Goal: Task Accomplishment & Management: Manage account settings

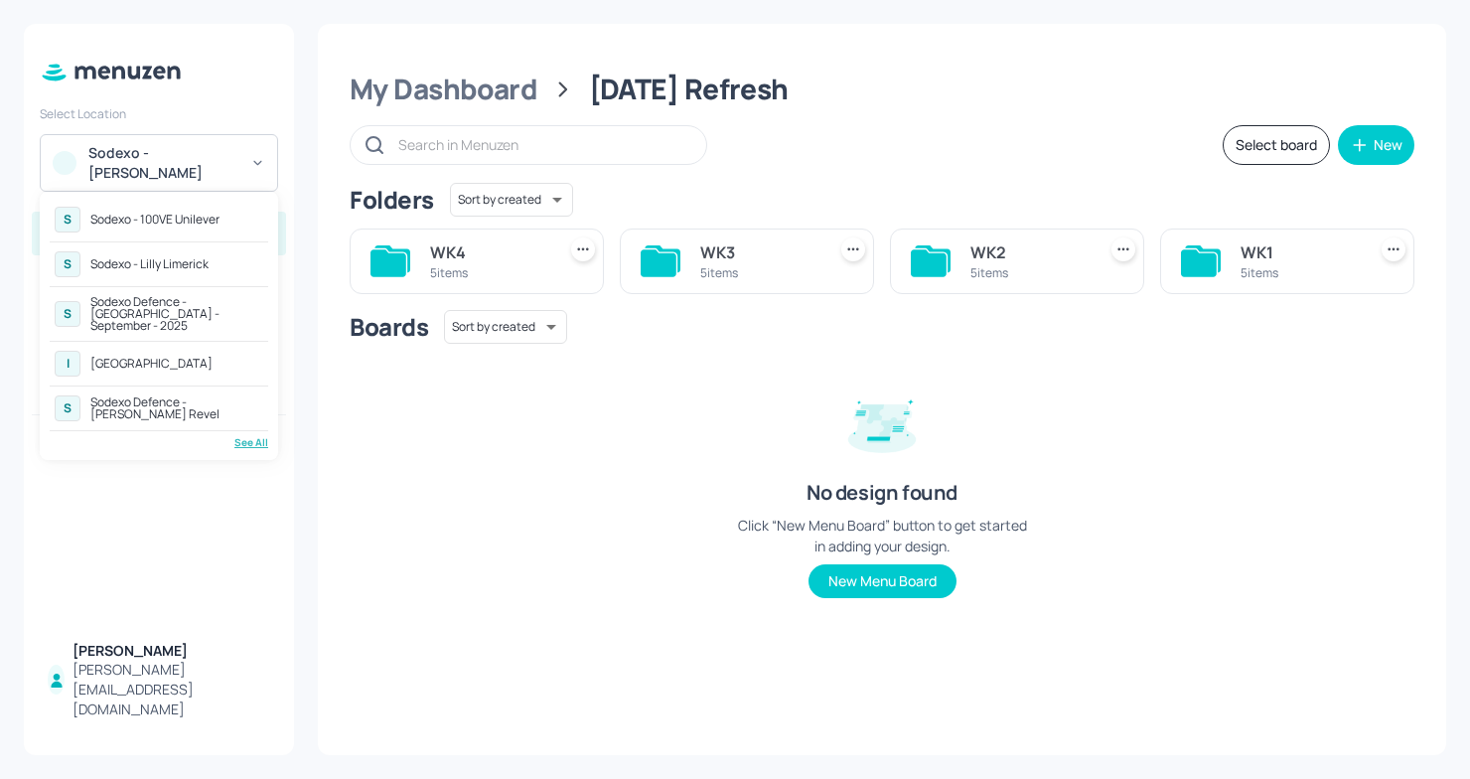
click at [238, 435] on div "See All" at bounding box center [159, 442] width 219 height 15
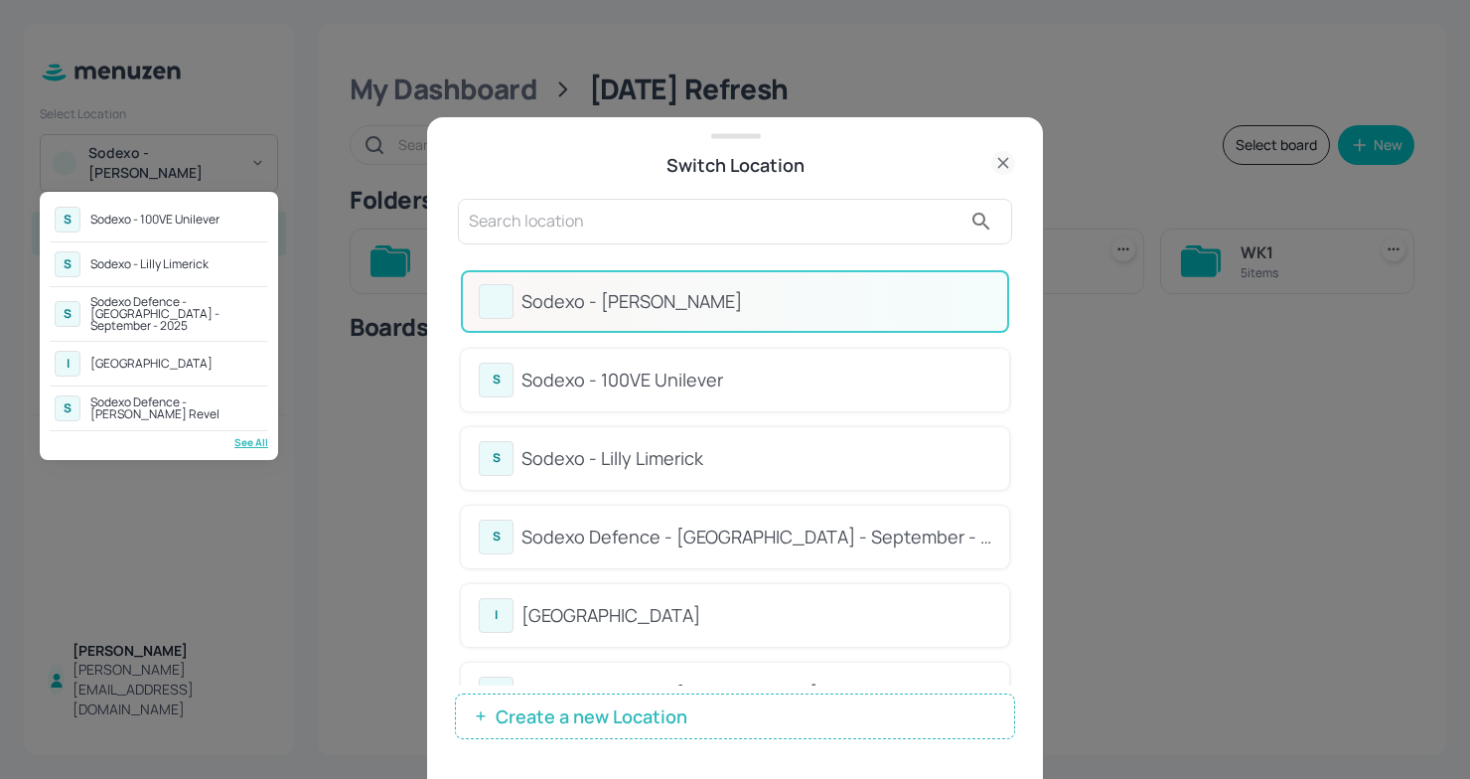
drag, startPoint x: 1014, startPoint y: 338, endPoint x: 998, endPoint y: 468, distance: 131.1
click at [998, 470] on div at bounding box center [735, 389] width 1470 height 779
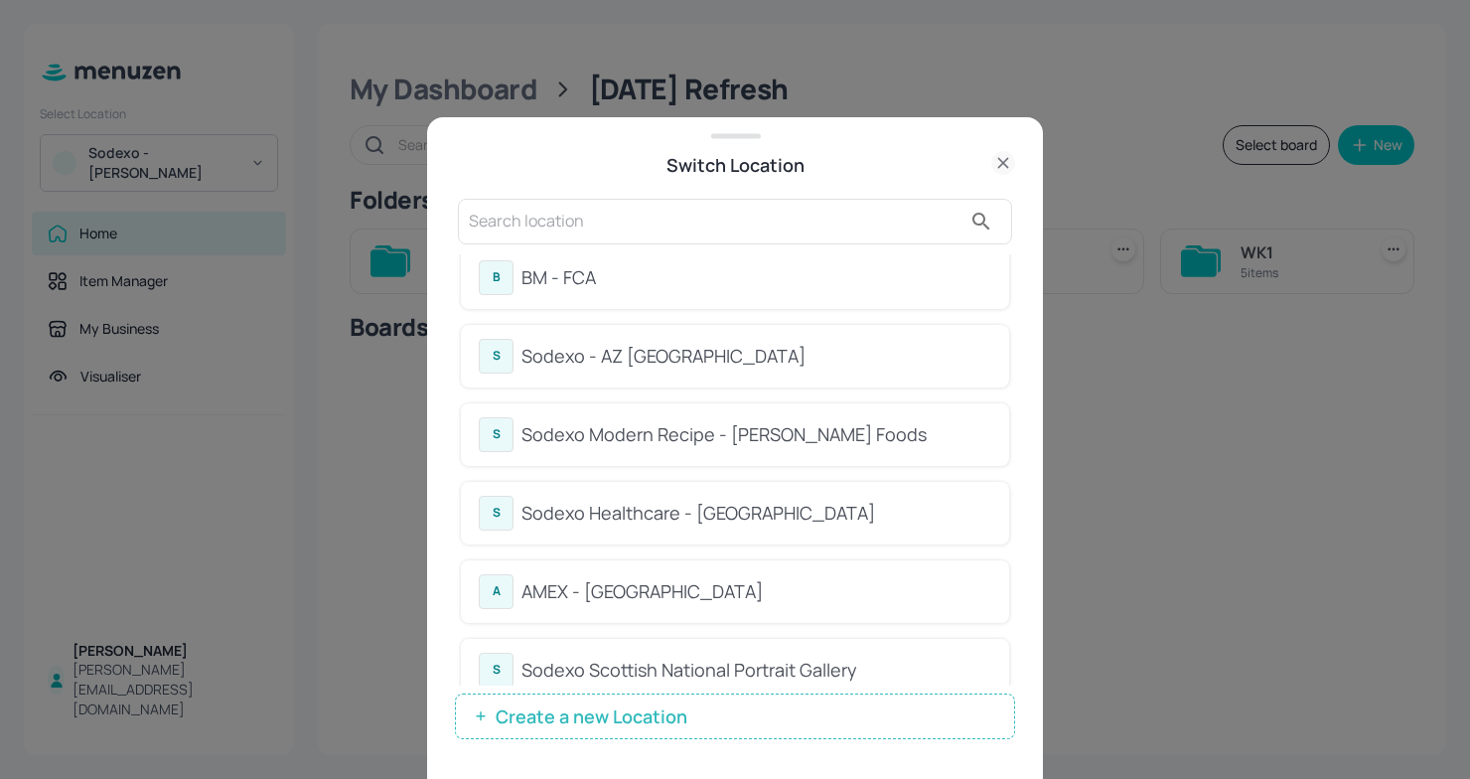
scroll to position [761, 0]
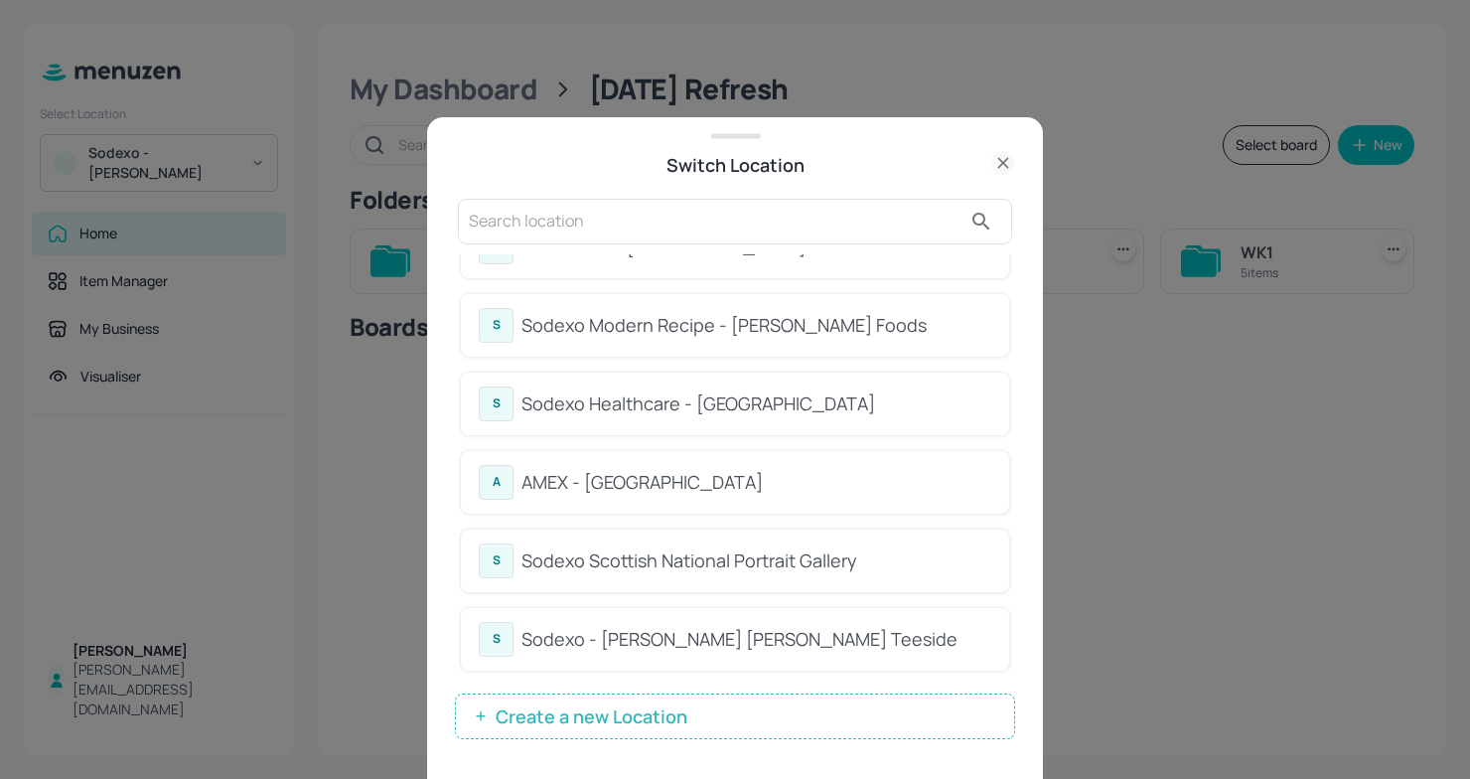
click at [1004, 156] on icon at bounding box center [1004, 163] width 24 height 24
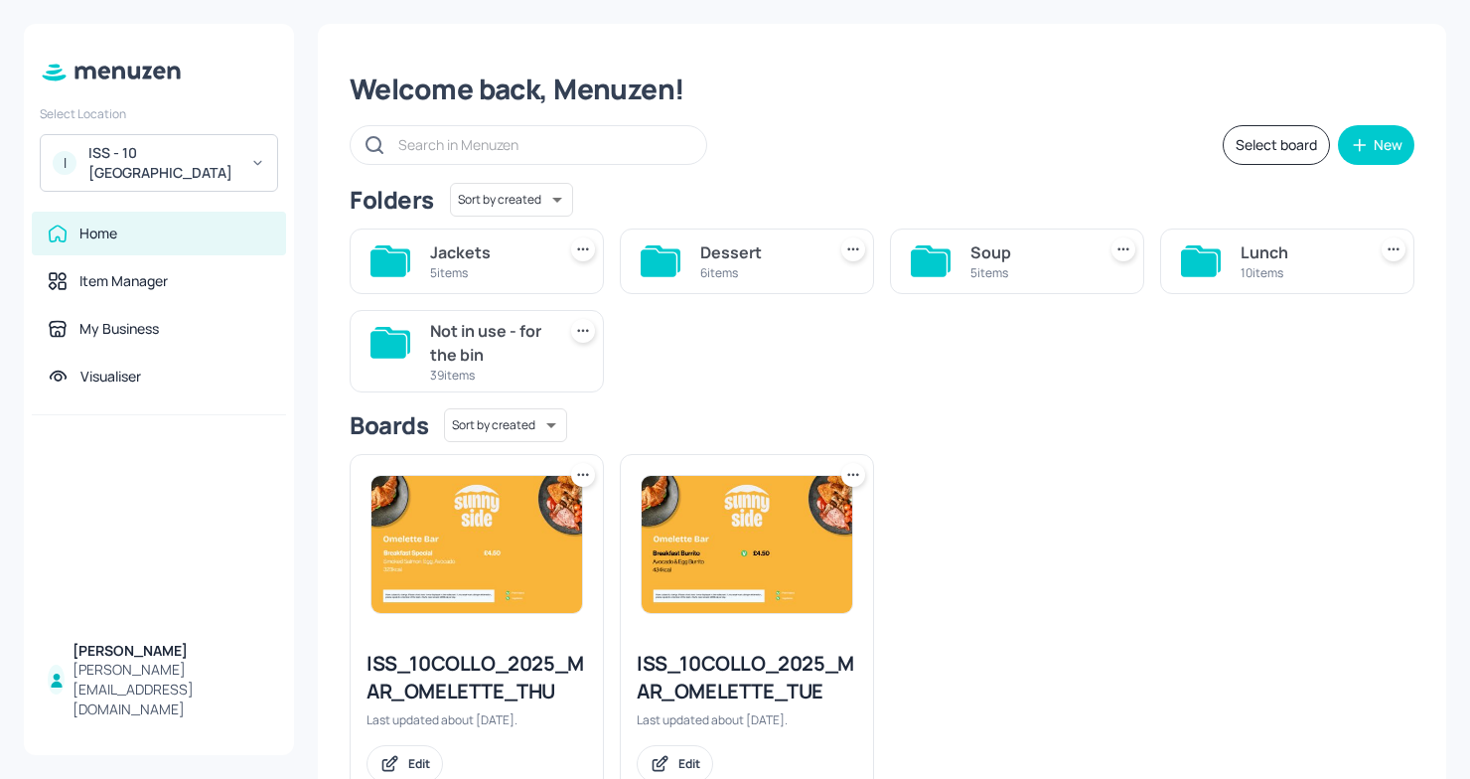
click at [1247, 263] on div "Lunch" at bounding box center [1299, 252] width 117 height 24
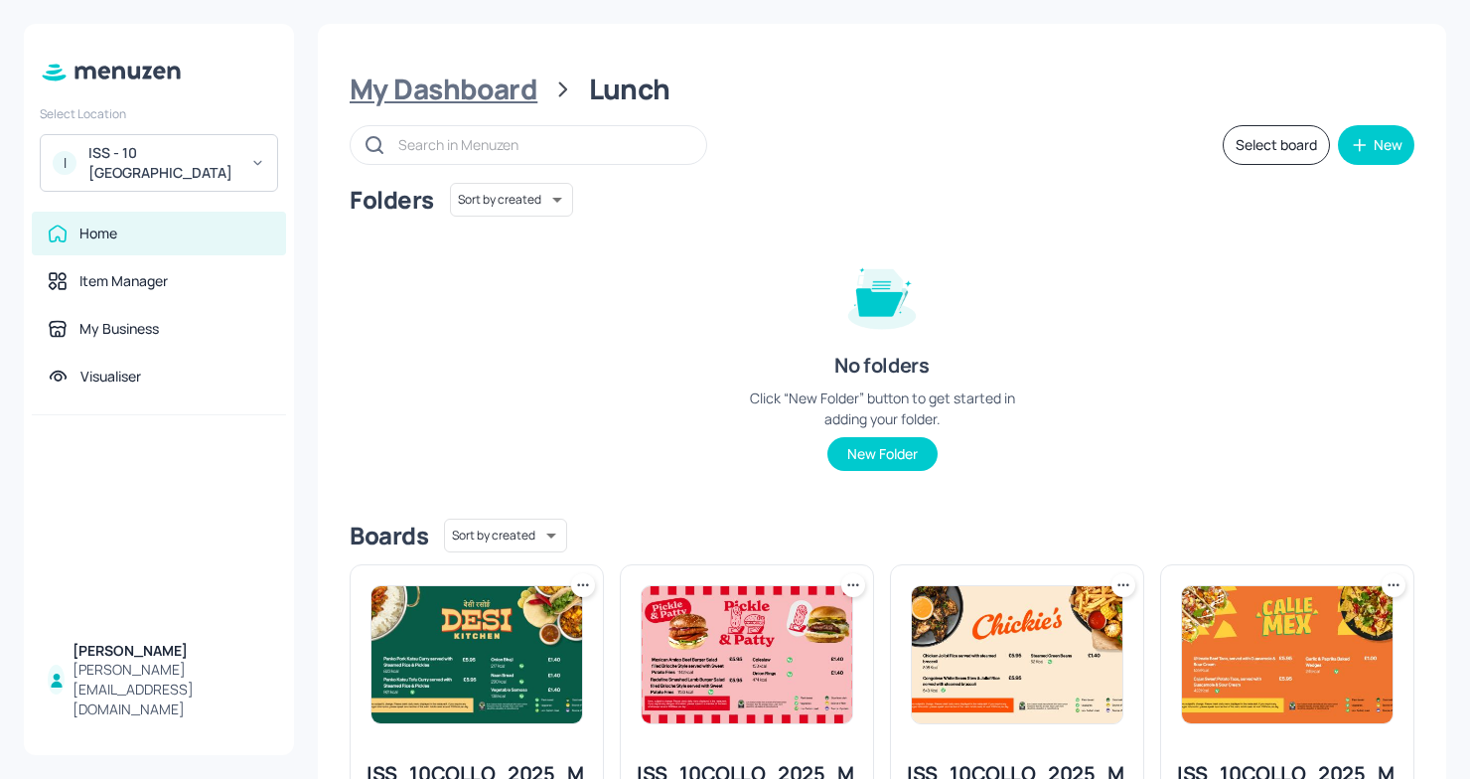
click at [450, 91] on div "My Dashboard" at bounding box center [444, 90] width 188 height 36
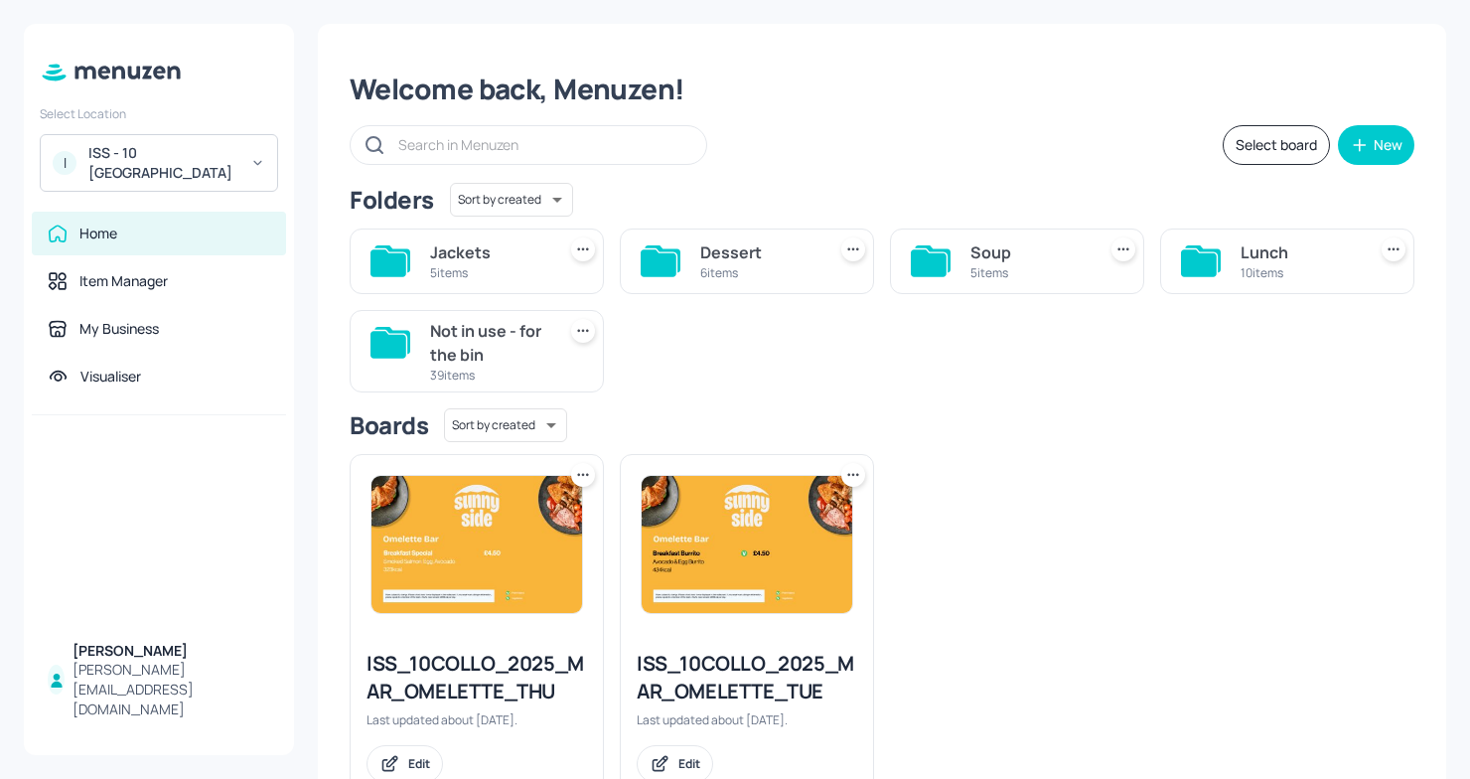
click at [508, 364] on div "Not in use - for the bin" at bounding box center [488, 343] width 117 height 48
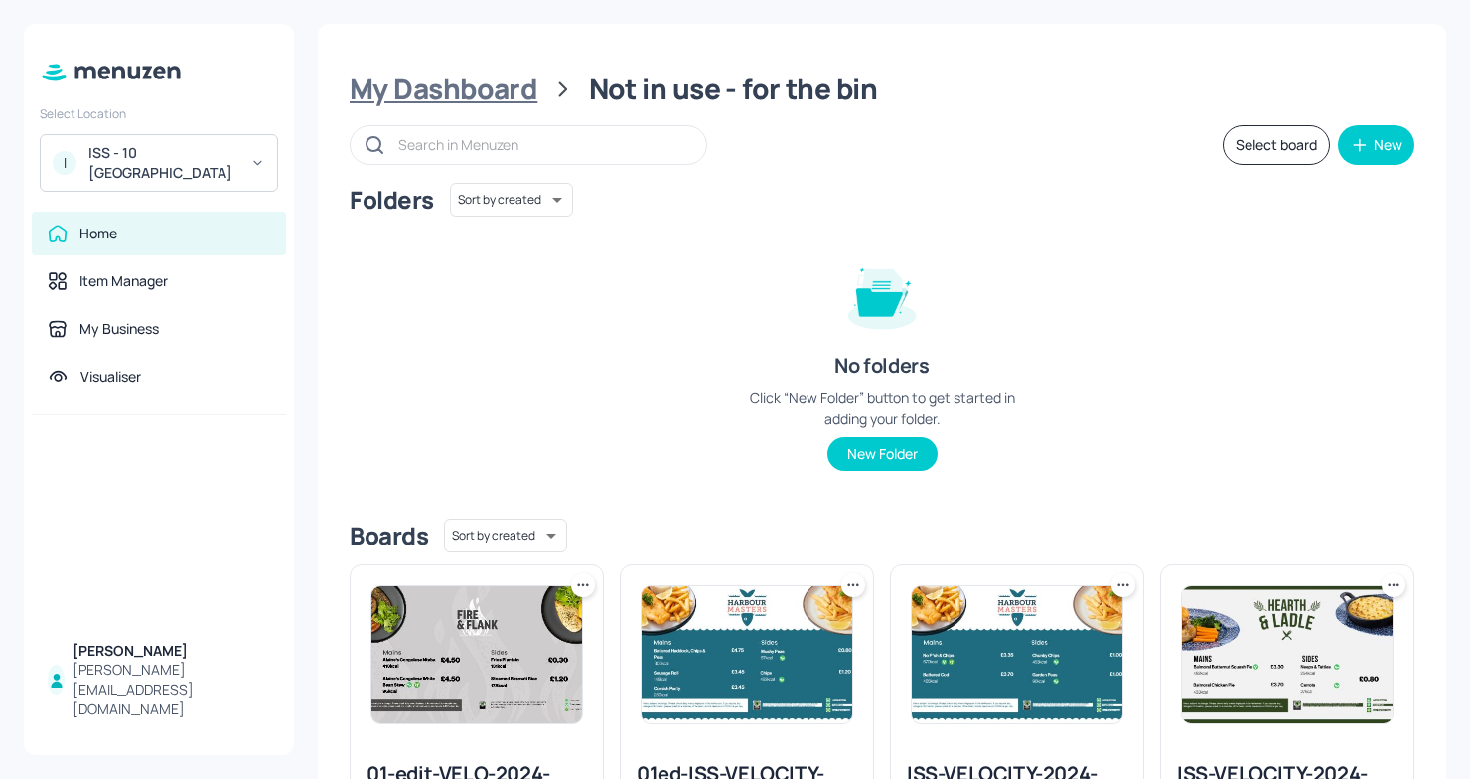
click at [477, 89] on div "My Dashboard" at bounding box center [444, 90] width 188 height 36
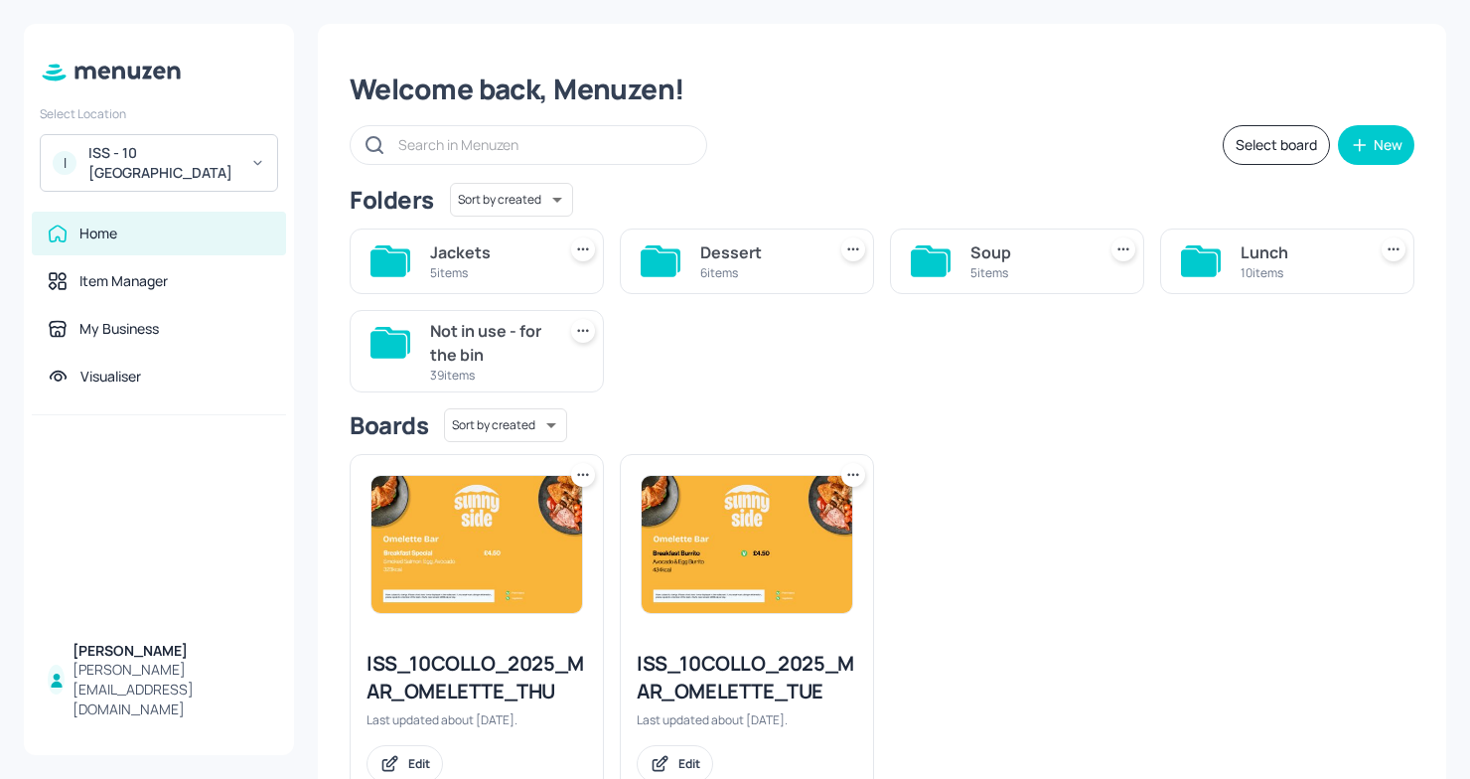
click at [1031, 262] on div "Soup" at bounding box center [1029, 252] width 117 height 24
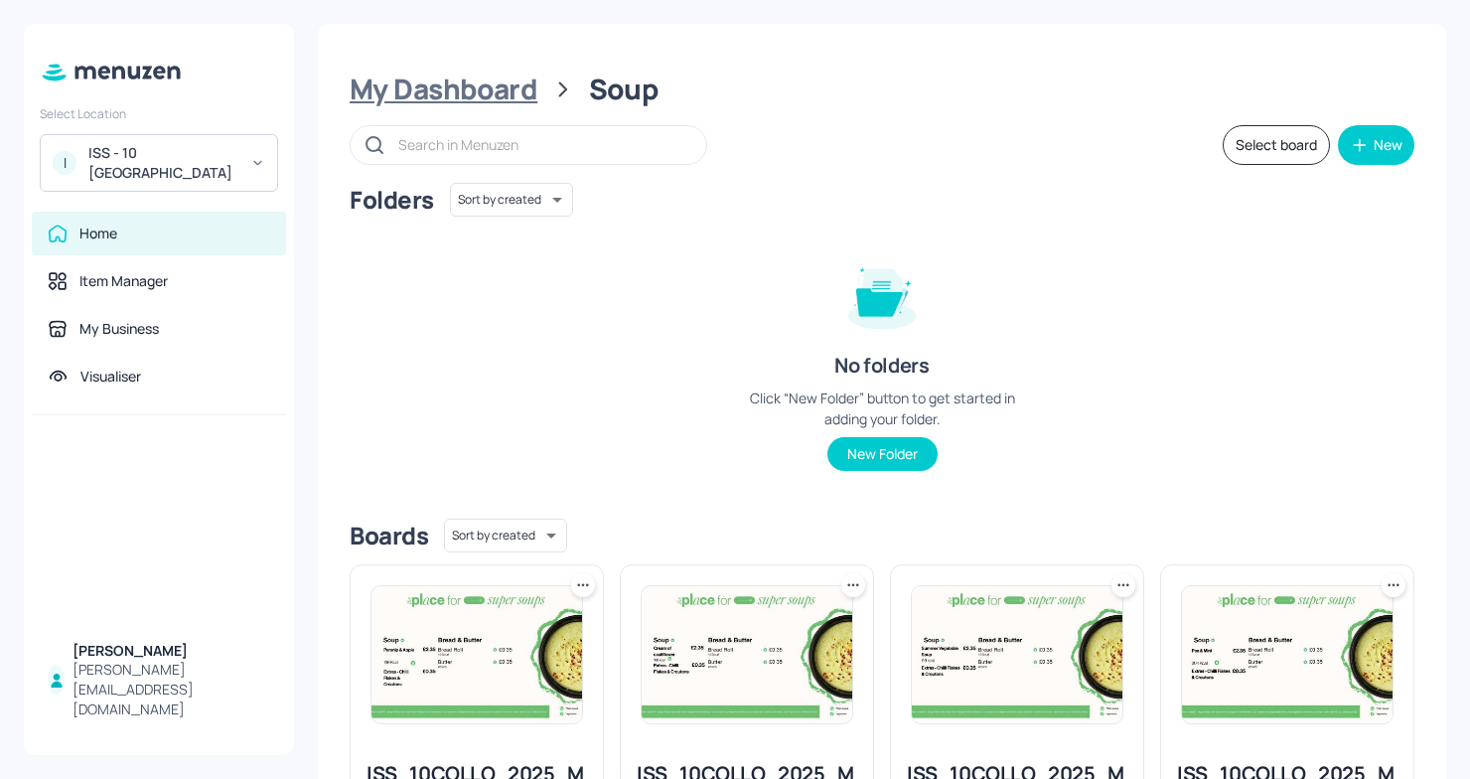
click at [446, 73] on div "My Dashboard" at bounding box center [444, 90] width 188 height 36
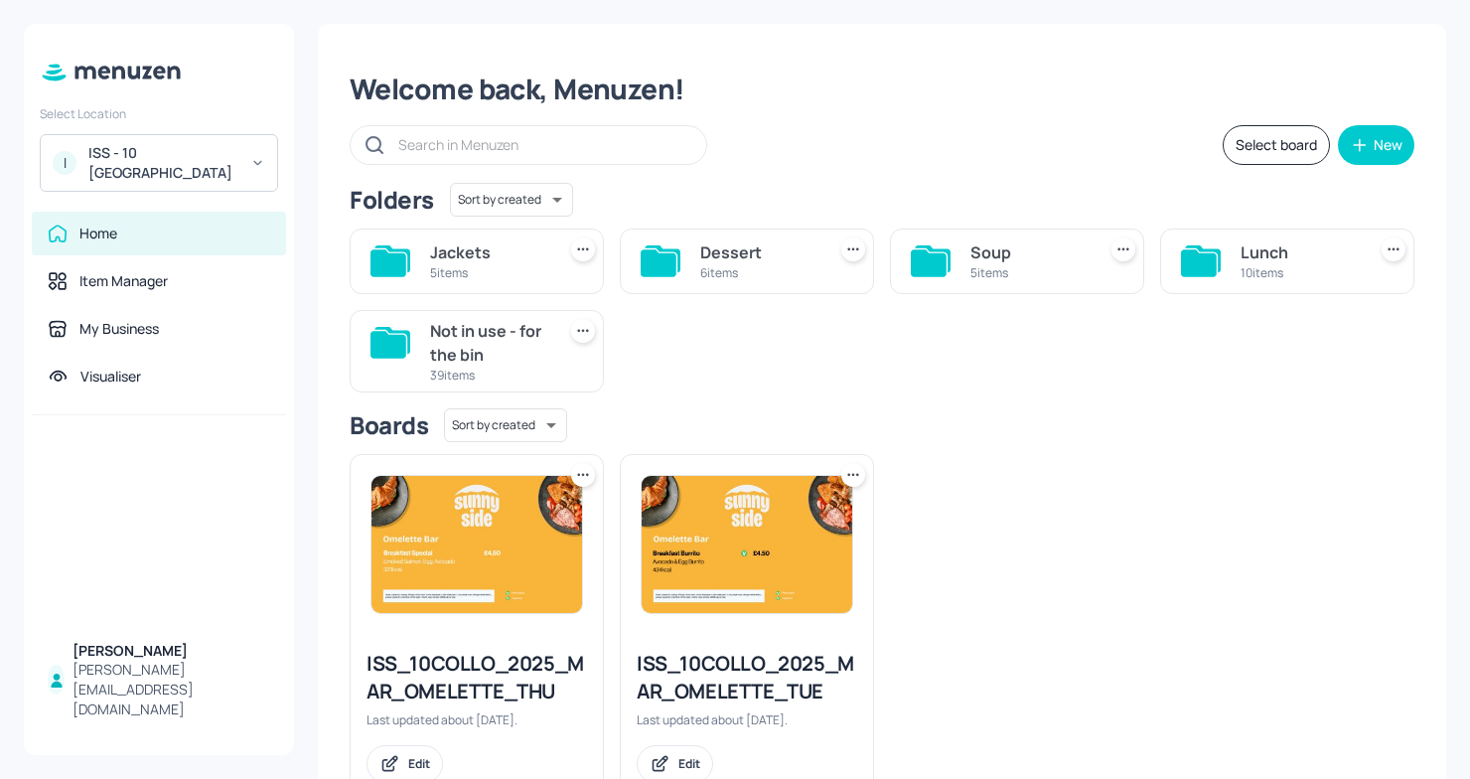
click at [1007, 250] on div "Soup" at bounding box center [1029, 252] width 117 height 24
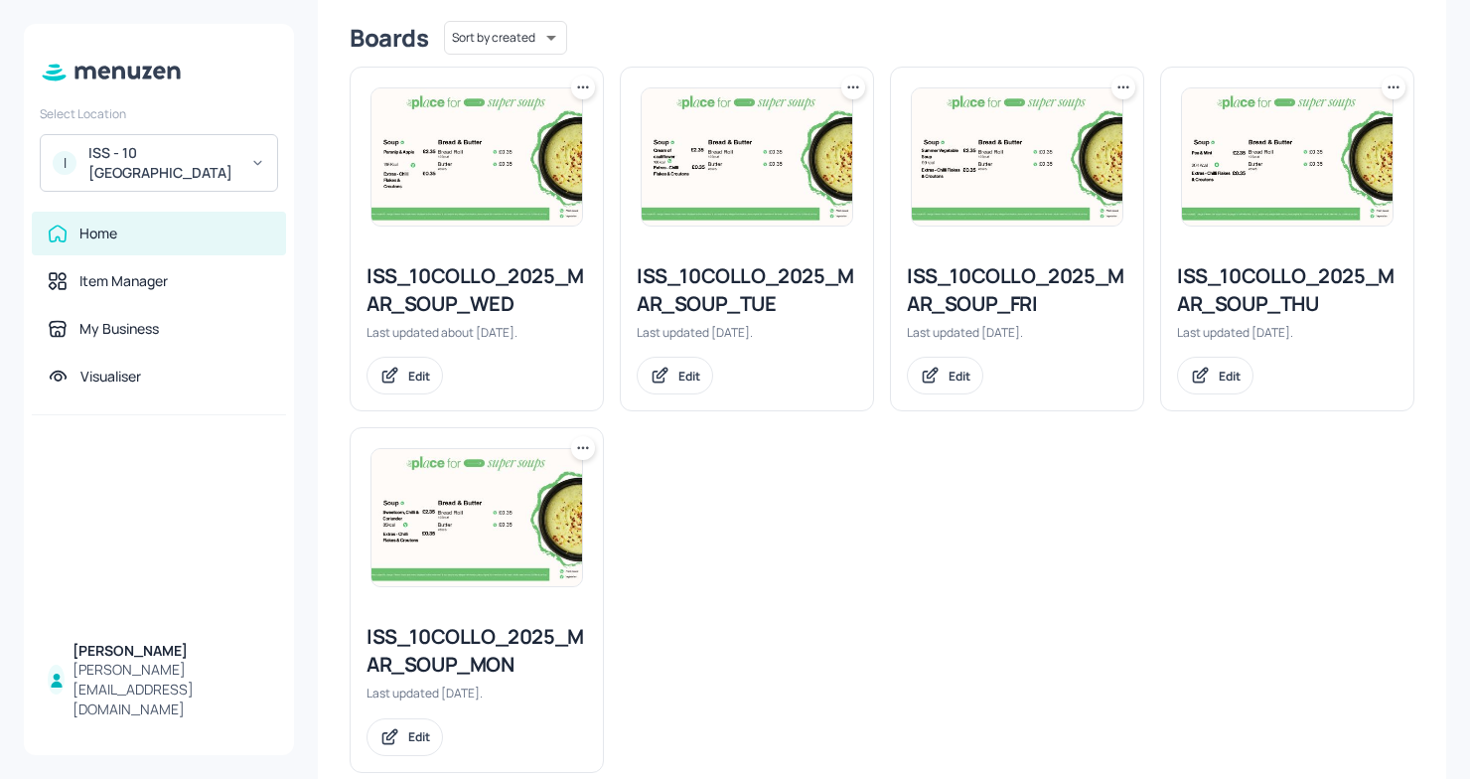
scroll to position [497, 0]
click at [507, 297] on div "ISS_10COLLO_2025_MAR_SOUP_WED" at bounding box center [477, 291] width 221 height 56
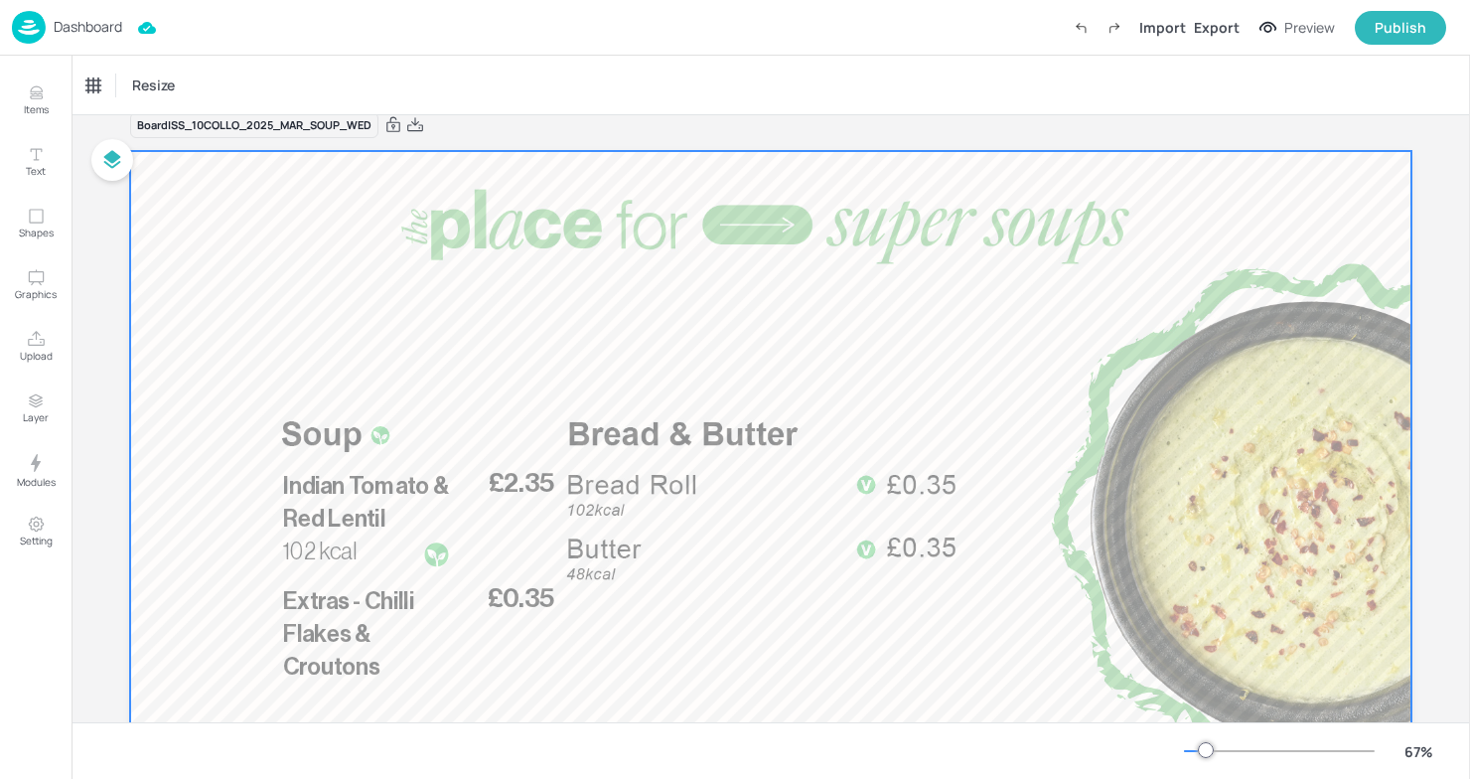
scroll to position [85, 0]
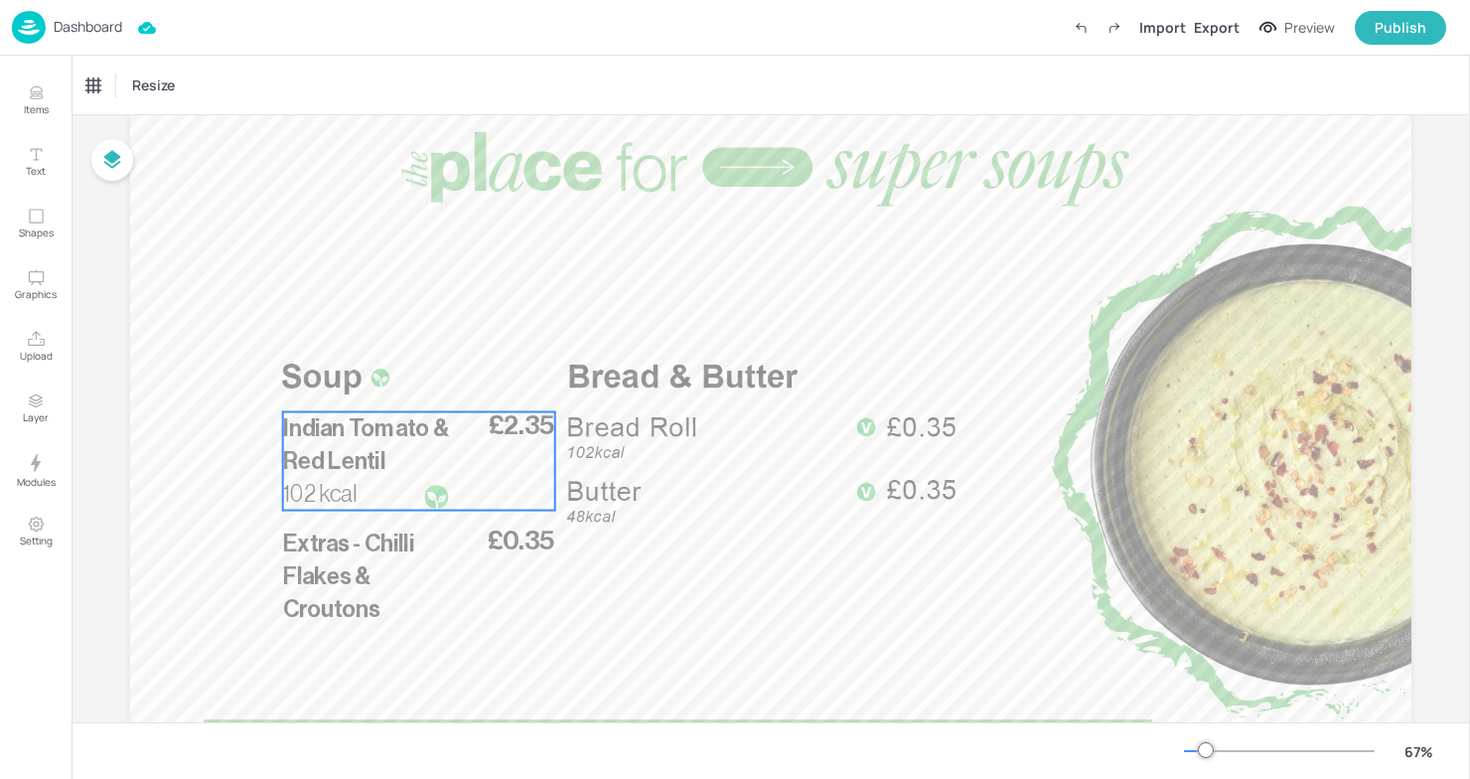
click at [530, 419] on span "£2.35" at bounding box center [522, 425] width 67 height 27
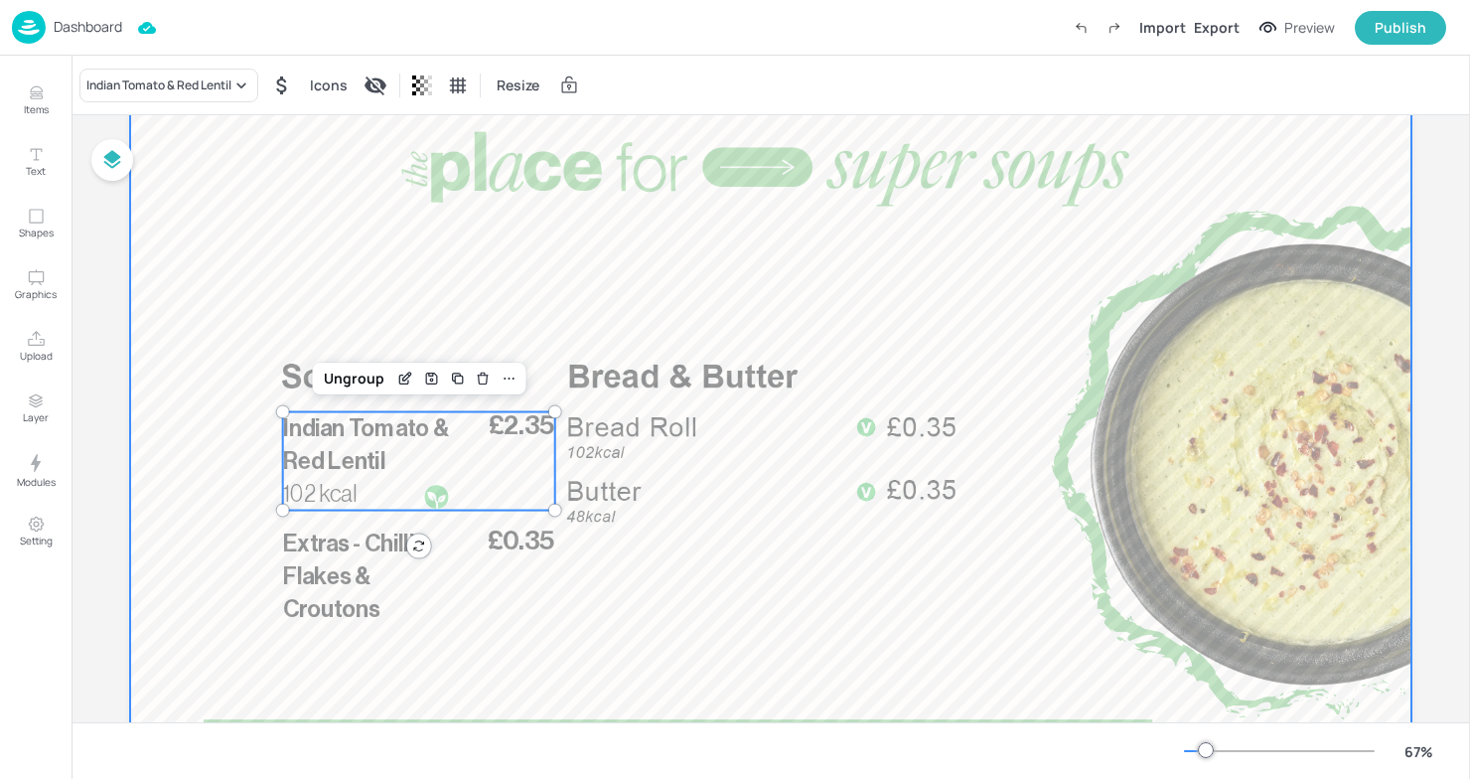
click at [671, 328] on div at bounding box center [771, 453] width 1282 height 721
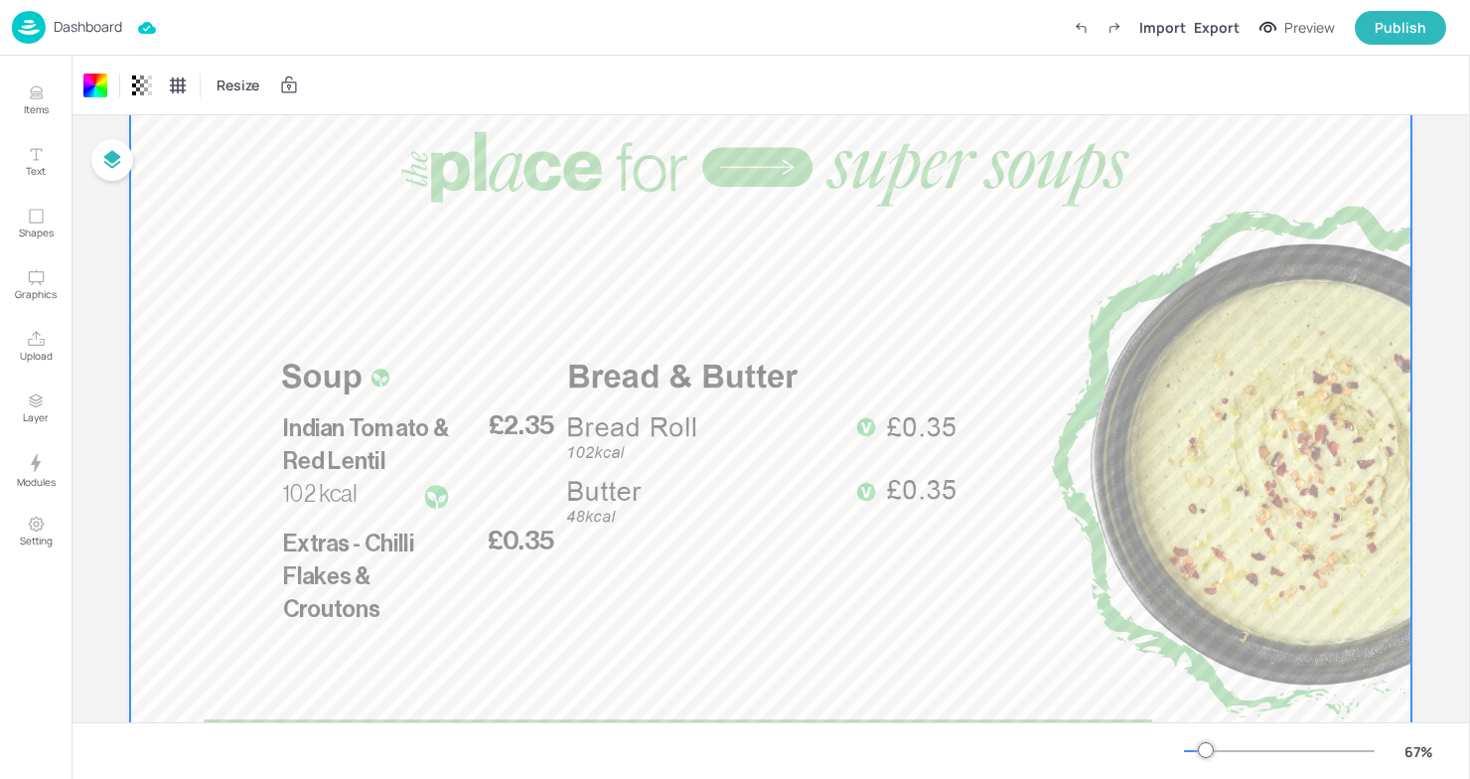
click at [651, 461] on div at bounding box center [771, 453] width 1282 height 721
click at [601, 428] on div at bounding box center [771, 453] width 1282 height 721
click at [397, 460] on p "Indian Tomato & Red Lentil" at bounding box center [367, 445] width 169 height 66
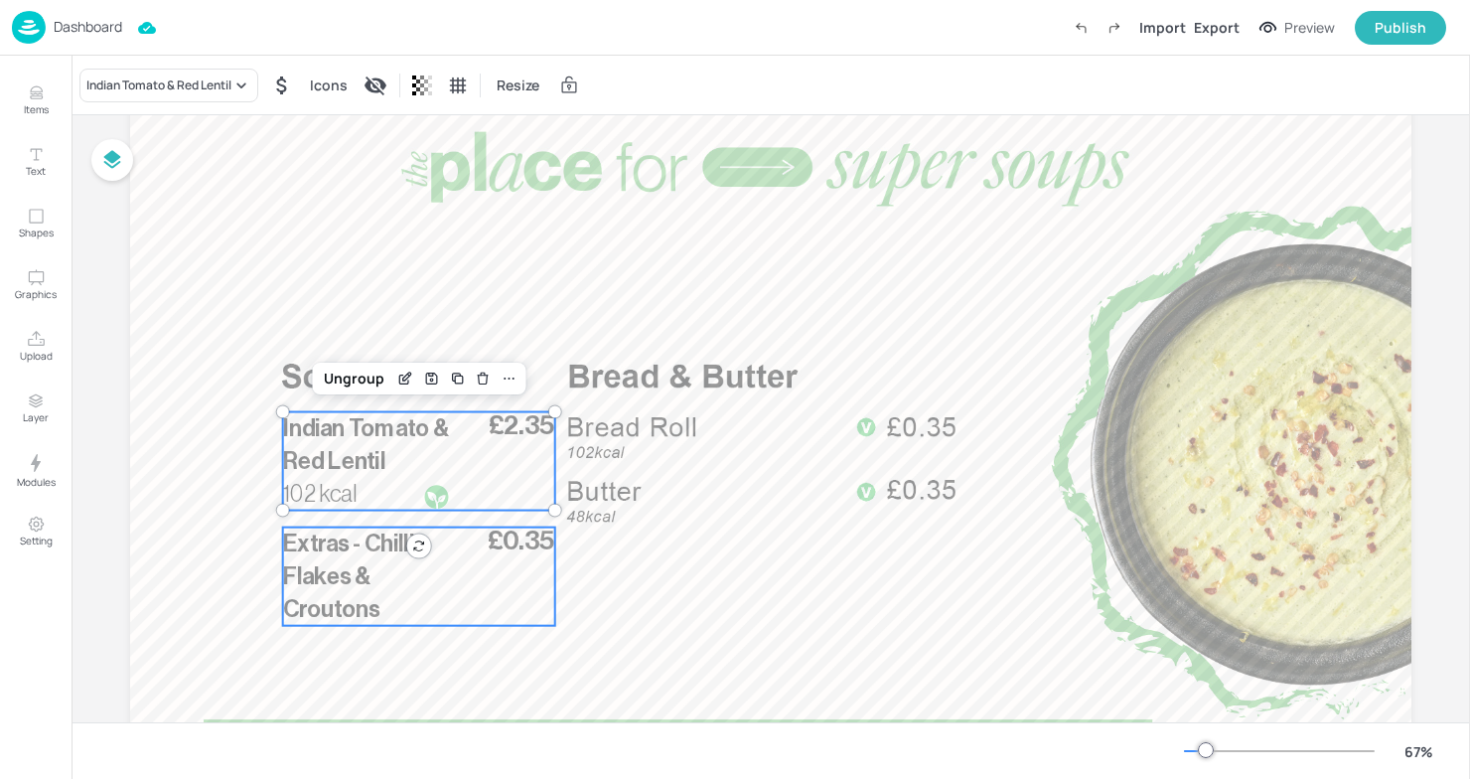
click at [345, 604] on span "Extras - Chilli Flakes & Croutons" at bounding box center [348, 576] width 131 height 88
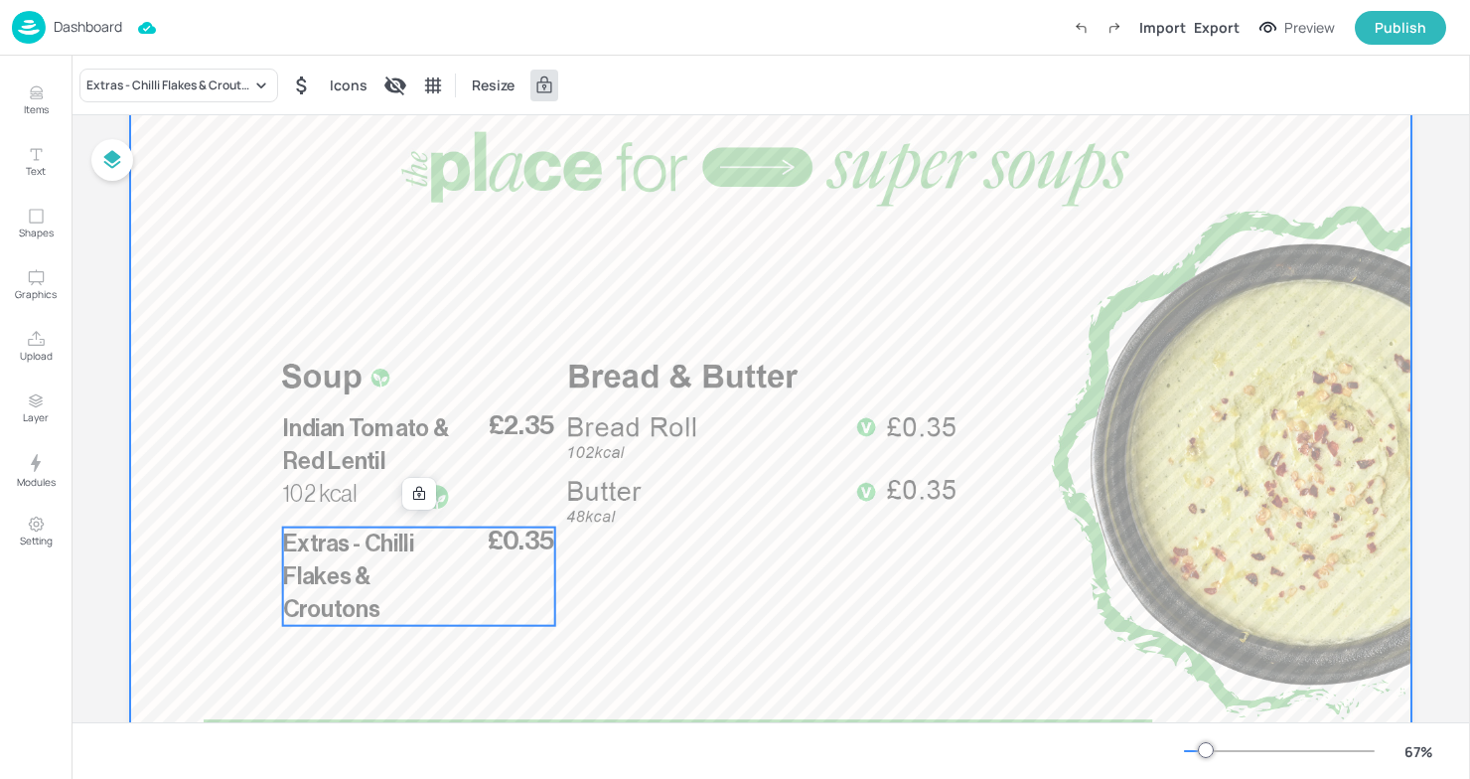
click at [625, 477] on div at bounding box center [771, 453] width 1282 height 721
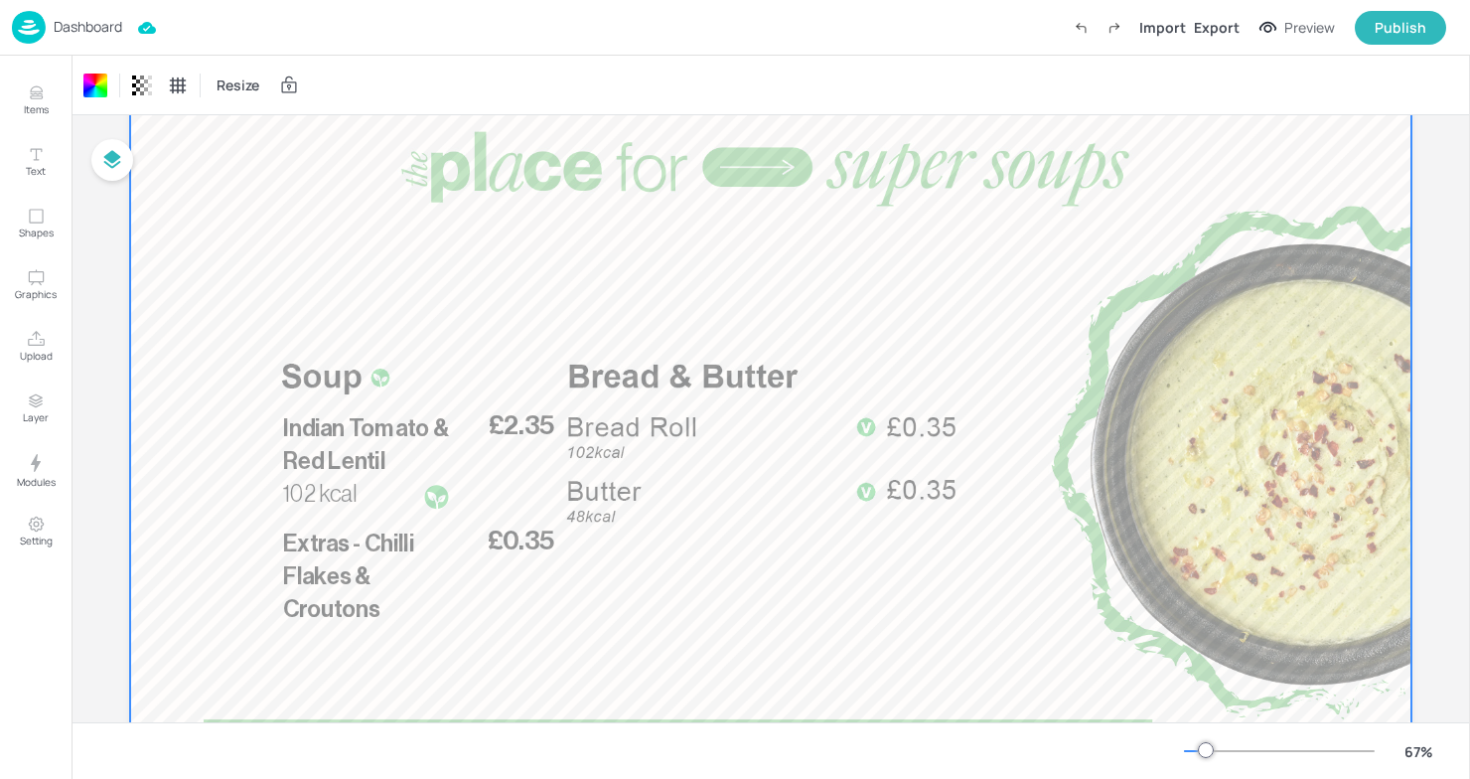
click at [570, 415] on div at bounding box center [771, 453] width 1282 height 721
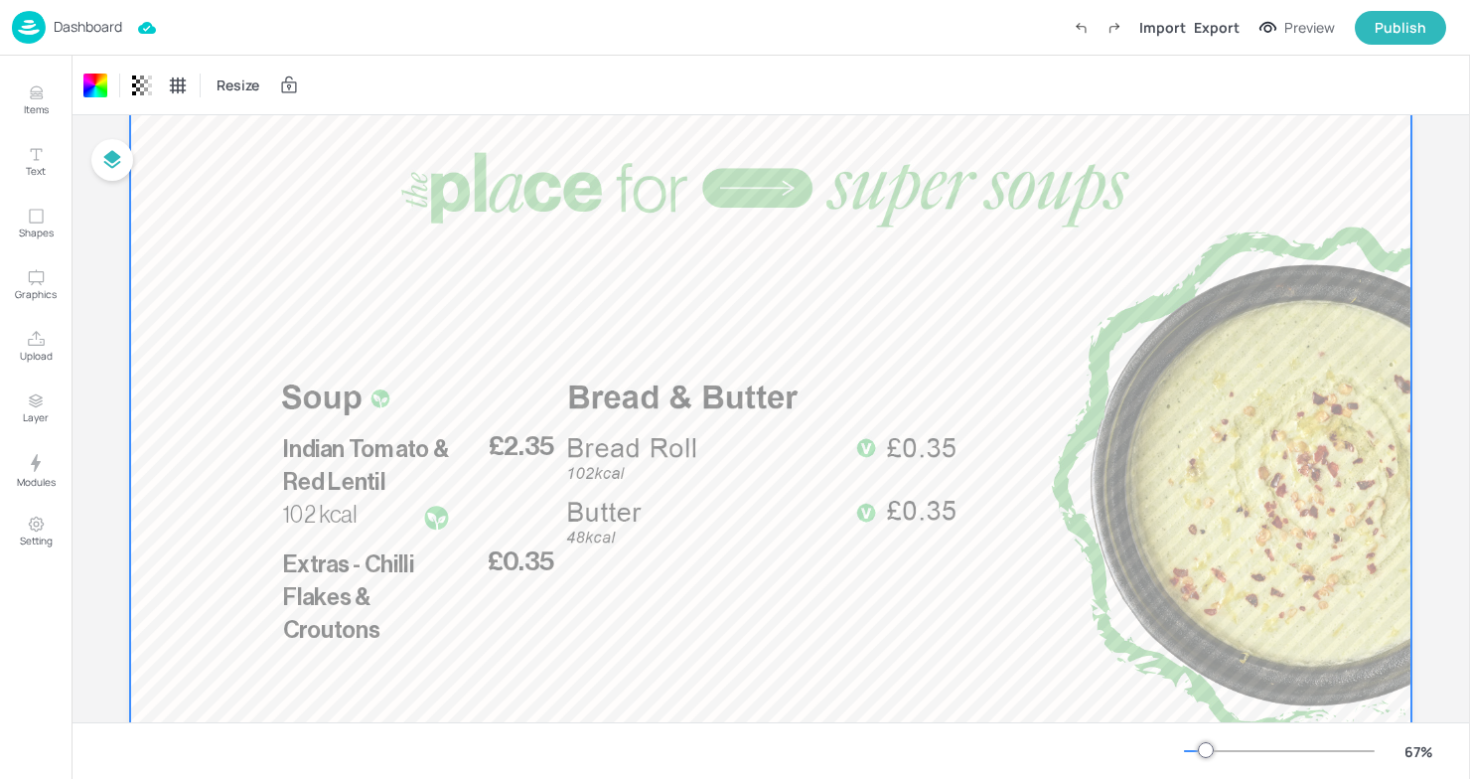
scroll to position [68, 0]
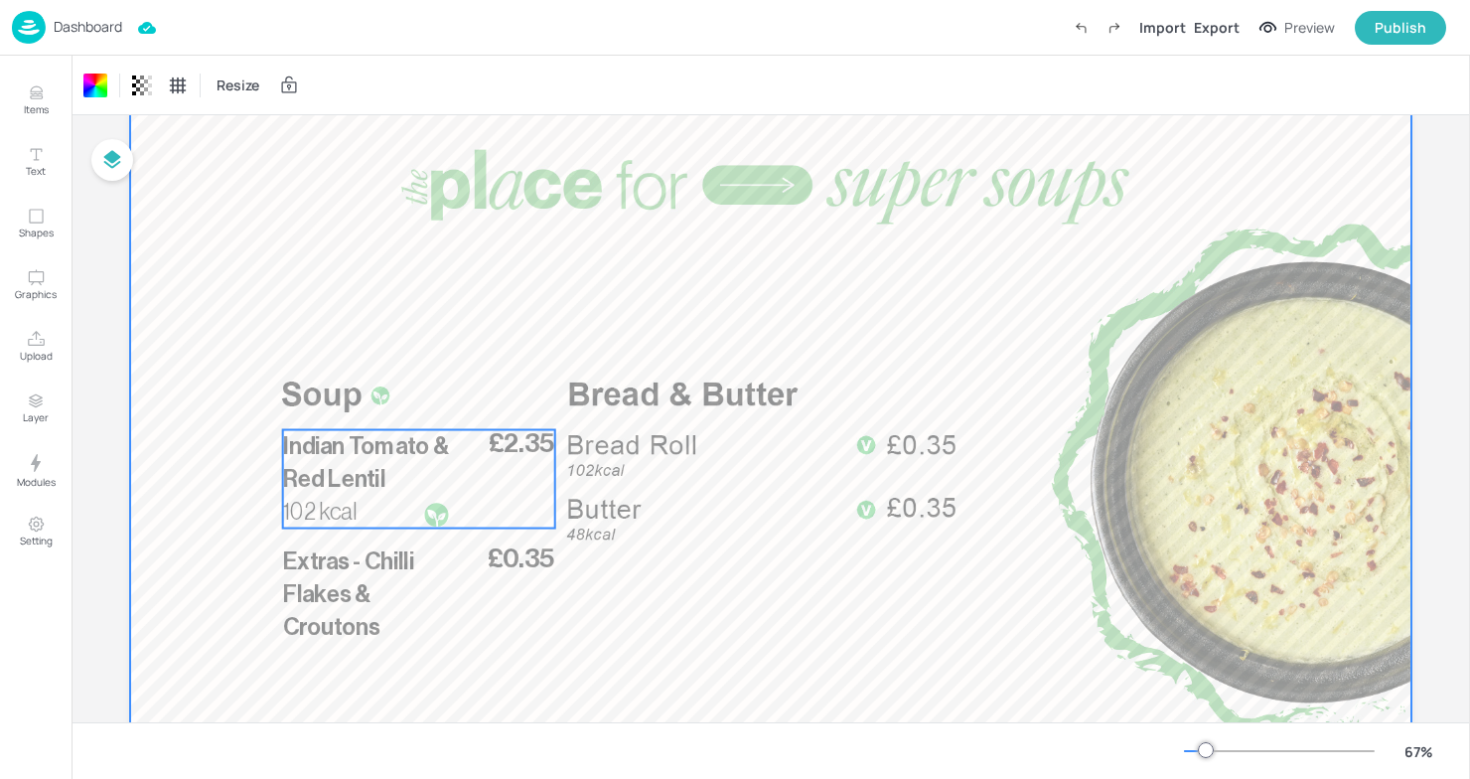
click at [357, 448] on span "Indian Tomato & Red Lentil" at bounding box center [366, 462] width 166 height 56
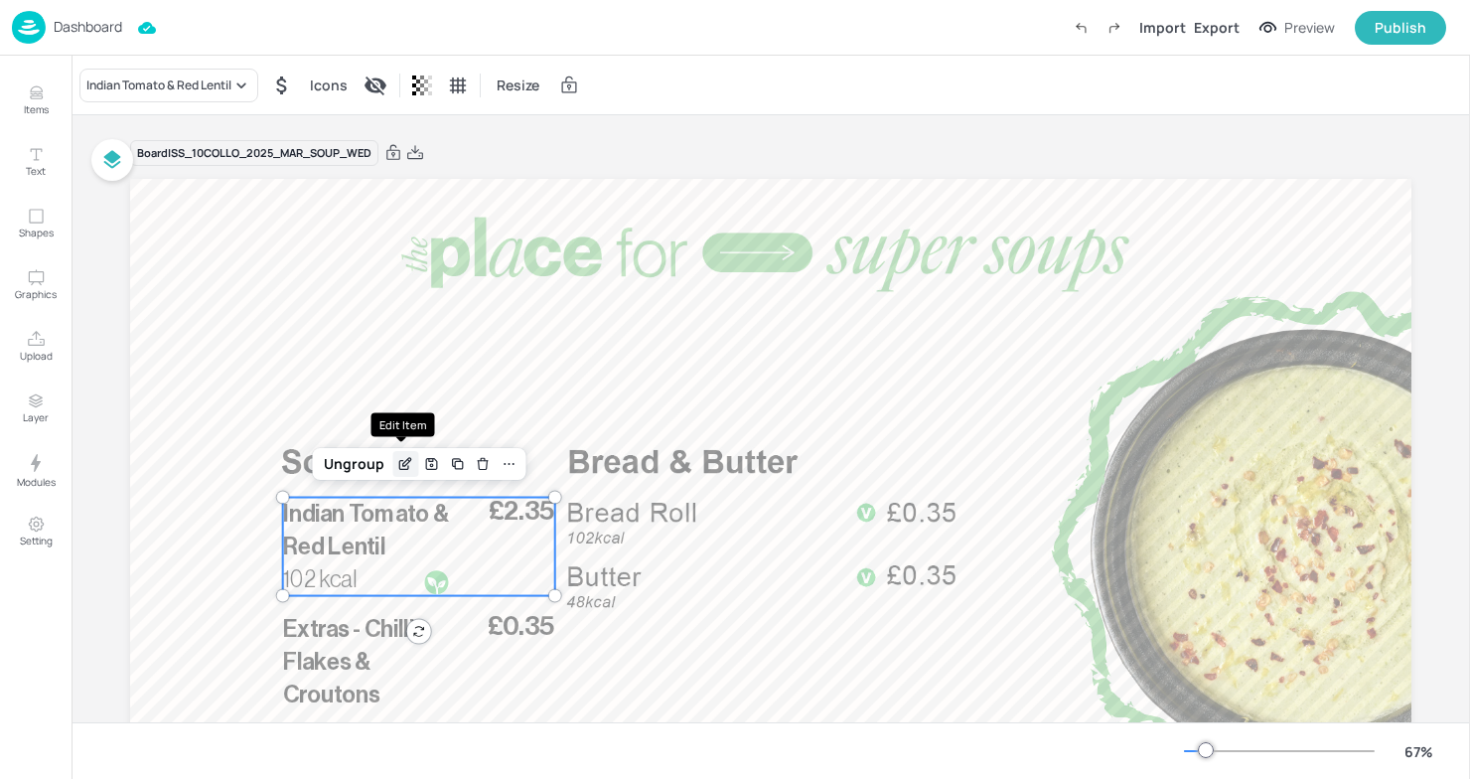
click at [400, 464] on icon "Edit Item" at bounding box center [405, 464] width 17 height 16
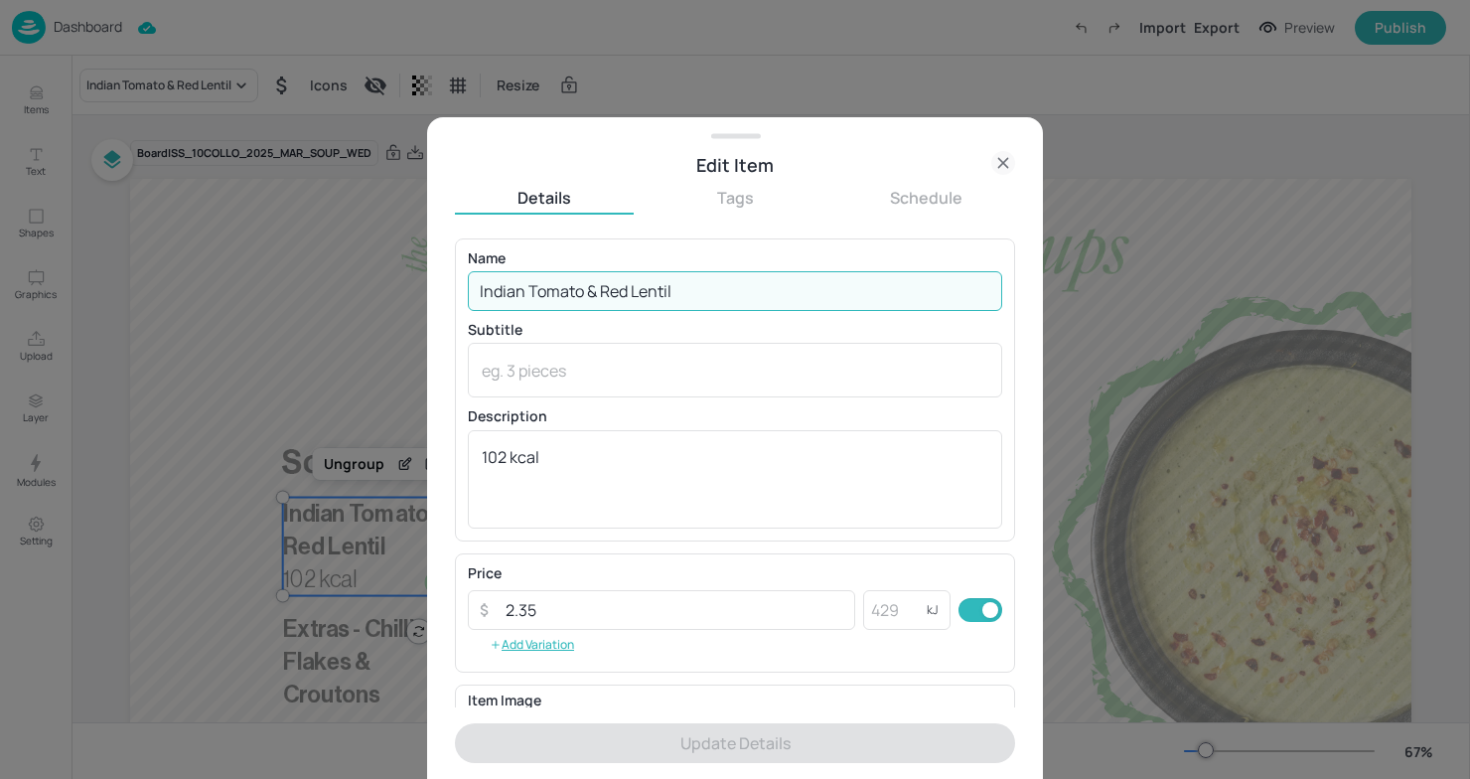
drag, startPoint x: 706, startPoint y: 296, endPoint x: 321, endPoint y: 264, distance: 386.8
click at [321, 264] on div "Edit Item Details Tags Schedule Name Indian Tomato & Red Lentil ​ Subtitle x ​ …" at bounding box center [735, 389] width 1470 height 779
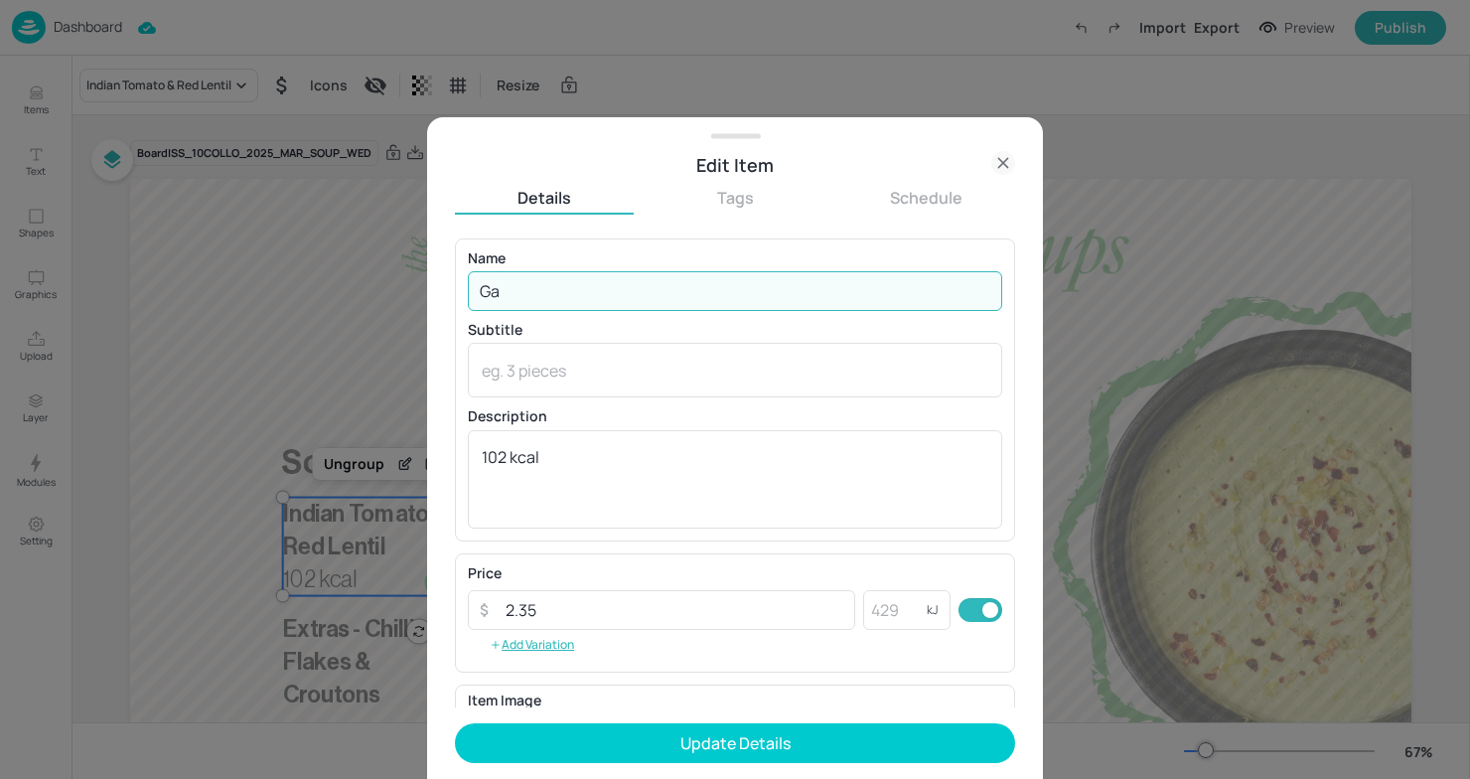
type input "G"
type input "Garden Pea & Kale"
click at [513, 458] on textarea "102 kcal" at bounding box center [735, 479] width 507 height 66
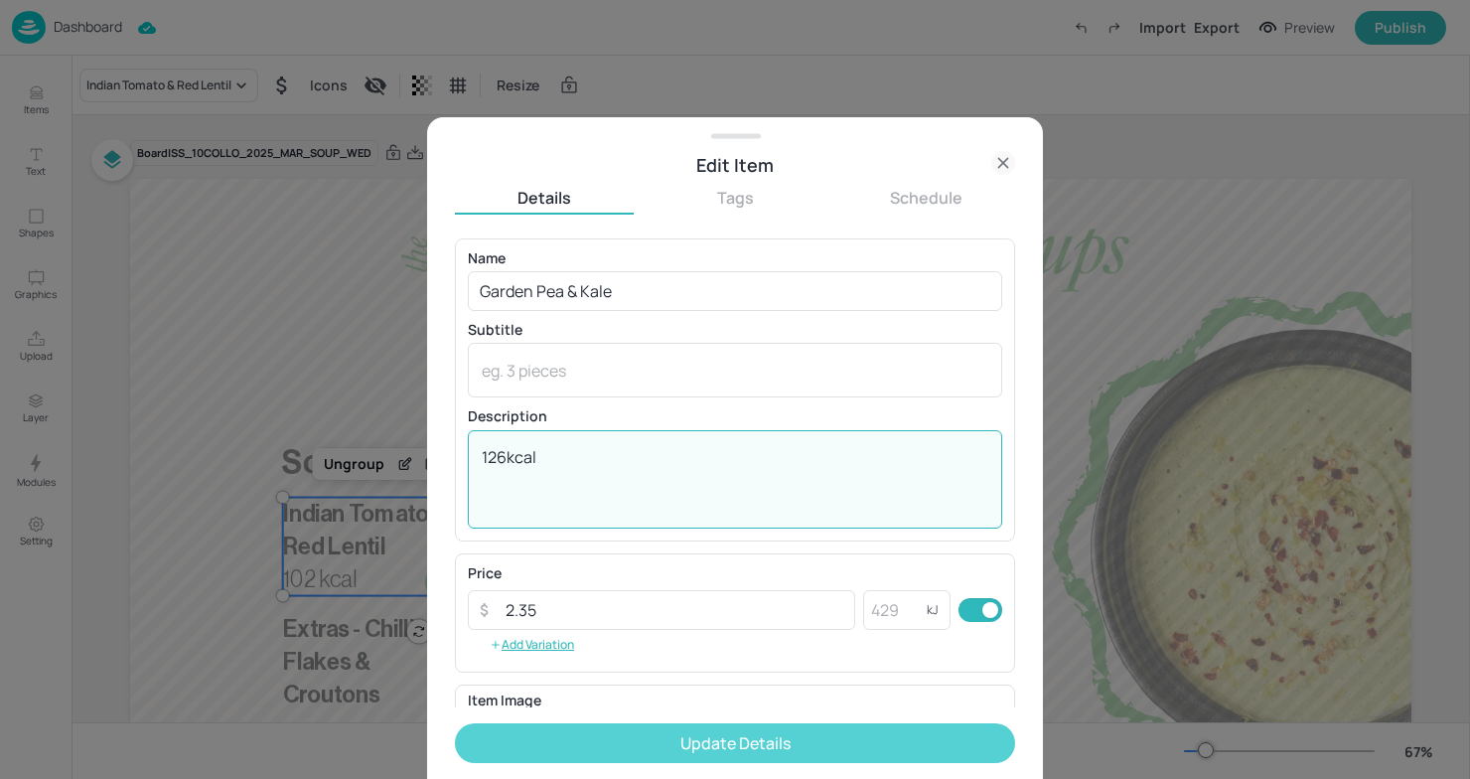
type textarea "126kcal"
click at [747, 760] on button "Update Details" at bounding box center [735, 743] width 560 height 40
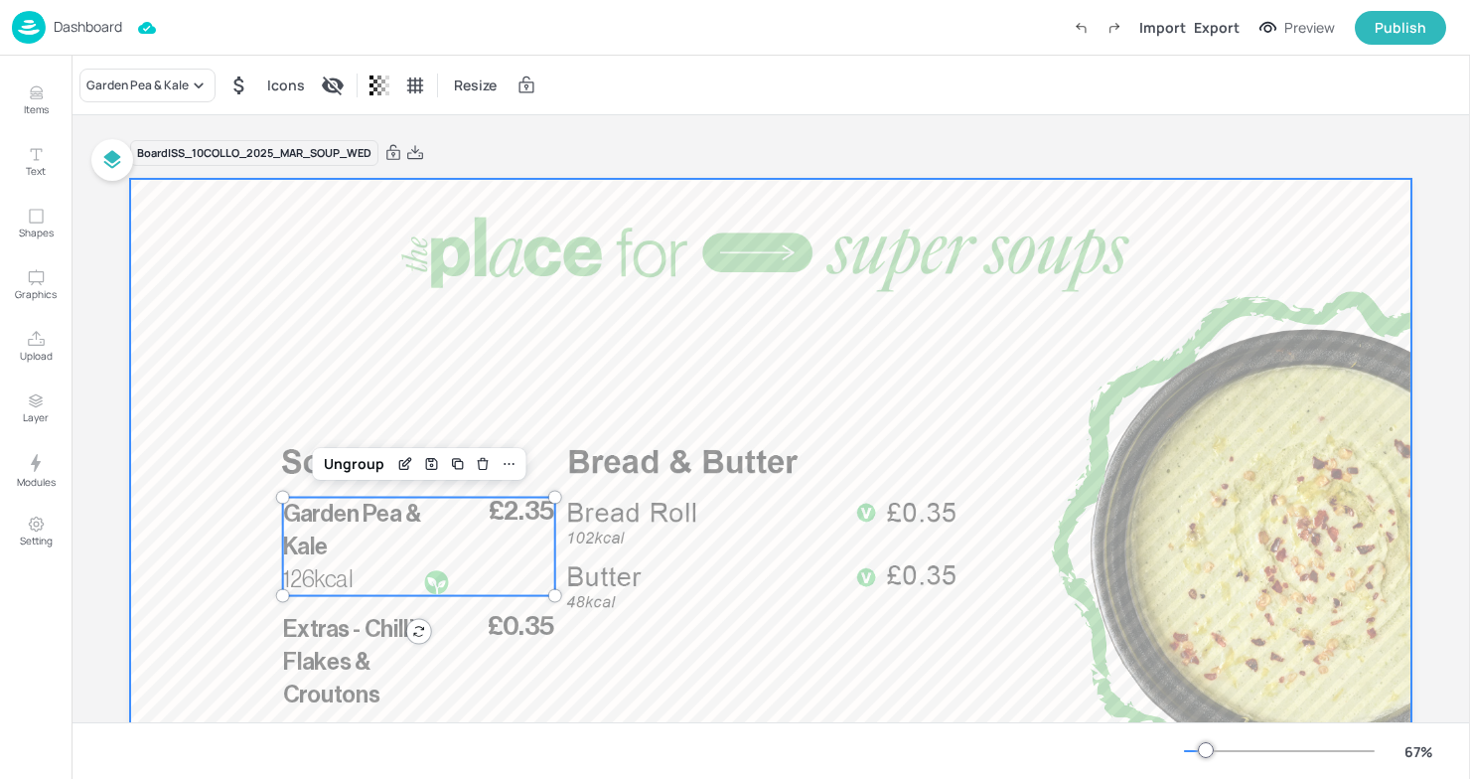
click at [676, 653] on div at bounding box center [771, 539] width 1282 height 721
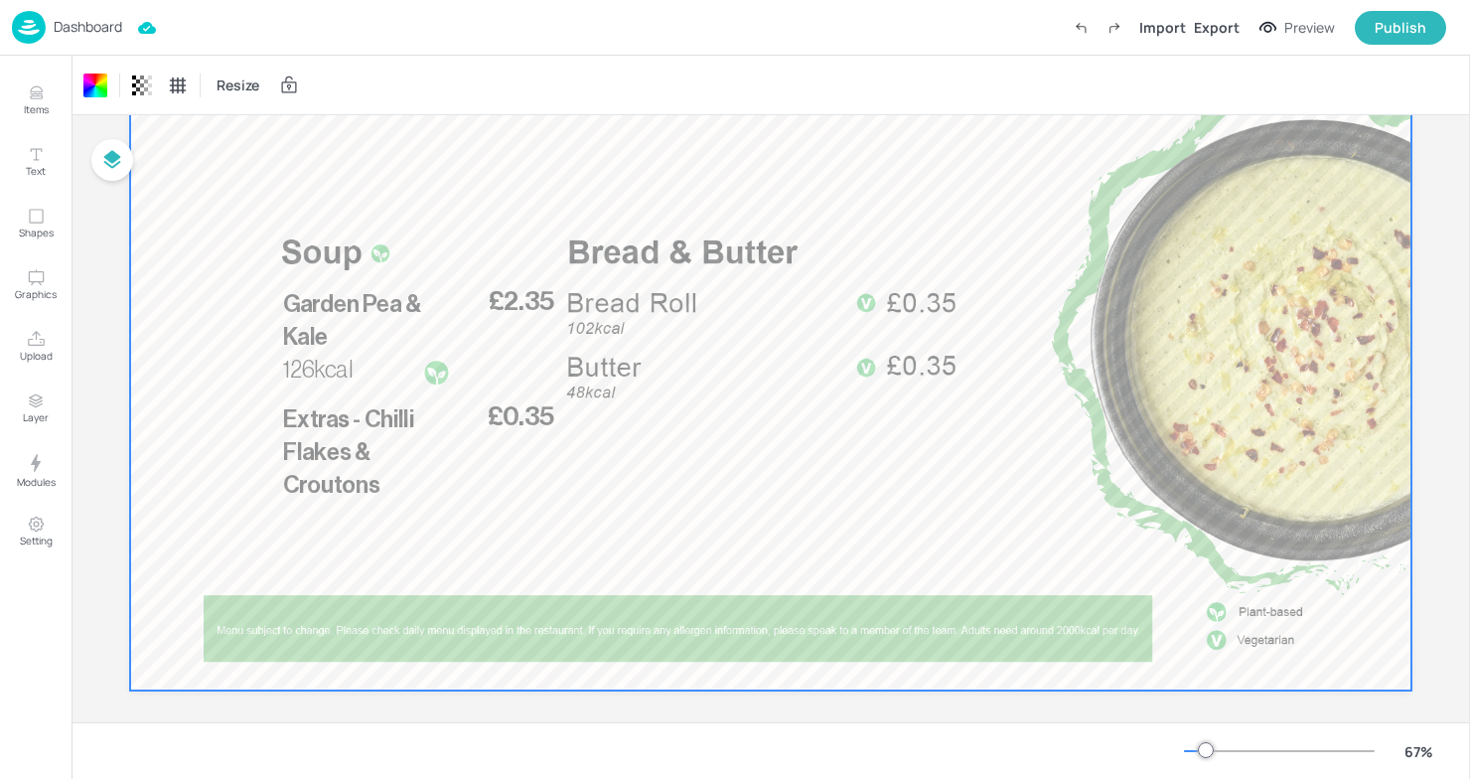
scroll to position [227, 0]
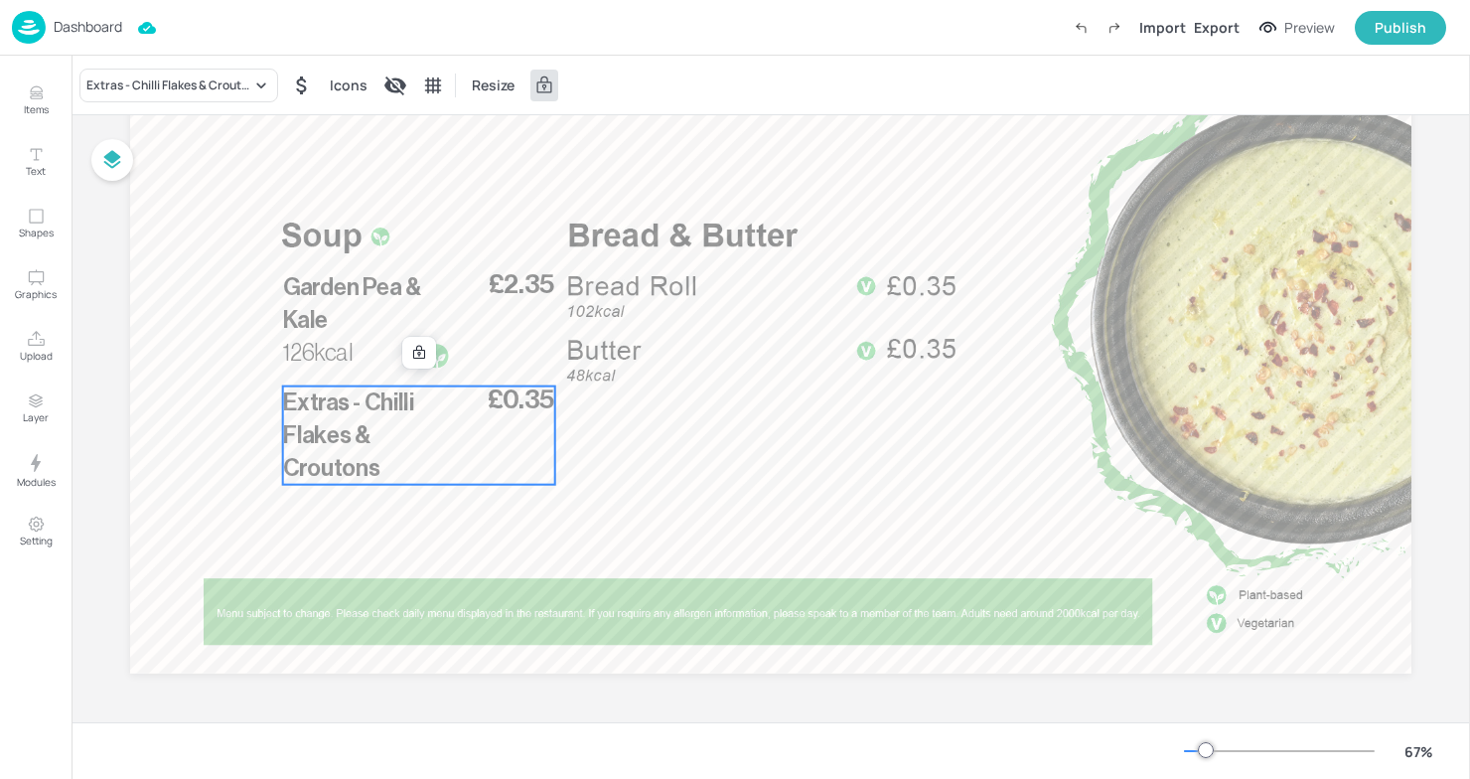
drag, startPoint x: 367, startPoint y: 438, endPoint x: 365, endPoint y: 459, distance: 21.0
click at [365, 459] on p "Extras - Chilli Flakes & Croutons" at bounding box center [367, 435] width 169 height 98
click at [417, 348] on icon at bounding box center [419, 353] width 16 height 16
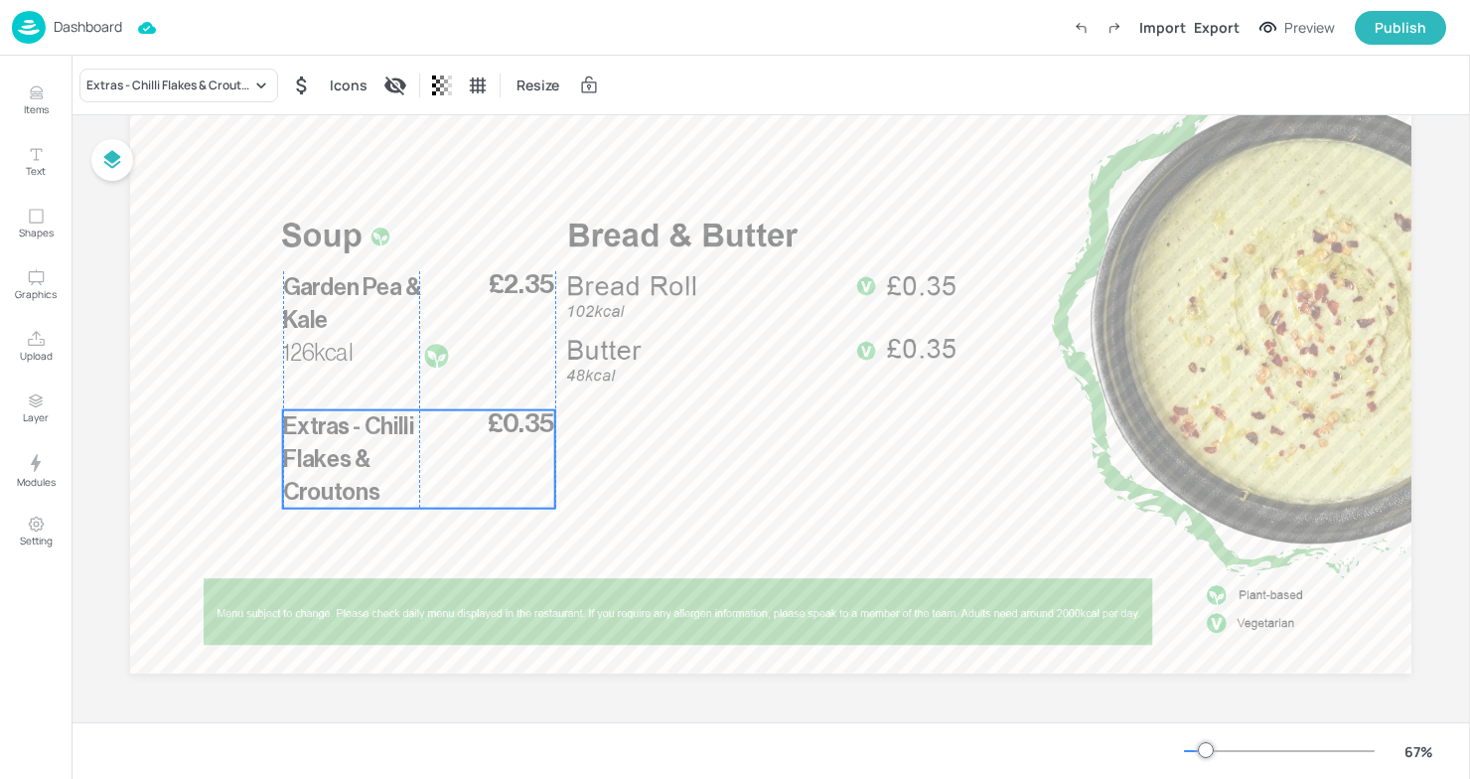
drag, startPoint x: 388, startPoint y: 419, endPoint x: 385, endPoint y: 442, distance: 23.0
click at [386, 442] on p "Extras - Chilli Flakes & Croutons" at bounding box center [367, 459] width 169 height 98
click at [485, 456] on div "£0.35 Extras - Chilli Flakes & Croutons" at bounding box center [419, 458] width 272 height 98
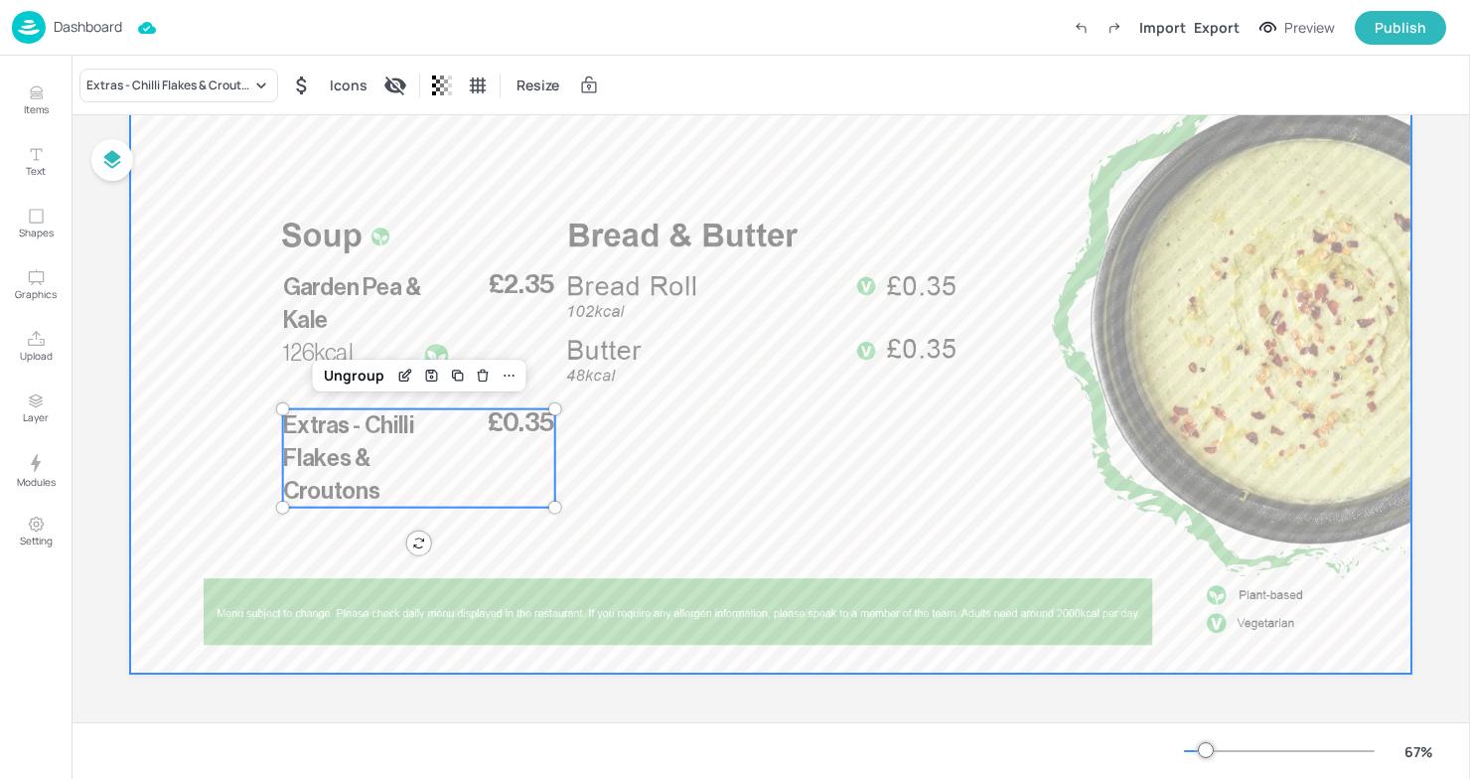
click at [634, 440] on div at bounding box center [771, 312] width 1282 height 721
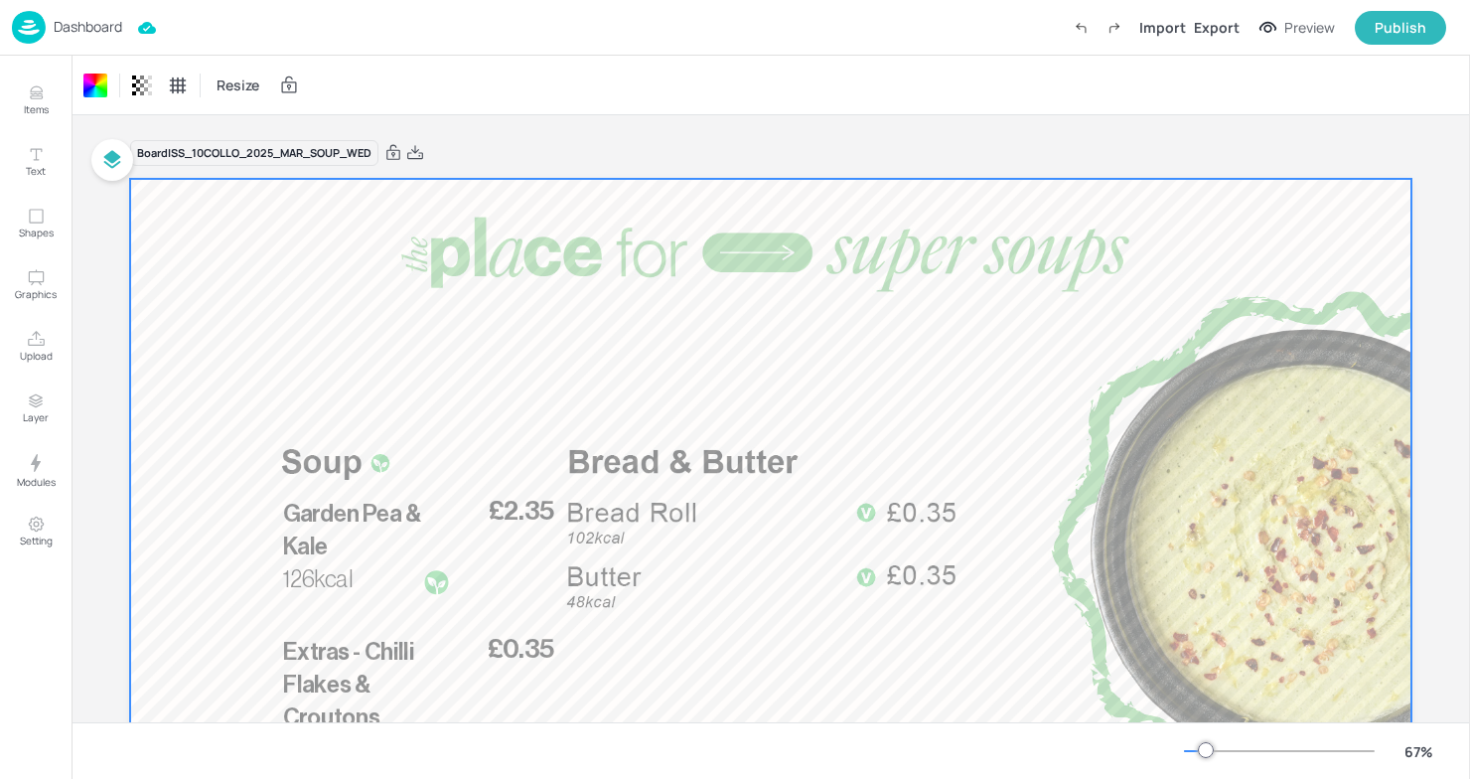
scroll to position [0, 0]
click at [376, 656] on span "Extras - Chilli Flakes & Croutons" at bounding box center [348, 684] width 131 height 88
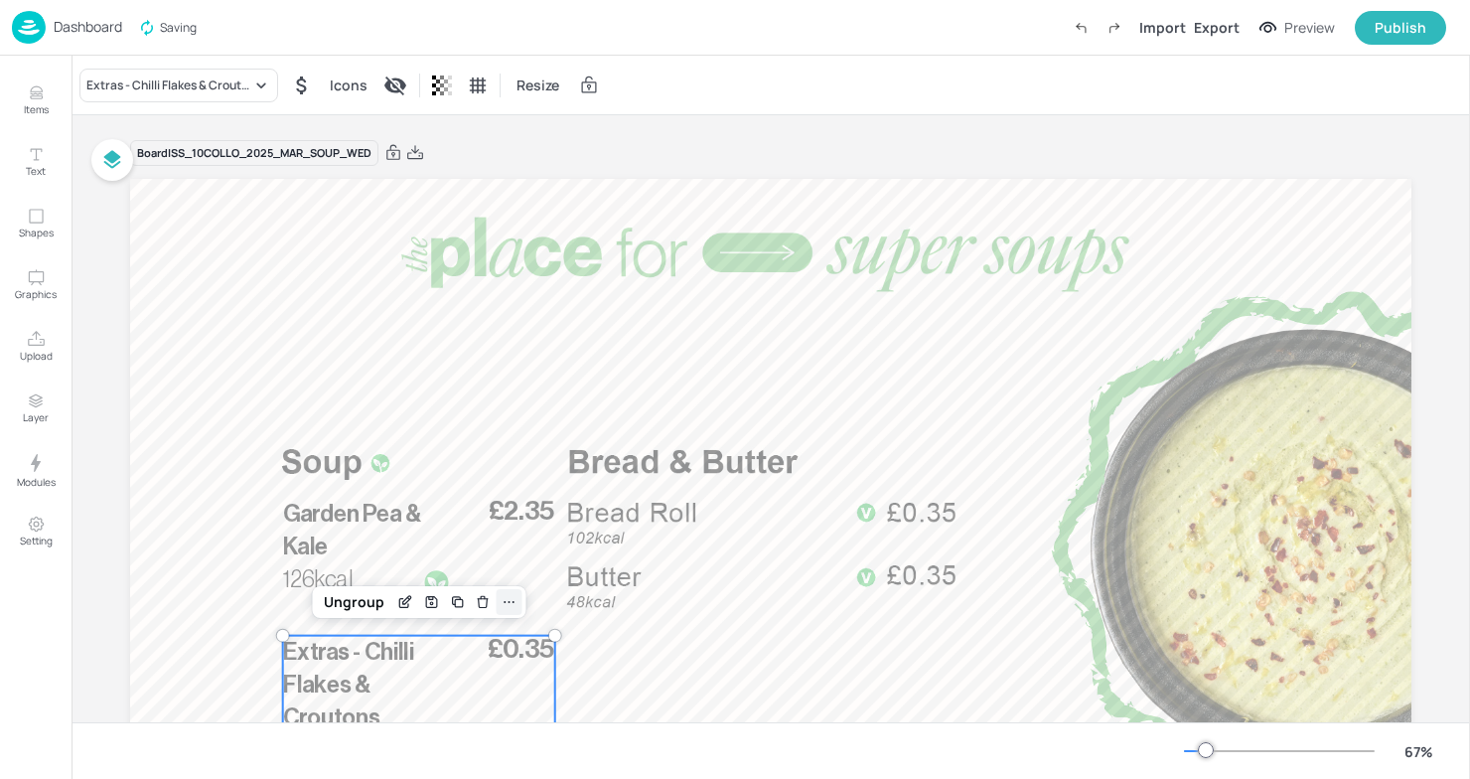
click at [510, 601] on icon at bounding box center [509, 602] width 16 height 16
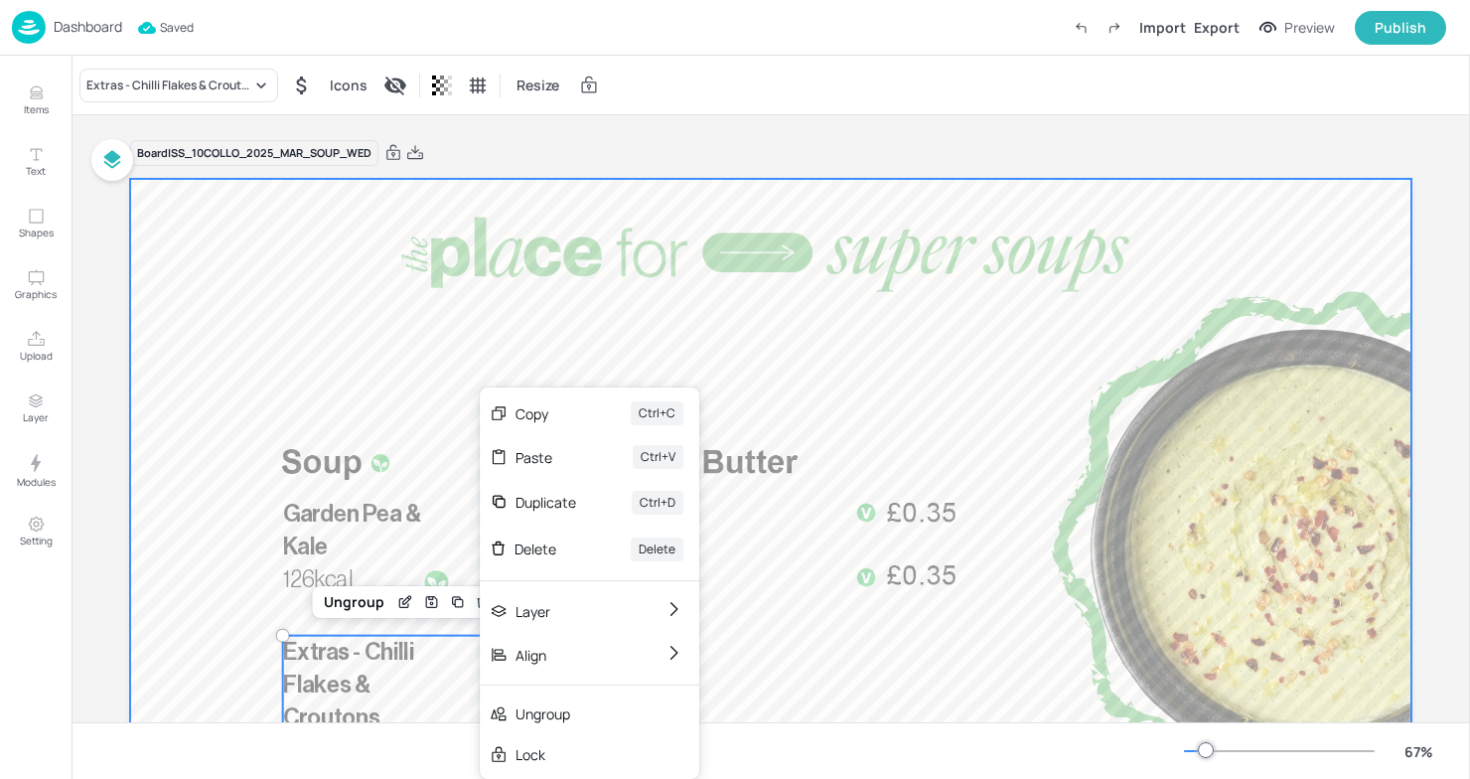
click at [431, 407] on div at bounding box center [771, 539] width 1282 height 721
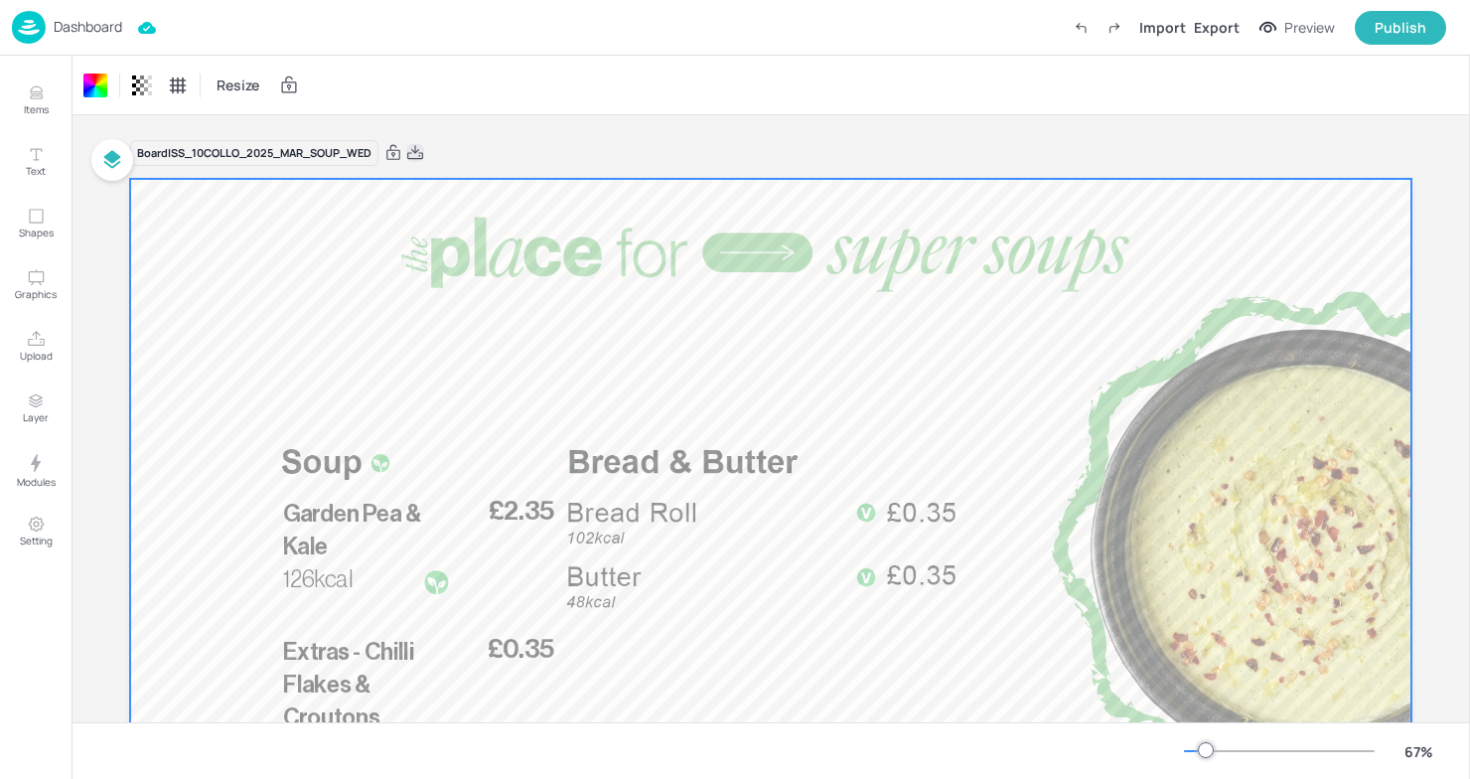
click at [416, 151] on icon at bounding box center [415, 152] width 16 height 14
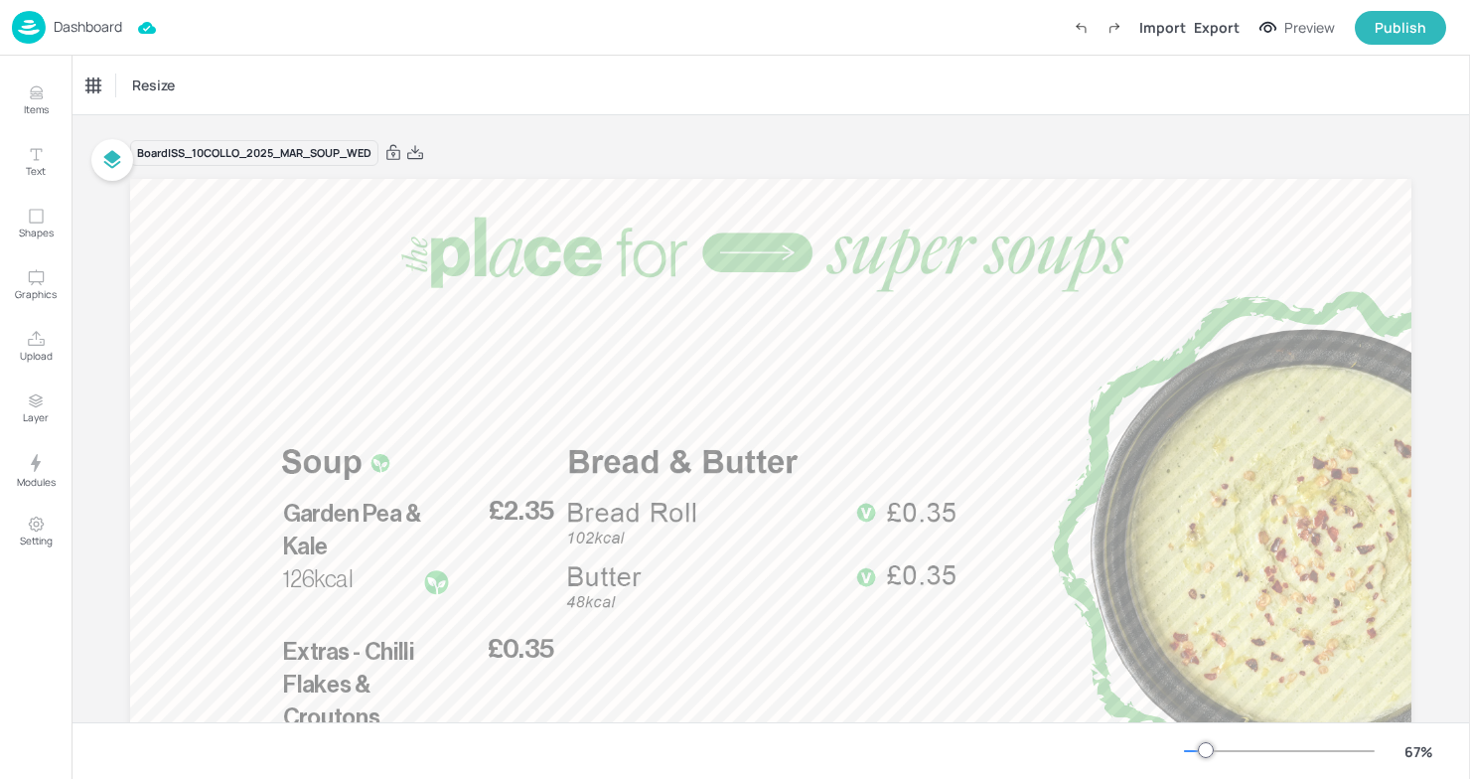
click at [613, 150] on div "Board ISS_10COLLO_2025_MAR_SOUP_WED" at bounding box center [771, 153] width 1282 height 28
click at [46, 31] on div "Dashboard" at bounding box center [67, 27] width 110 height 33
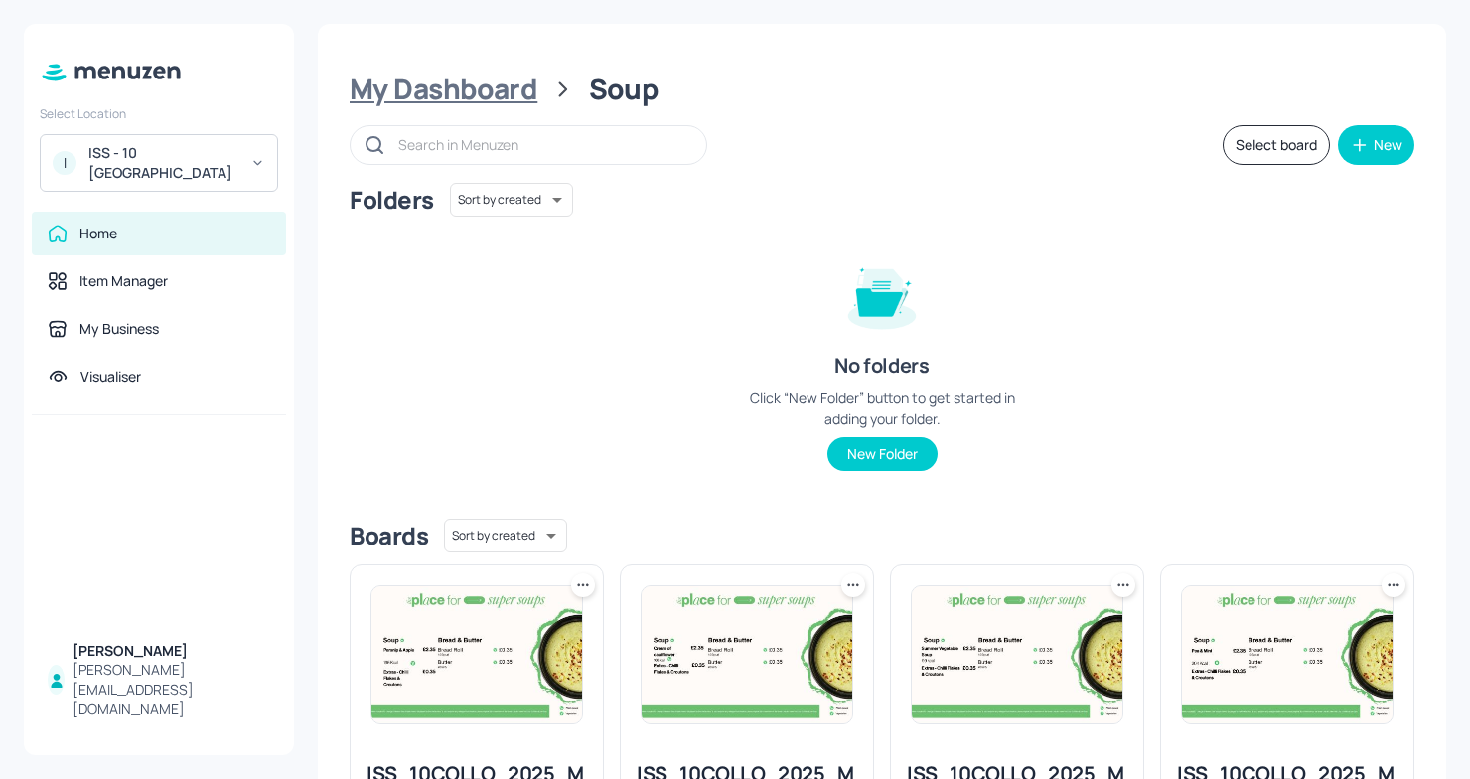
click at [481, 89] on div "My Dashboard" at bounding box center [444, 90] width 188 height 36
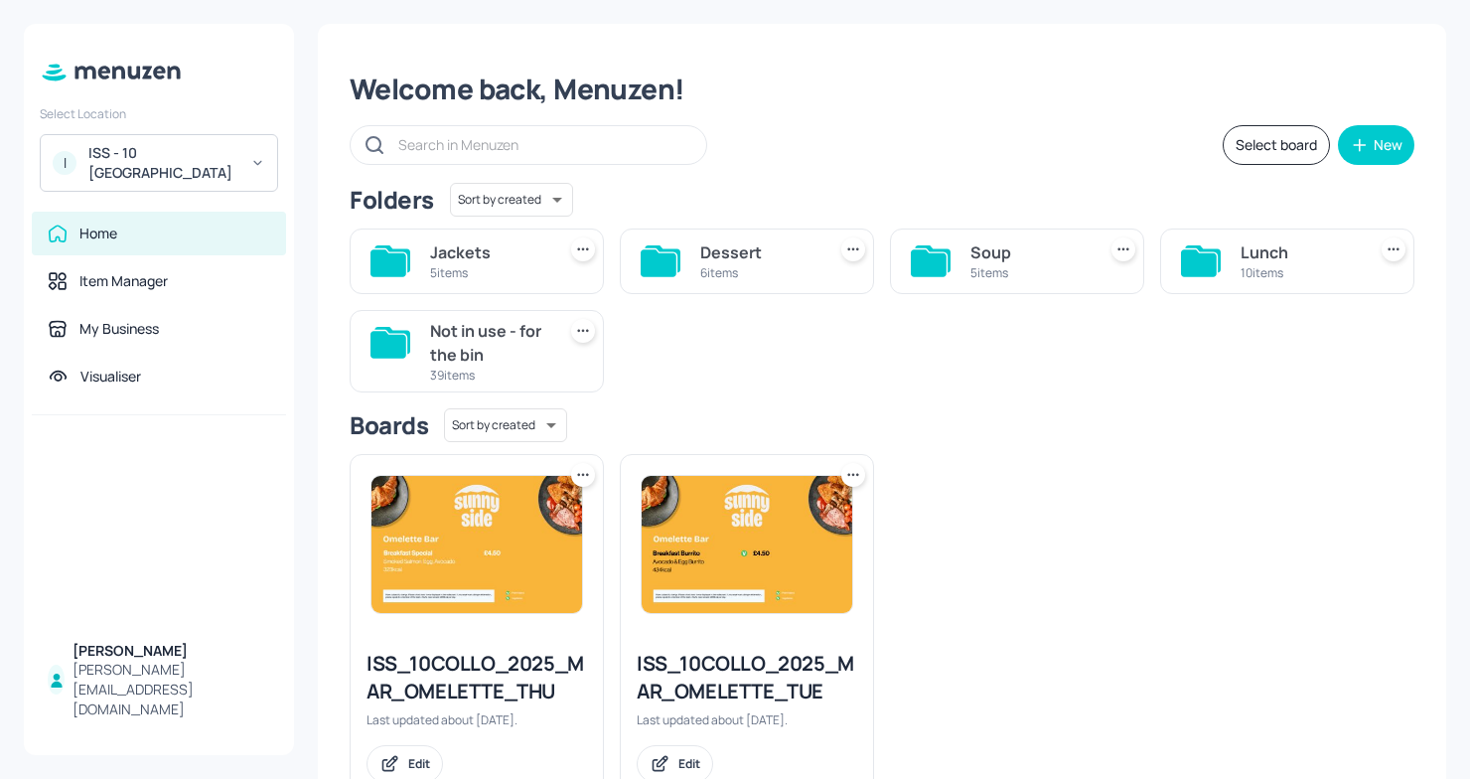
click at [1289, 287] on div "Lunch 10 items" at bounding box center [1287, 262] width 254 height 66
click at [1283, 258] on div "Lunch" at bounding box center [1299, 252] width 117 height 24
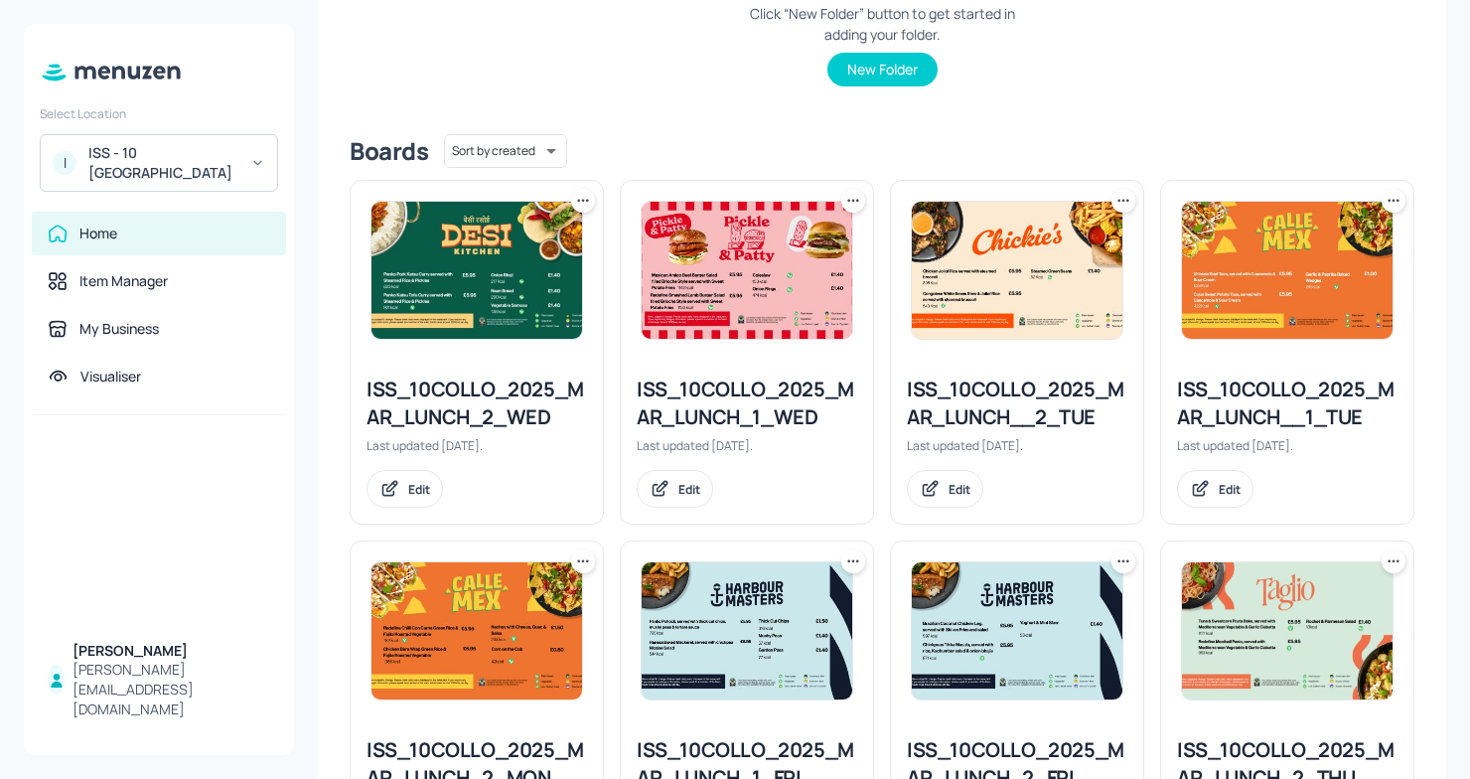
scroll to position [383, 0]
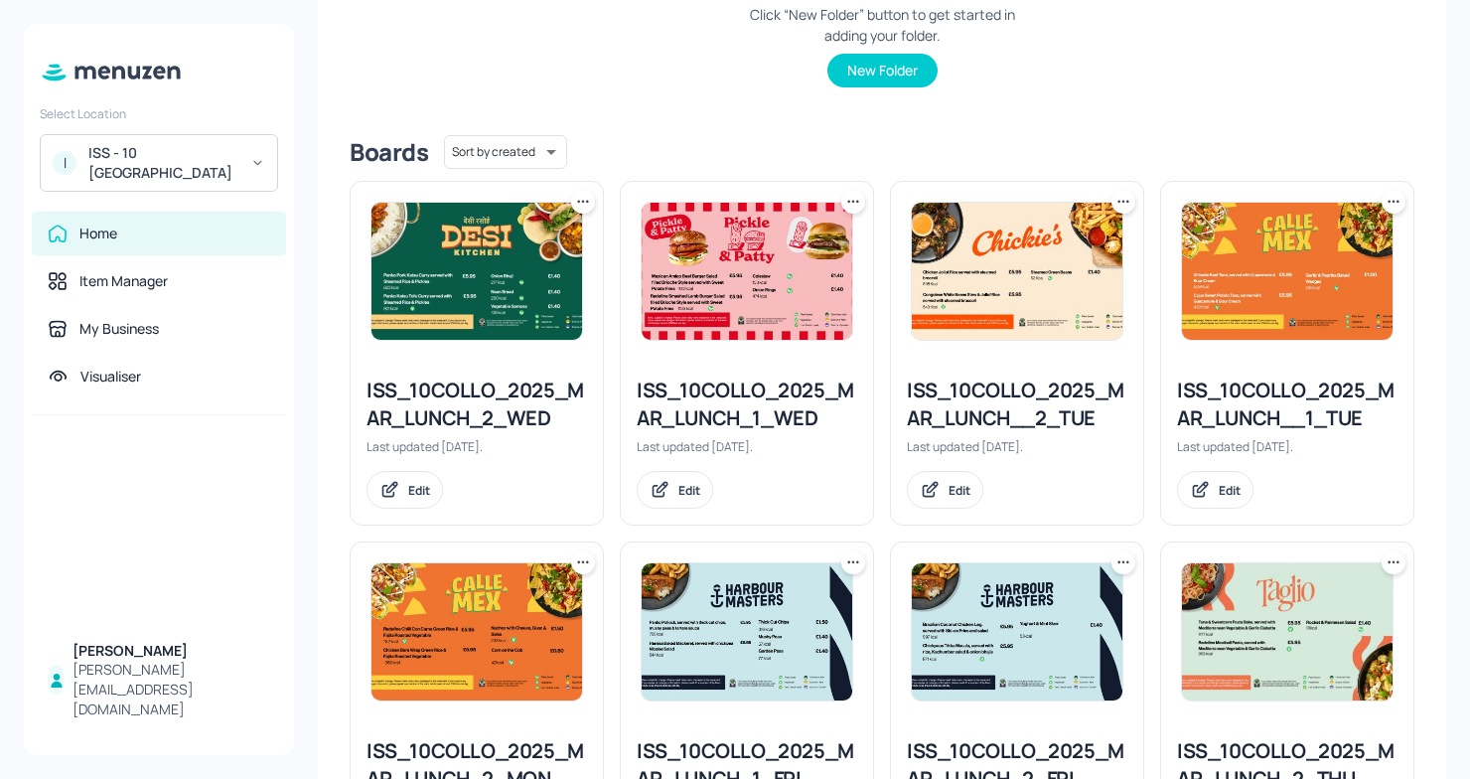
click at [741, 405] on div "ISS_10COLLO_2025_MAR_LUNCH_1_WED" at bounding box center [747, 405] width 221 height 56
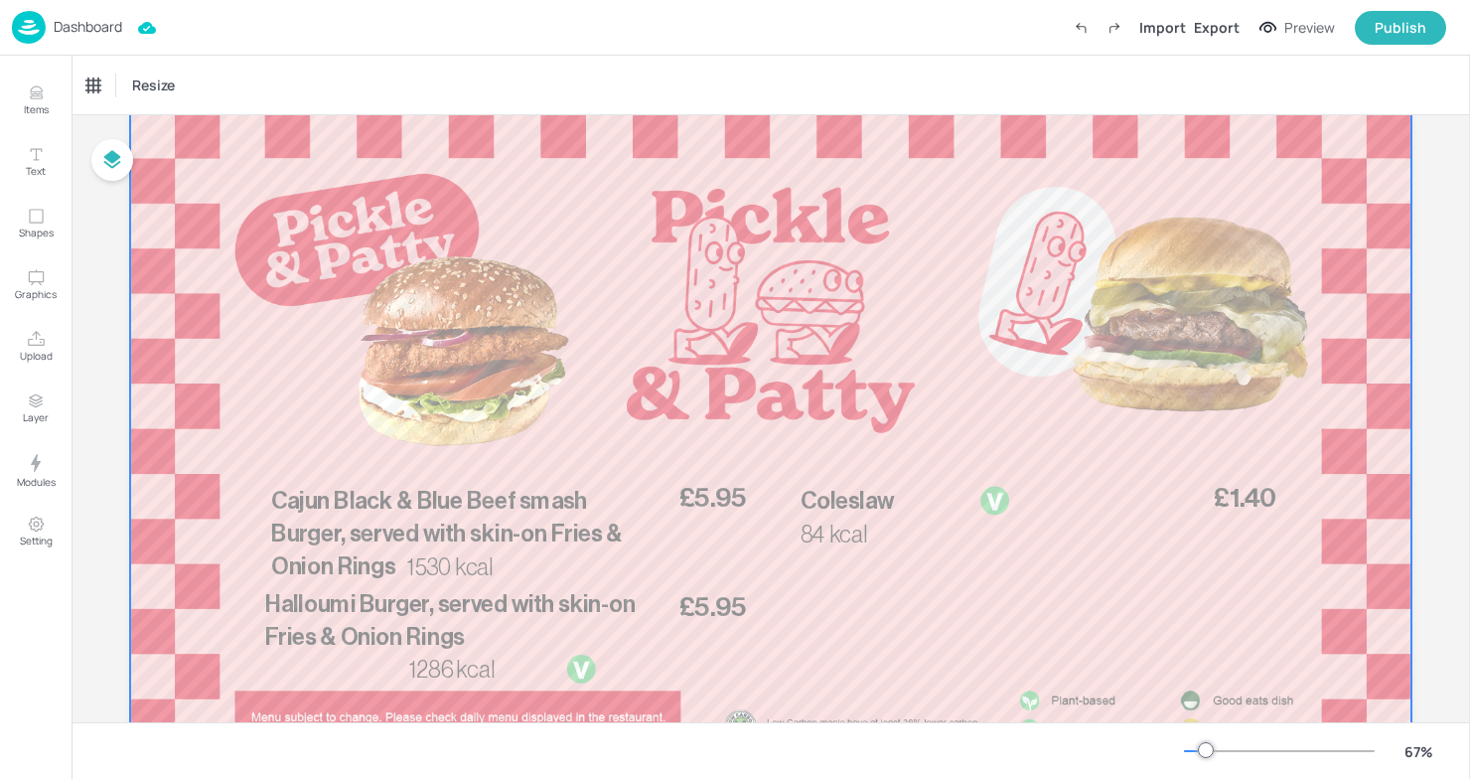
scroll to position [77, 0]
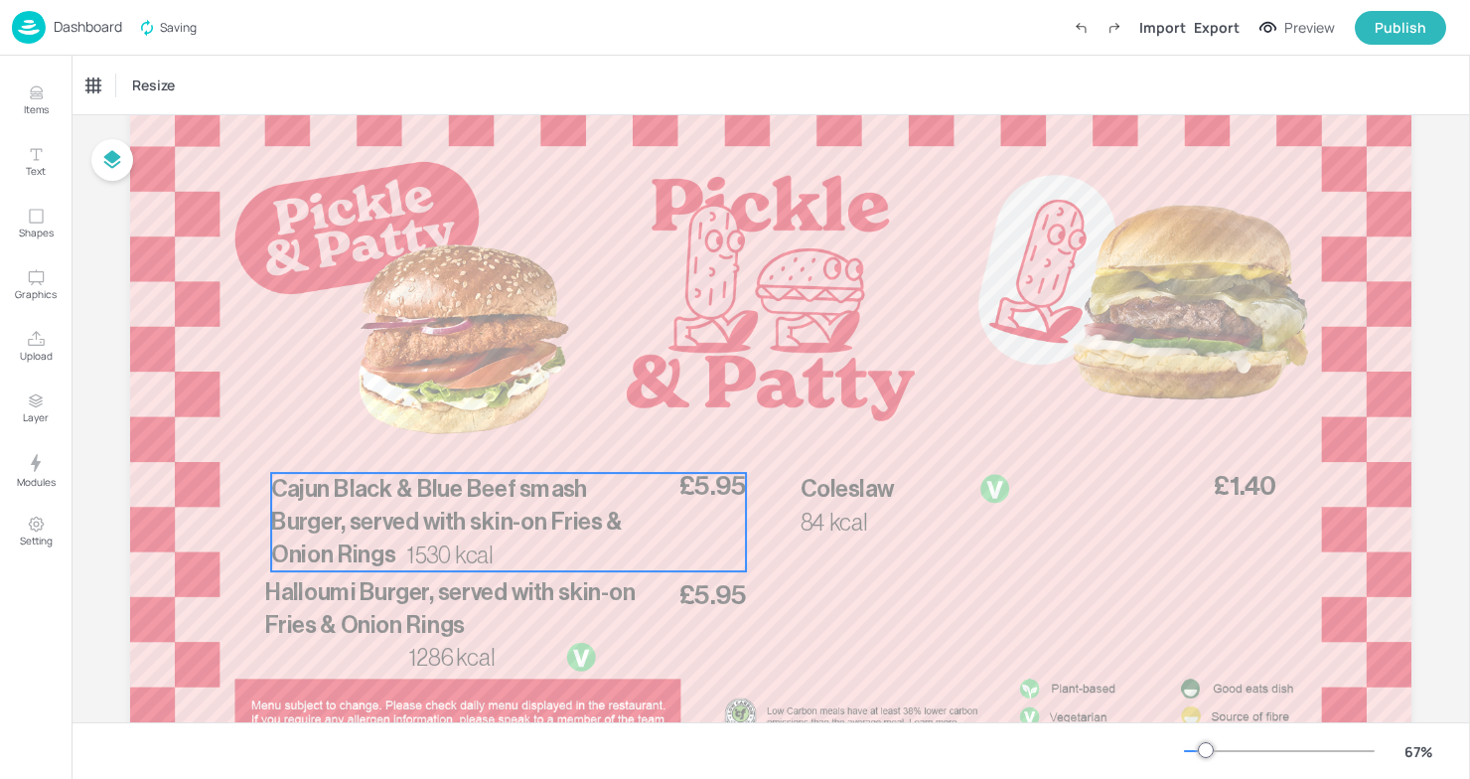
click at [491, 487] on span "Cajun Black & Blue Beef smash Burger, served with skin-on Fries & Onion Rings" at bounding box center [446, 522] width 351 height 88
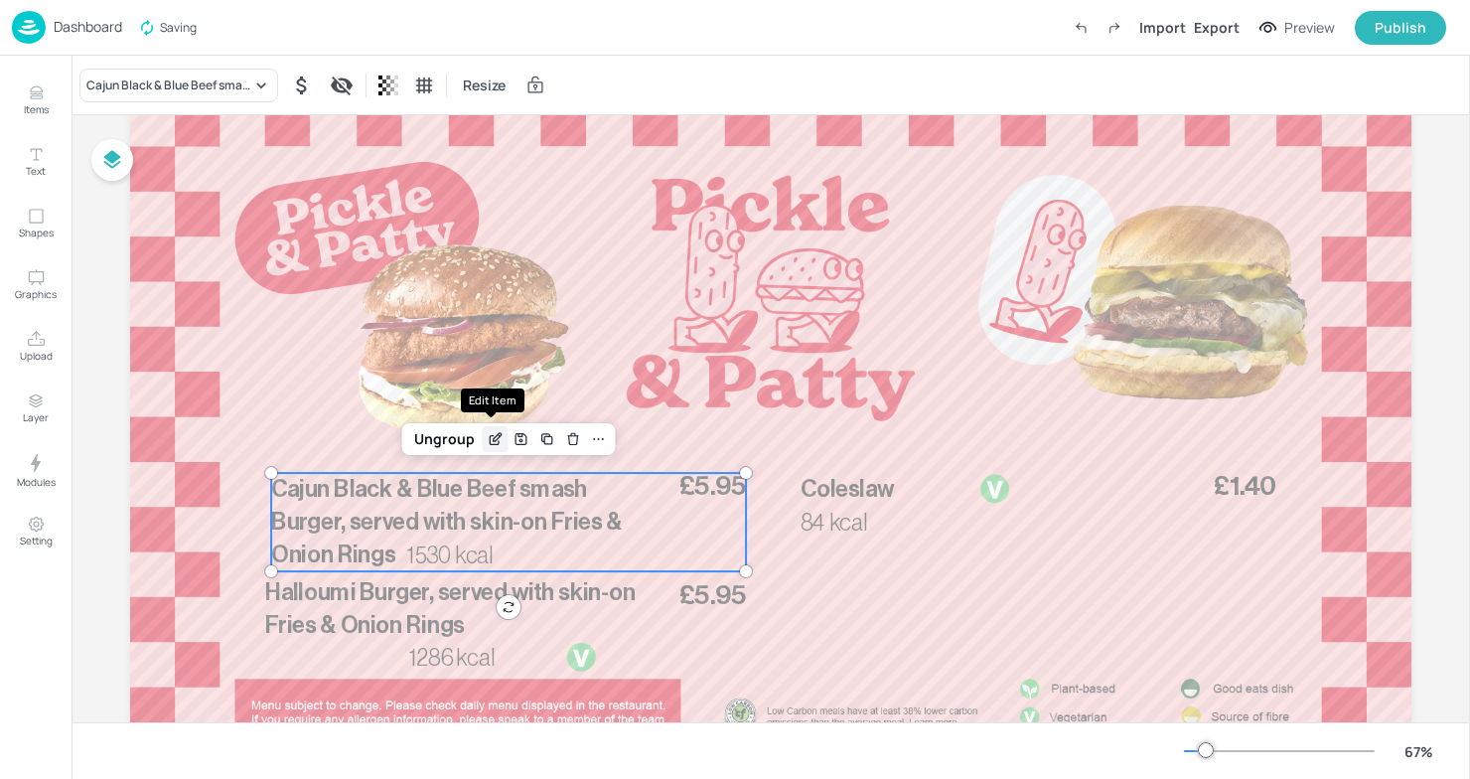
click at [491, 429] on div "Edit Item" at bounding box center [496, 439] width 26 height 26
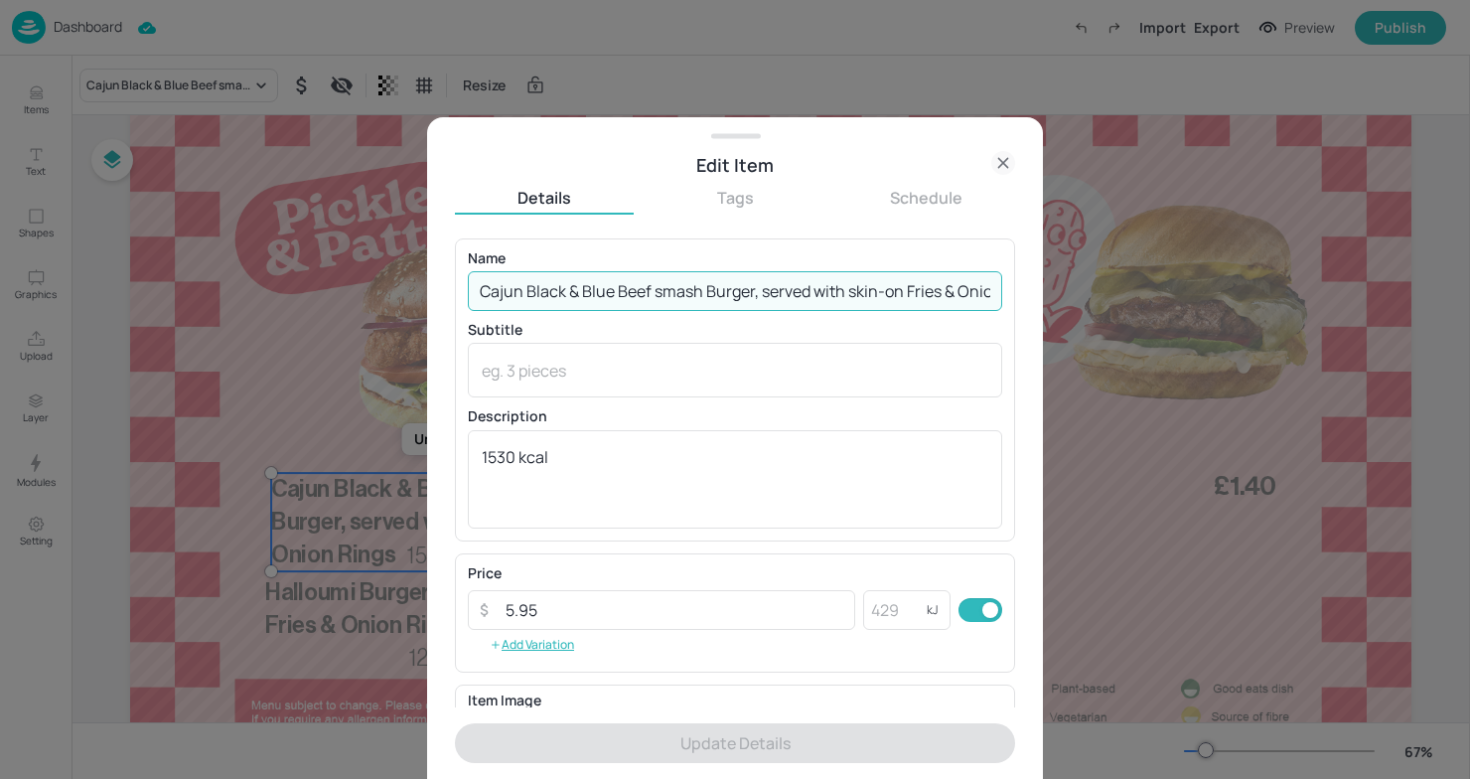
scroll to position [0, 65]
drag, startPoint x: 484, startPoint y: 285, endPoint x: 1022, endPoint y: 291, distance: 538.5
click at [1021, 293] on div "Edit Item Details Tags Schedule Name Cajun Black & Blue Beef smash Burger, serv…" at bounding box center [735, 448] width 616 height 662
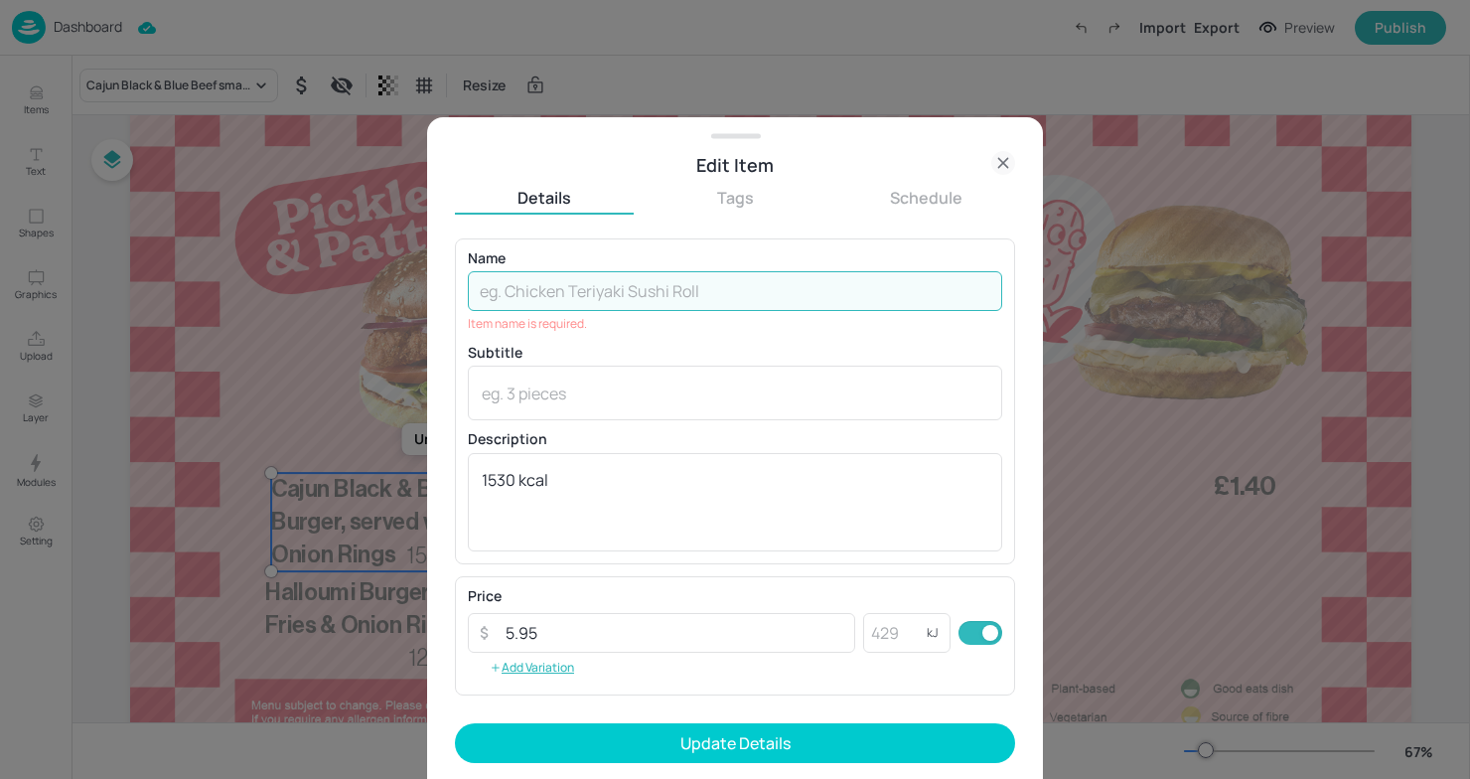
scroll to position [0, 0]
paste input "Piri Piri Chicken Brioche Burger, served with slaw & skin-on fries"
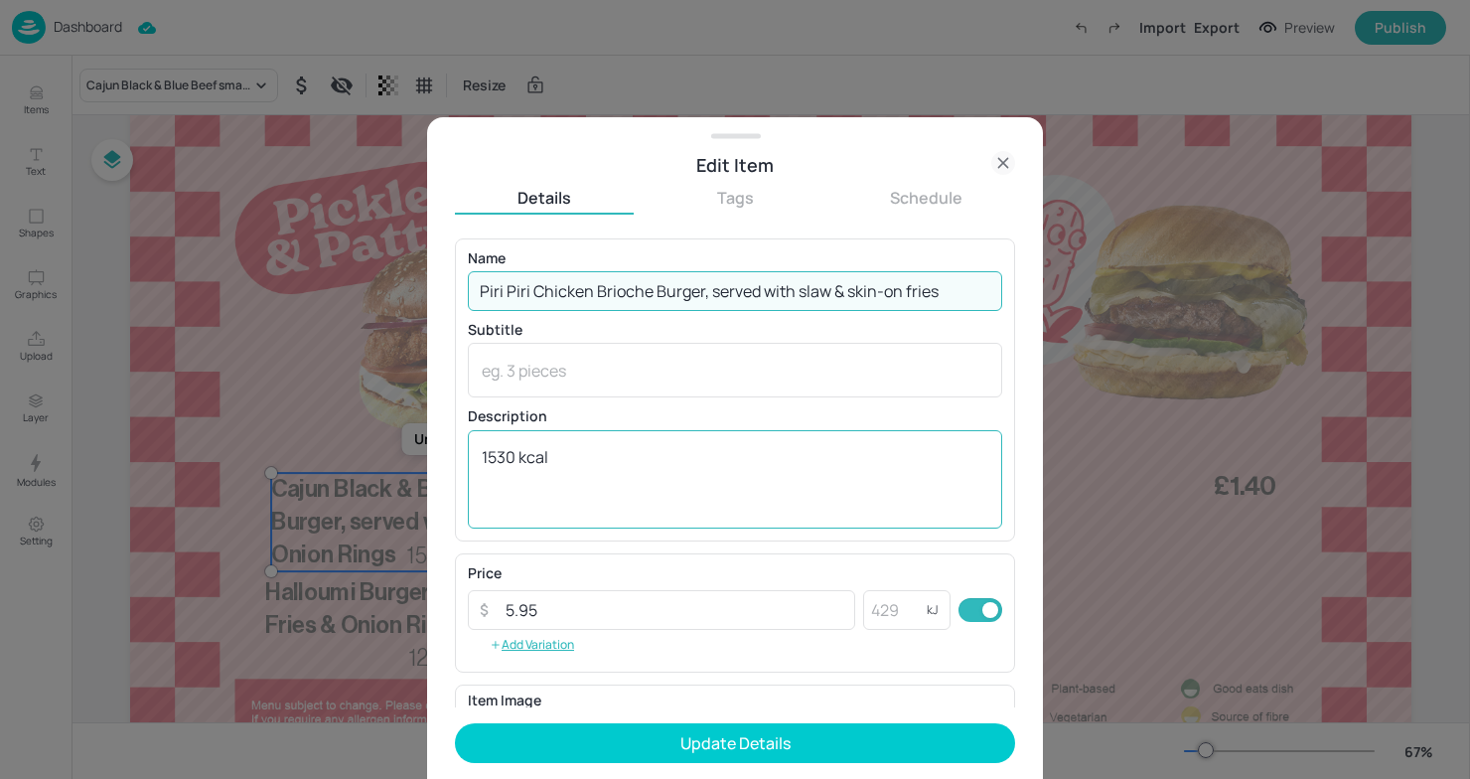
type input "Piri Piri Chicken Brioche Burger, served with slaw & skin-on fries"
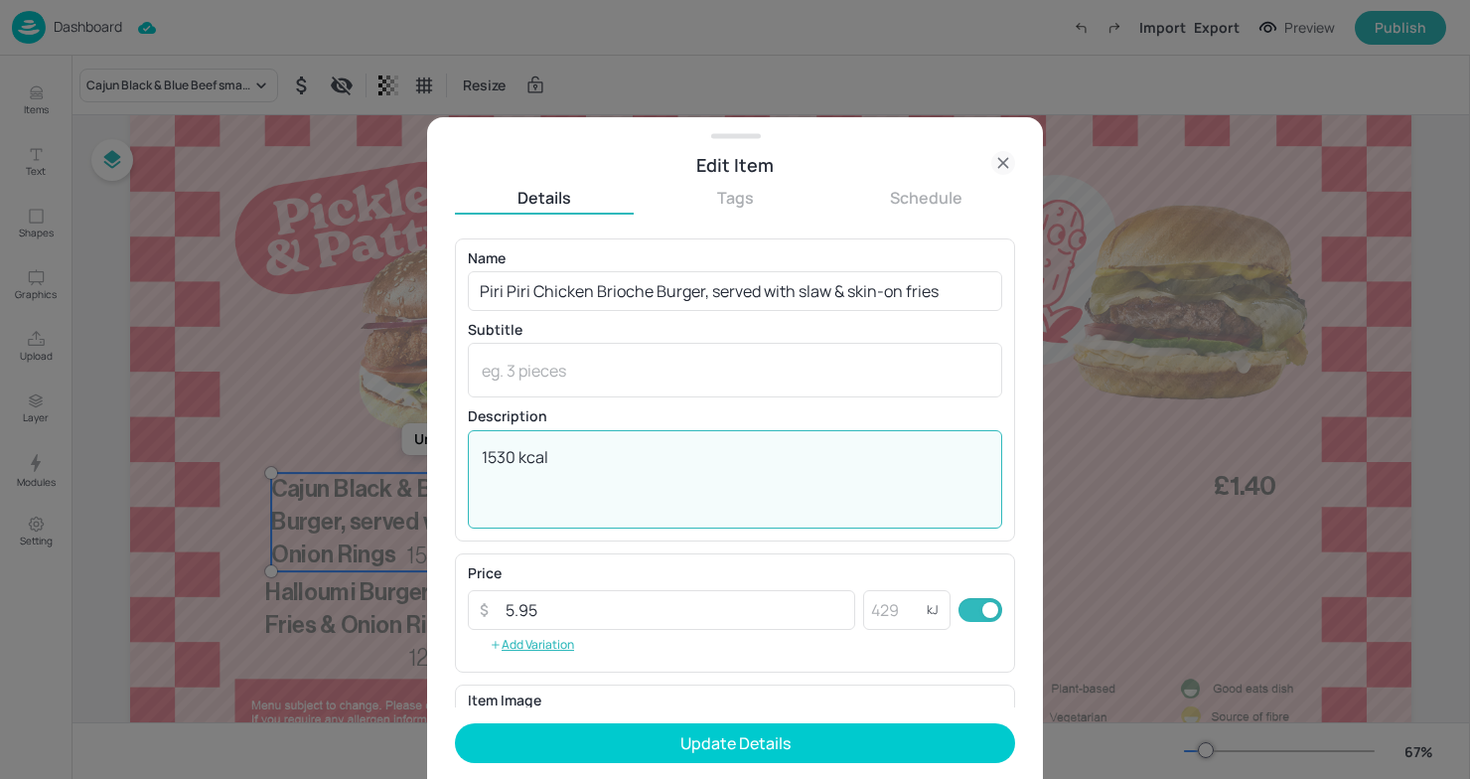
click at [513, 458] on textarea "1530 kcal" at bounding box center [735, 479] width 507 height 66
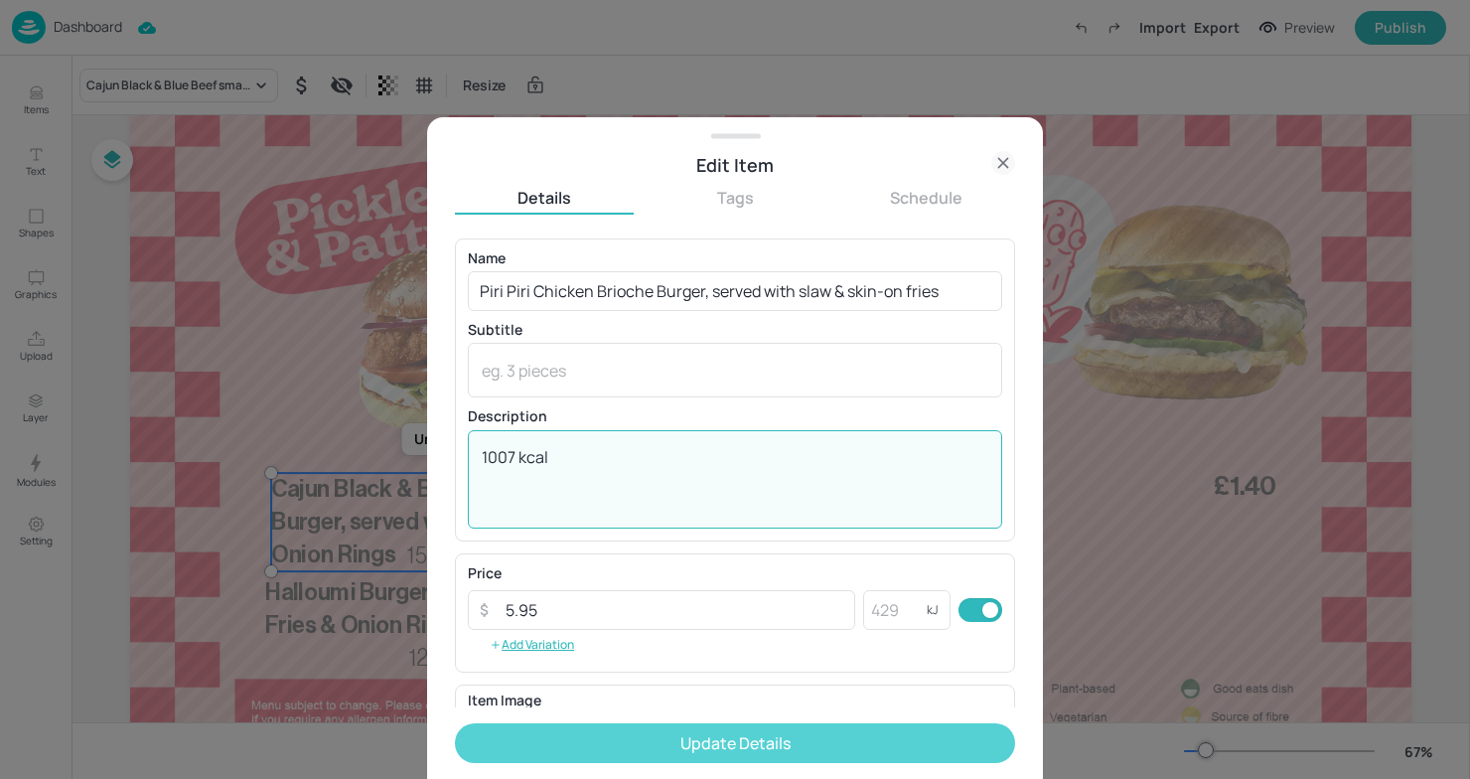
type textarea "1007 kcal"
click at [838, 744] on button "Update Details" at bounding box center [735, 743] width 560 height 40
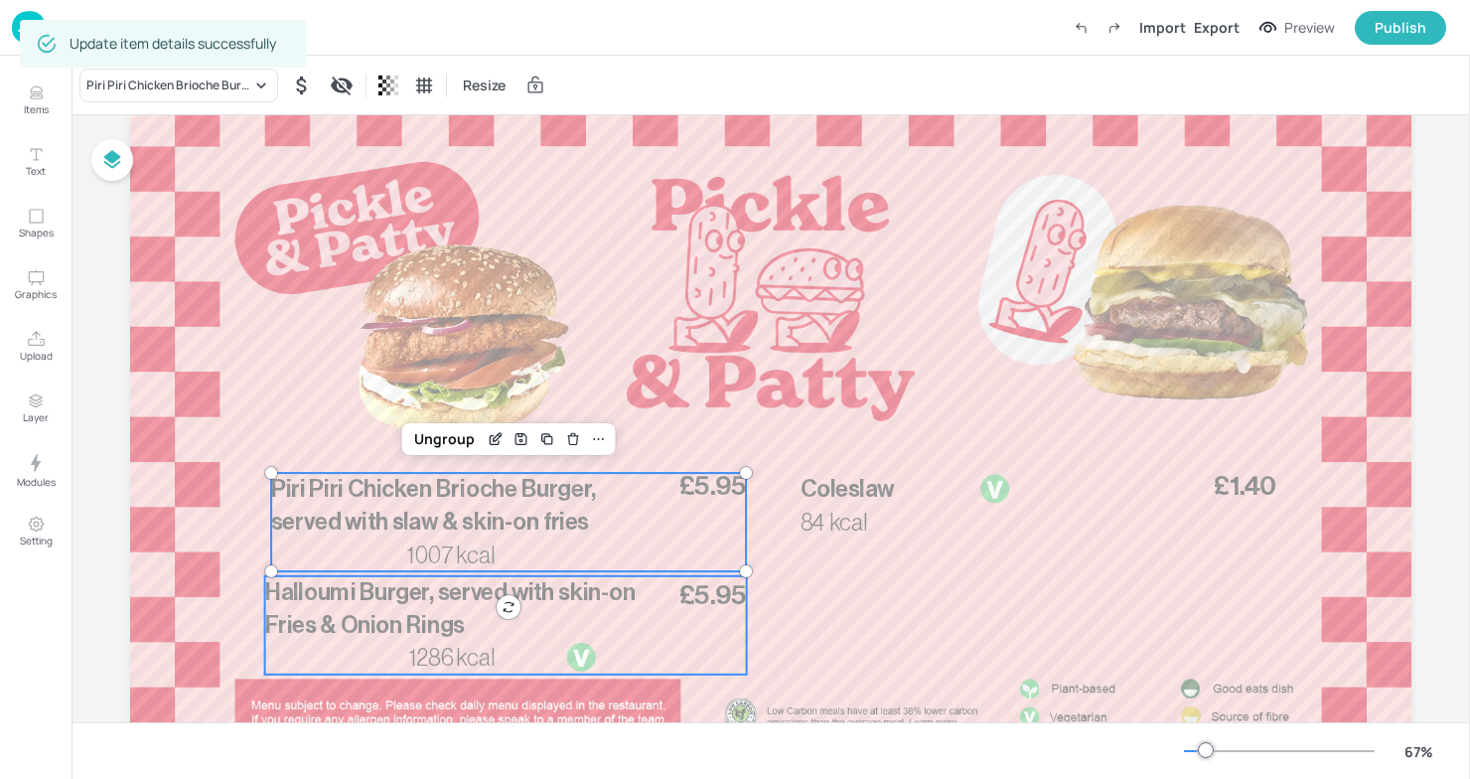
click at [387, 616] on span "Halloumi Burger, served with skin-on Fries & Onion Rings" at bounding box center [450, 609] width 371 height 56
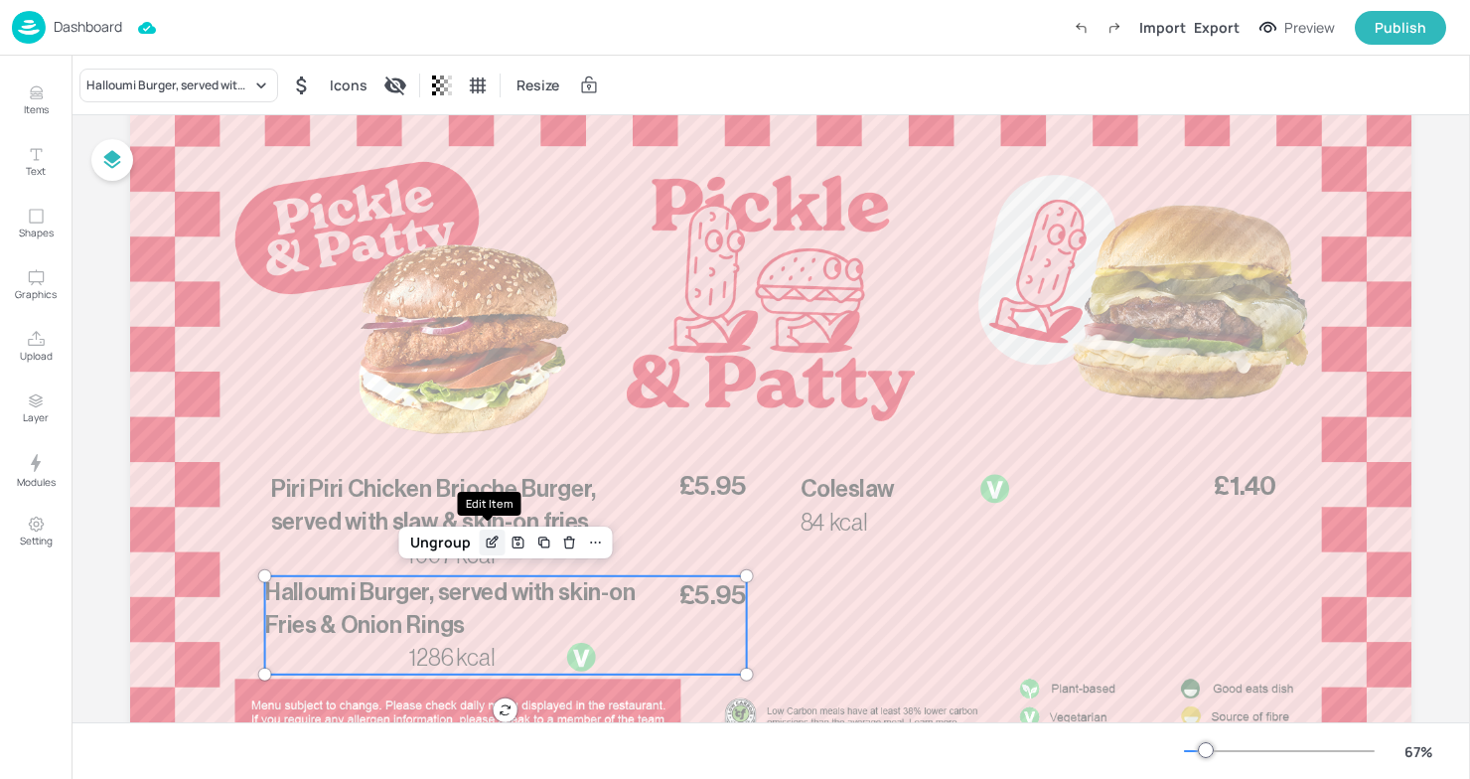
click at [484, 546] on icon "Edit Item" at bounding box center [492, 542] width 17 height 16
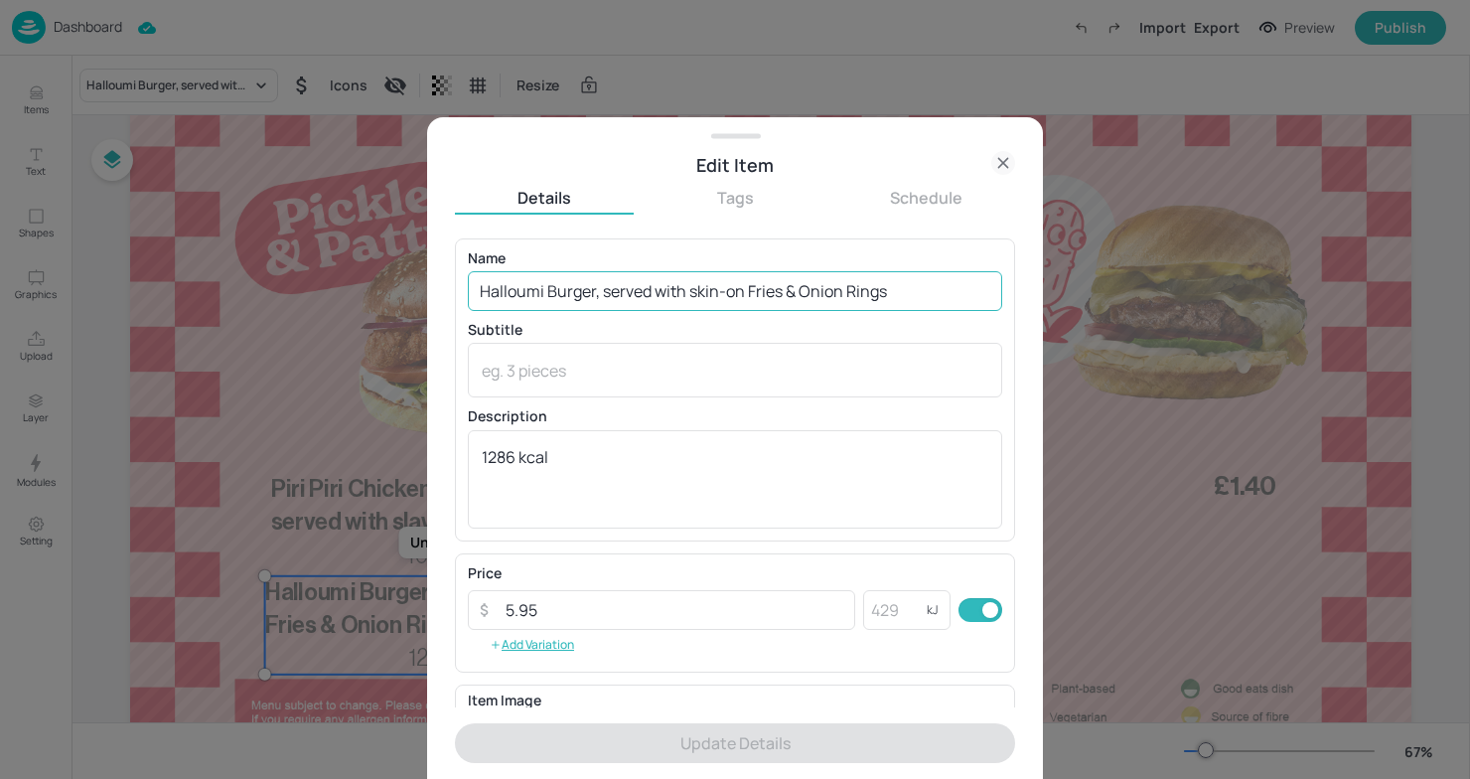
click at [900, 283] on input "Halloumi Burger, served with skin-on Fries & Onion Rings" at bounding box center [735, 291] width 534 height 40
drag, startPoint x: 900, startPoint y: 283, endPoint x: 355, endPoint y: 265, distance: 545.7
click at [355, 267] on div "Edit Item Details Tags Schedule Name Halloumi Burger, served with skin-on Fries…" at bounding box center [735, 389] width 1470 height 779
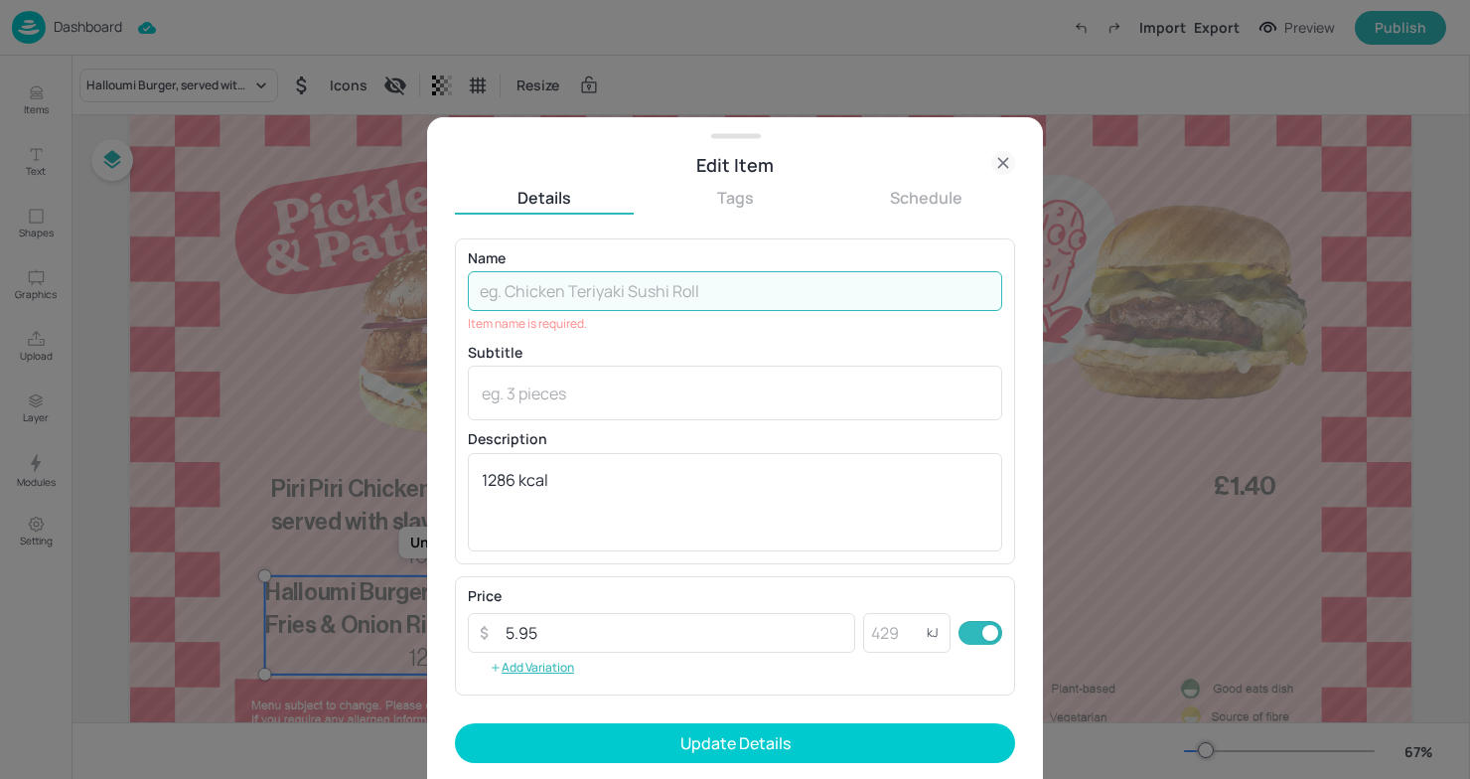
paste input "Redefine Oklahoma Burger, served with slaw & skin-on fries"
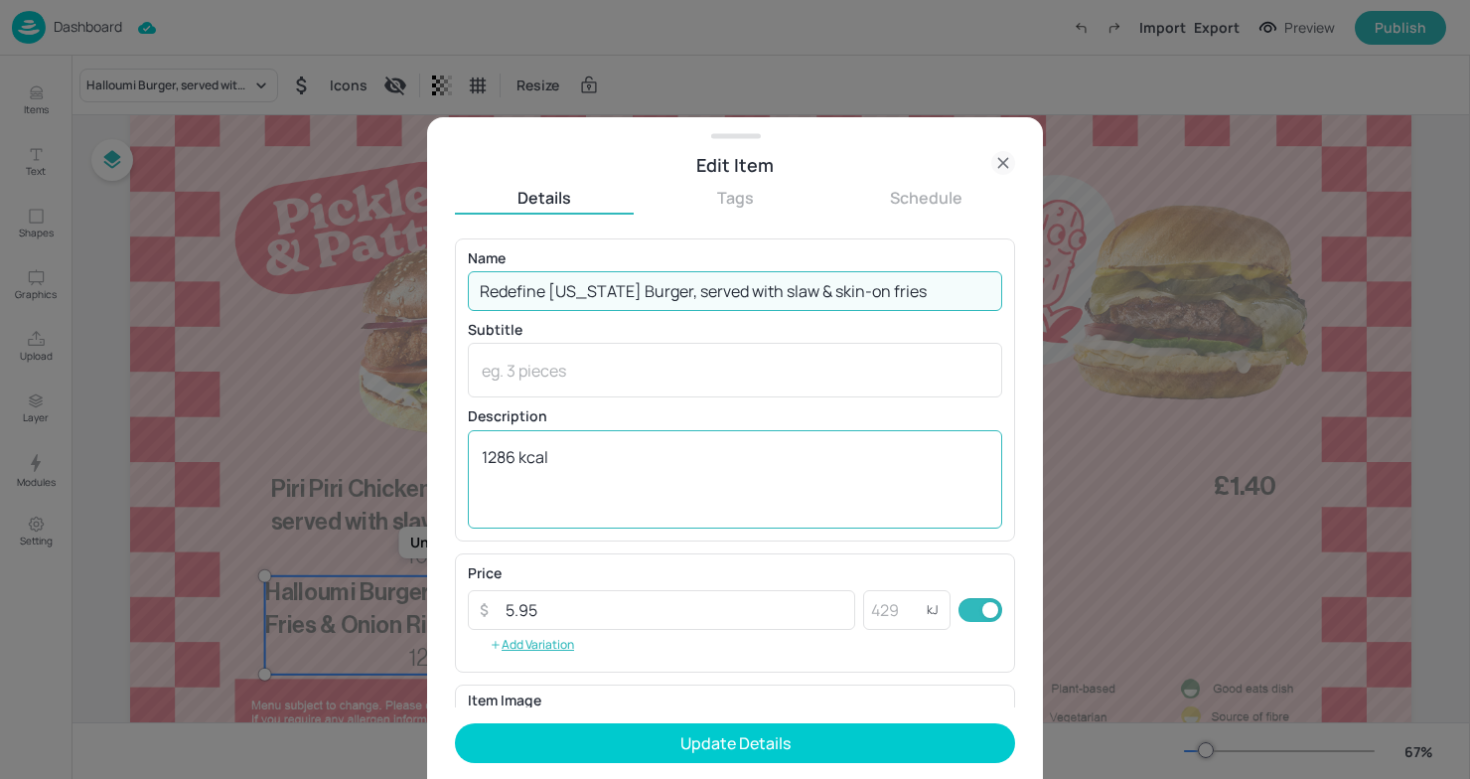
type input "Redefine Oklahoma Burger, served with slaw & skin-on fries"
click at [516, 453] on textarea "1286 kcal" at bounding box center [735, 479] width 507 height 66
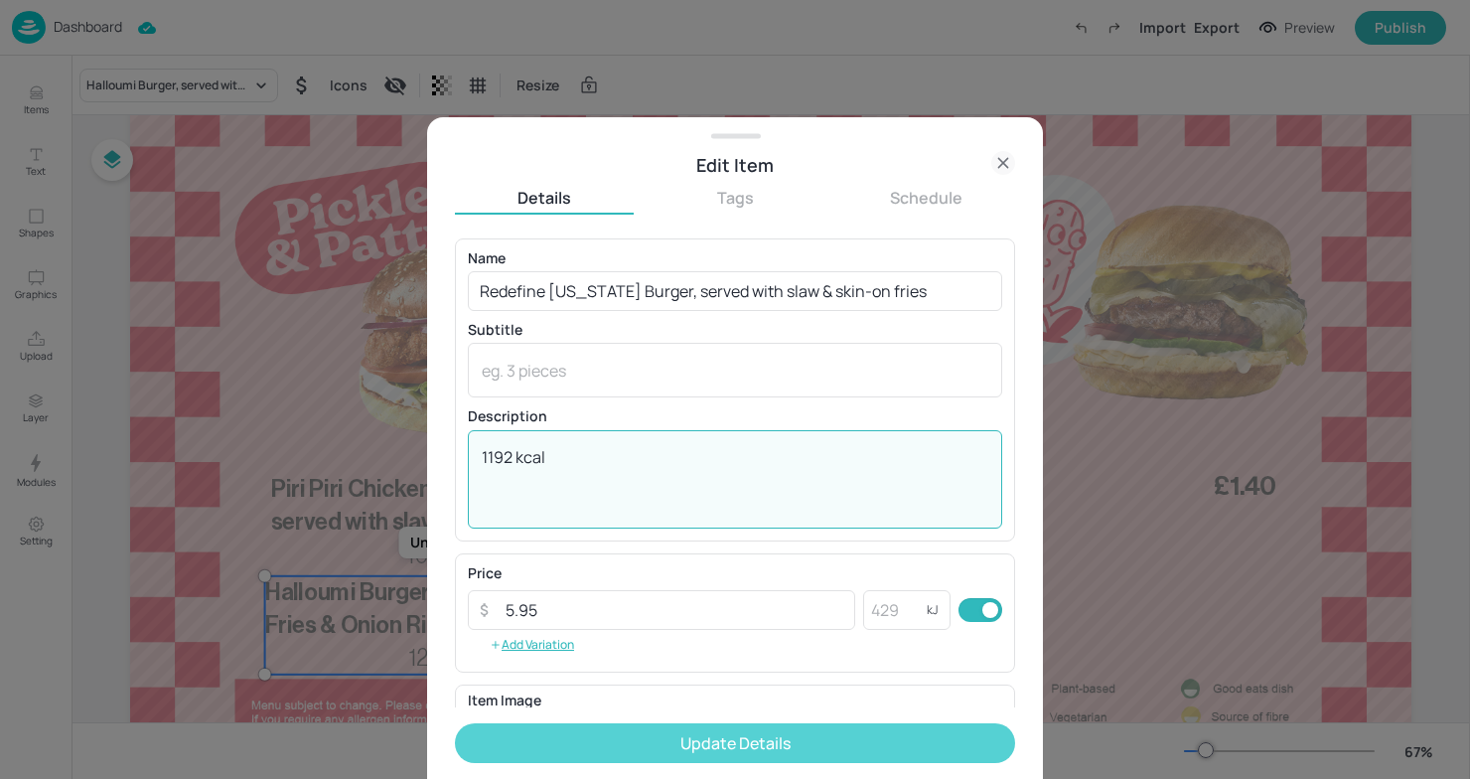
type textarea "1192 kcal"
click at [749, 734] on button "Update Details" at bounding box center [735, 743] width 560 height 40
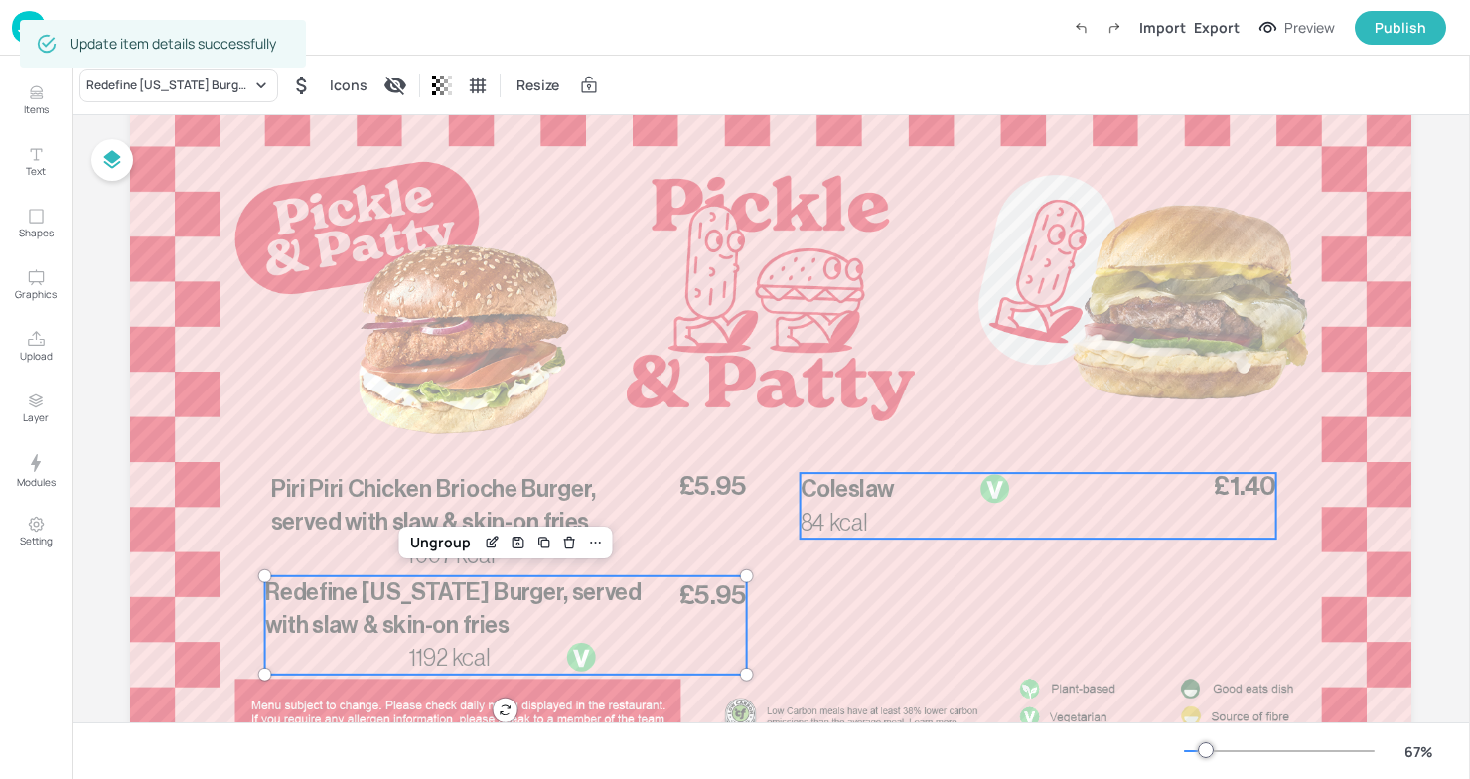
click at [942, 521] on div "84 kcal £1.40 Coleslaw" at bounding box center [1039, 506] width 476 height 66
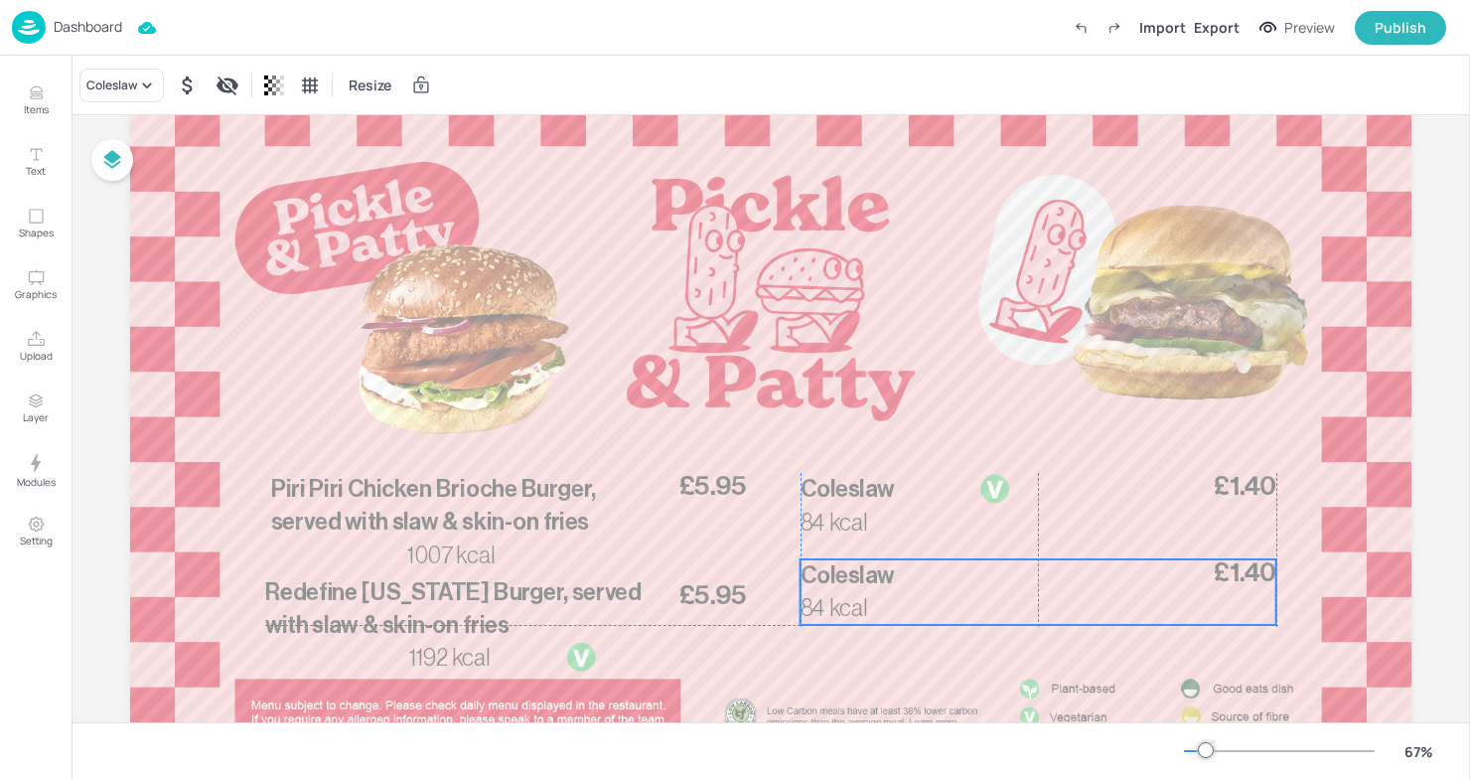
drag, startPoint x: 942, startPoint y: 521, endPoint x: 937, endPoint y: 602, distance: 81.6
click at [937, 602] on div "84 kcal £1.40 Coleslaw" at bounding box center [1039, 592] width 476 height 66
click at [1024, 525] on icon "Edit Item" at bounding box center [1024, 526] width 17 height 16
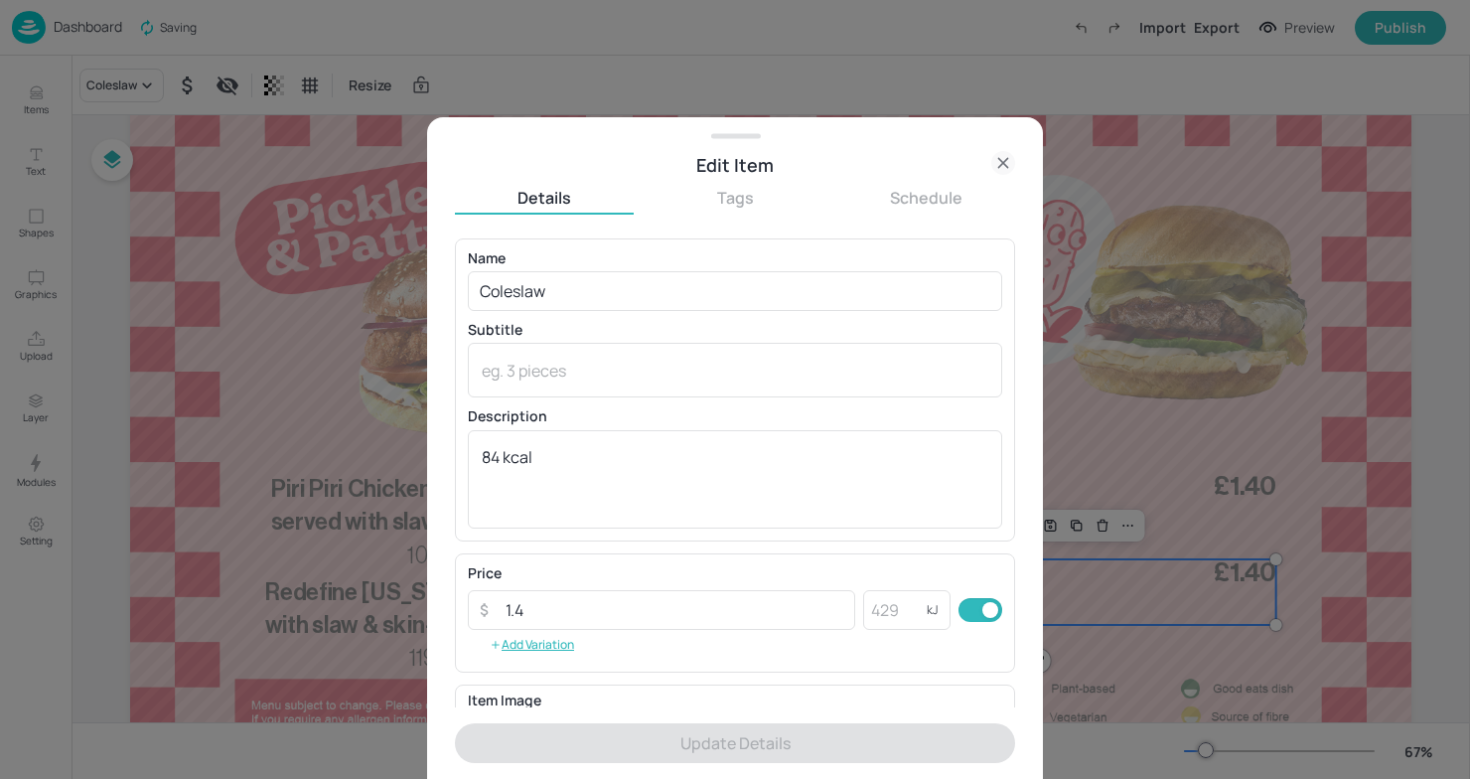
click at [568, 319] on div "Name Coleslaw ​ Subtitle x ​ Description 84 kcal x ​" at bounding box center [735, 389] width 534 height 277
drag, startPoint x: 572, startPoint y: 318, endPoint x: 446, endPoint y: 307, distance: 126.6
click at [446, 307] on div "Edit Item Details Tags Schedule Name Coleslaw ​ Subtitle x ​ Description 84 kca…" at bounding box center [735, 448] width 616 height 662
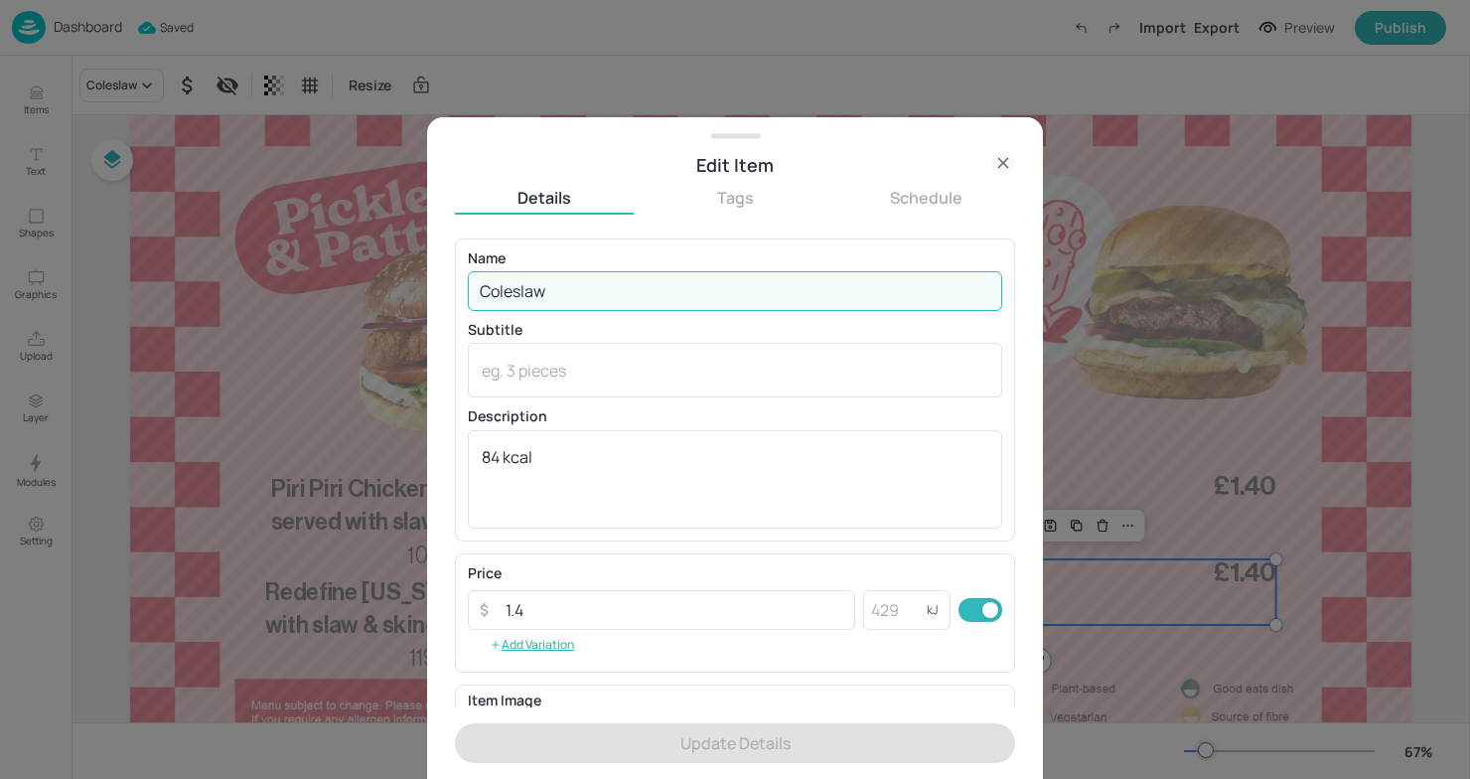
drag, startPoint x: 565, startPoint y: 282, endPoint x: 306, endPoint y: 262, distance: 260.1
click at [306, 262] on div "Edit Item Details Tags Schedule Name Coleslaw ​ Subtitle x ​ Description 84 kca…" at bounding box center [735, 389] width 1470 height 779
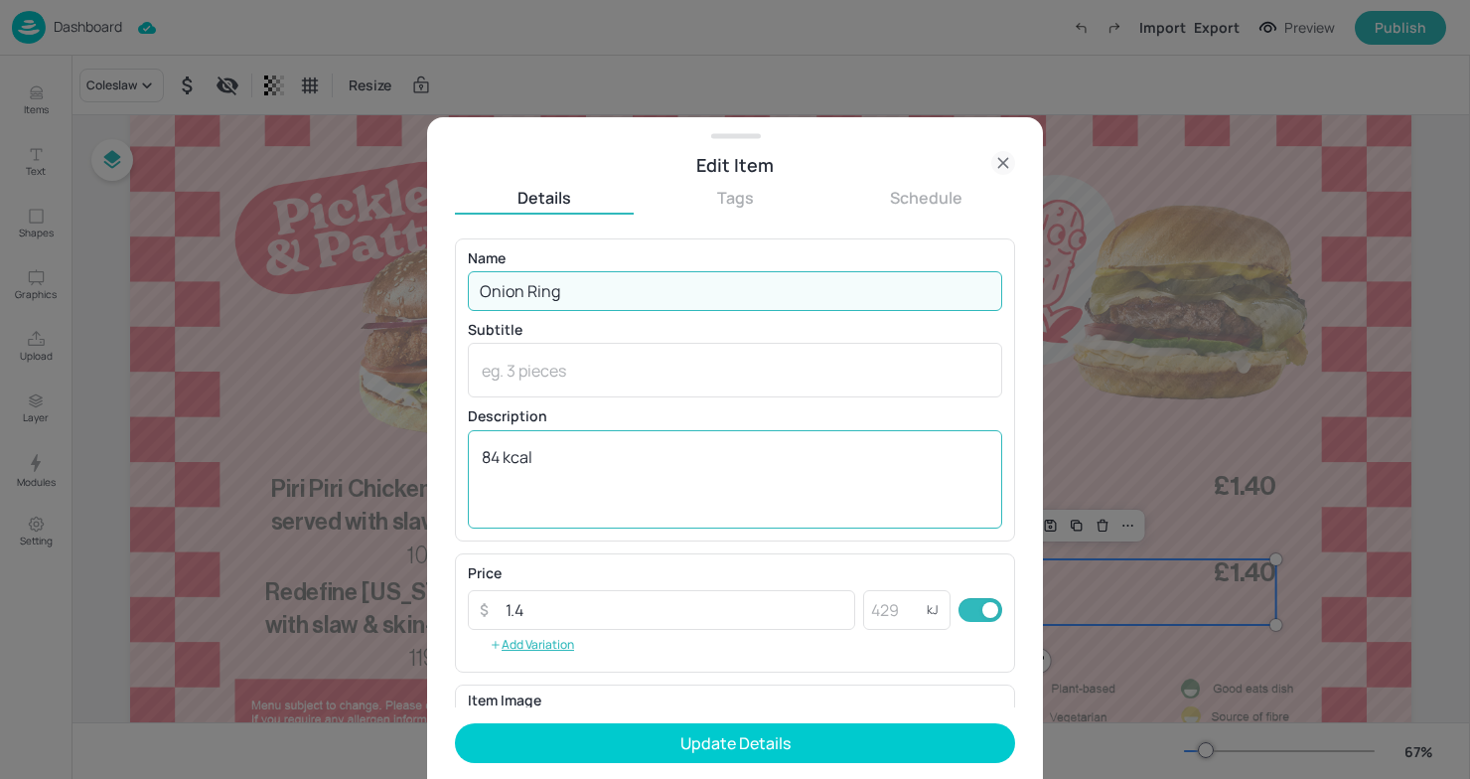
type input "Onion Ring"
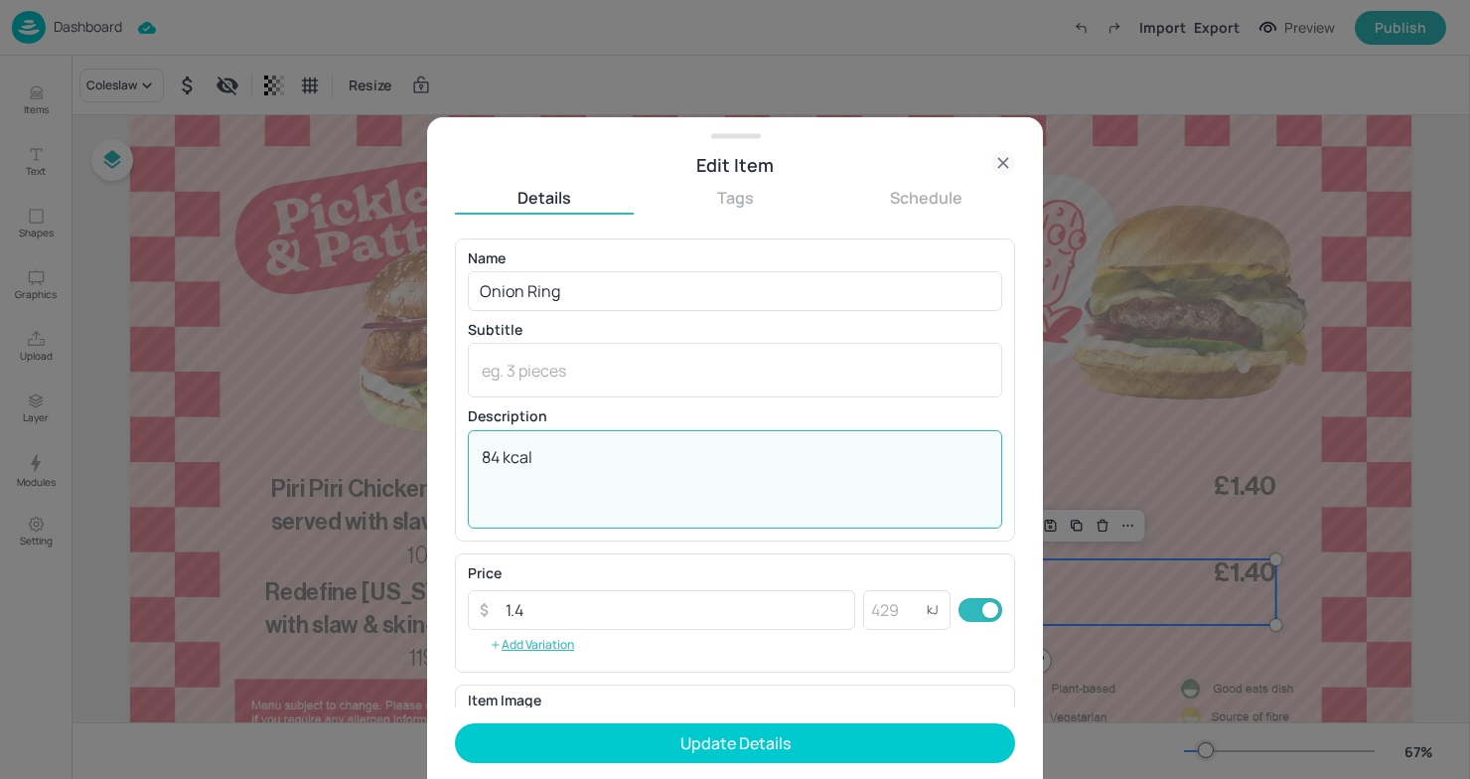
click at [504, 456] on textarea "84 kcal" at bounding box center [735, 479] width 507 height 66
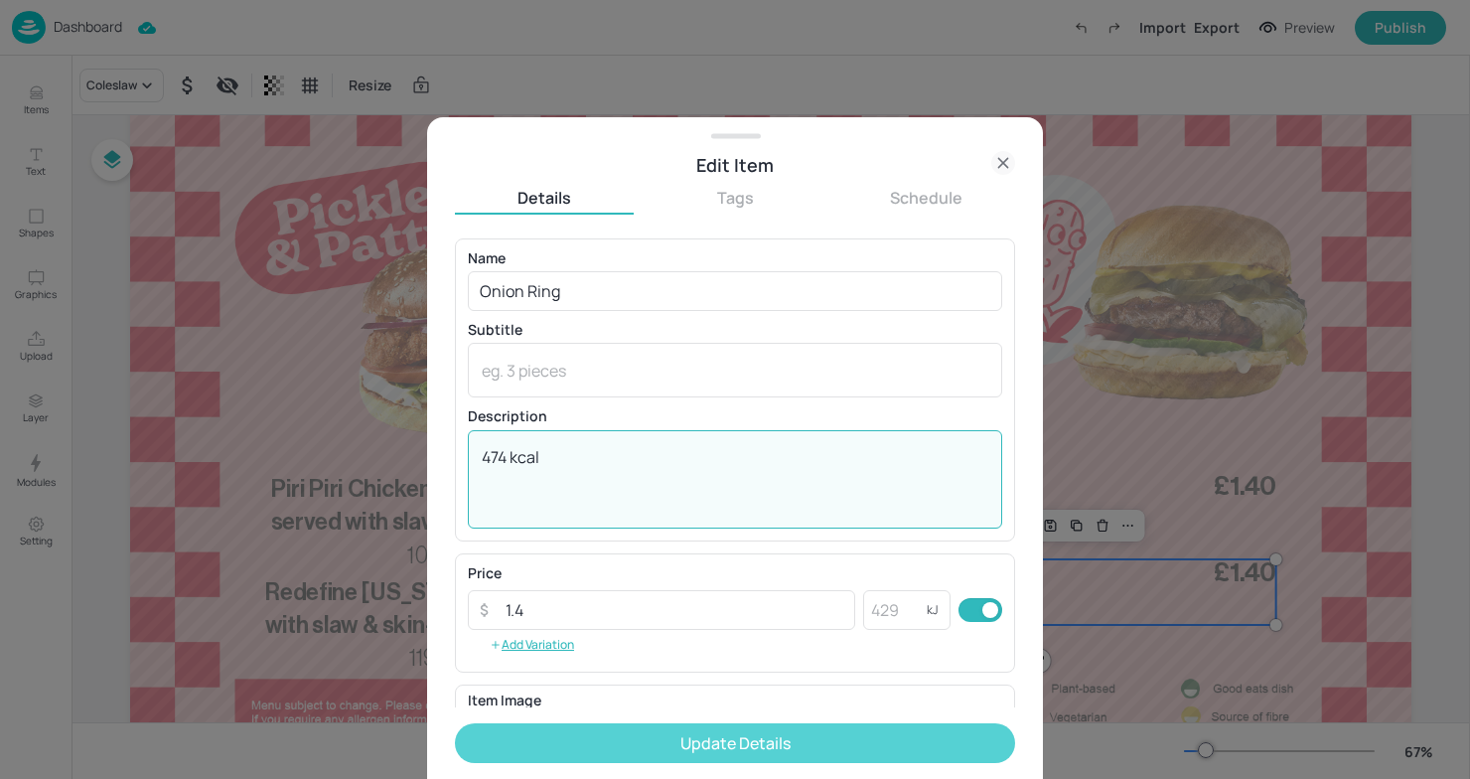
type textarea "474 kcal"
click at [621, 735] on button "Update Details" at bounding box center [735, 743] width 560 height 40
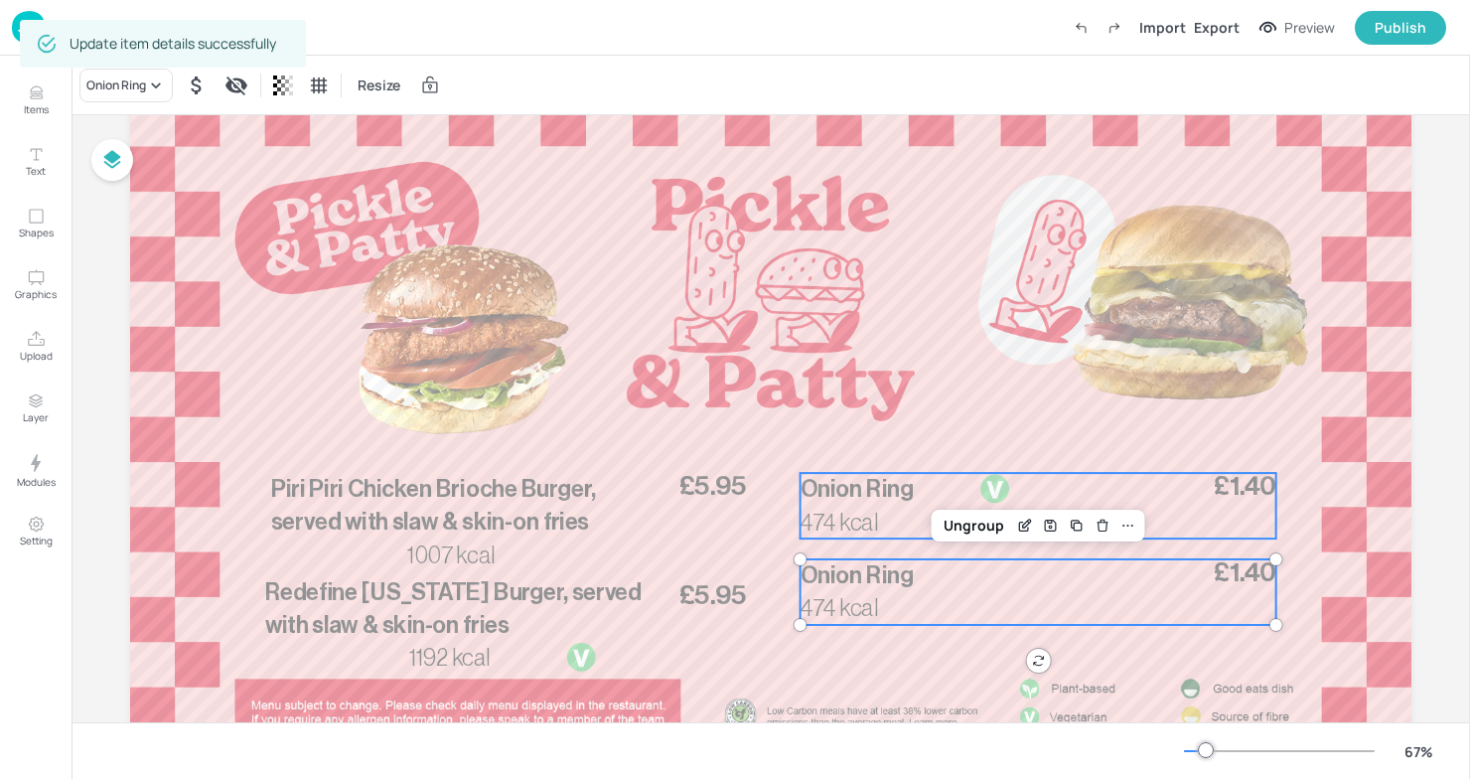
click at [881, 497] on span "Onion Ring" at bounding box center [857, 490] width 113 height 24
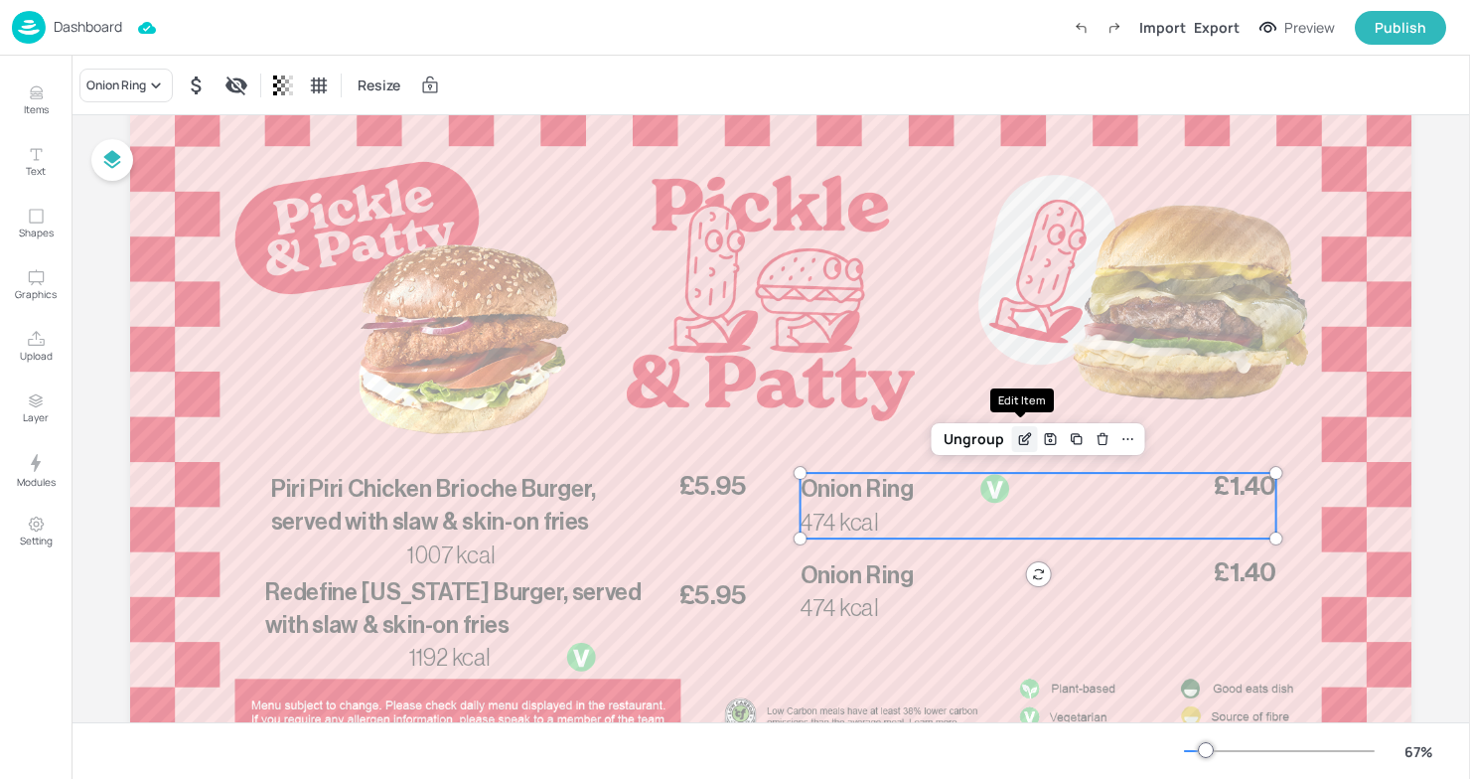
click at [1027, 443] on icon "Edit Item" at bounding box center [1024, 439] width 17 height 16
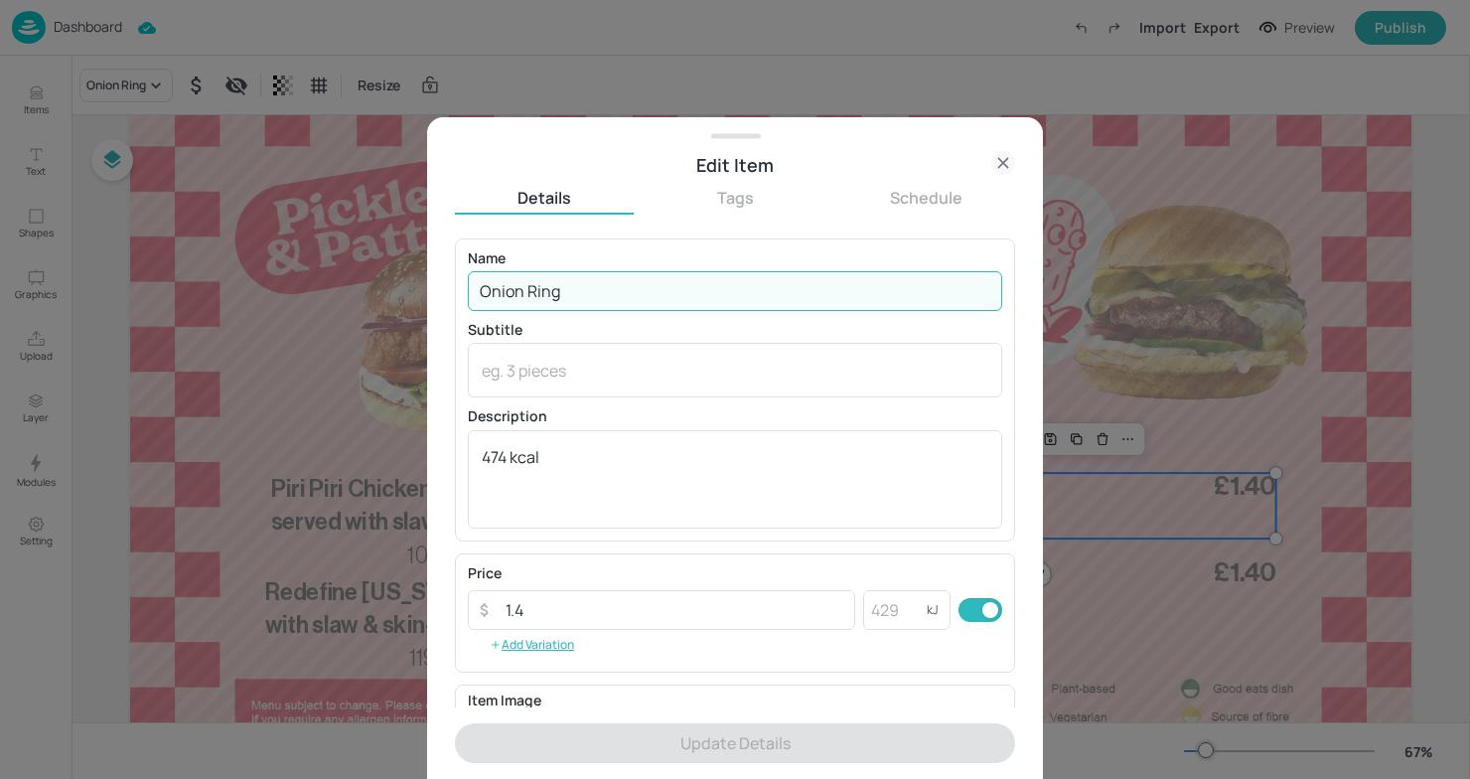
drag, startPoint x: 723, startPoint y: 298, endPoint x: 385, endPoint y: 273, distance: 338.7
click at [385, 273] on div "Edit Item Details Tags Schedule Name Onion Ring ​ Subtitle x ​ Description 474 …" at bounding box center [735, 389] width 1470 height 779
click at [295, 303] on div at bounding box center [735, 389] width 1470 height 779
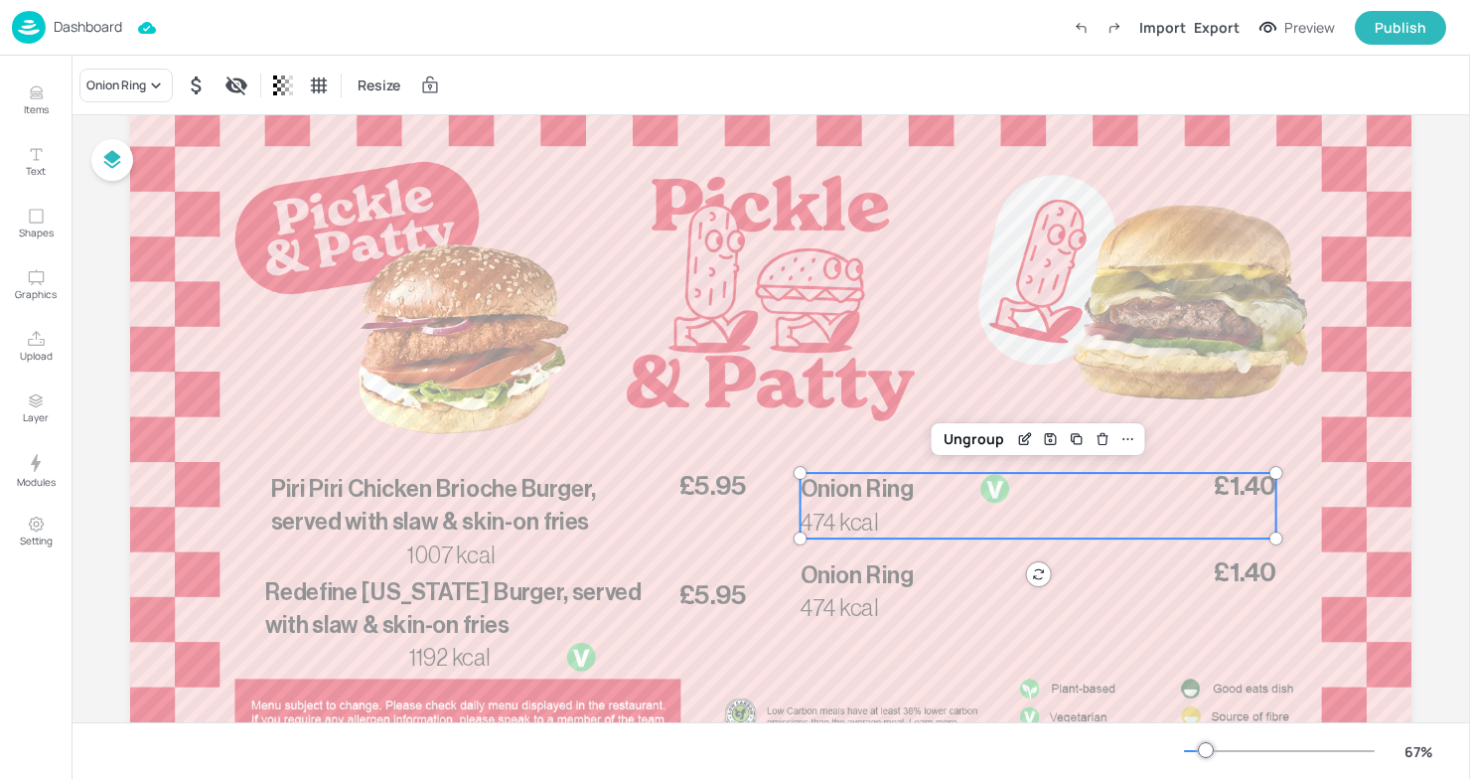
click at [849, 481] on span "Onion Ring" at bounding box center [857, 490] width 113 height 24
click at [139, 92] on div "Onion Ring" at bounding box center [116, 85] width 60 height 18
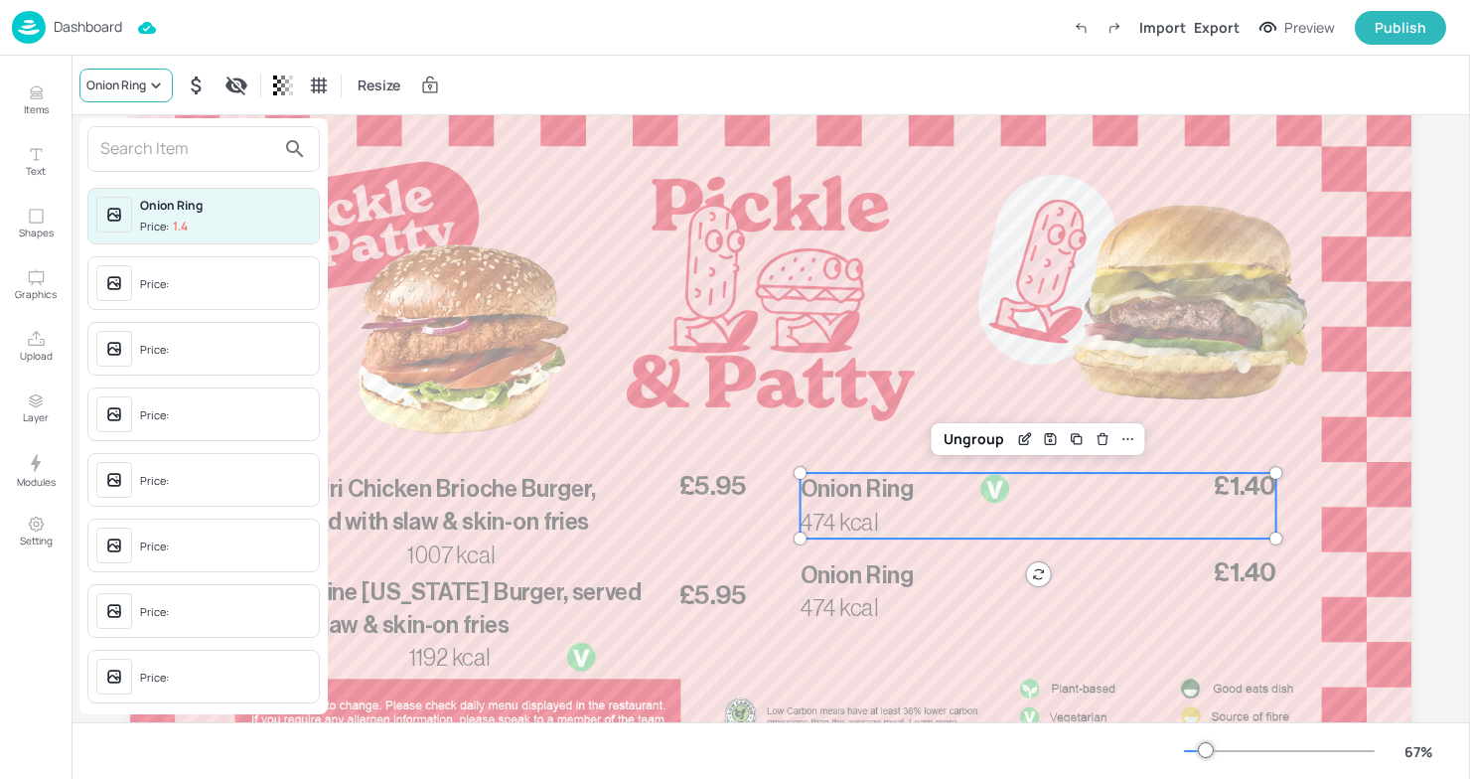
click at [139, 92] on div at bounding box center [735, 389] width 1470 height 779
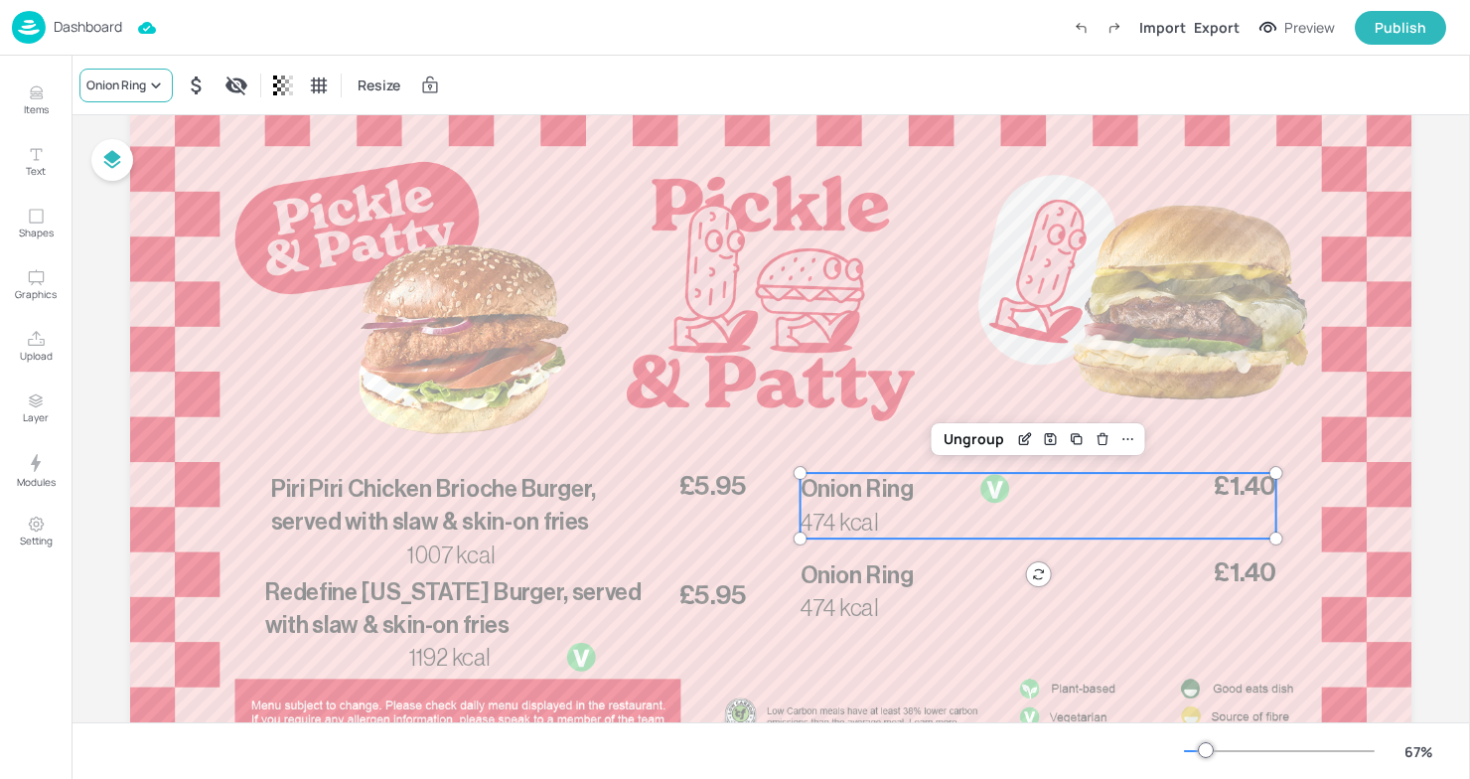
click at [139, 92] on div "Onion Ring" at bounding box center [116, 85] width 60 height 18
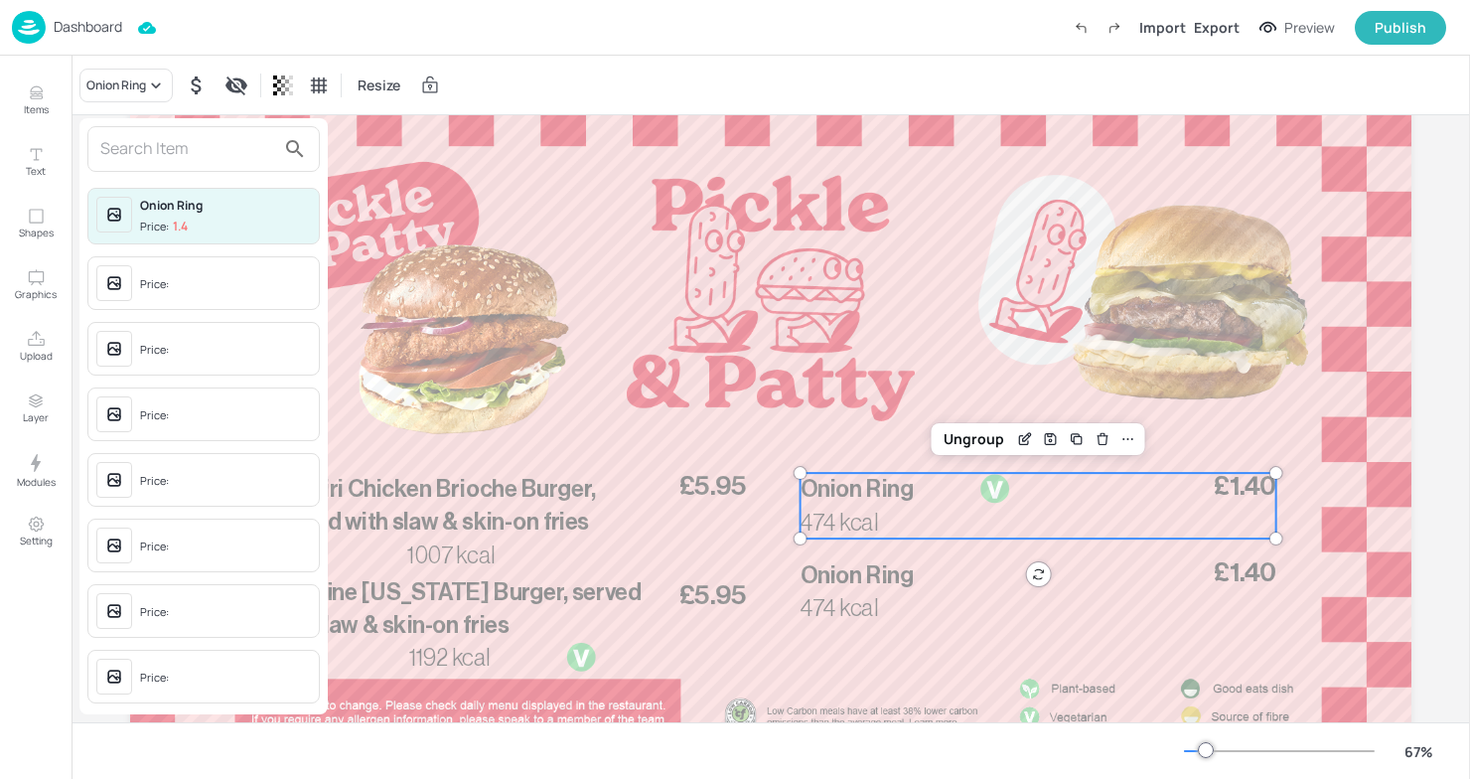
click at [145, 161] on input "text" at bounding box center [187, 149] width 175 height 32
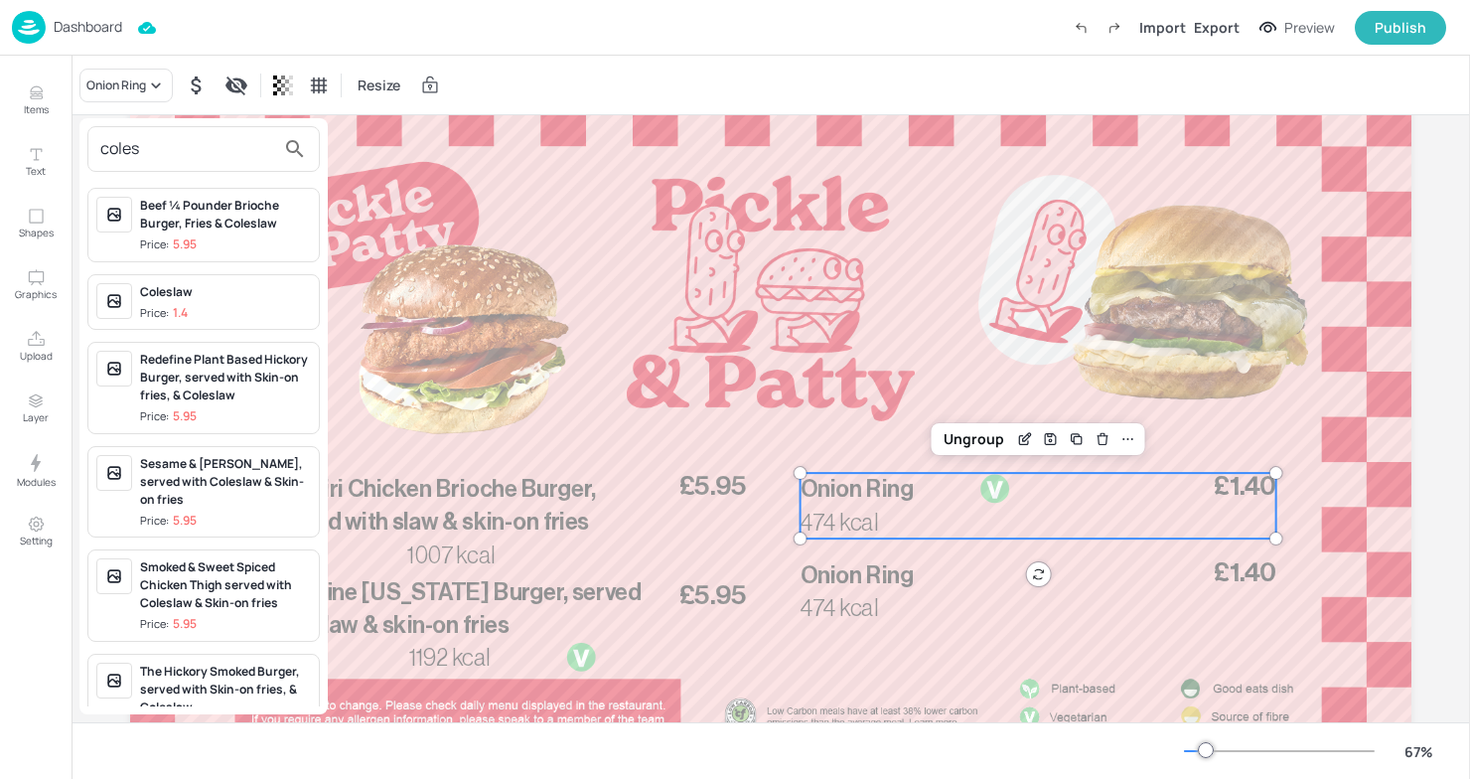
type input "coles"
click at [143, 312] on div "Price: 1.4" at bounding box center [164, 313] width 48 height 17
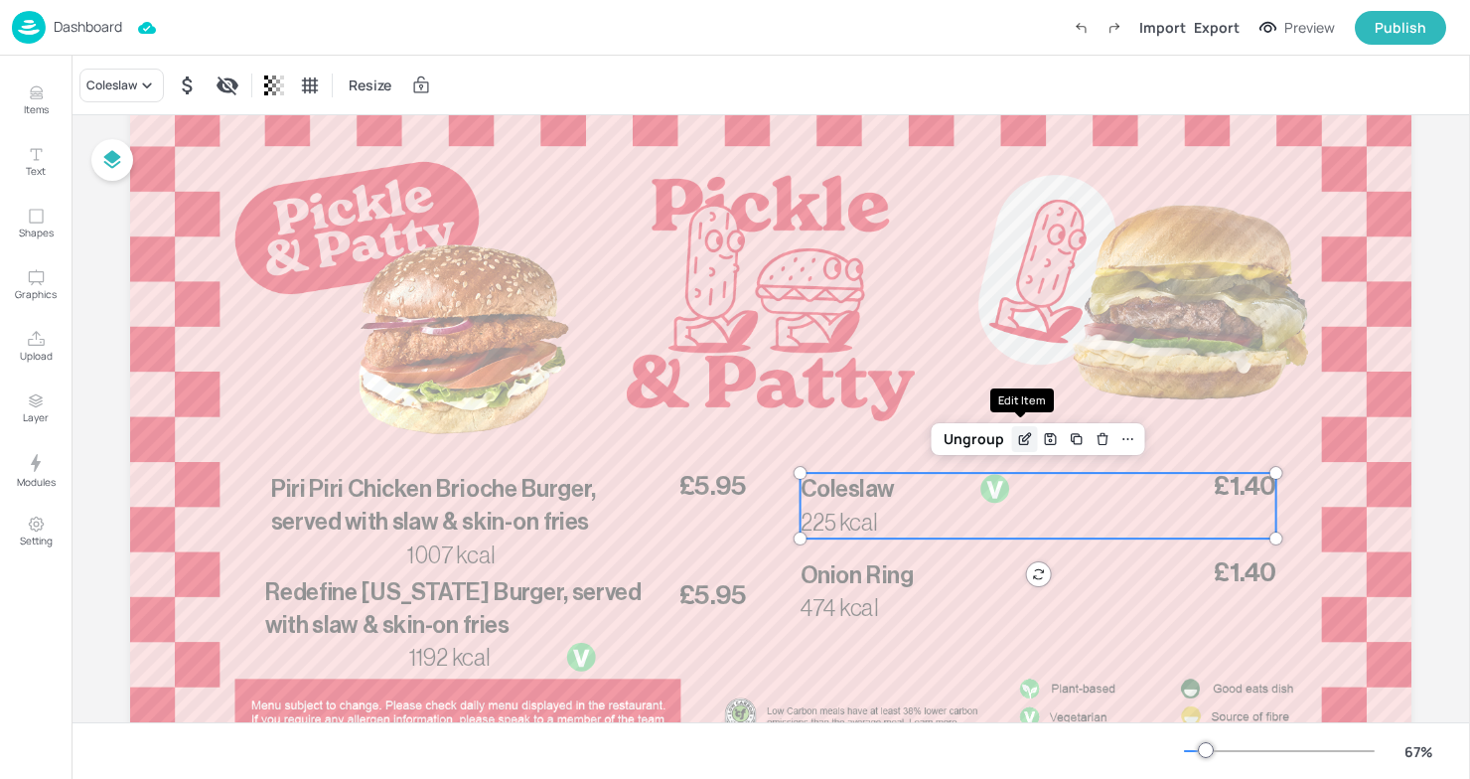
click at [1017, 440] on icon "Edit Item" at bounding box center [1024, 439] width 17 height 16
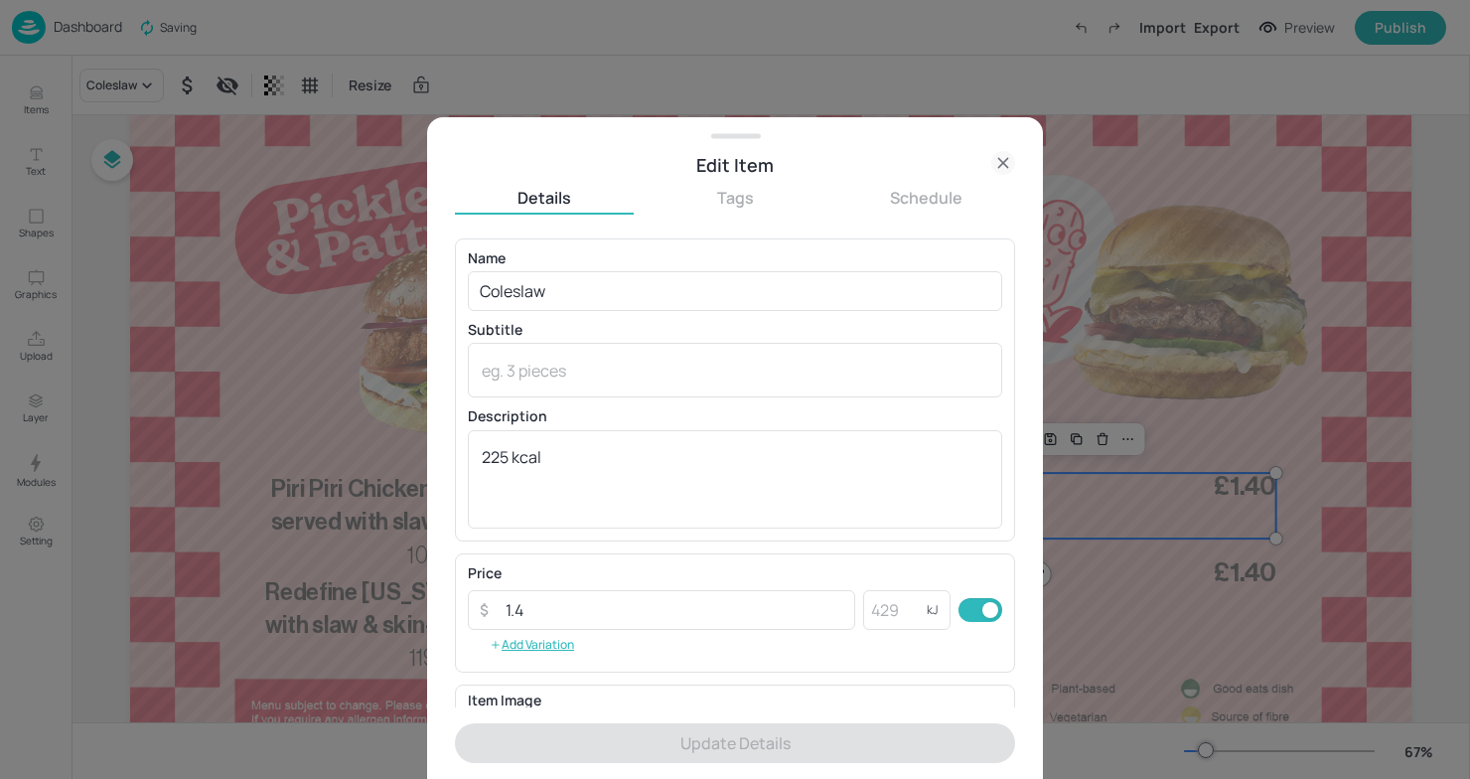
click at [1206, 510] on div at bounding box center [735, 389] width 1470 height 779
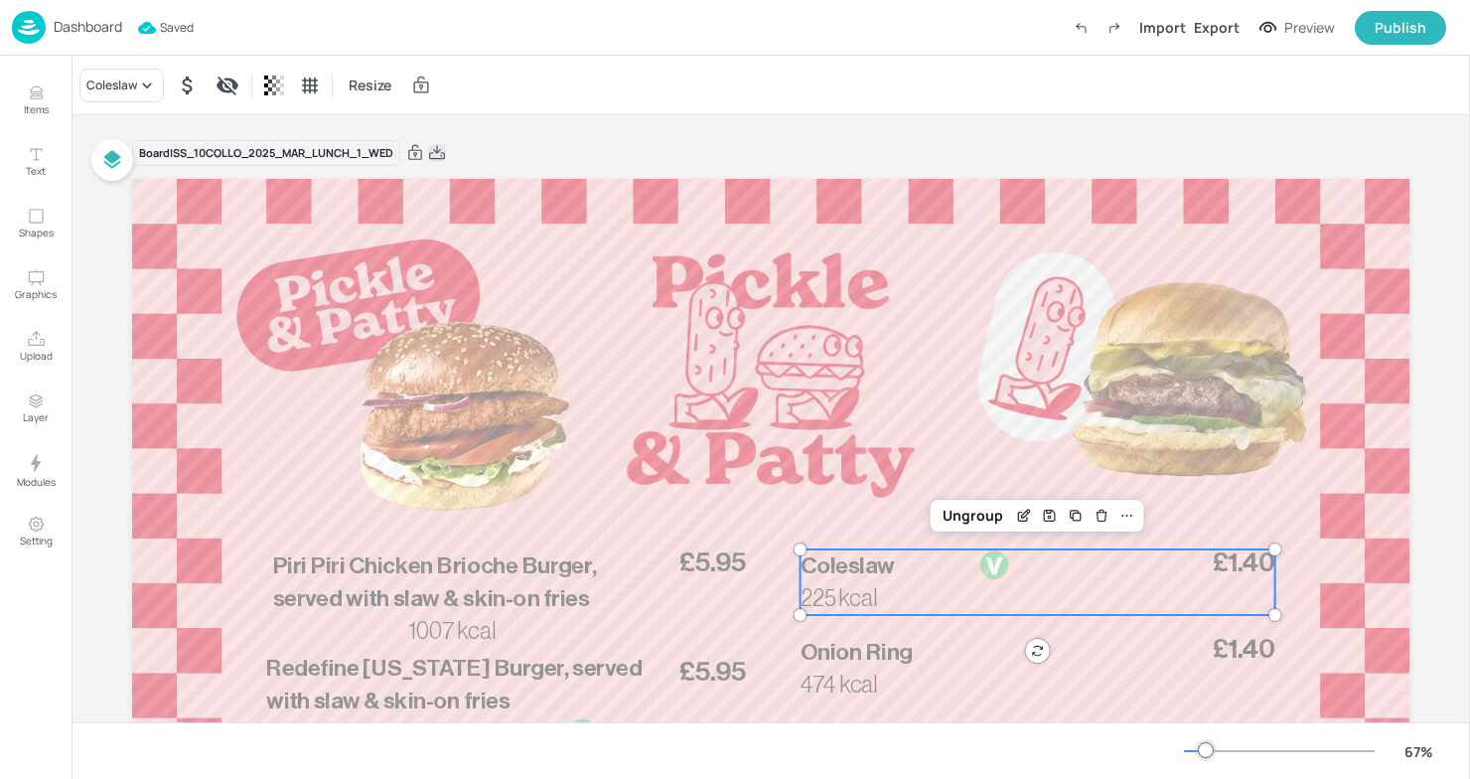
click at [441, 156] on icon at bounding box center [437, 153] width 18 height 20
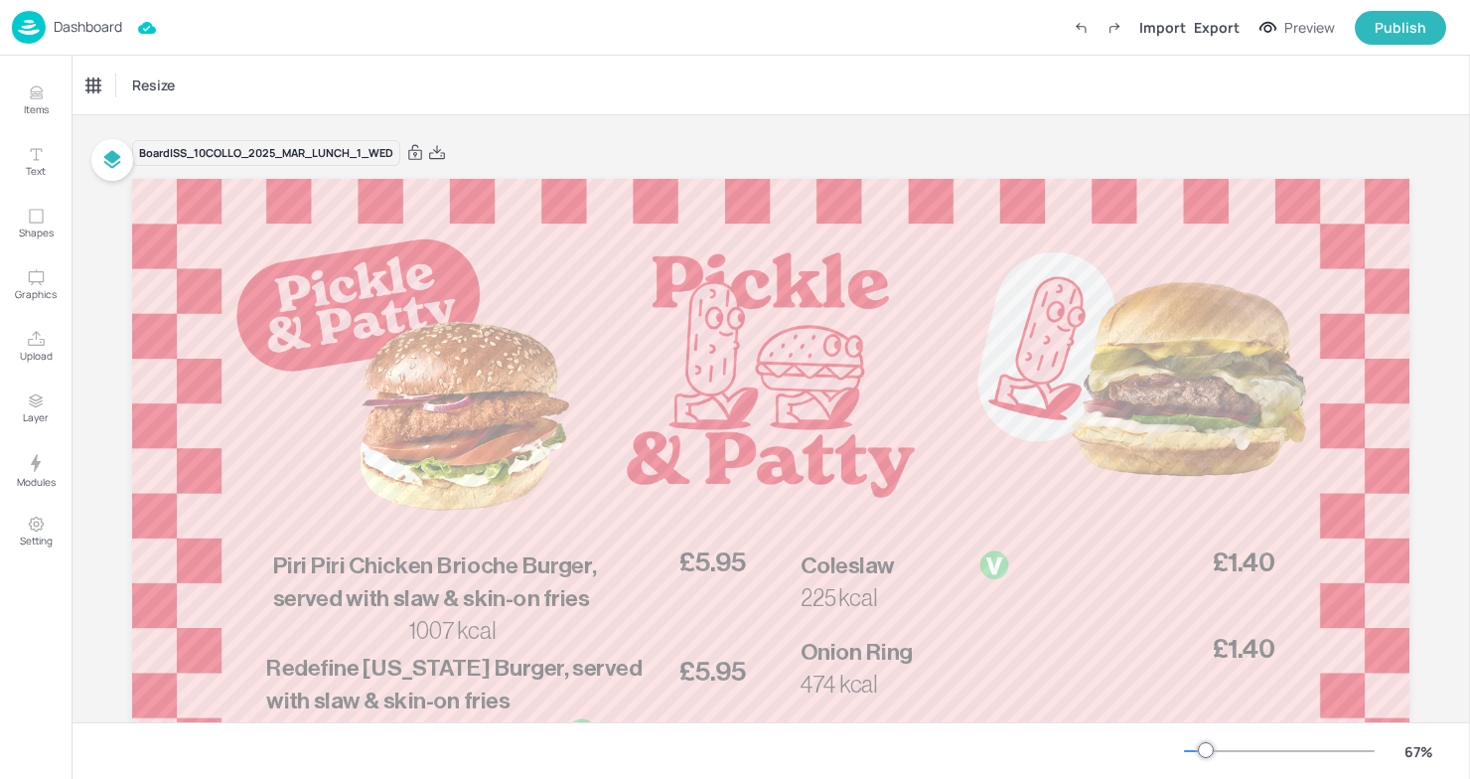
click at [836, 57] on div "Resize" at bounding box center [771, 85] width 1399 height 59
click at [76, 23] on p "Dashboard" at bounding box center [88, 27] width 69 height 14
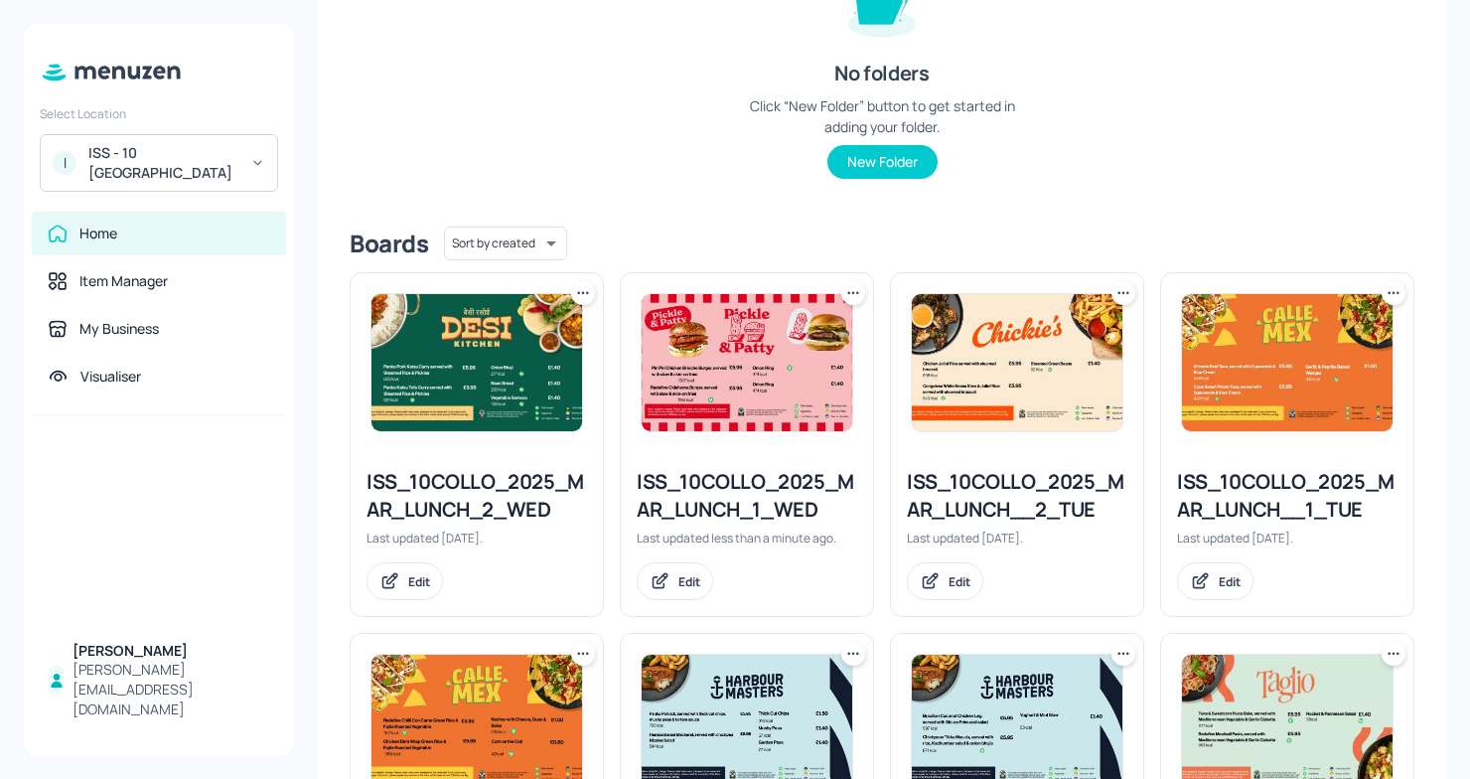
scroll to position [302, 0]
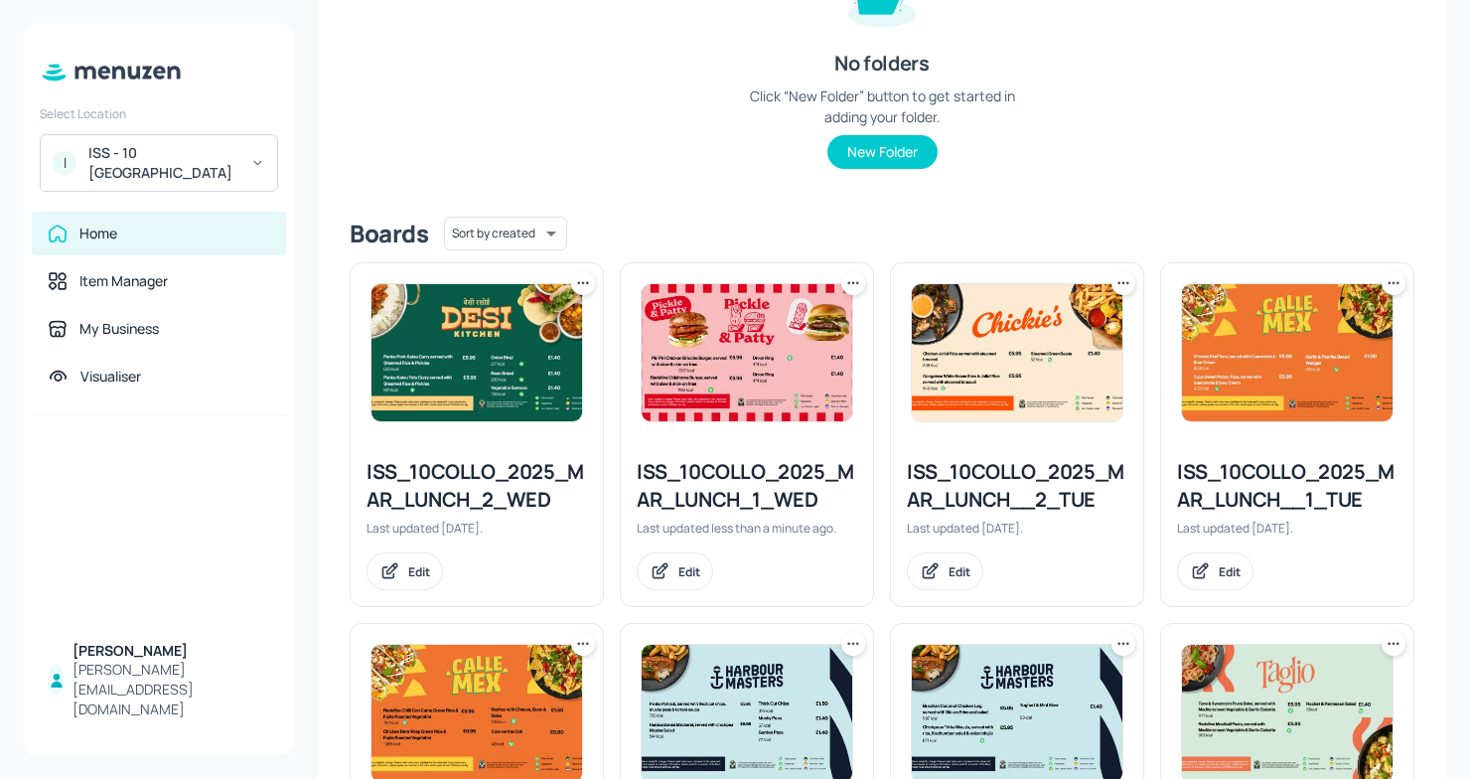
click at [530, 494] on div "ISS_10COLLO_2025_MAR_LUNCH_2_WED" at bounding box center [477, 486] width 221 height 56
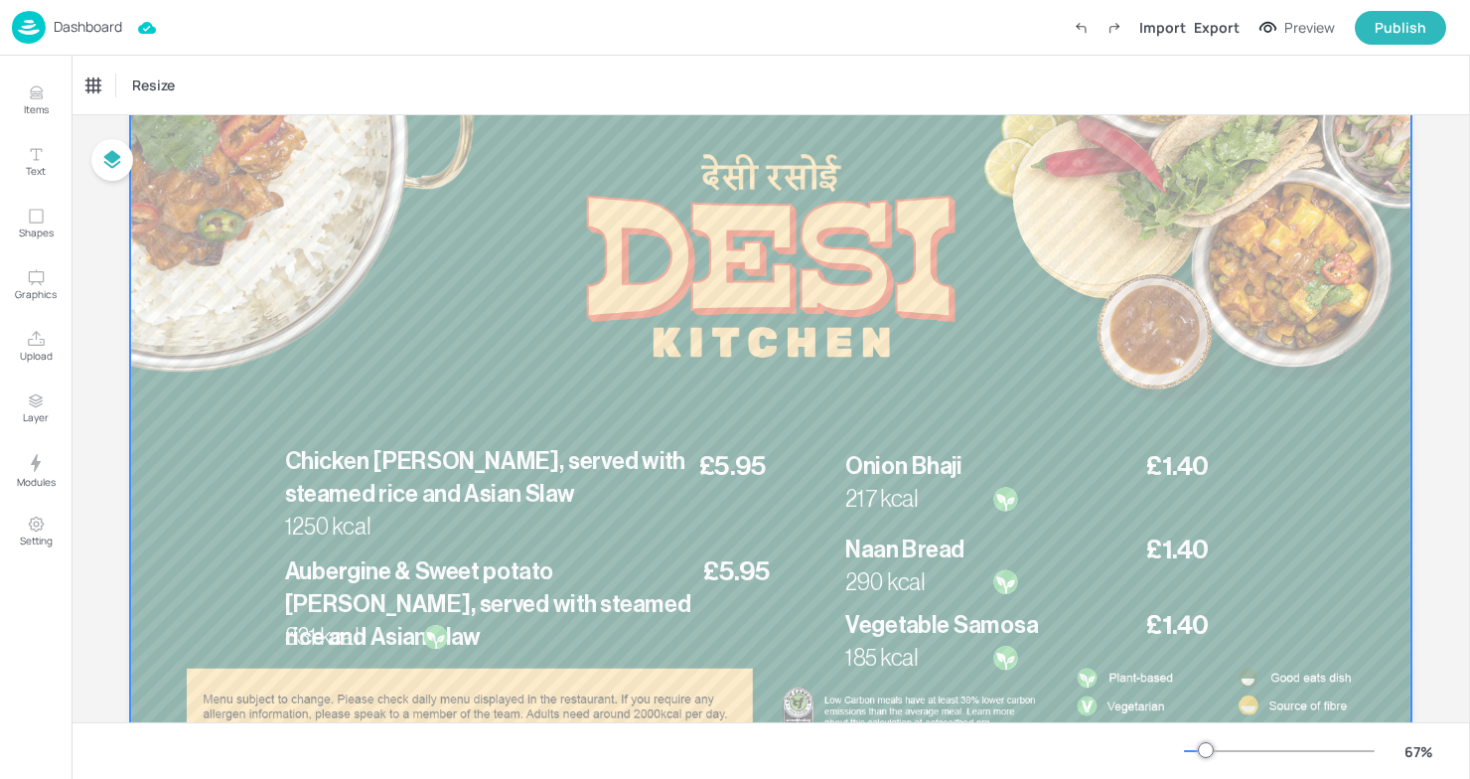
scroll to position [117, 0]
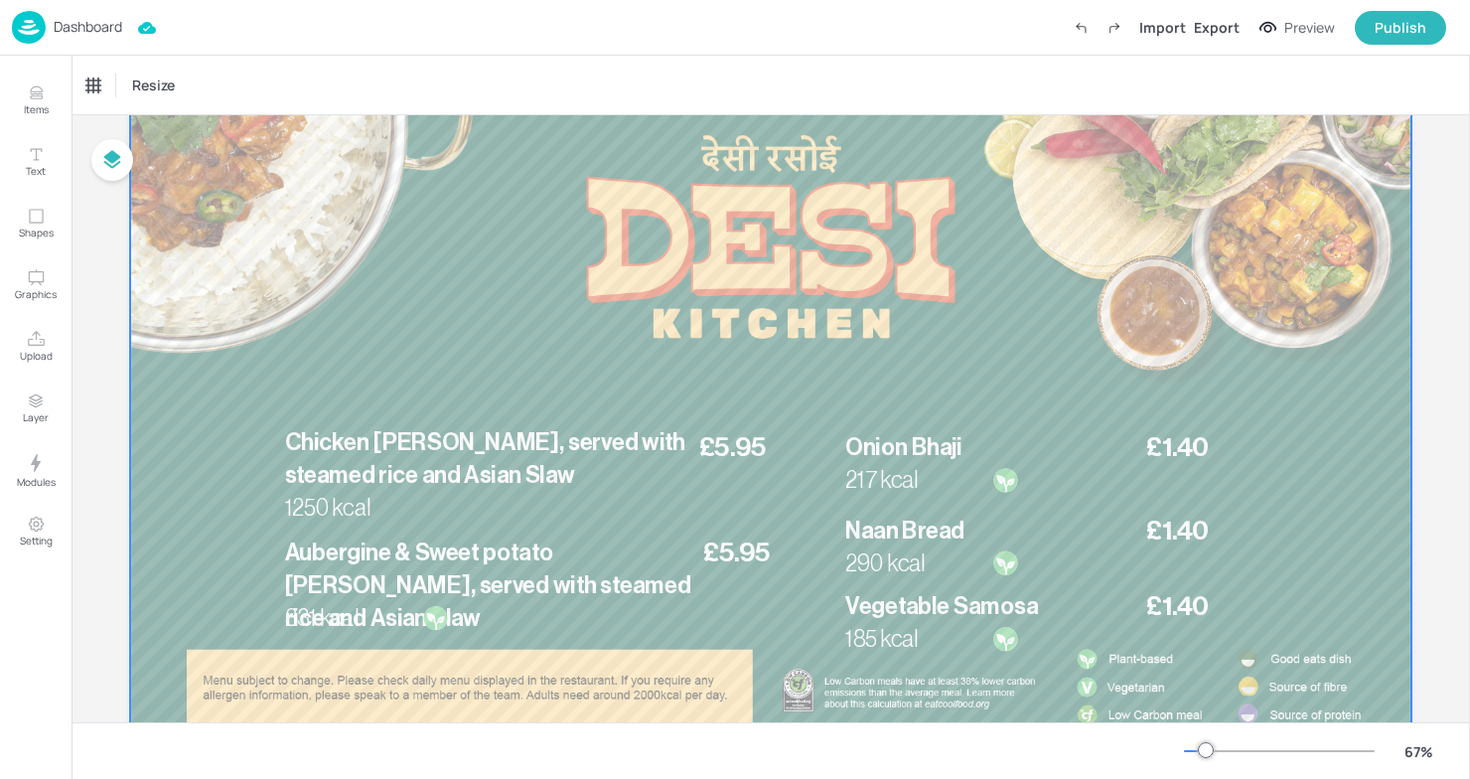
click at [530, 494] on div at bounding box center [771, 422] width 1282 height 721
click at [504, 468] on span "Chicken Katsu Curry, served with steamed rice and Asian Slaw" at bounding box center [485, 459] width 400 height 56
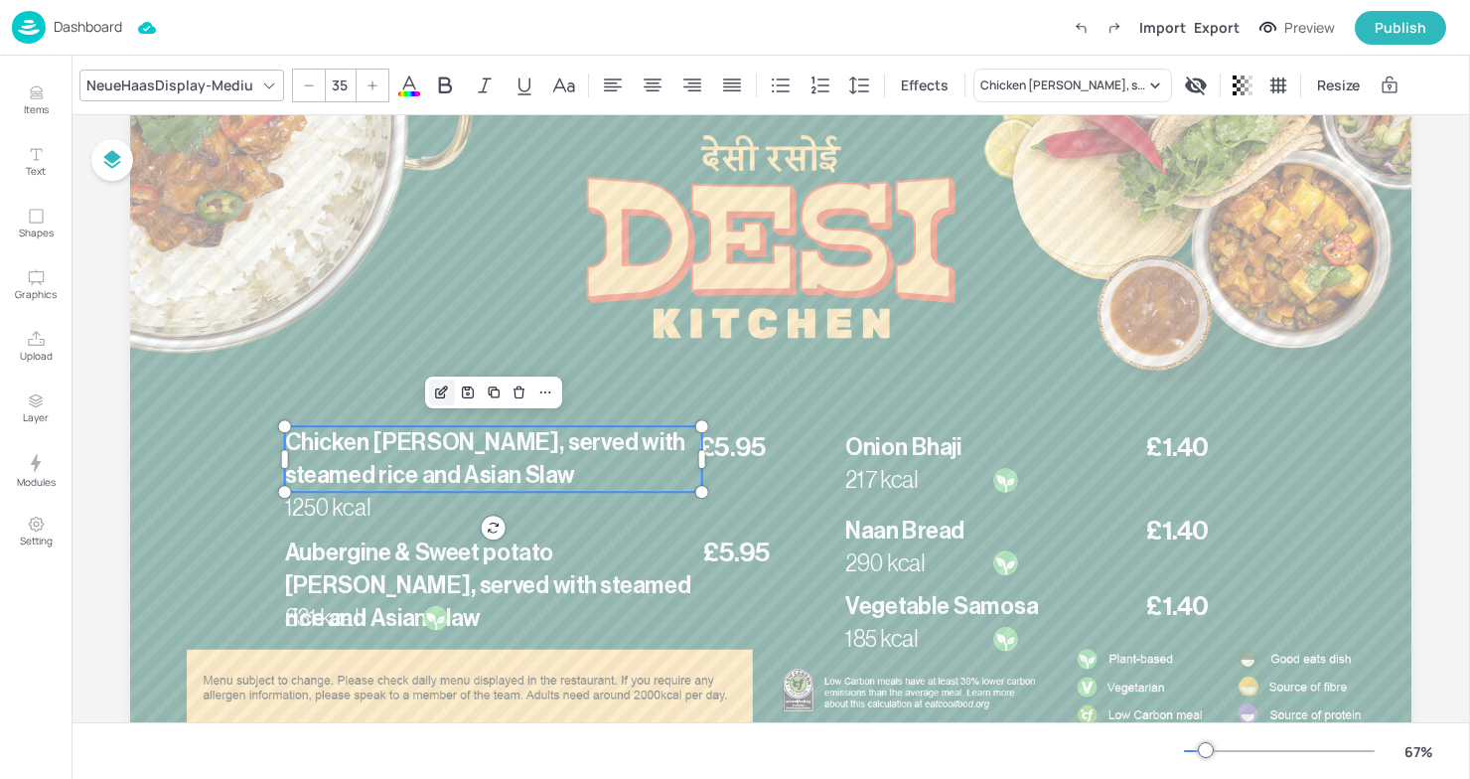
click at [433, 395] on icon "Edit Item" at bounding box center [441, 392] width 17 height 16
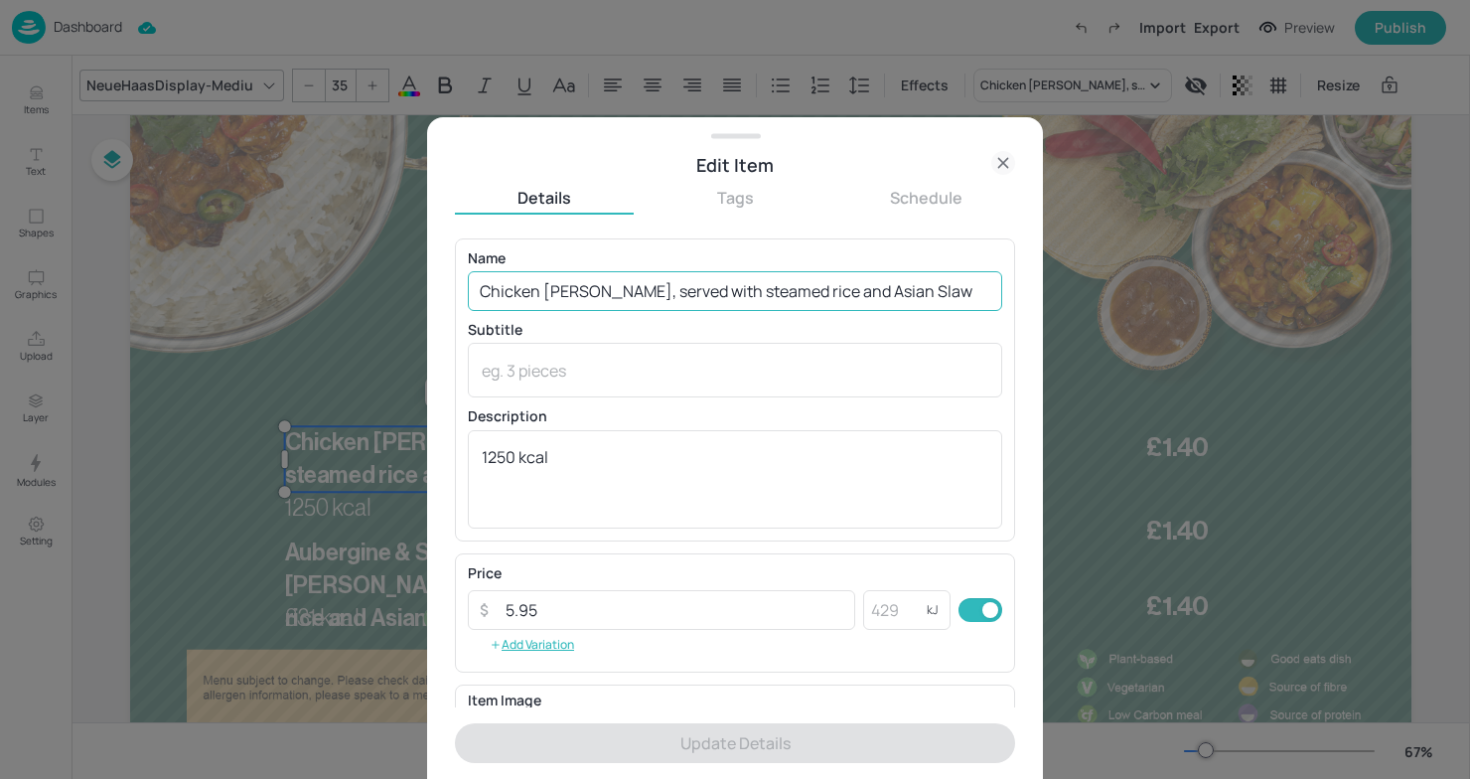
click at [946, 291] on input "Chicken Katsu Curry, served with steamed rice and Asian Slaw" at bounding box center [735, 291] width 534 height 40
drag, startPoint x: 946, startPoint y: 291, endPoint x: 417, endPoint y: 267, distance: 529.1
click at [417, 275] on div "Edit Item Details Tags Schedule Name Chicken Katsu Curry, served with steamed r…" at bounding box center [735, 389] width 1470 height 779
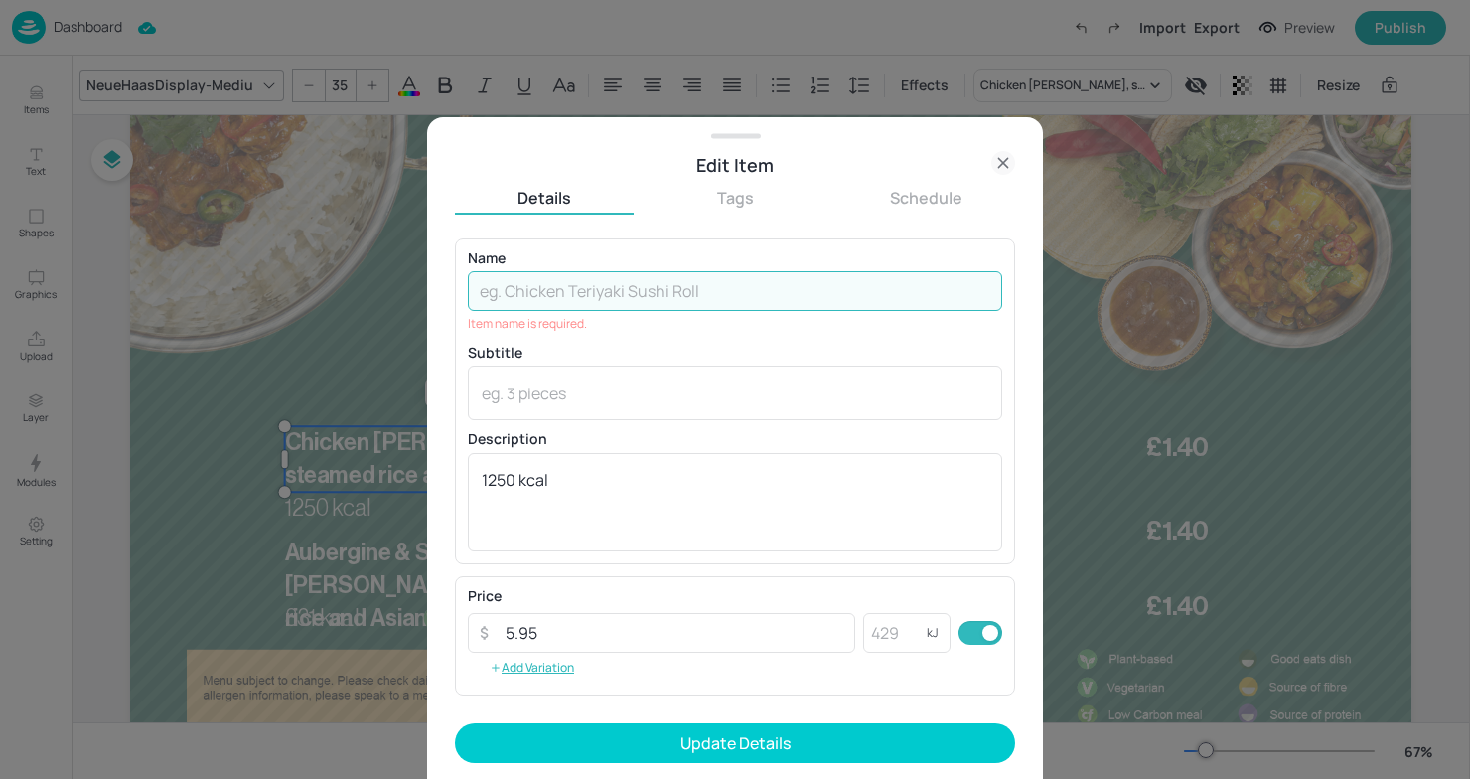
paste input "Lamb Rogan Josh, served with Lemon rice & Poppadom"
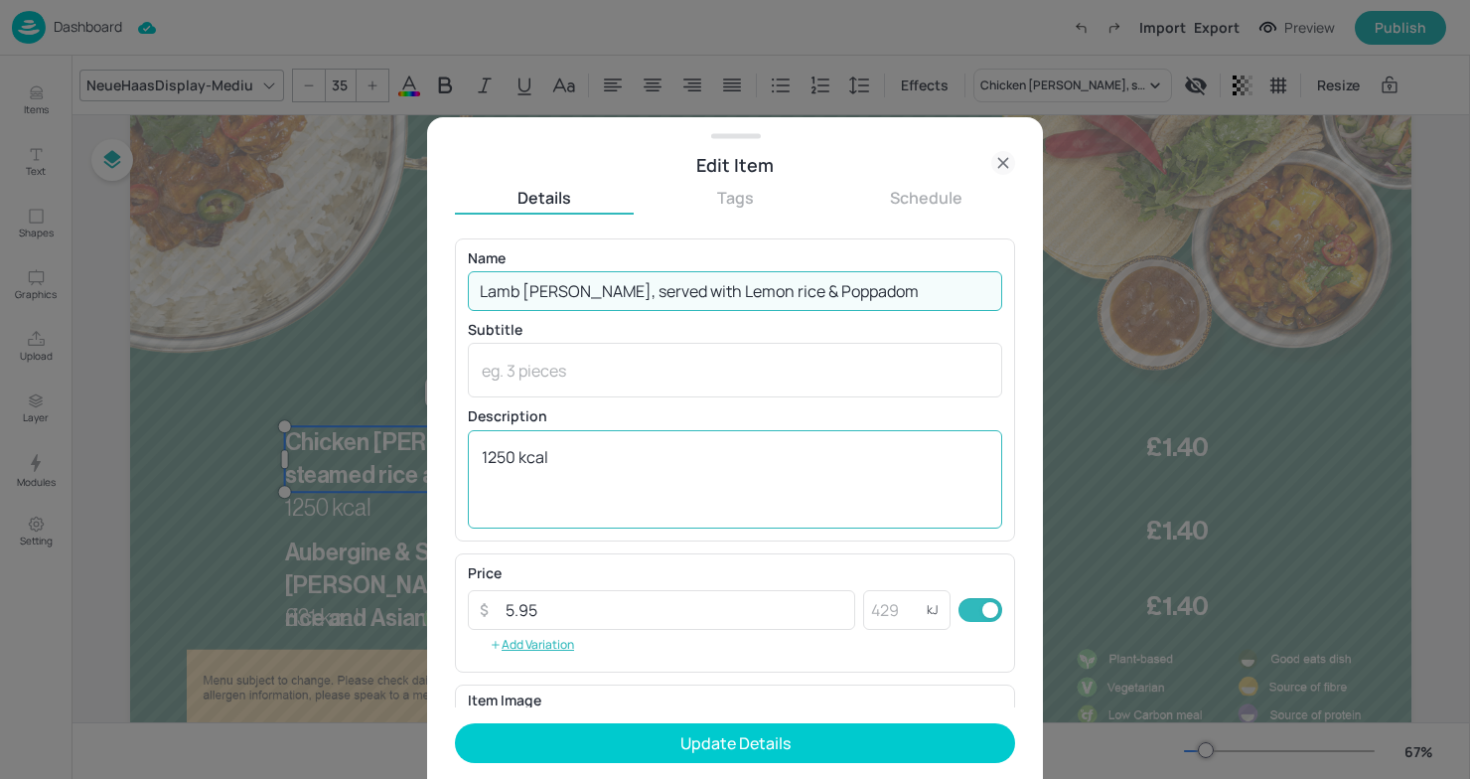
type input "Lamb Rogan Josh, served with Lemon rice & Poppadom"
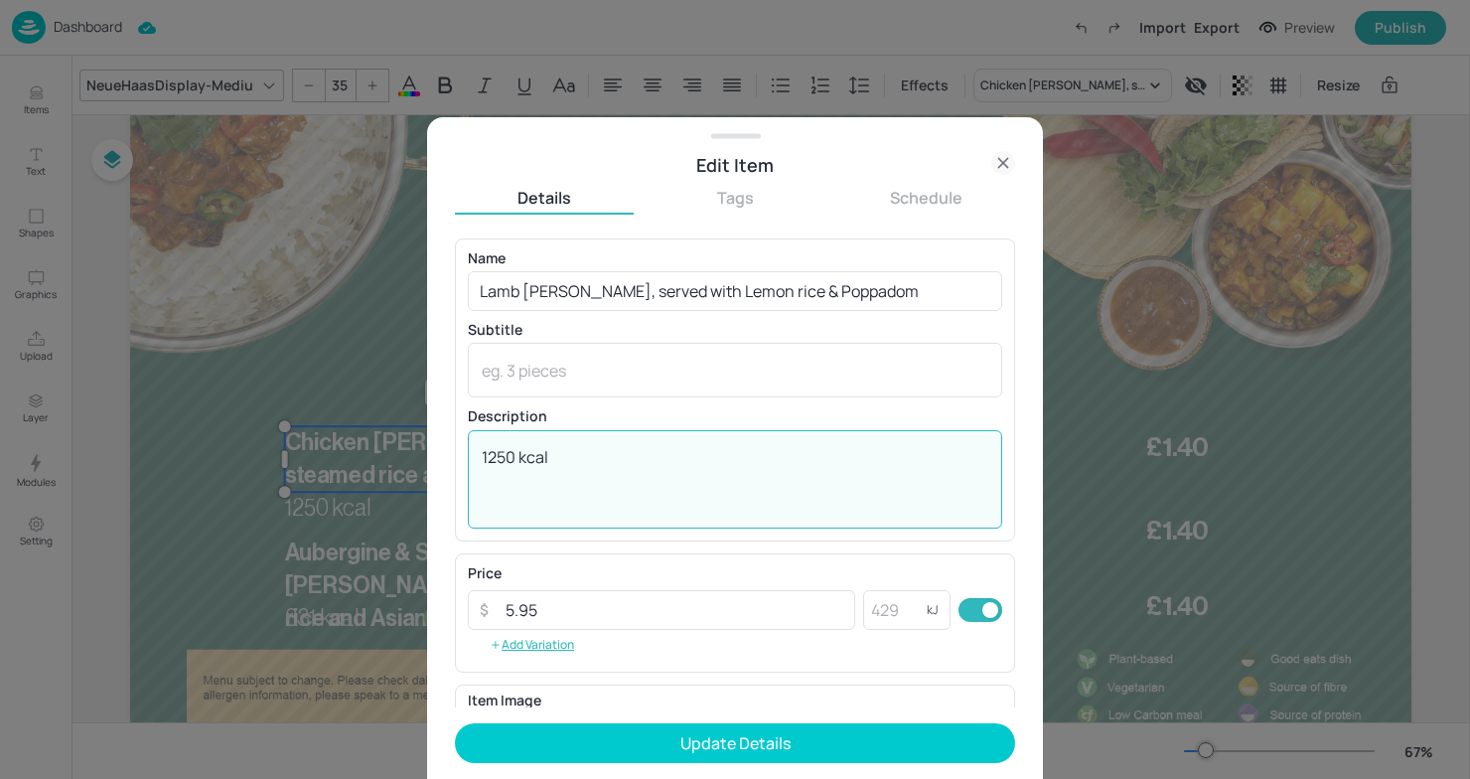
drag, startPoint x: 514, startPoint y: 452, endPoint x: 353, endPoint y: 447, distance: 161.0
click at [353, 447] on div "Edit Item Details Tags Schedule Name Lamb Rogan Josh, served with Lemon rice & …" at bounding box center [735, 389] width 1470 height 779
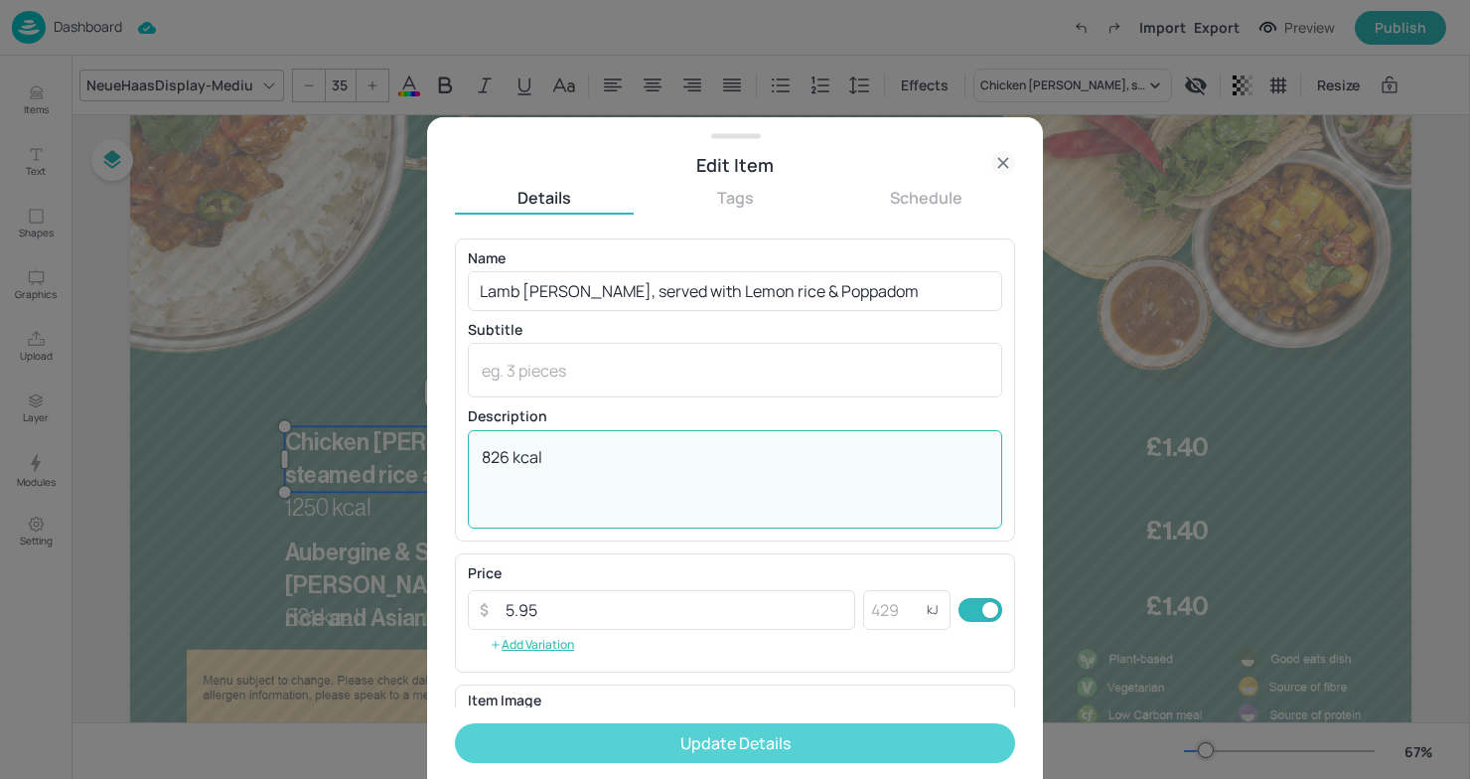
type textarea "826 kcal"
click at [961, 737] on button "Update Details" at bounding box center [735, 743] width 560 height 40
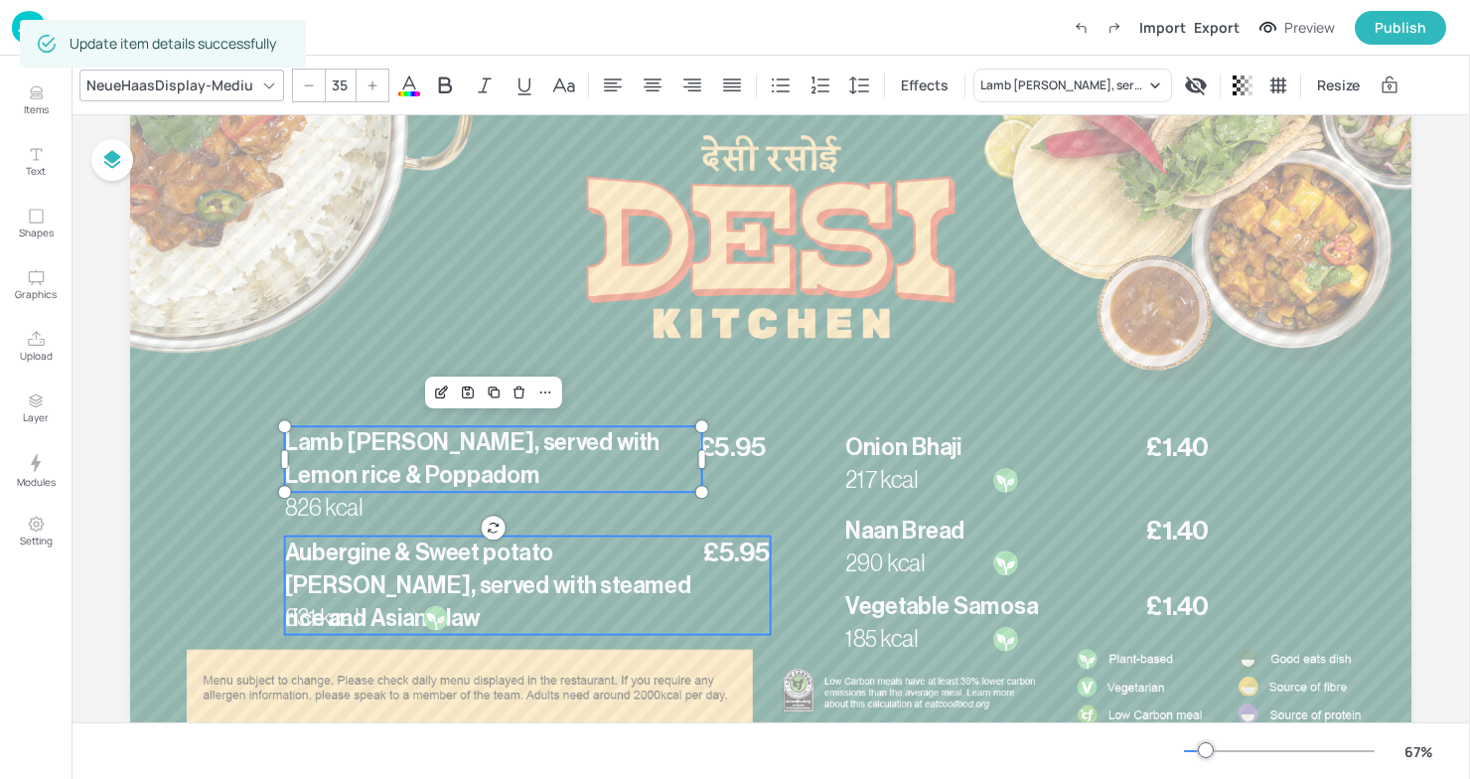
click at [336, 578] on span "Aubergine & Sweet potato Curry, served with steamed rice and Asian Slaw" at bounding box center [488, 584] width 406 height 88
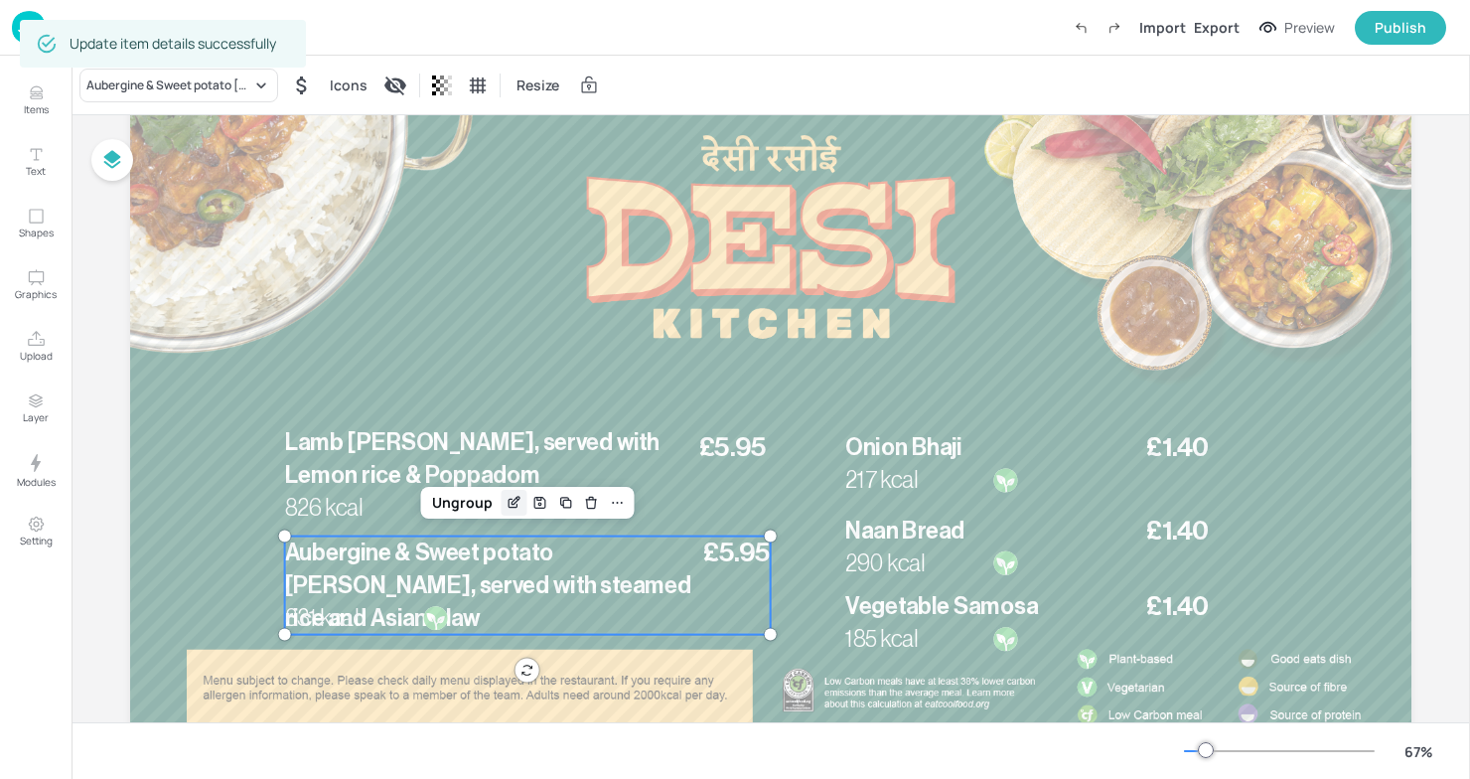
click at [513, 499] on icon "Edit Item" at bounding box center [514, 503] width 17 height 16
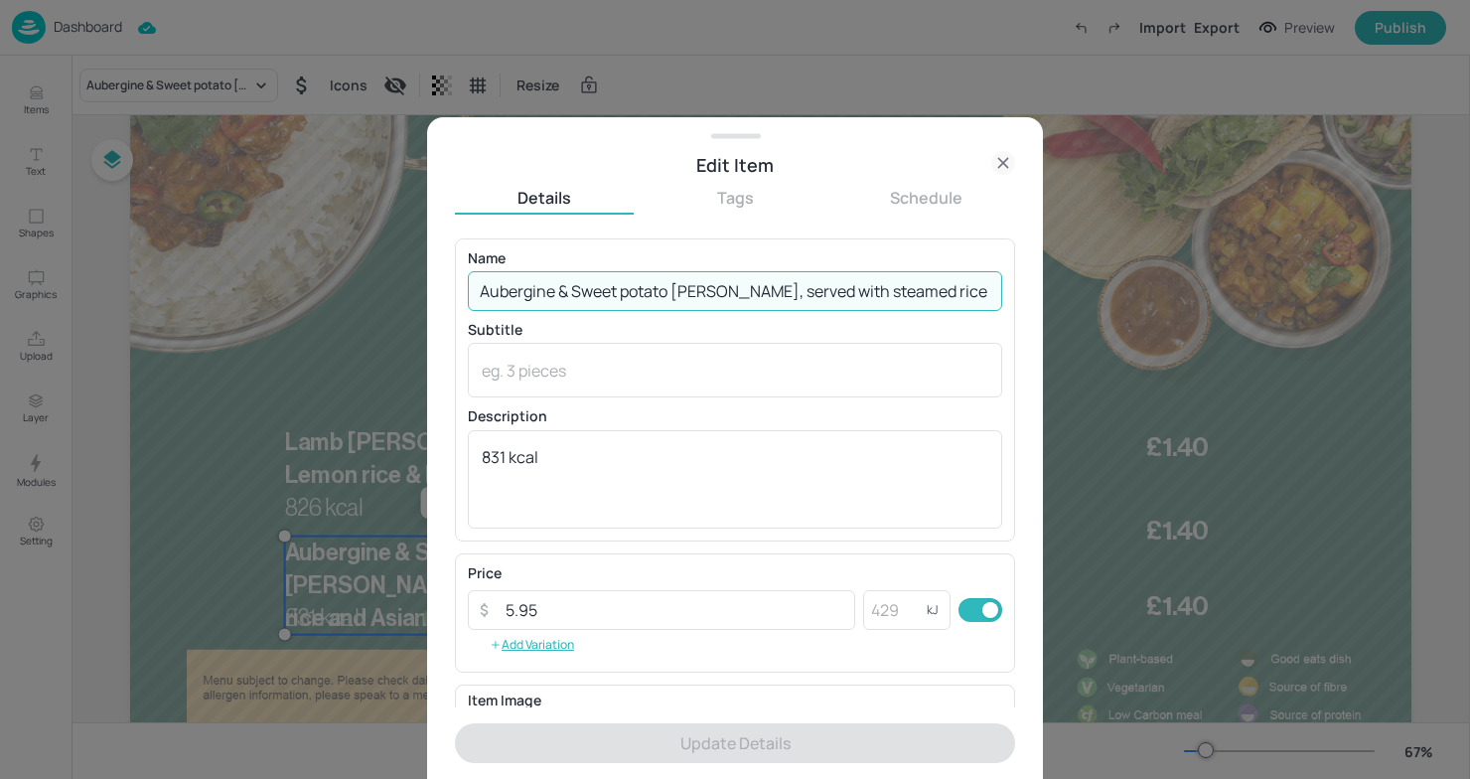
scroll to position [0, 34]
drag, startPoint x: 482, startPoint y: 291, endPoint x: 1094, endPoint y: 313, distance: 612.4
click at [1094, 313] on div "Edit Item Details Tags Schedule Name Aubergine & Sweet potato Curry, served wit…" at bounding box center [735, 389] width 1470 height 779
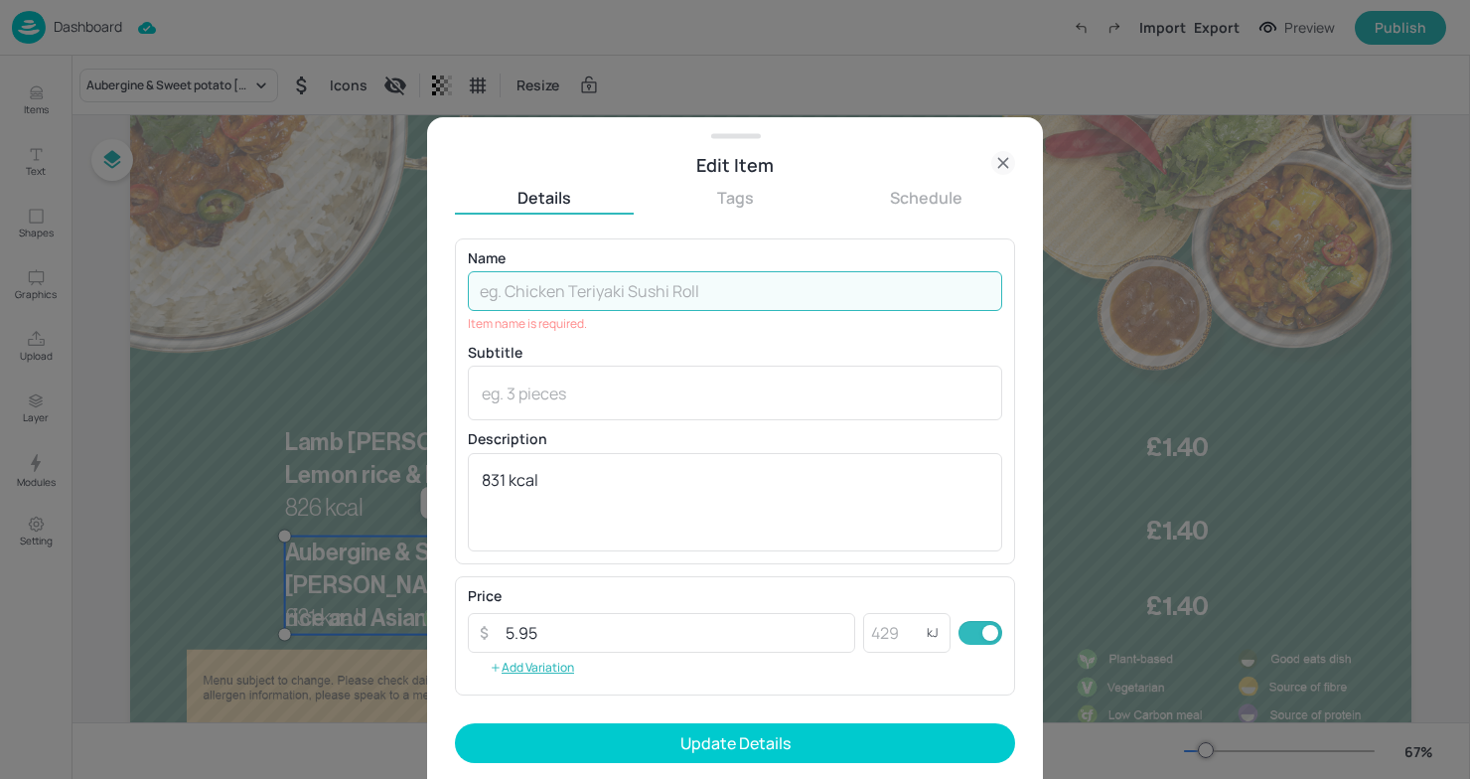
scroll to position [0, 0]
paste input "Green Masala Butternut curry with Lemon rice & Poppadom"
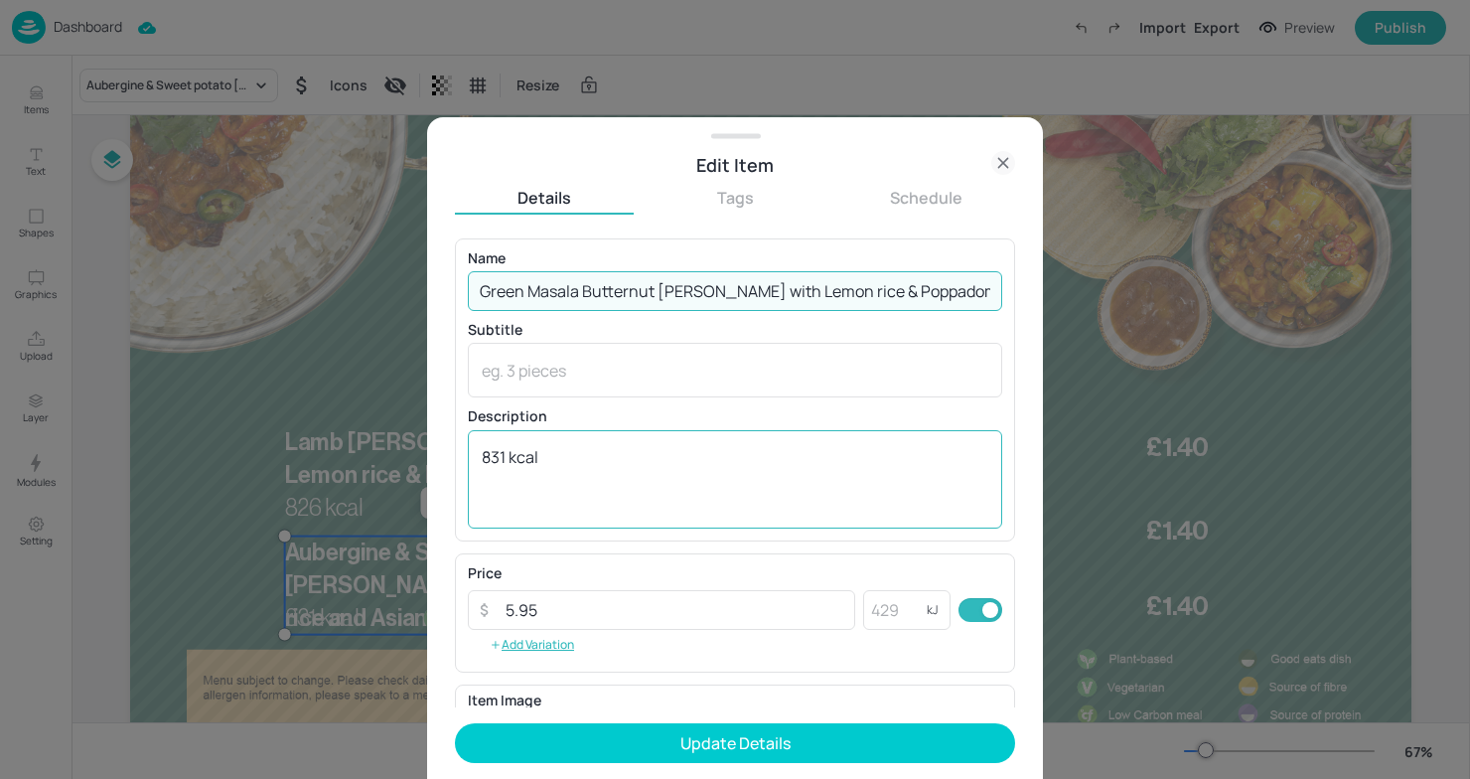
type input "Green Masala Butternut curry with Lemon rice & Poppadom"
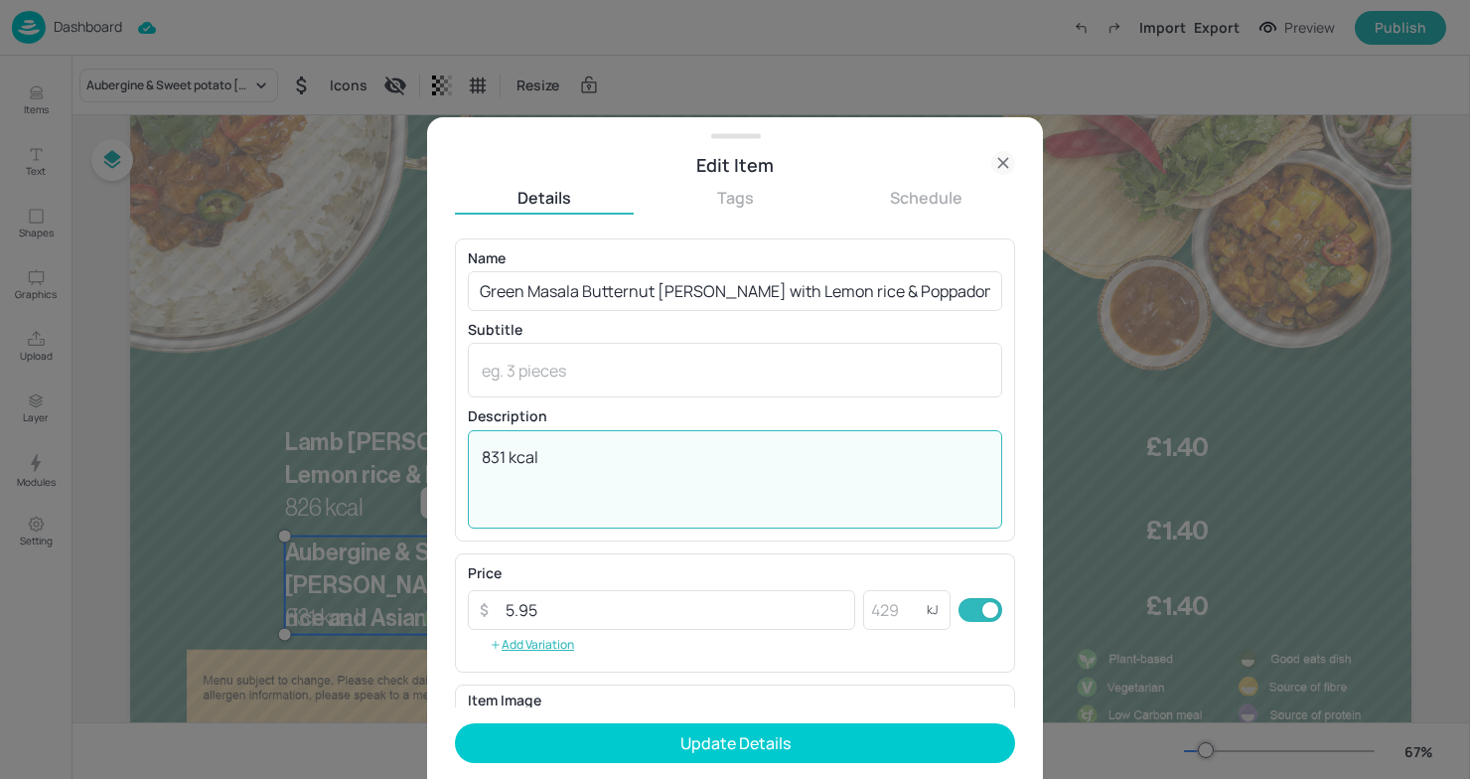
click at [501, 455] on textarea "831 kcal" at bounding box center [735, 479] width 507 height 66
click at [506, 456] on textarea "831 kcal" at bounding box center [735, 479] width 507 height 66
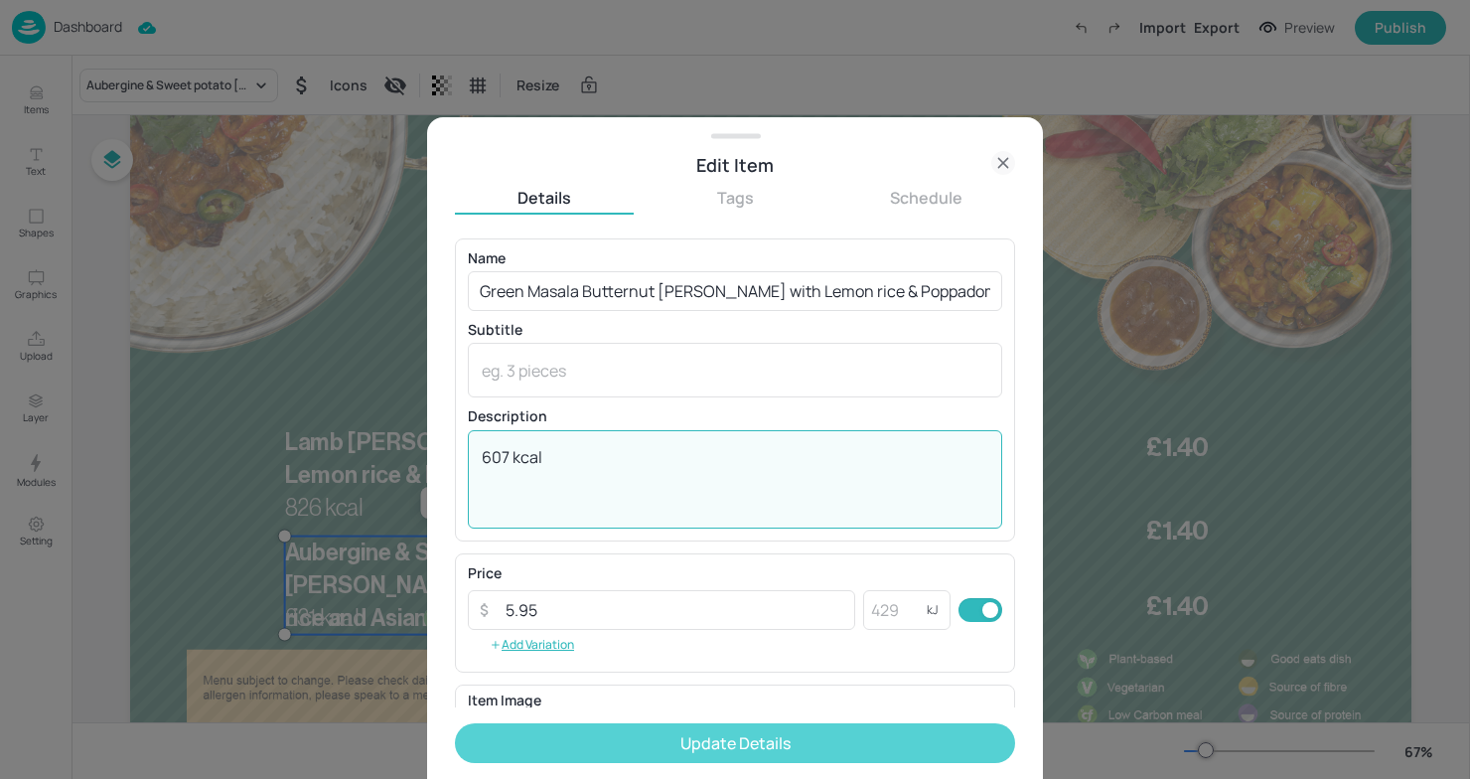
type textarea "607 kcal"
click at [670, 745] on button "Update Details" at bounding box center [735, 743] width 560 height 40
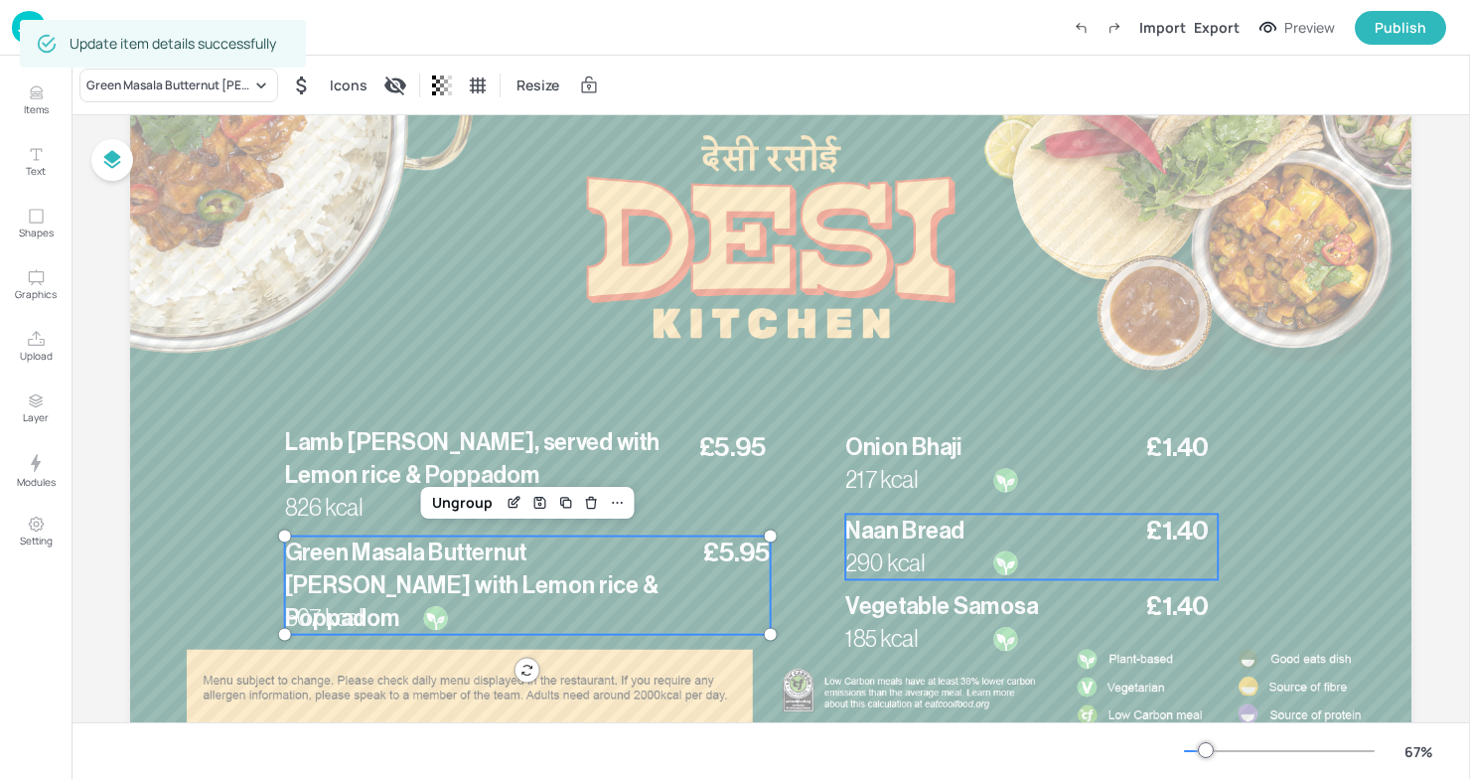
click at [903, 547] on p "290 kcal" at bounding box center [894, 562] width 99 height 33
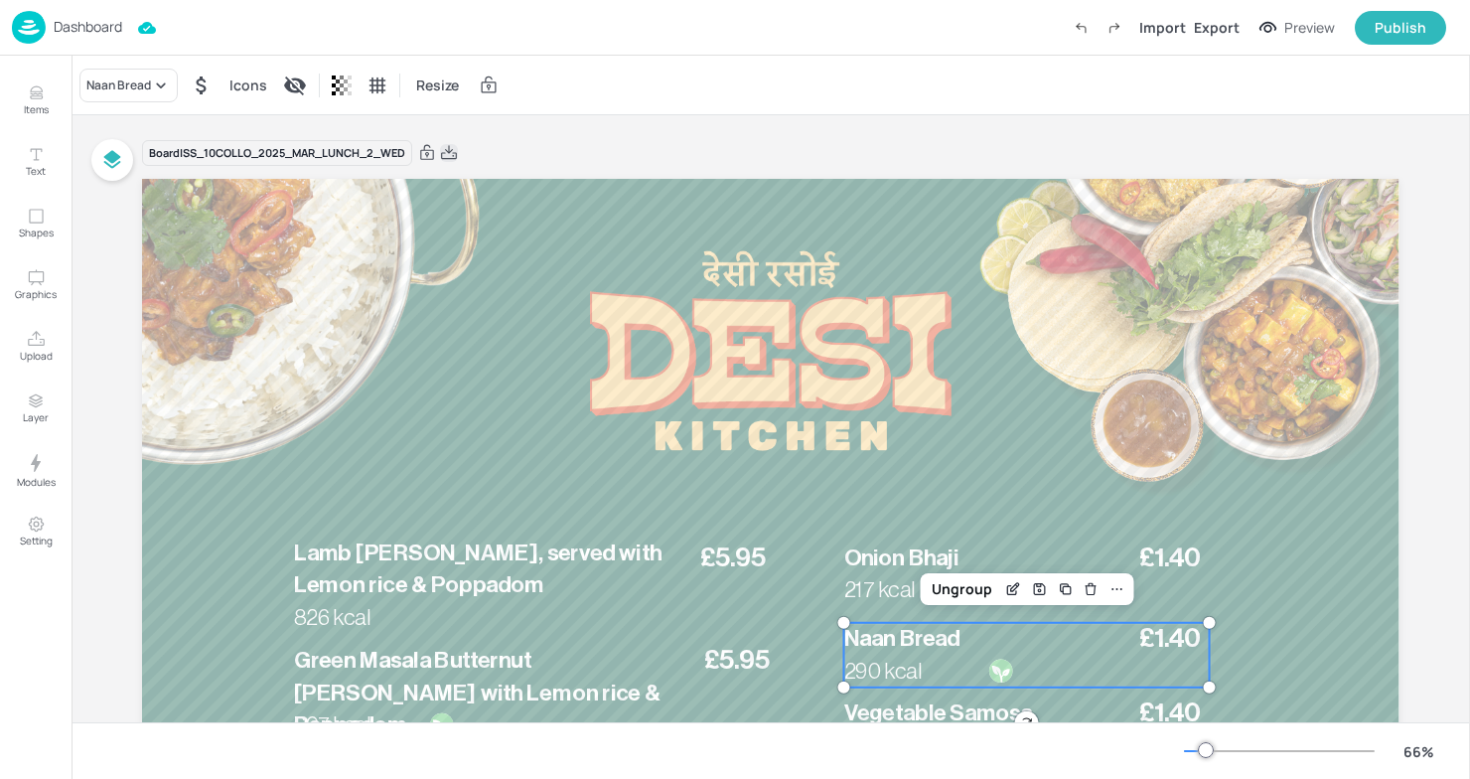
click at [454, 144] on icon at bounding box center [449, 153] width 18 height 20
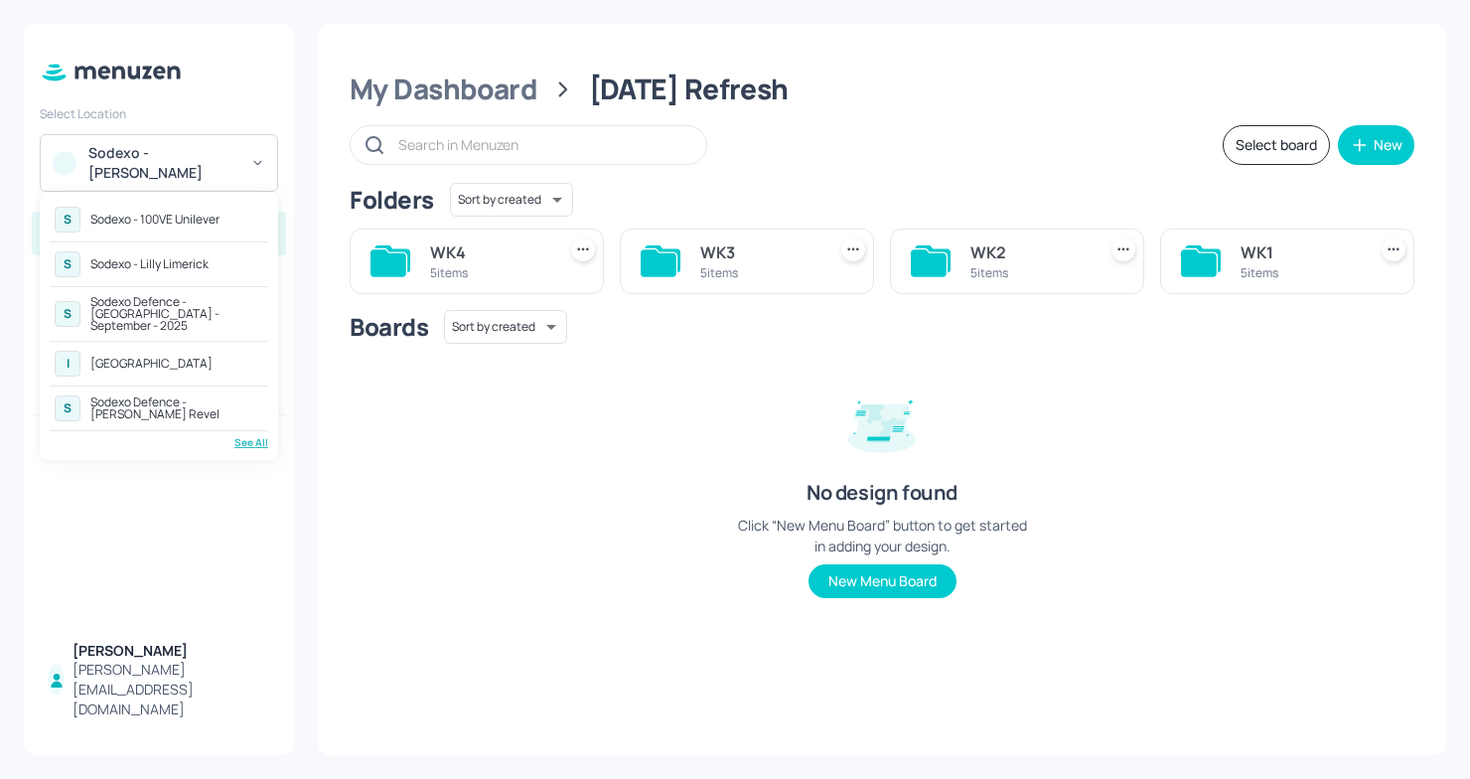
click at [249, 435] on div "See All" at bounding box center [159, 442] width 219 height 15
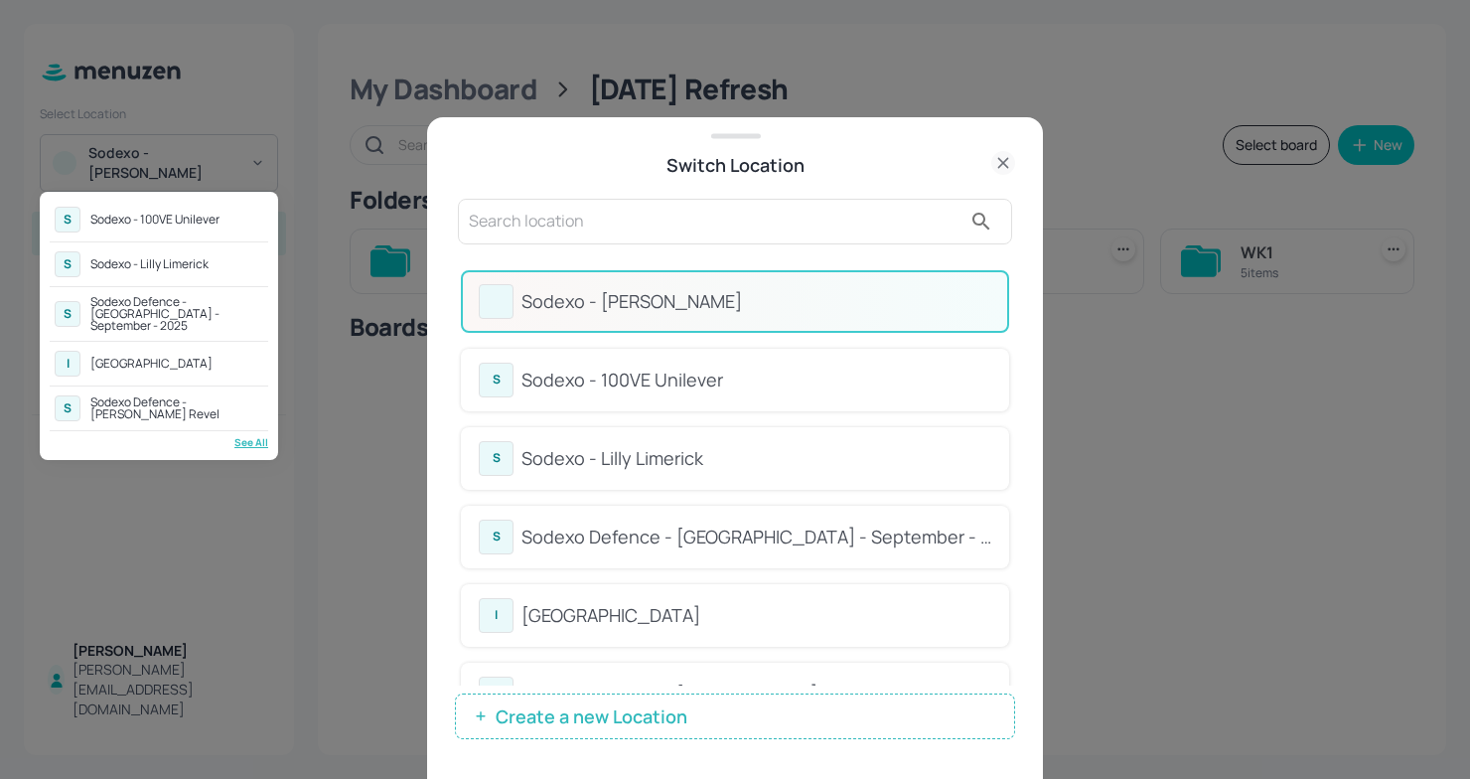
drag, startPoint x: 1010, startPoint y: 312, endPoint x: 1015, endPoint y: 399, distance: 87.6
click at [1015, 400] on div at bounding box center [735, 389] width 1470 height 779
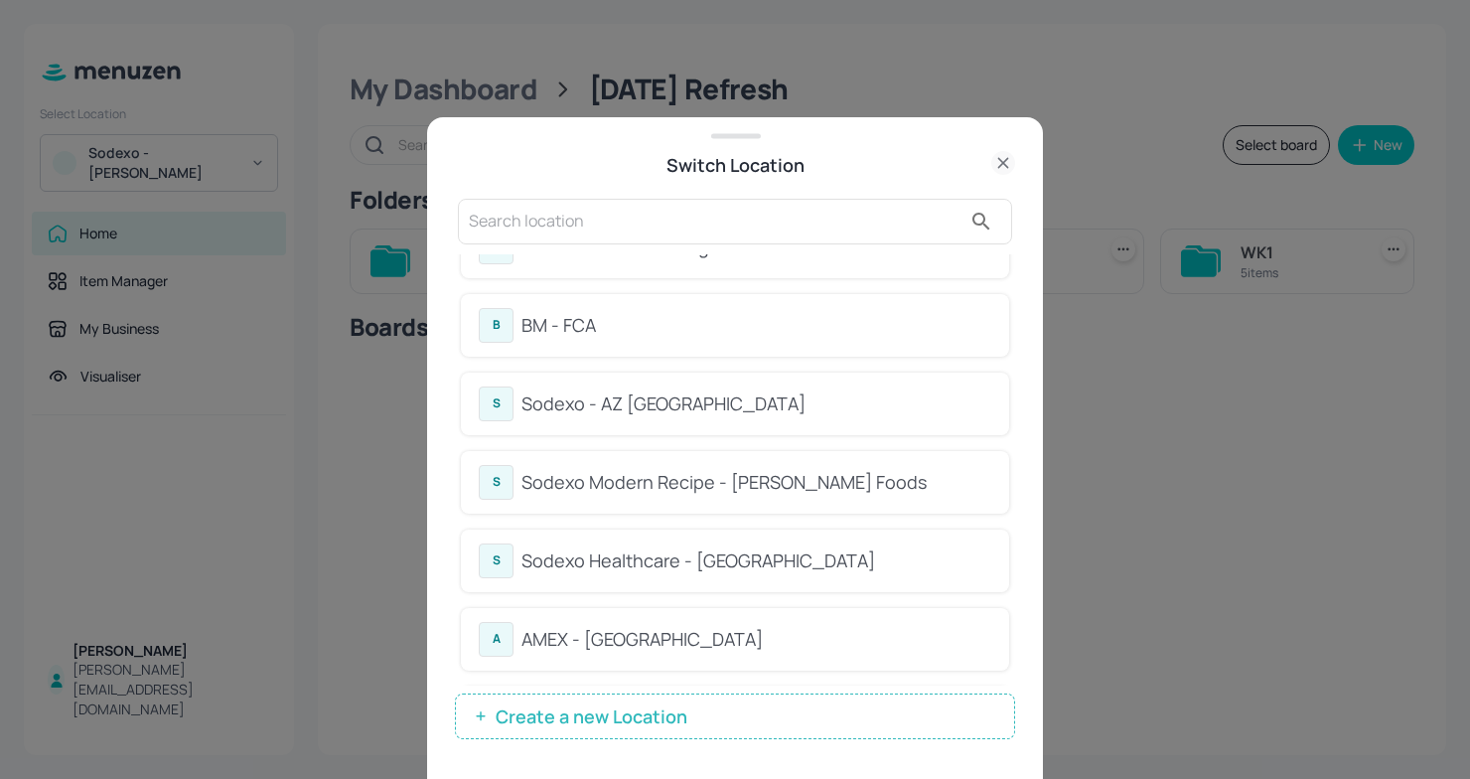
scroll to position [592, 0]
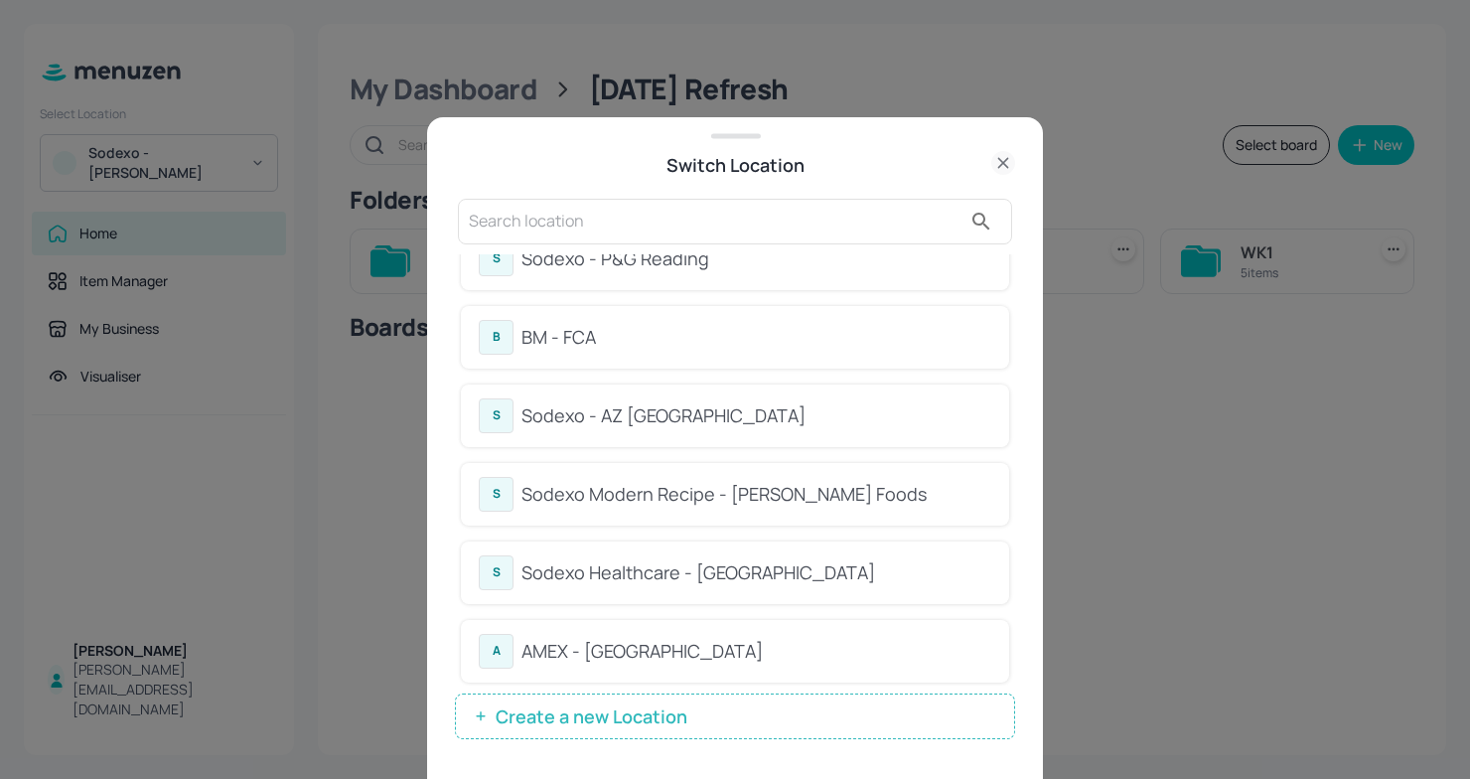
click at [569, 343] on div "BM - FCA" at bounding box center [757, 337] width 470 height 27
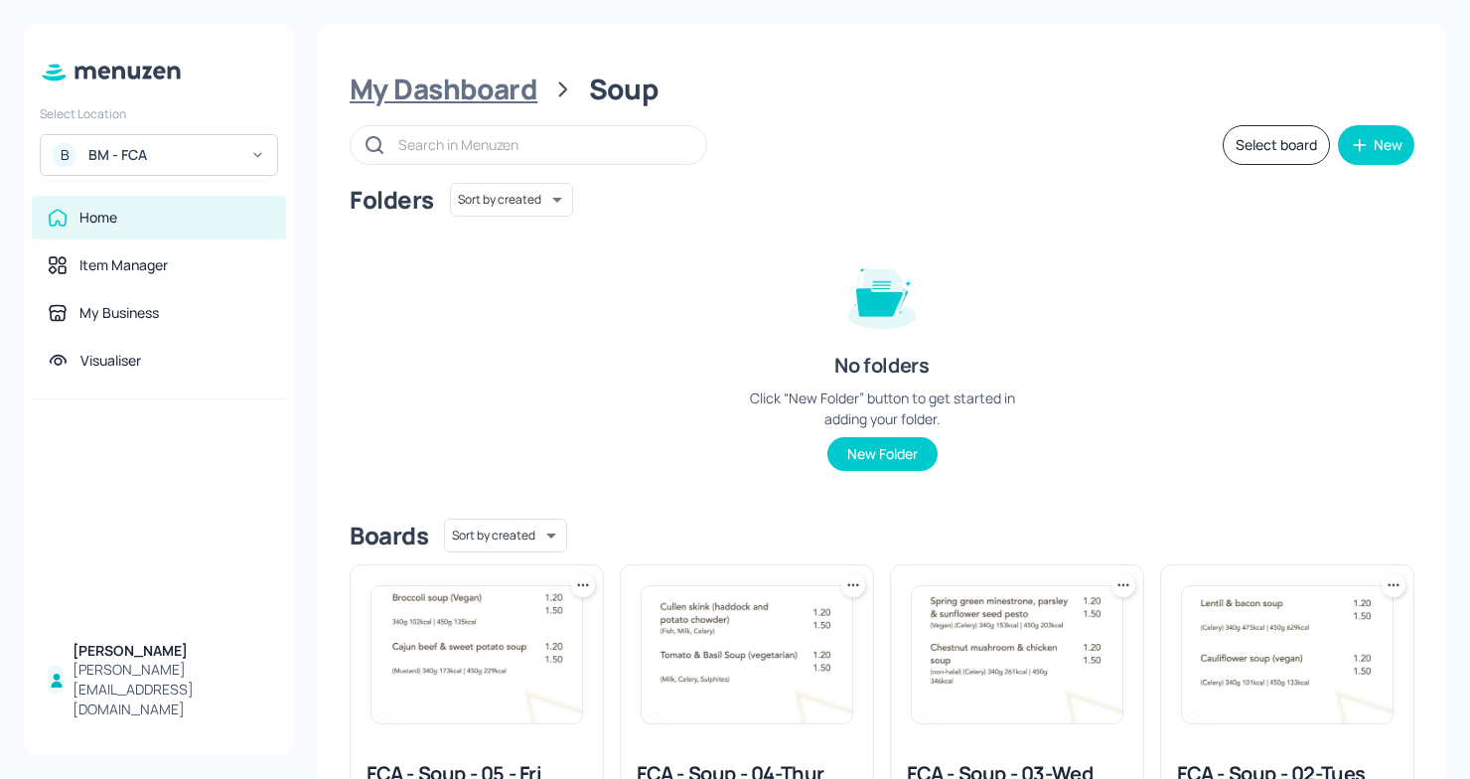
click at [461, 97] on div "My Dashboard" at bounding box center [444, 90] width 188 height 36
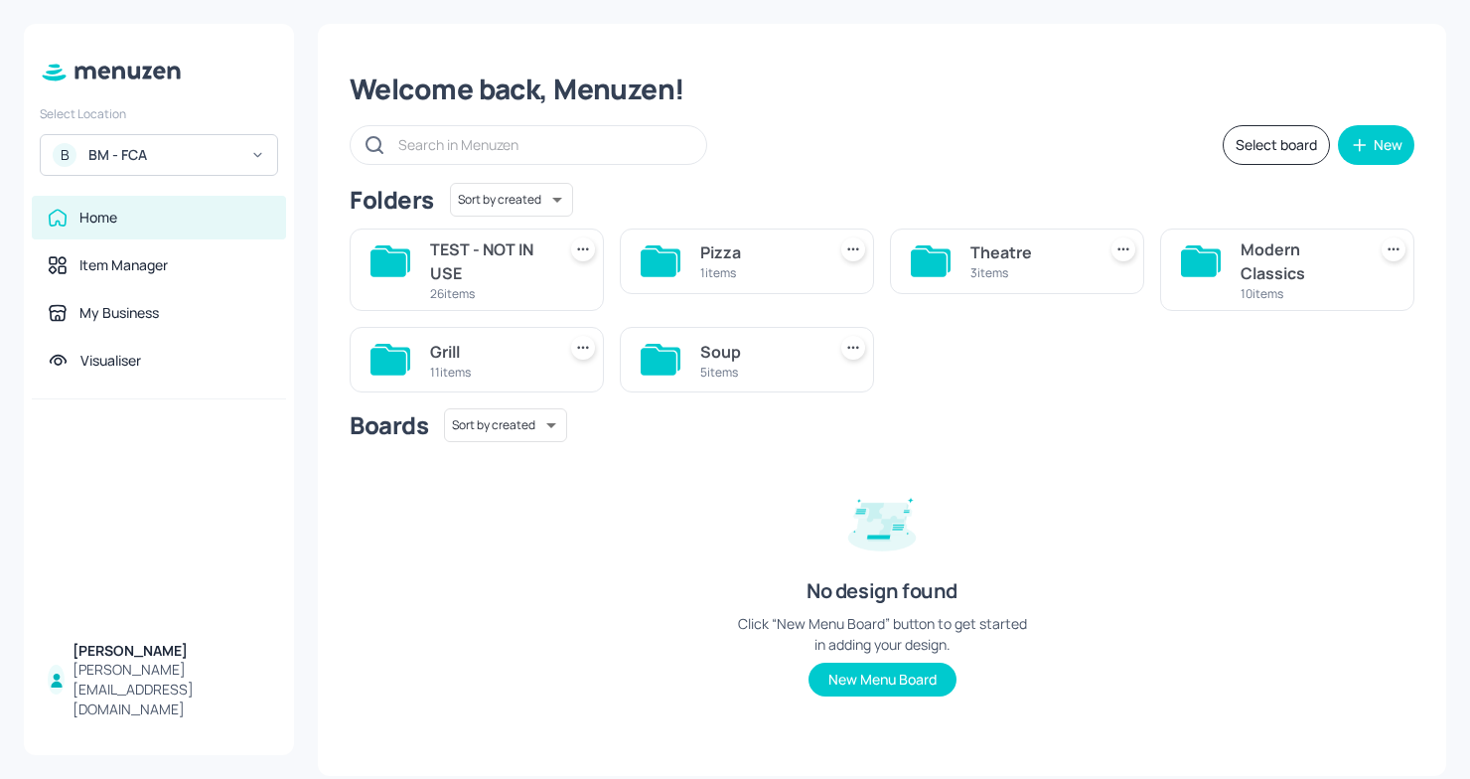
click at [693, 354] on div "Soup 5 items" at bounding box center [747, 360] width 254 height 66
click at [713, 353] on div "Soup" at bounding box center [758, 352] width 117 height 24
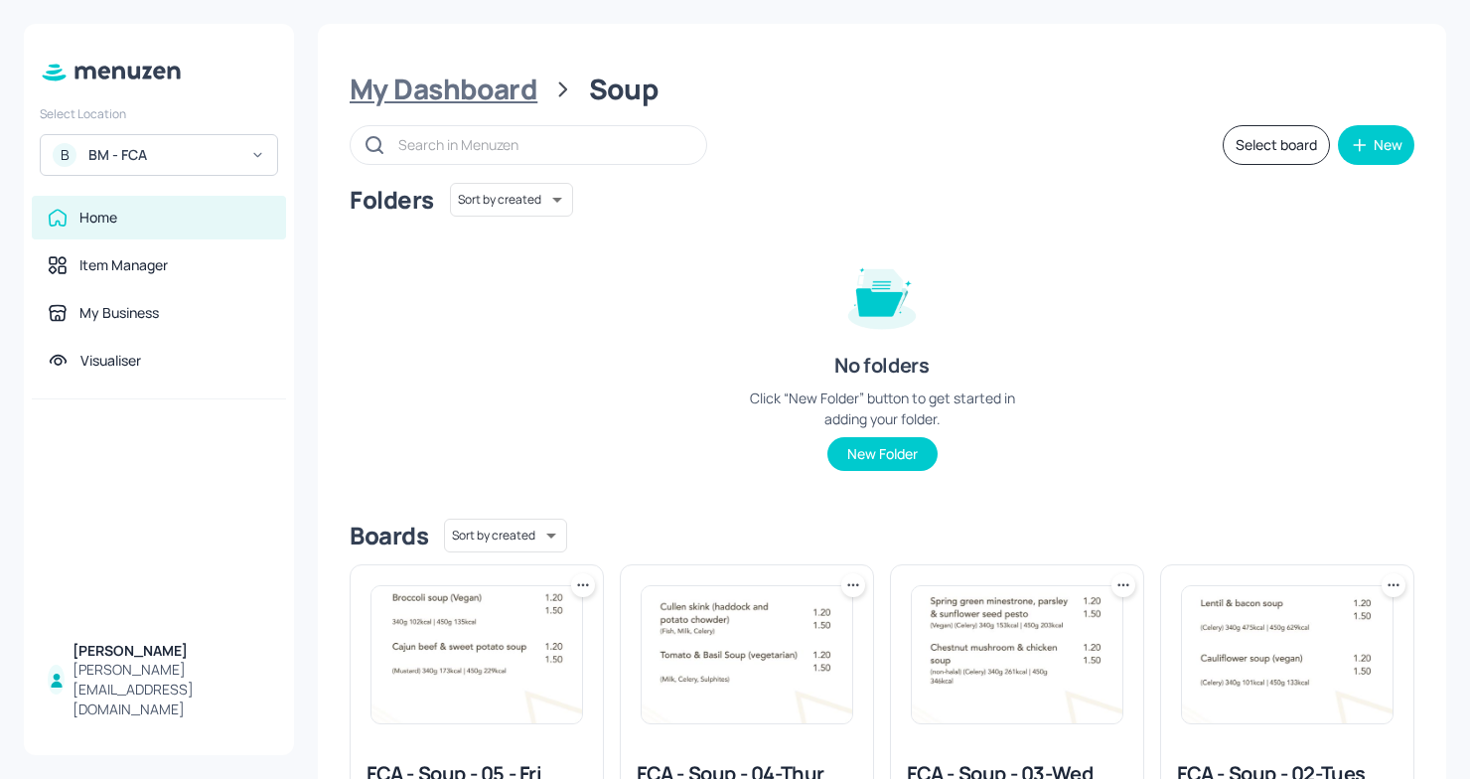
click at [486, 96] on div "My Dashboard" at bounding box center [444, 90] width 188 height 36
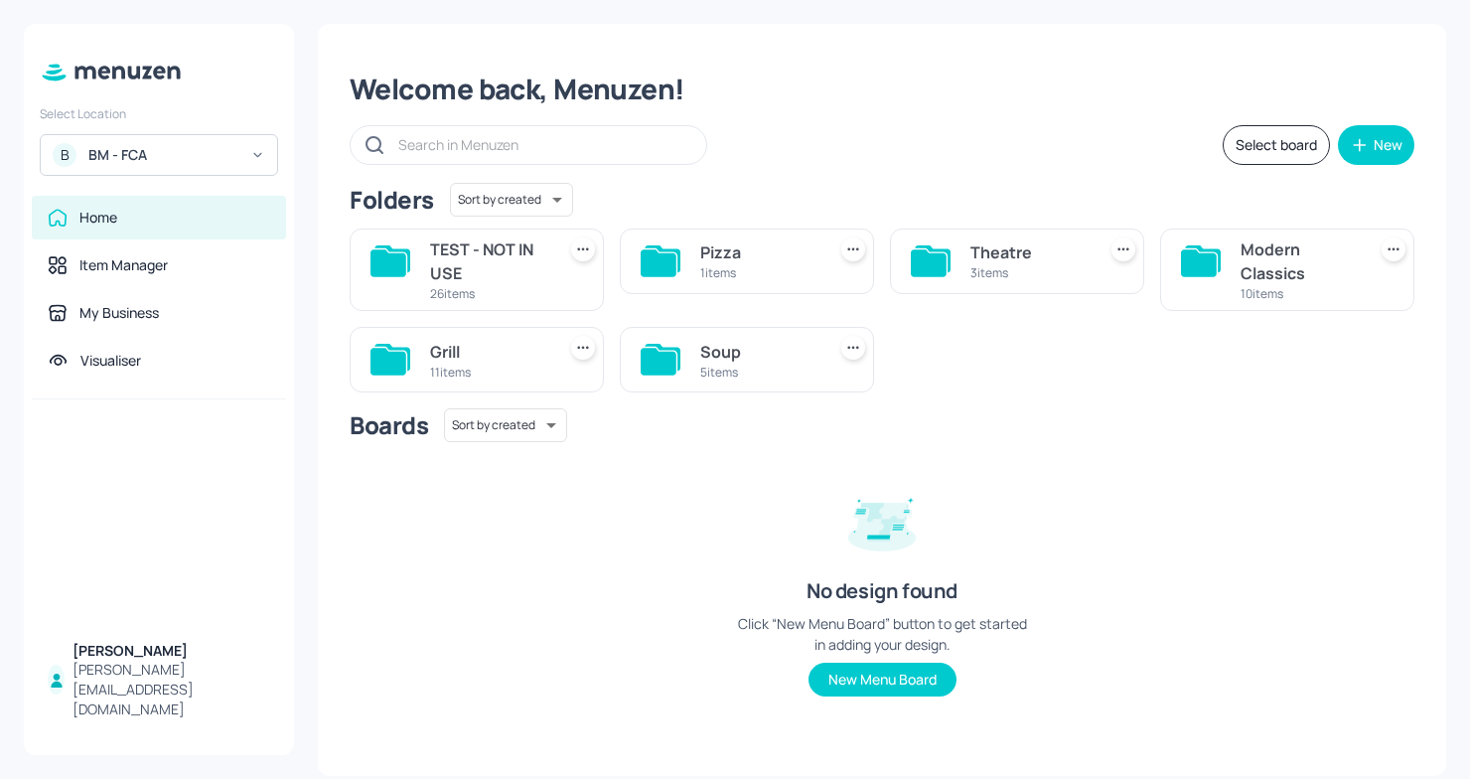
click at [988, 267] on div "3 items" at bounding box center [1029, 272] width 117 height 17
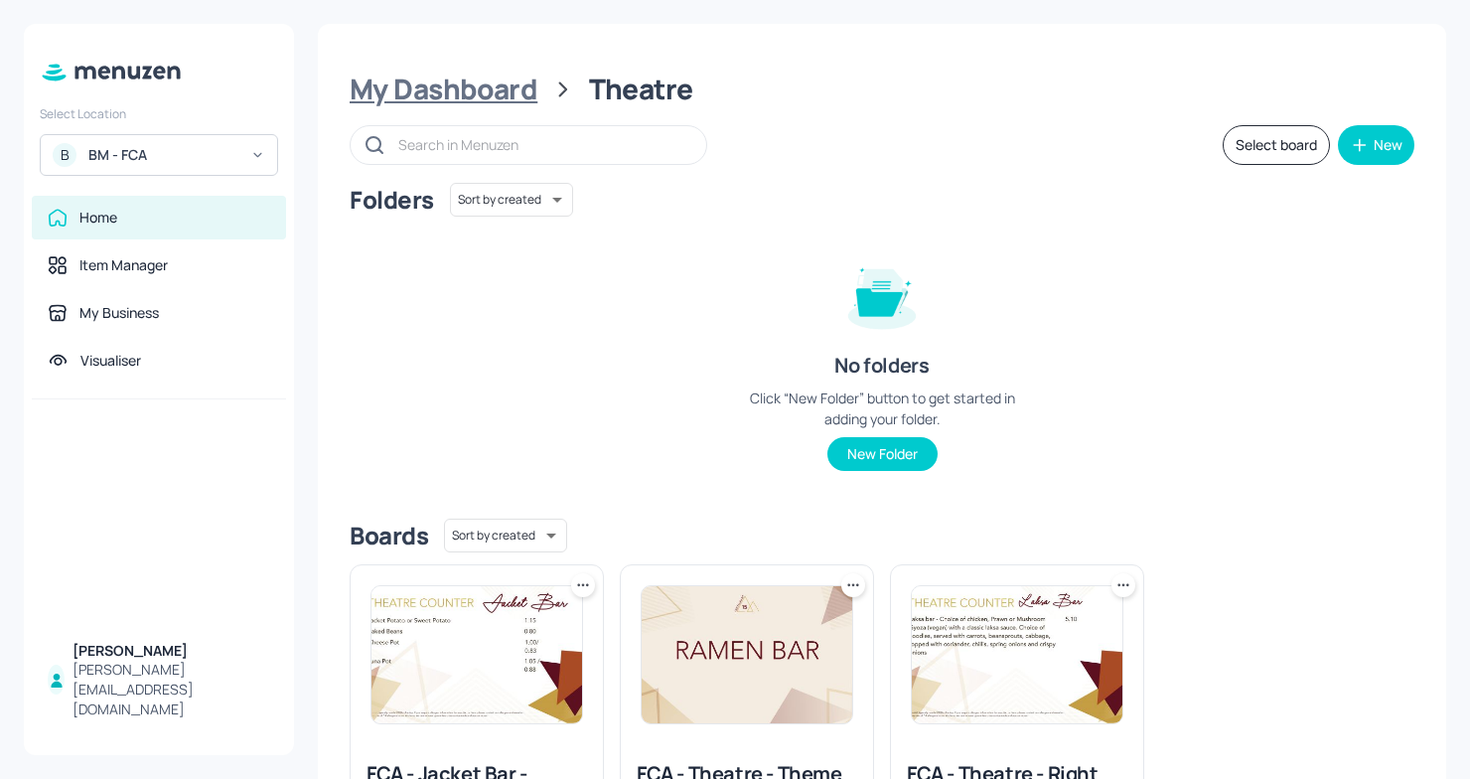
click at [440, 89] on div "My Dashboard" at bounding box center [444, 90] width 188 height 36
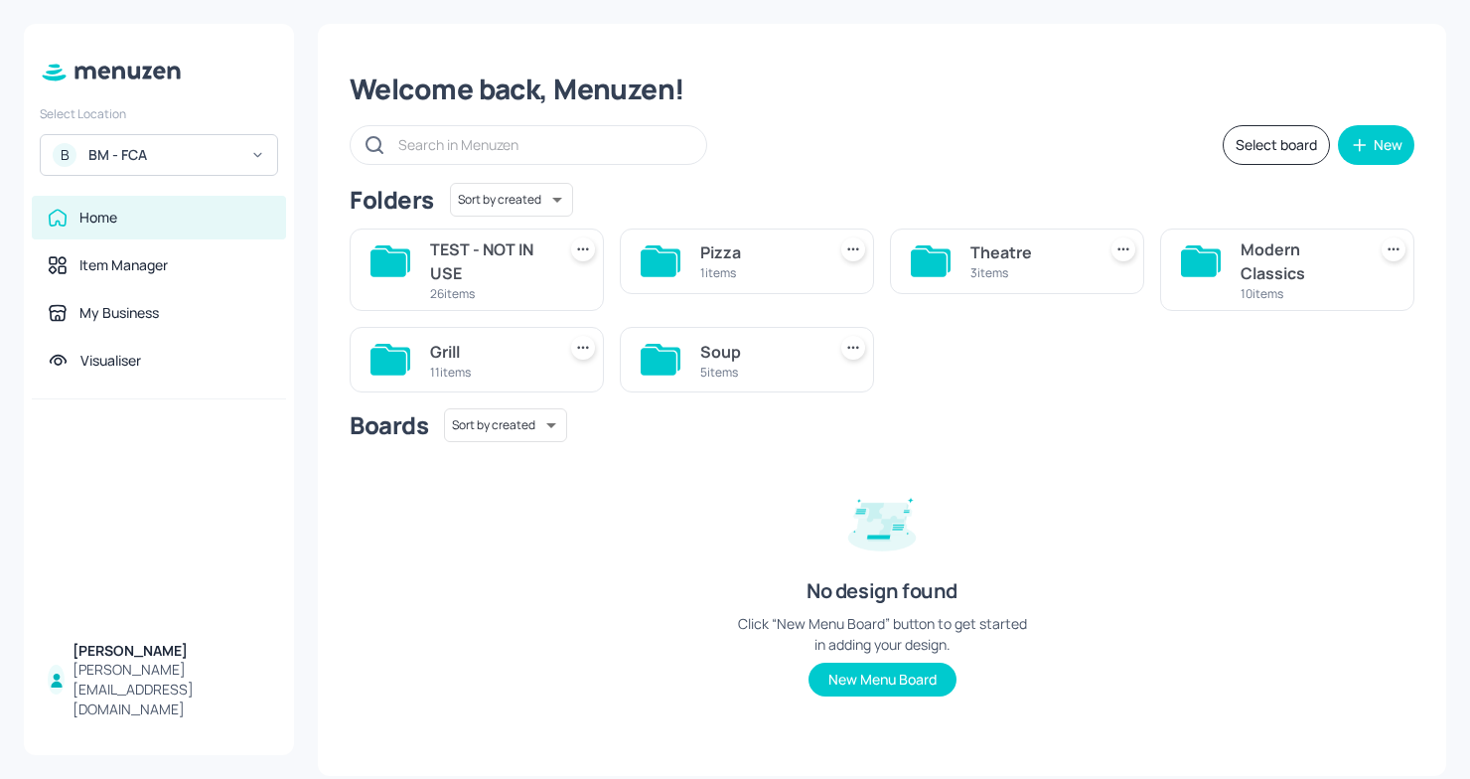
click at [724, 351] on div "Soup" at bounding box center [758, 352] width 117 height 24
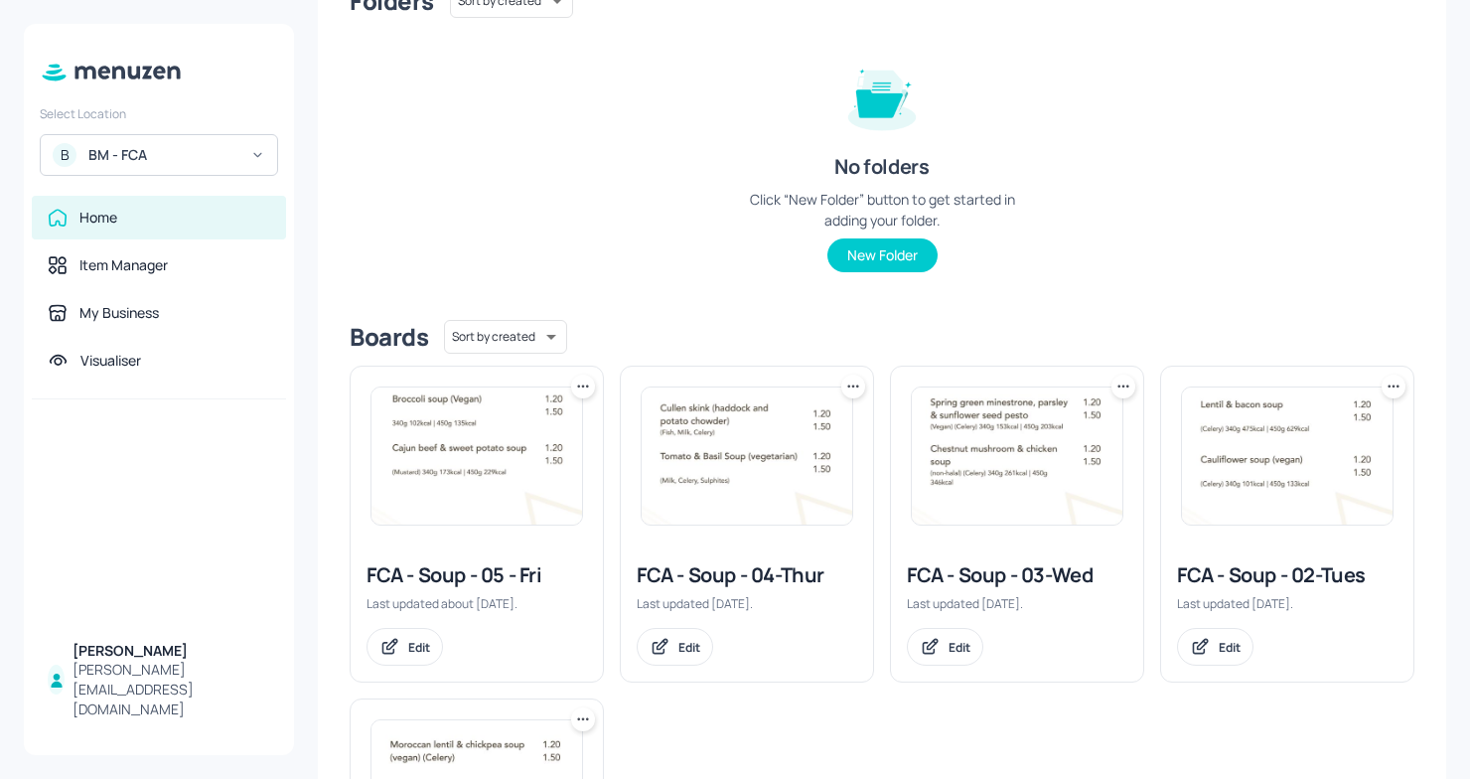
scroll to position [216, 0]
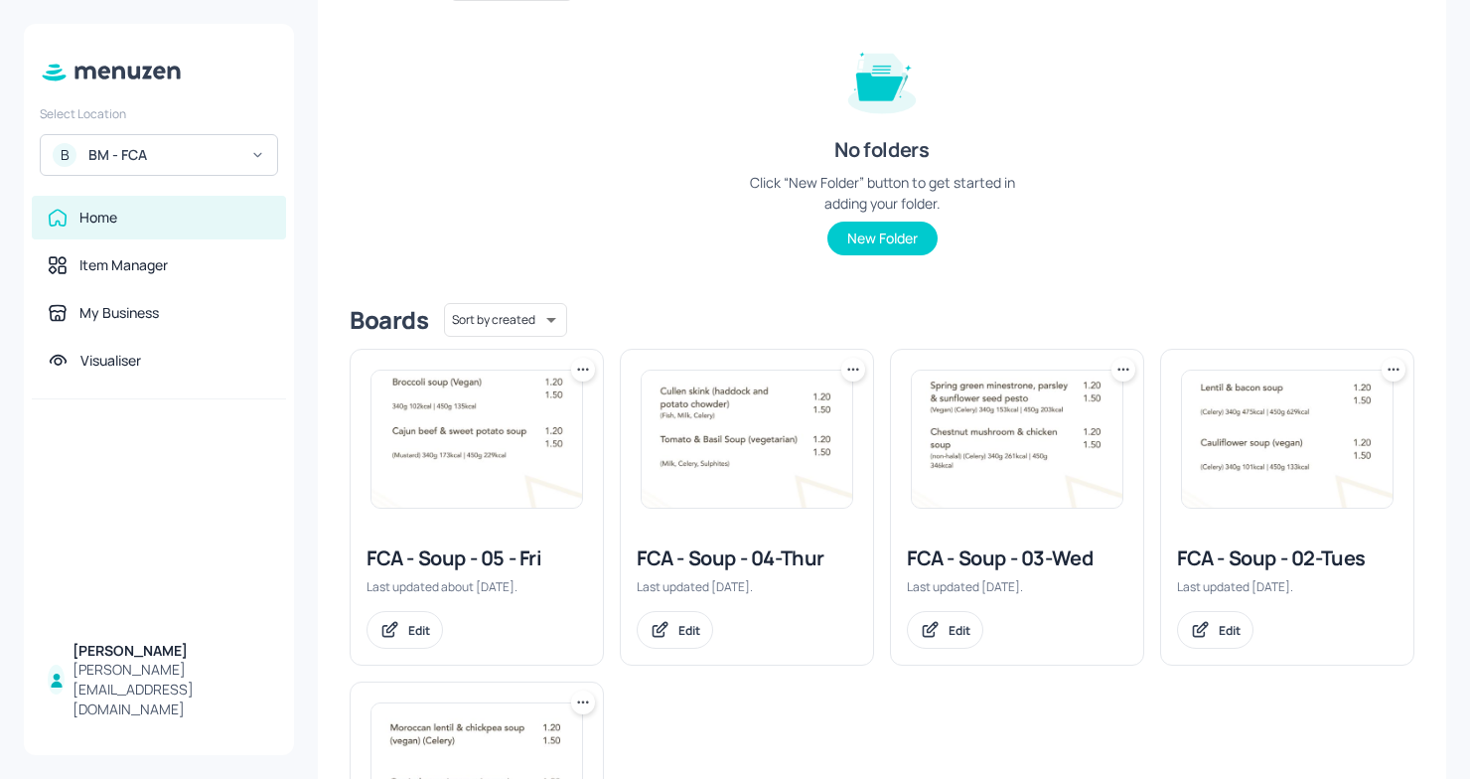
click at [973, 573] on div "FCA - Soup - 03-Wed Last updated [DATE]. Edit" at bounding box center [1017, 597] width 252 height 136
click at [983, 563] on div "FCA - Soup - 03-Wed" at bounding box center [1017, 558] width 221 height 28
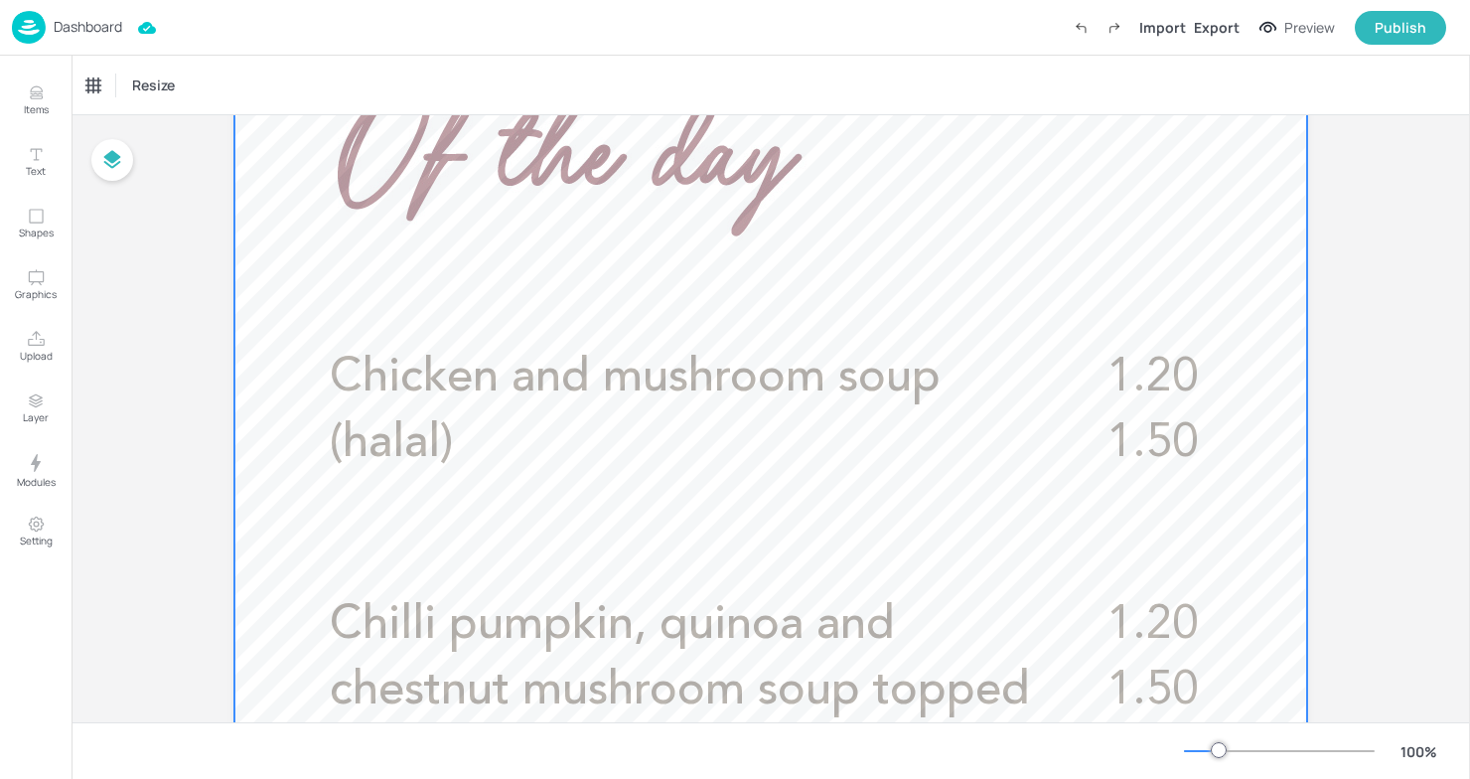
scroll to position [511, 0]
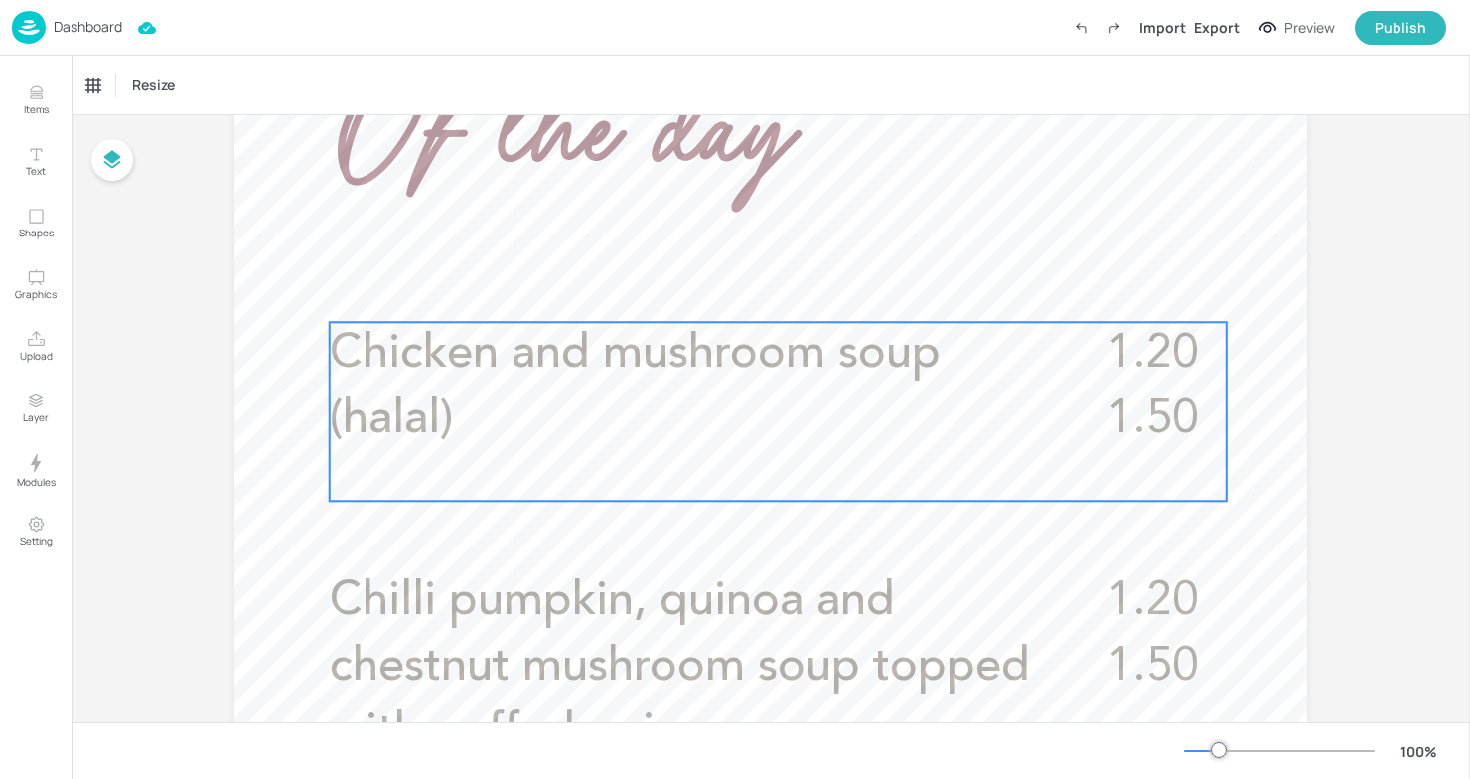
click at [826, 366] on span "Chicken and mushroom soup (halal)" at bounding box center [635, 387] width 611 height 112
click at [762, 292] on icon "Edit Item" at bounding box center [764, 288] width 17 height 16
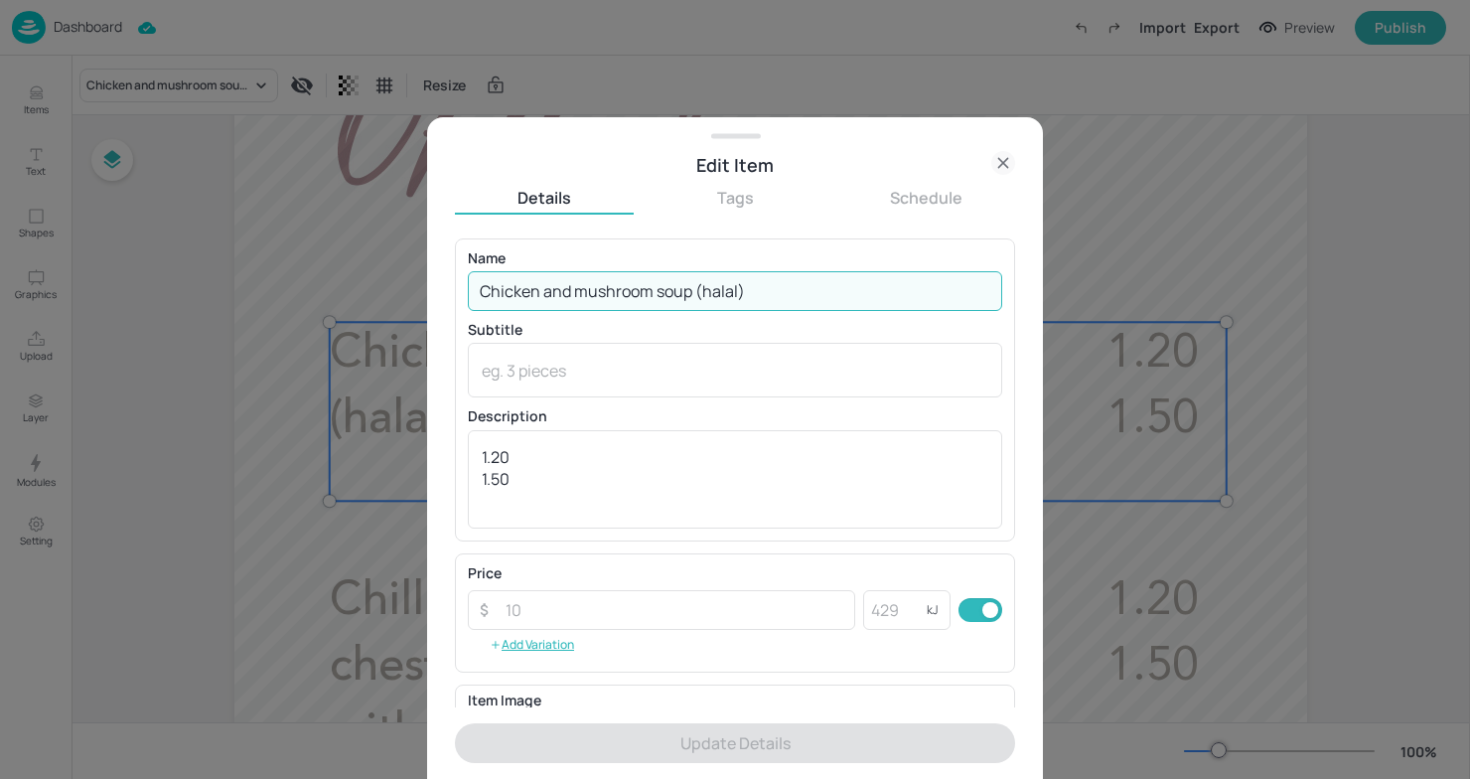
drag, startPoint x: 761, startPoint y: 299, endPoint x: 323, endPoint y: 300, distance: 438.1
click at [319, 303] on div "Edit Item Details Tags Schedule Name Chicken and mushroom soup (halal) ​ Subtit…" at bounding box center [735, 389] width 1470 height 779
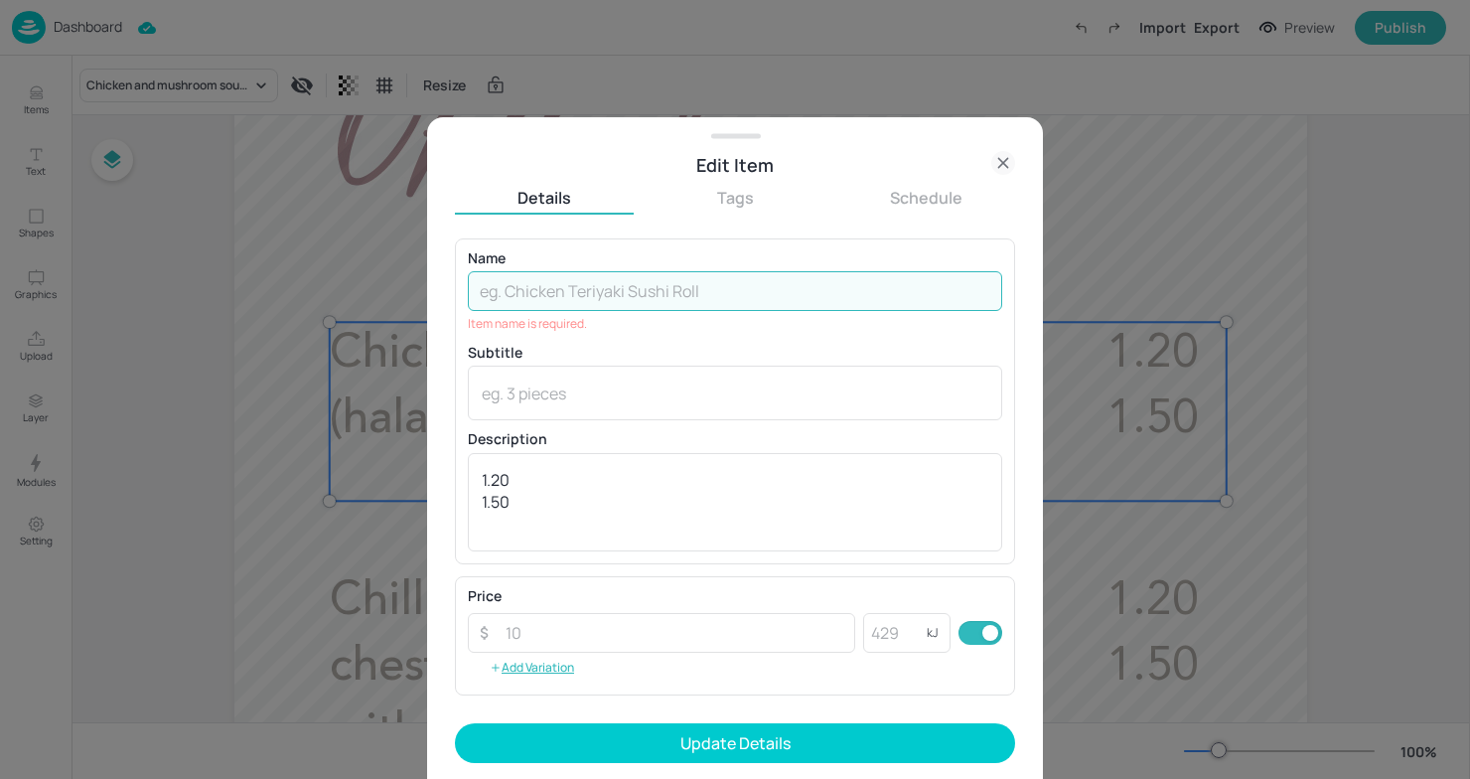
paste input "Chicken & leek soup (halal) (Celery)"
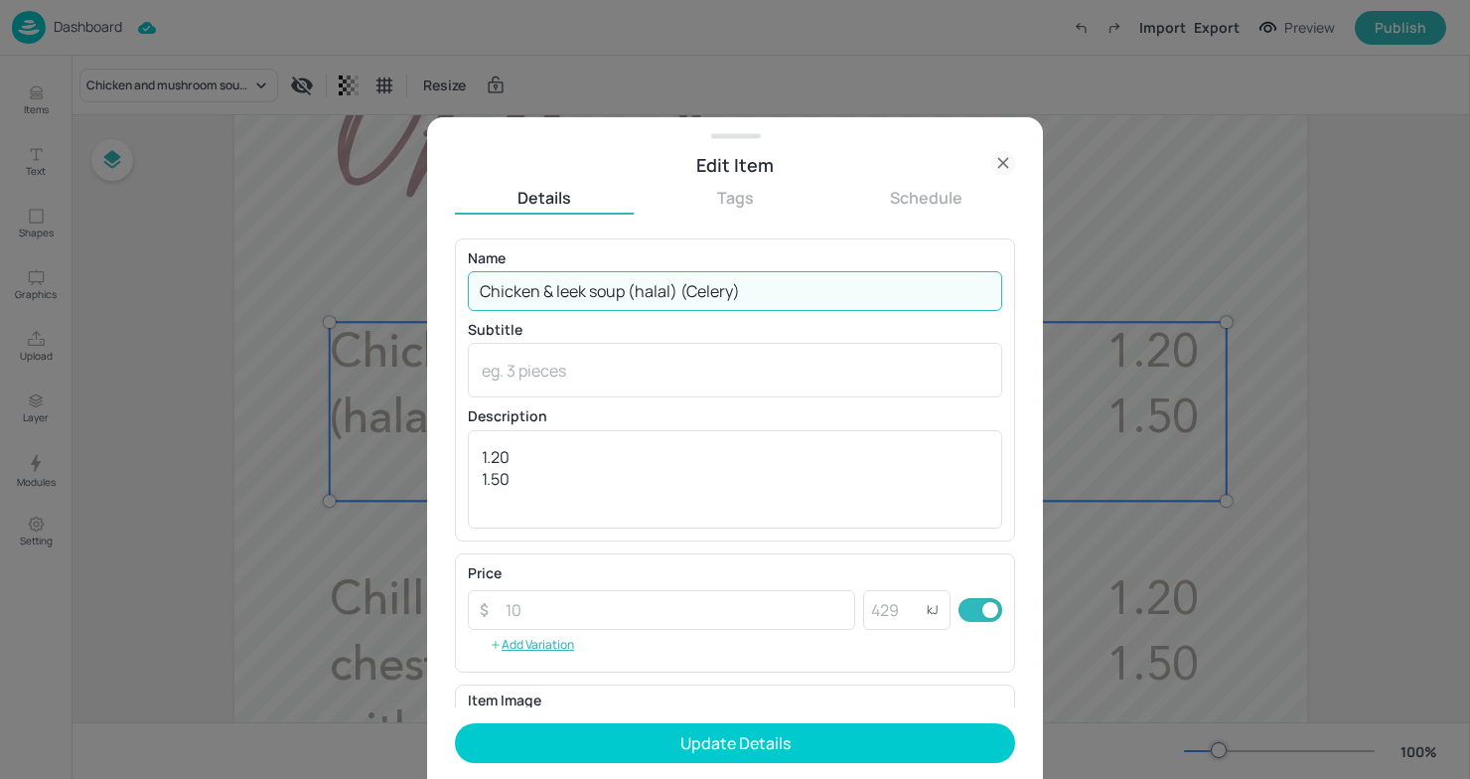
type input "Chicken & leek soup (halal) (Celery)"
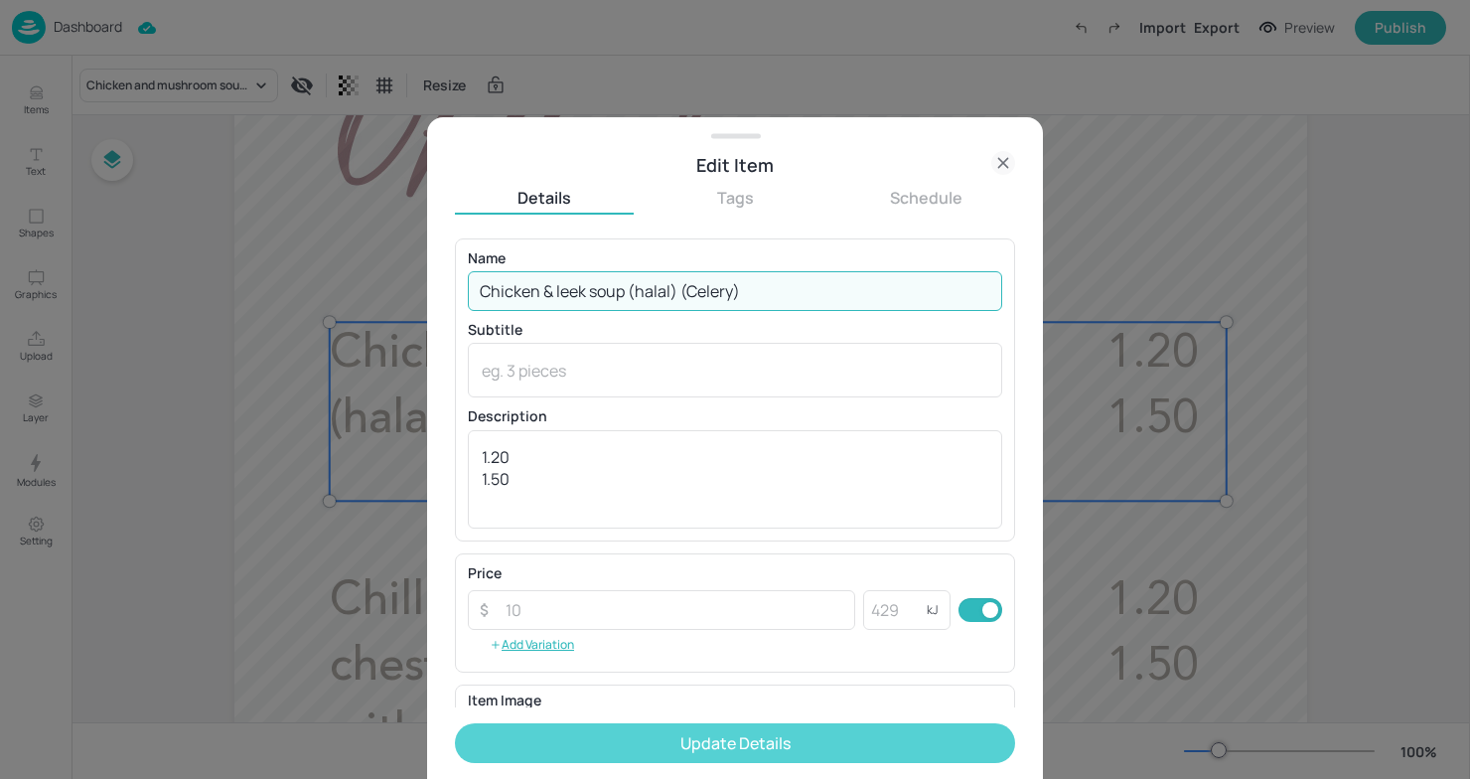
click at [755, 749] on button "Update Details" at bounding box center [735, 743] width 560 height 40
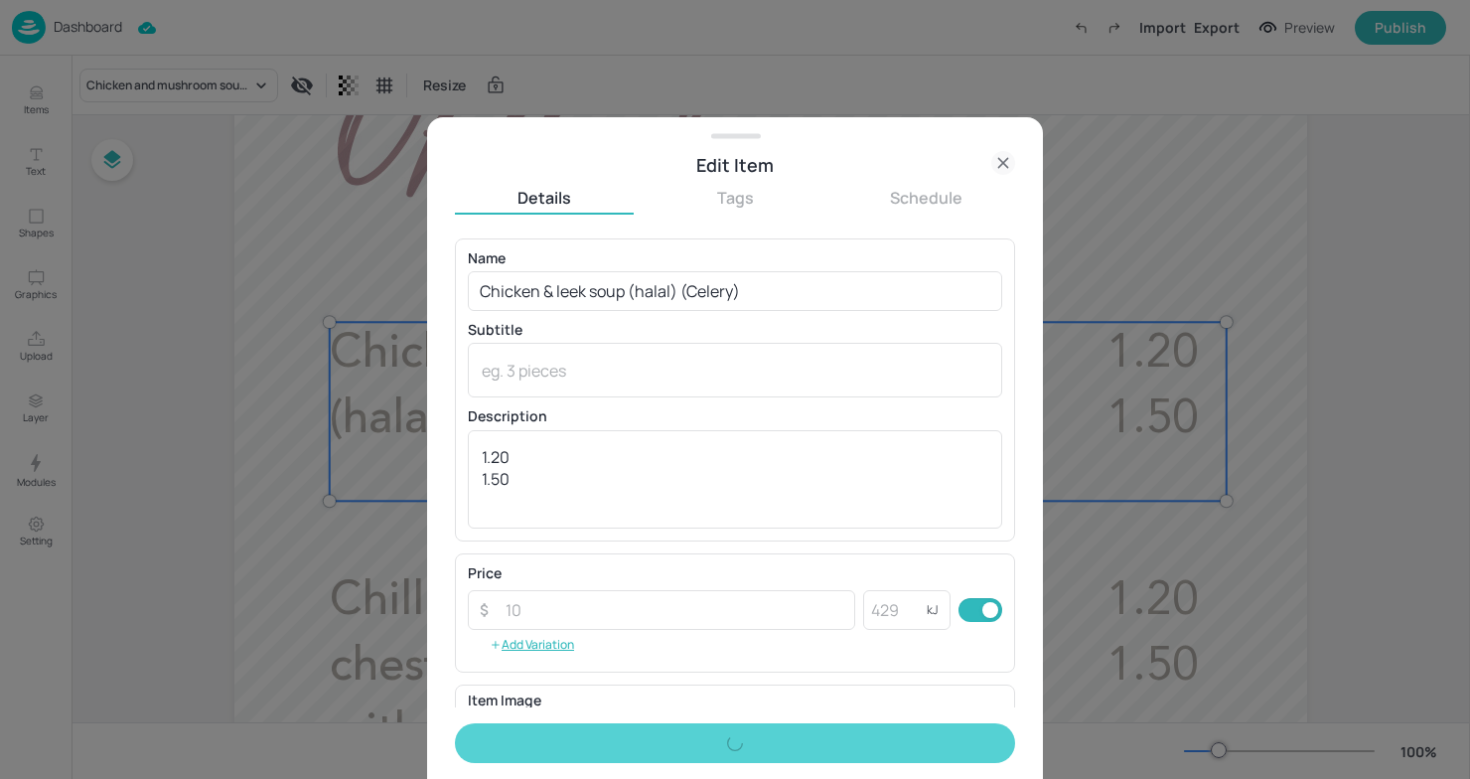
click at [755, 749] on form "Name Chicken & leek soup (halal) (Celery) ​ Subtitle x ​ Description 1.20 1.50 …" at bounding box center [735, 508] width 560 height 540
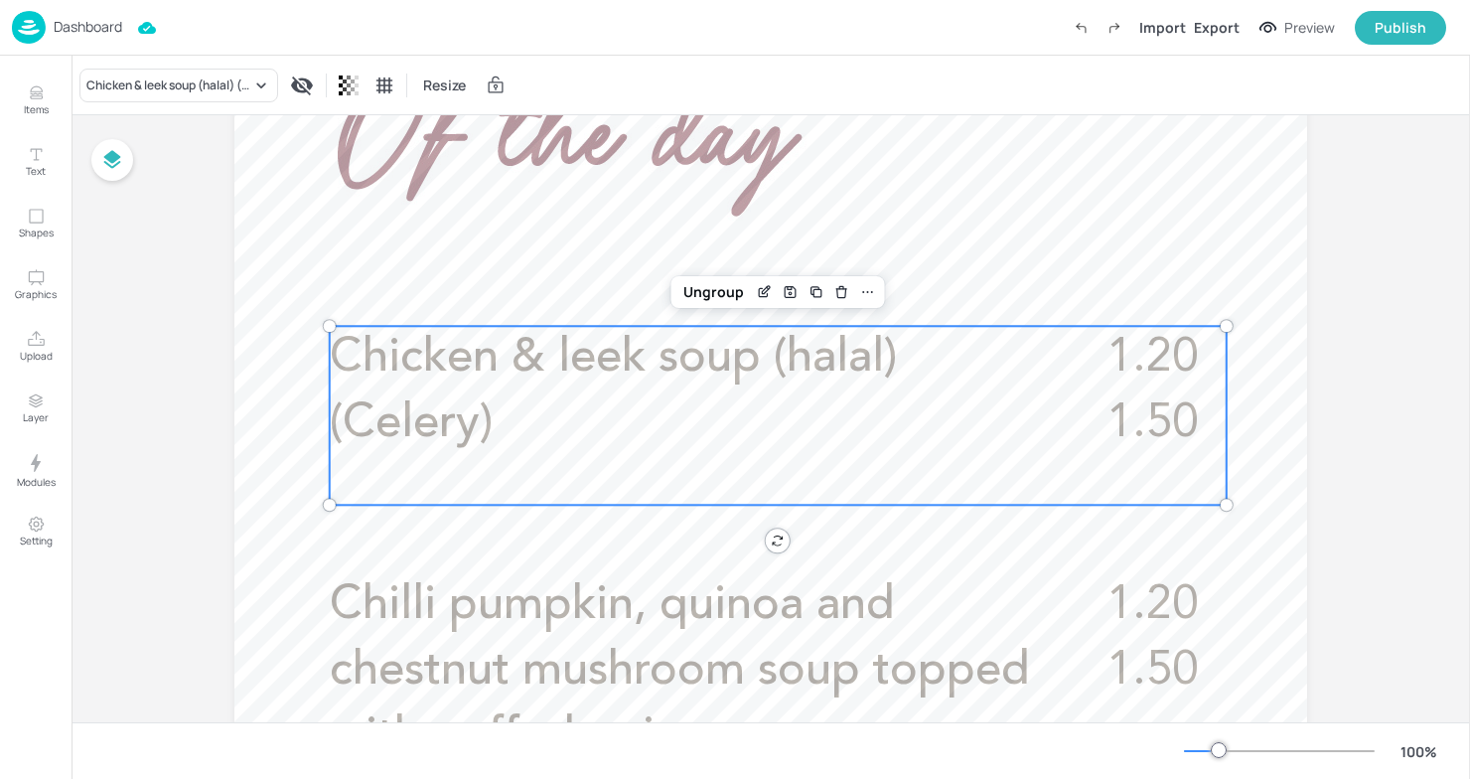
scroll to position [581, 0]
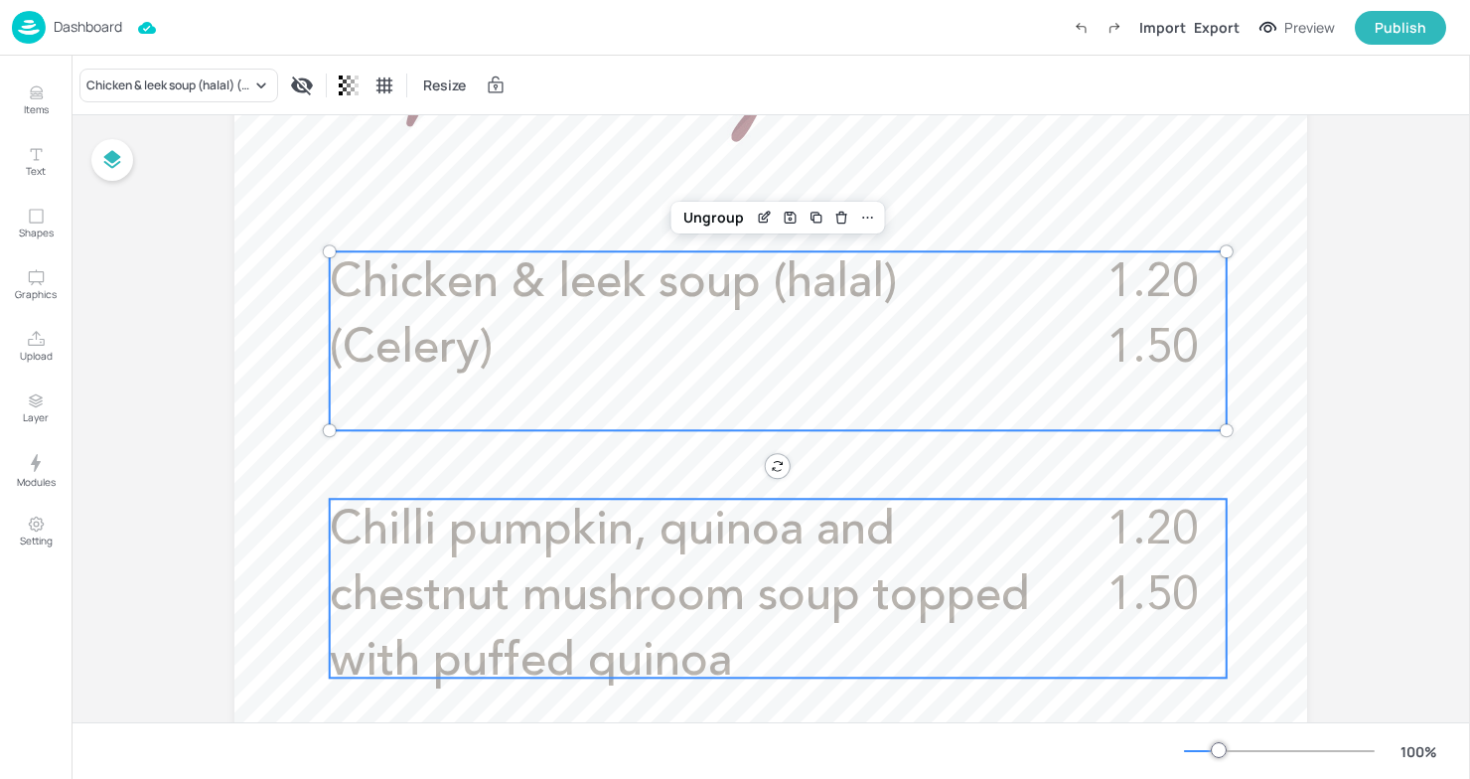
click at [666, 543] on span "Chilli pumpkin, quinoa and chestnut mushroom soup topped with puffed quinoa" at bounding box center [680, 597] width 700 height 178
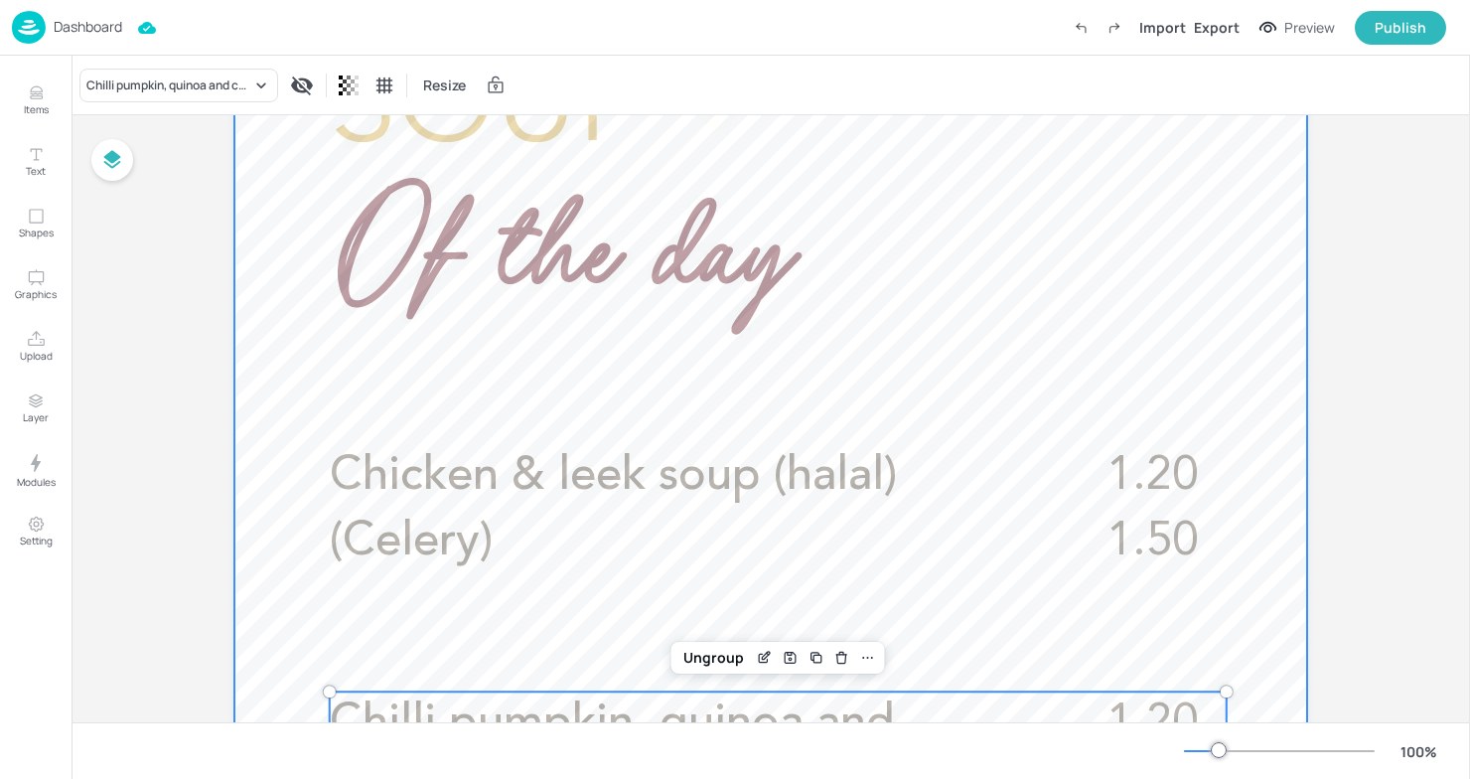
scroll to position [425, 0]
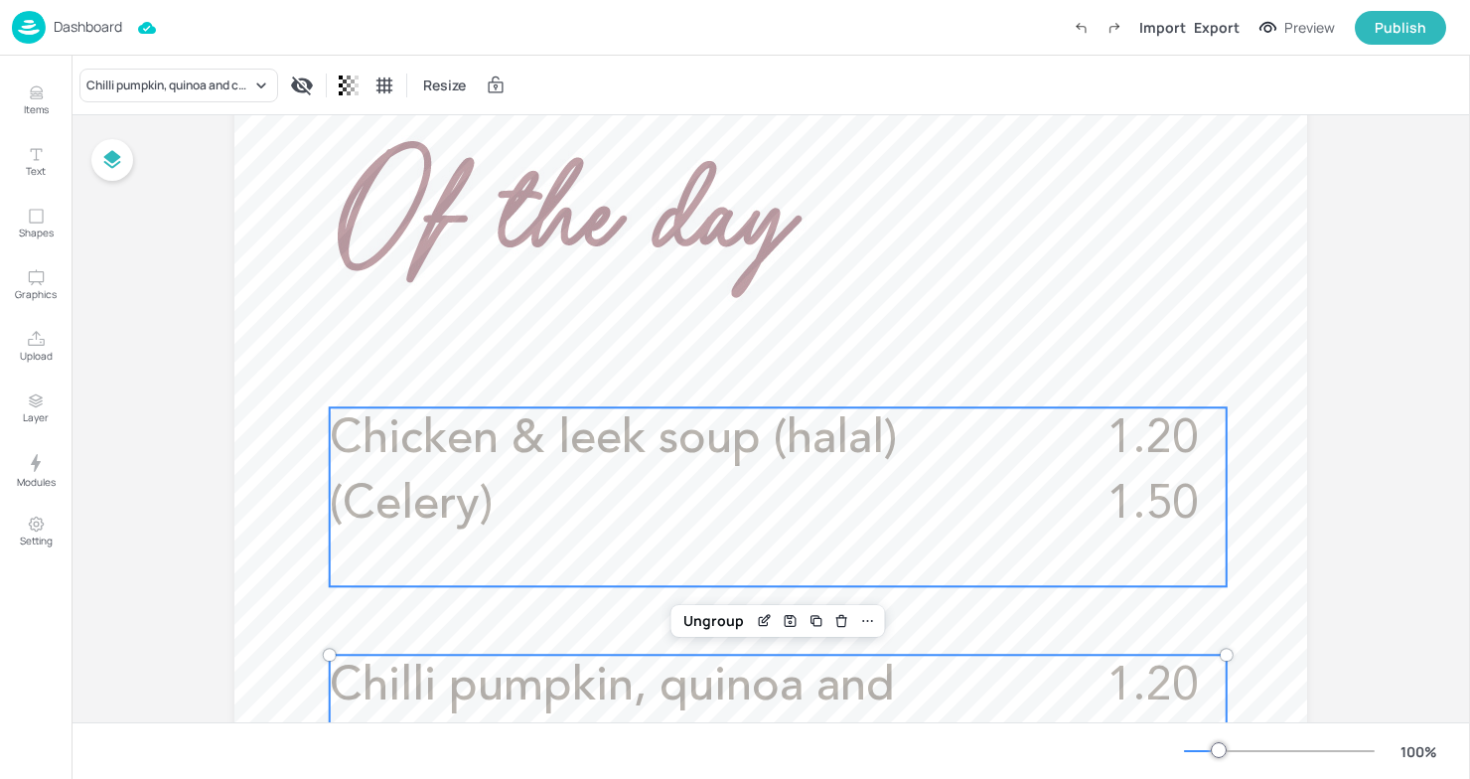
click at [1056, 442] on div "1.20 1.50 Chicken & leek soup (halal) (Celery)" at bounding box center [778, 496] width 897 height 179
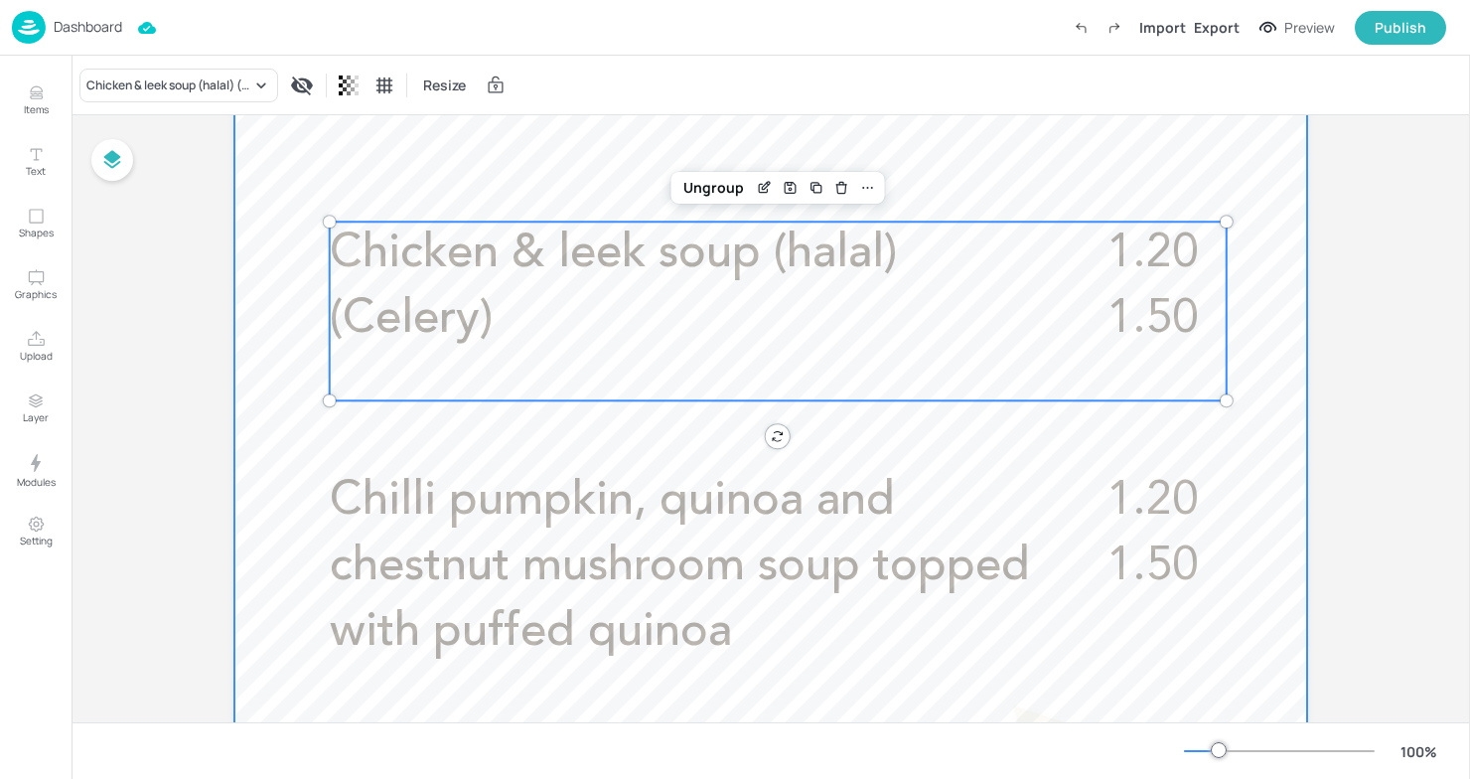
scroll to position [629, 0]
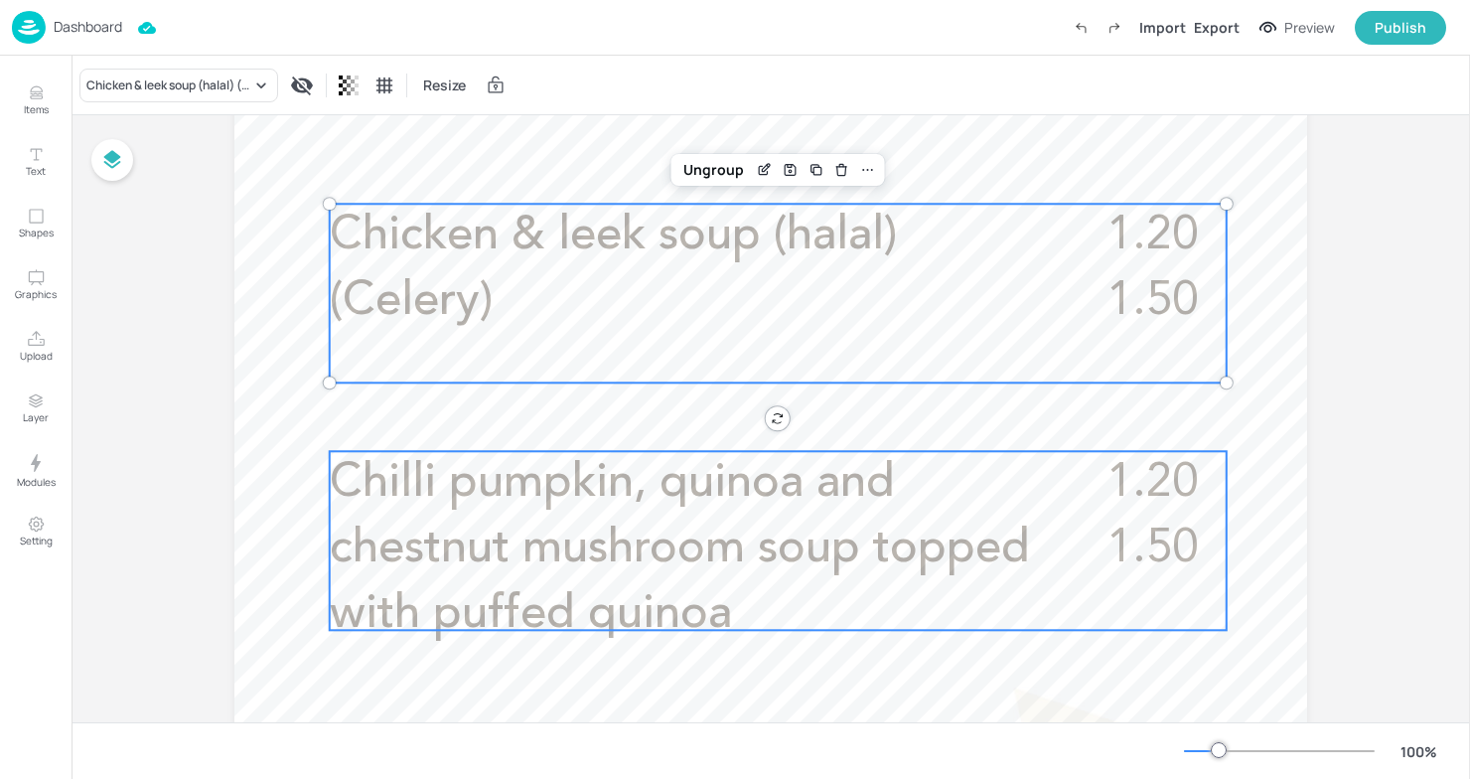
click at [857, 502] on span "Chilli pumpkin, quinoa and chestnut mushroom soup topped with puffed quinoa" at bounding box center [680, 549] width 700 height 178
click at [909, 256] on p "Chicken & leek soup (halal) (Celery)" at bounding box center [693, 269] width 726 height 131
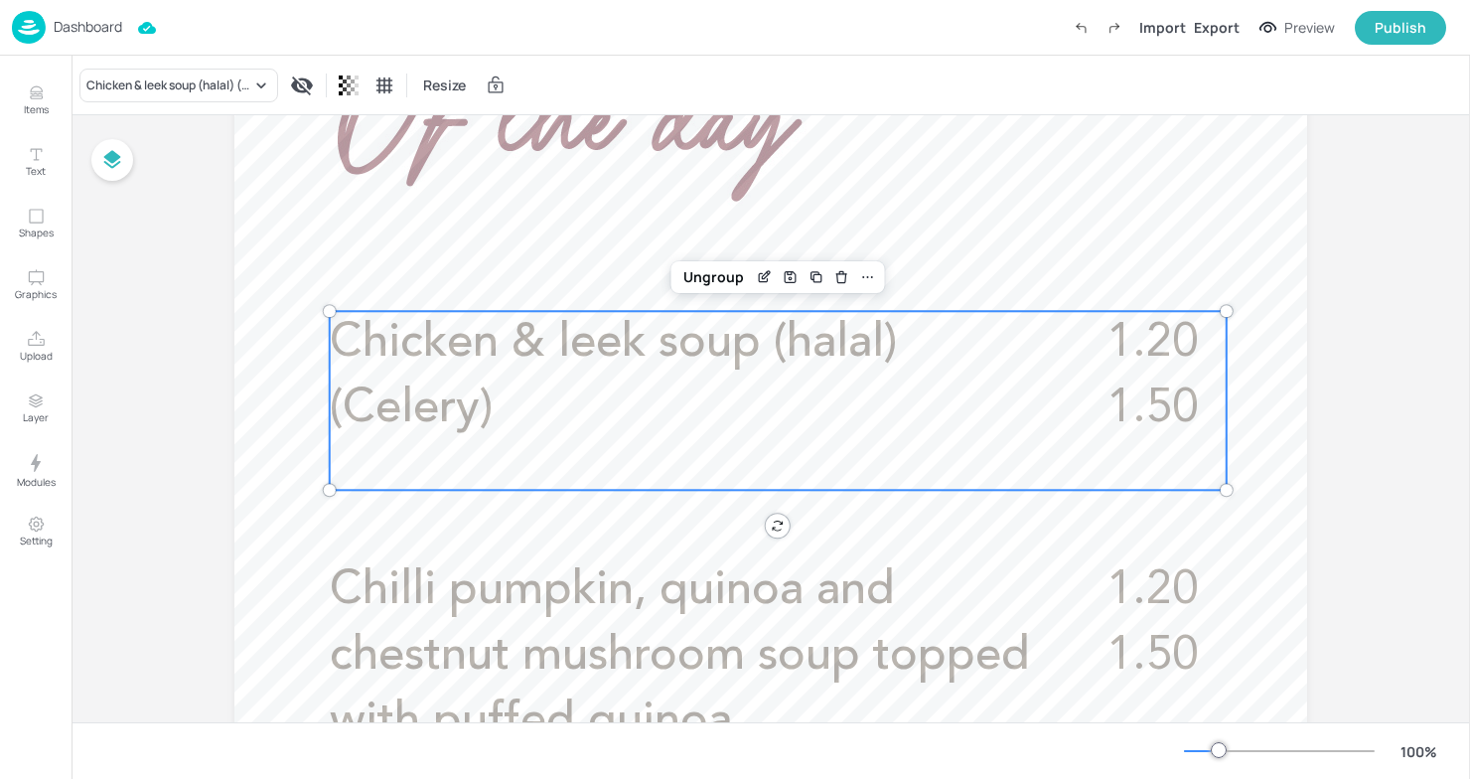
scroll to position [517, 0]
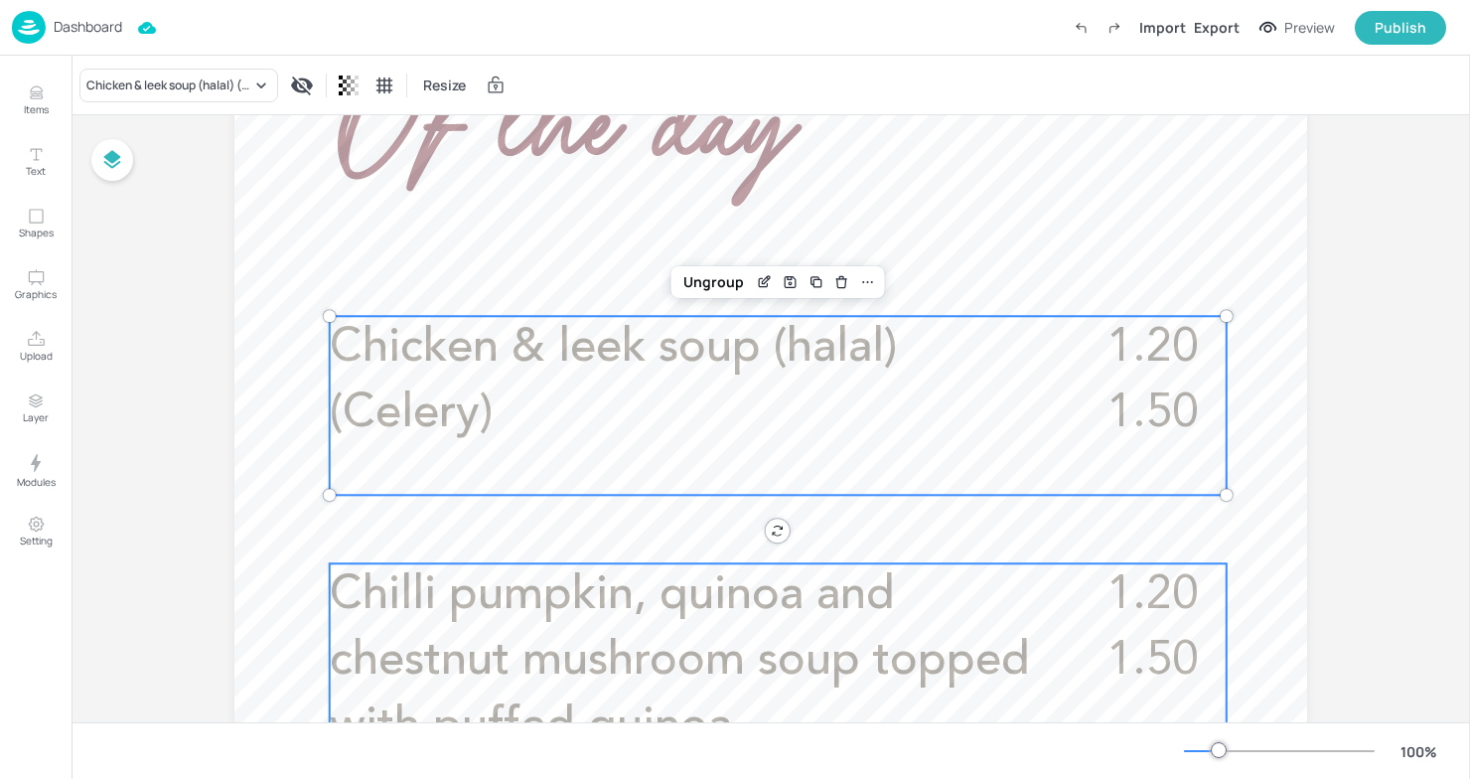
click at [615, 654] on span "Chilli pumpkin, quinoa and chestnut mushroom soup topped with puffed quinoa" at bounding box center [680, 661] width 700 height 178
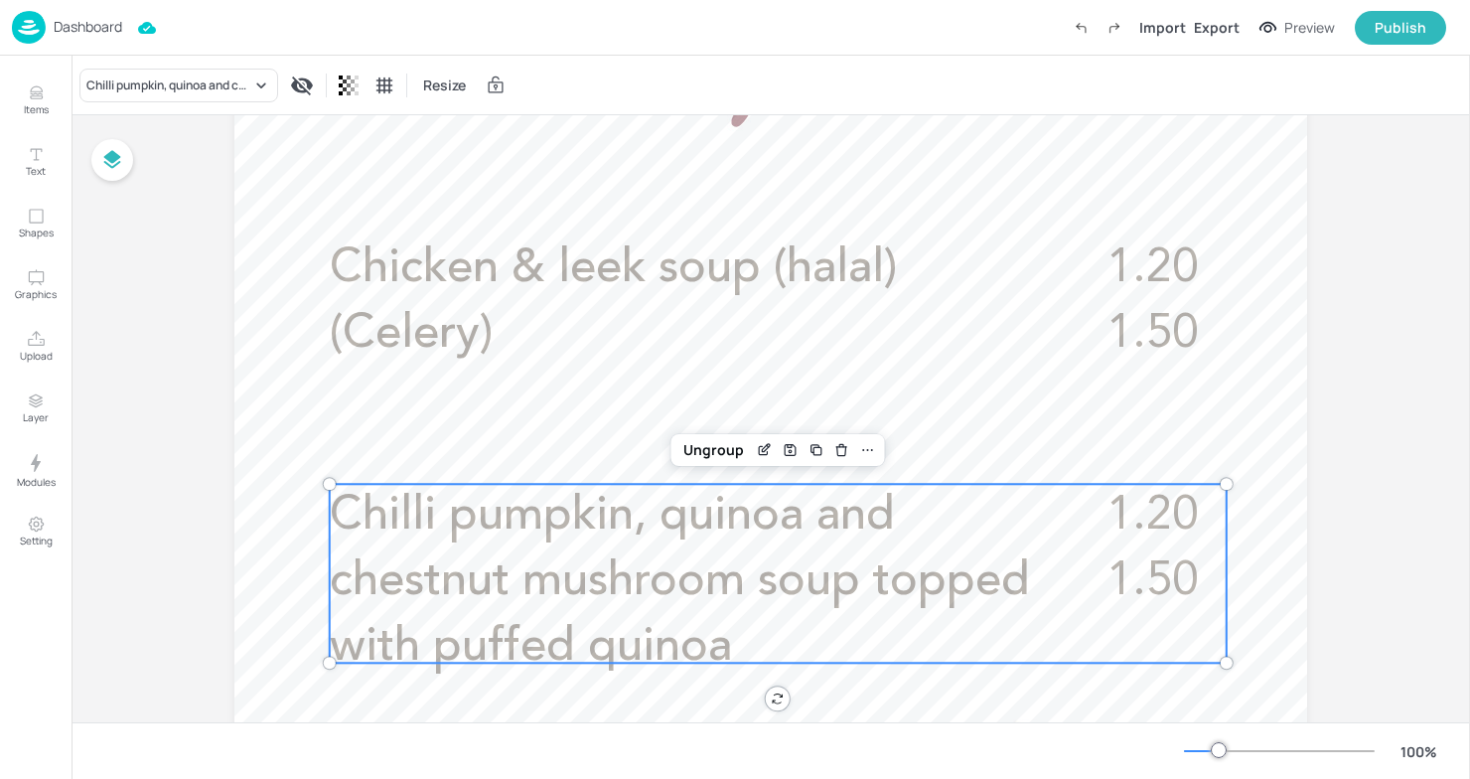
scroll to position [616, 0]
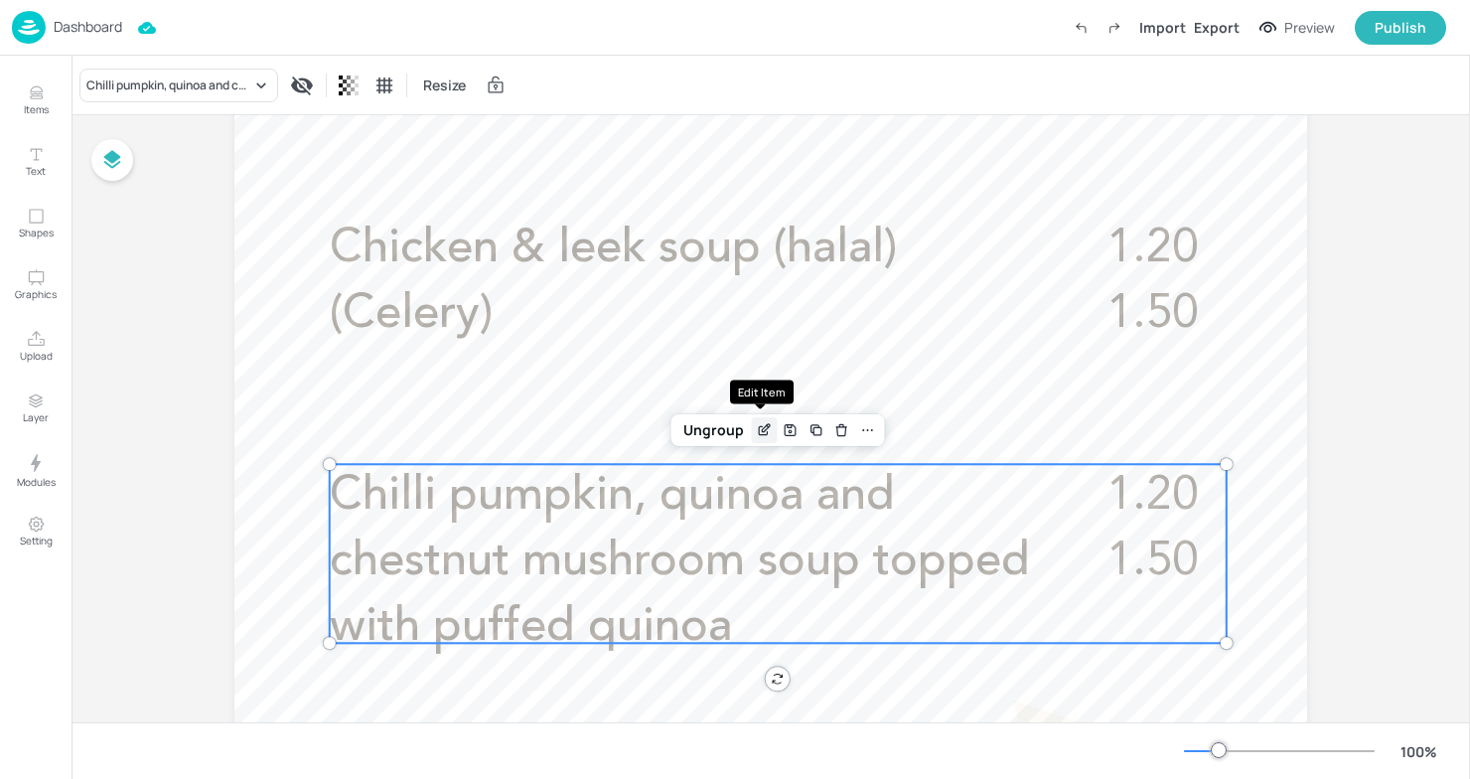
click at [762, 431] on icon "Edit Item" at bounding box center [764, 430] width 17 height 16
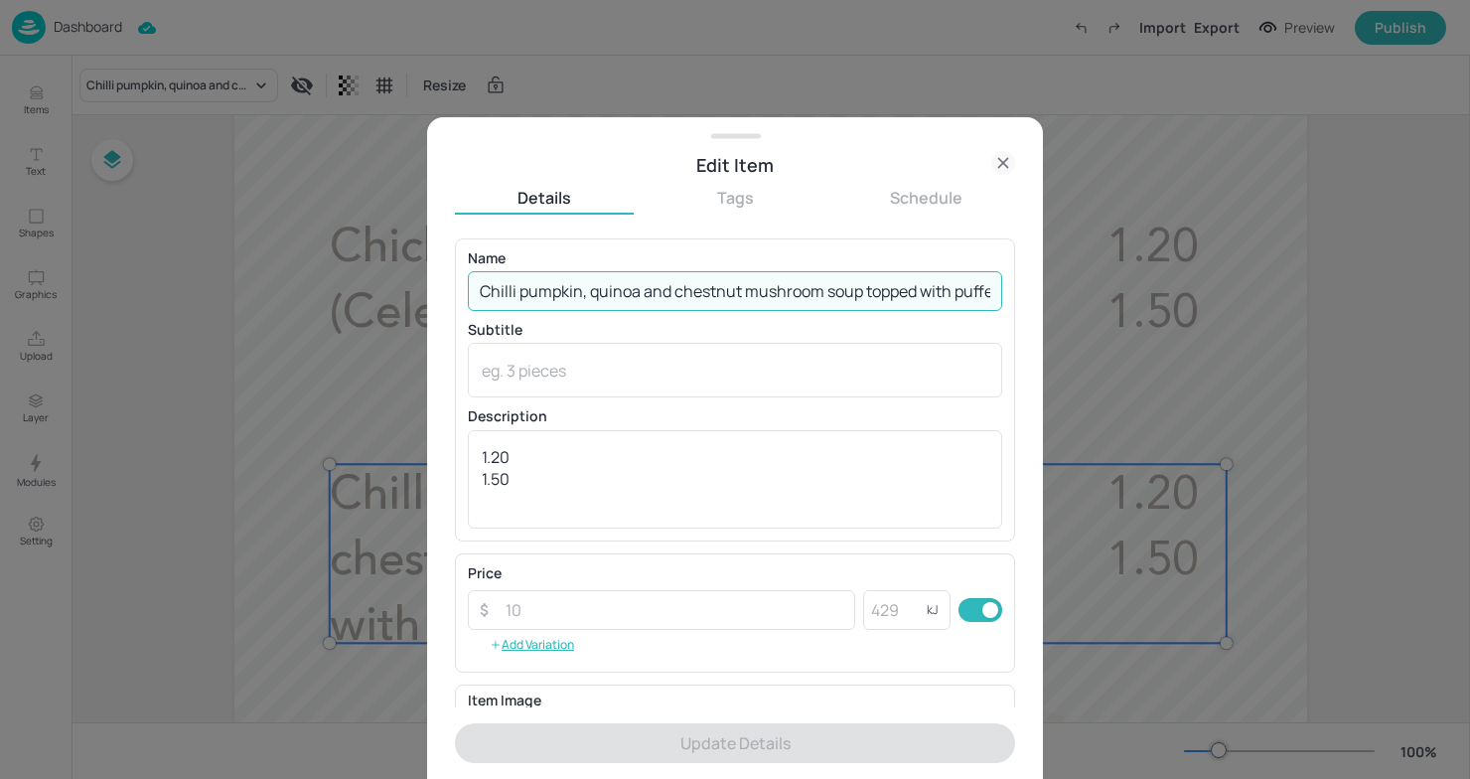
click at [517, 296] on input "Chilli pumpkin, quinoa and chestnut mushroom soup topped with puffed quinoa" at bounding box center [735, 291] width 534 height 40
drag, startPoint x: 484, startPoint y: 289, endPoint x: 1020, endPoint y: 289, distance: 536.5
click at [1019, 290] on div "Edit Item Details Tags Schedule Name Chilli pumpkin, quinoa and chestnut mushro…" at bounding box center [735, 448] width 616 height 662
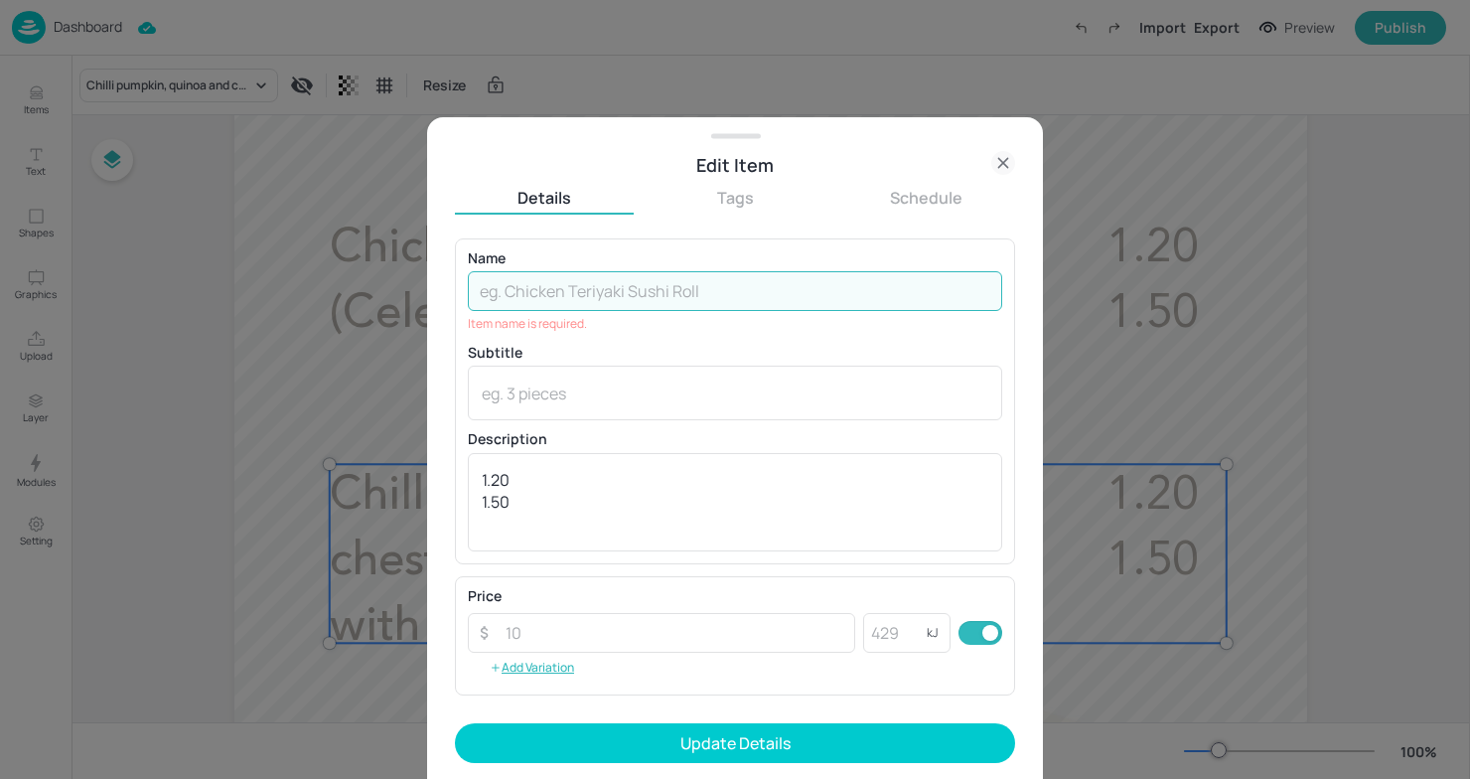
paste input "Chilli pumpkin, quinoa & chestnut mushroom soup, puffed quinoa (vegan) (Celery)"
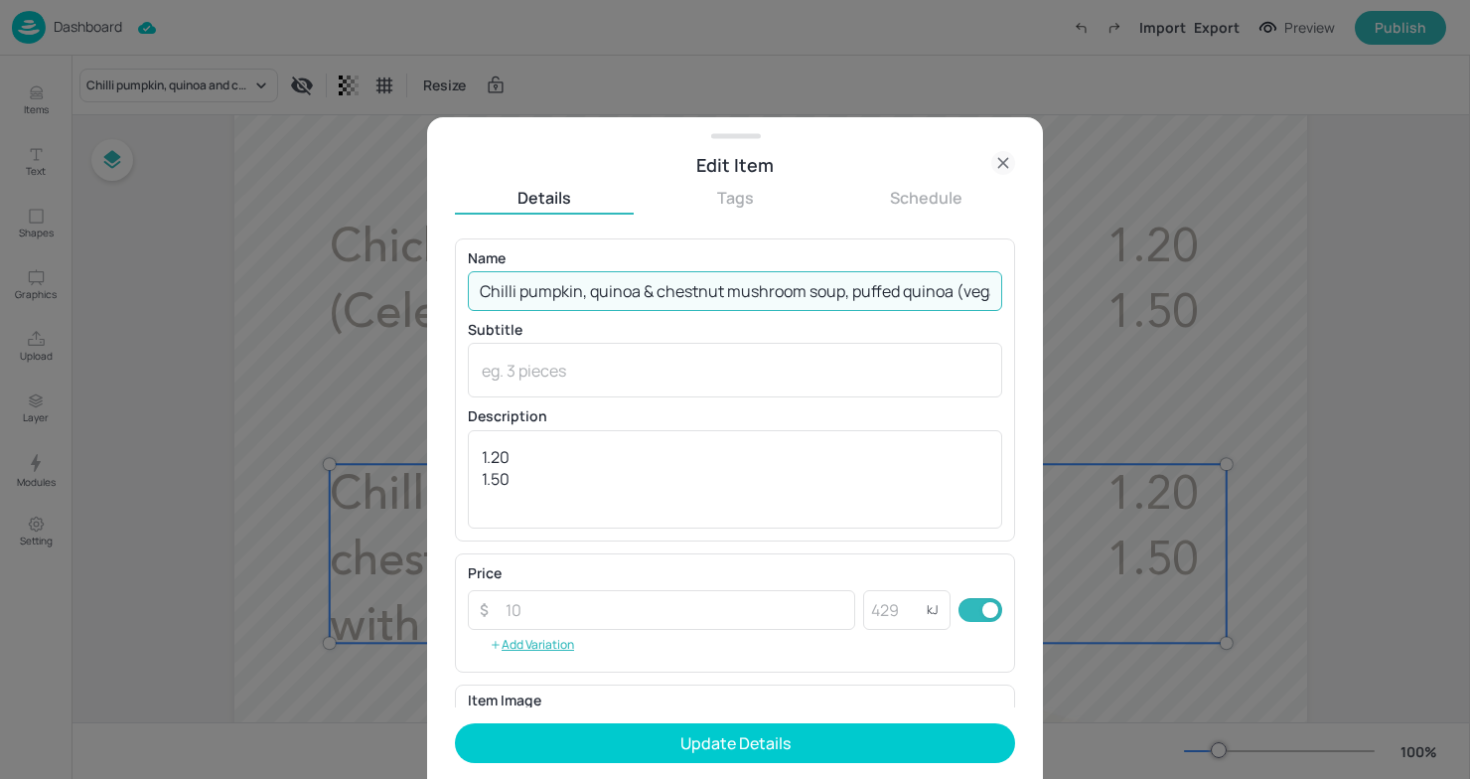
scroll to position [0, 92]
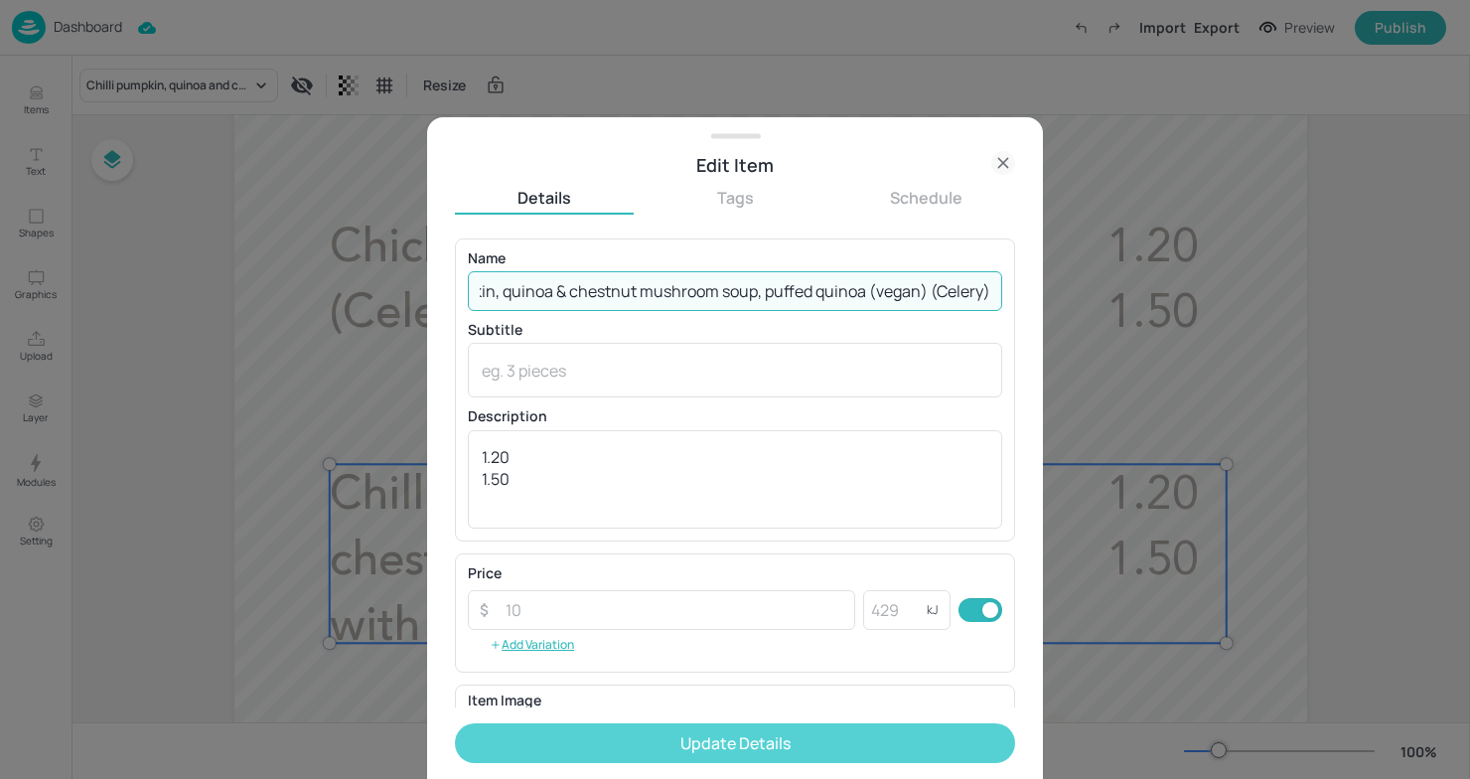
type input "Chilli pumpkin, quinoa & chestnut mushroom soup, puffed quinoa (vegan) (Celery)"
click at [784, 726] on button "Update Details" at bounding box center [735, 743] width 560 height 40
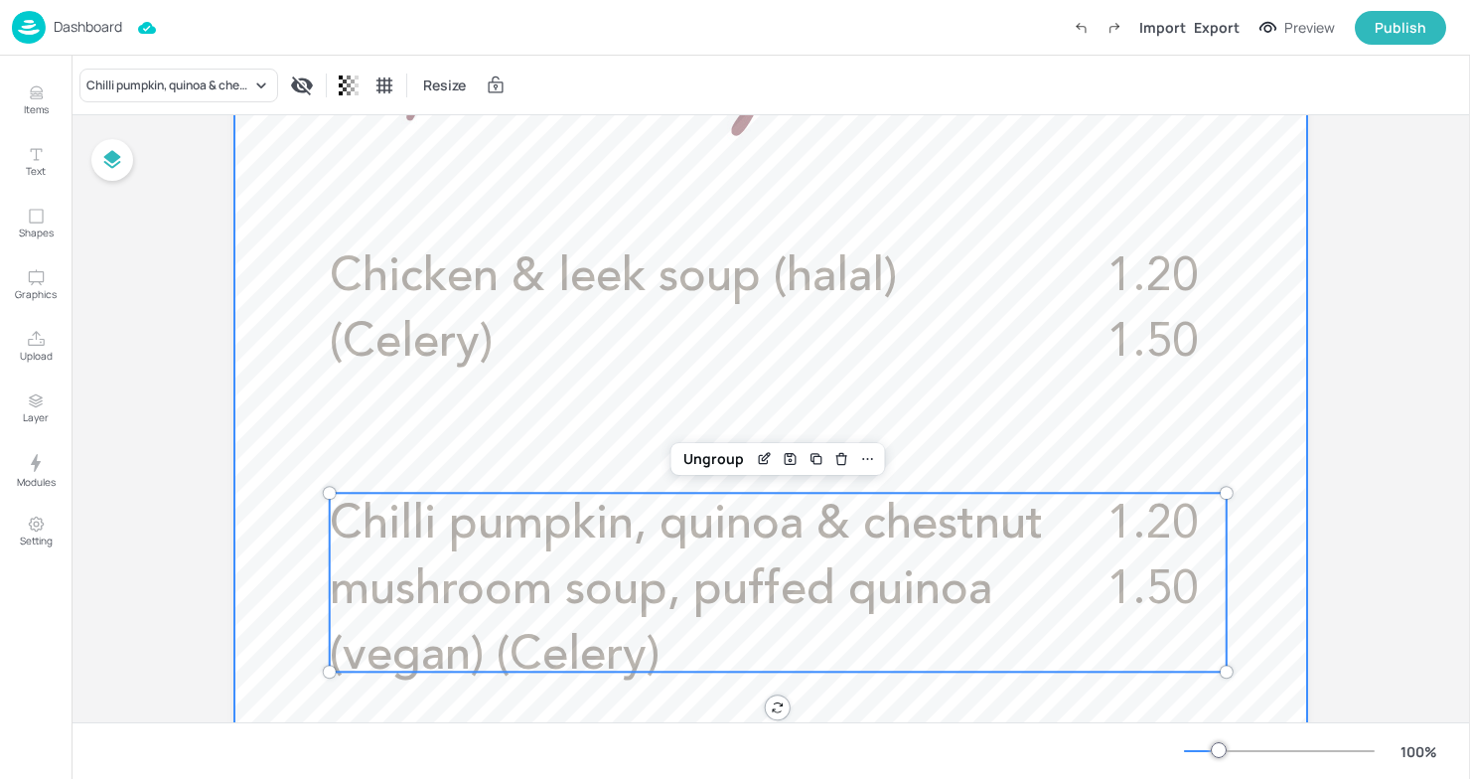
scroll to position [597, 0]
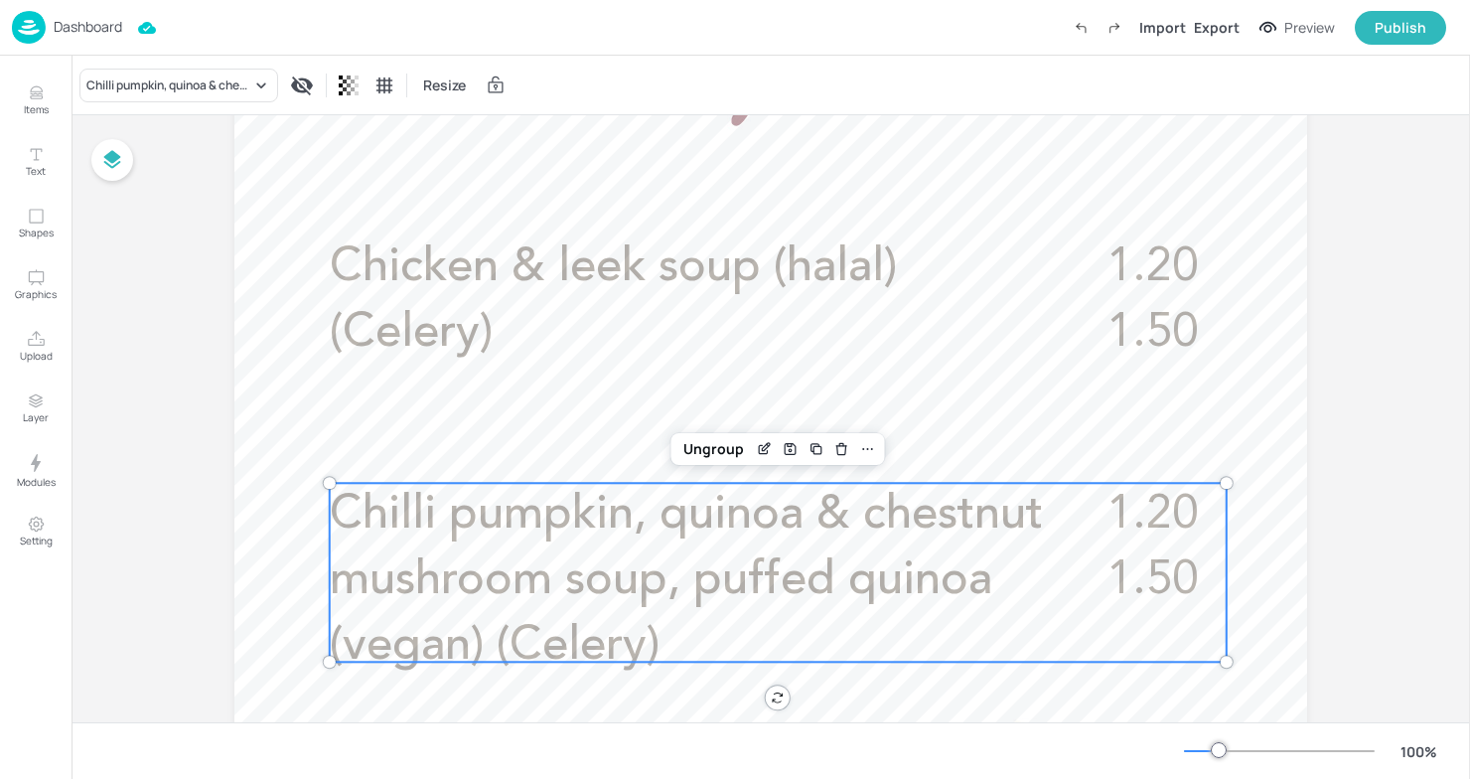
click at [1338, 464] on div "Board FCA - Soup - 03-Wed 1.20 1.50 Chicken & leek soup (halal) (Celery) 1.20 1…" at bounding box center [771, 528] width 1184 height 2021
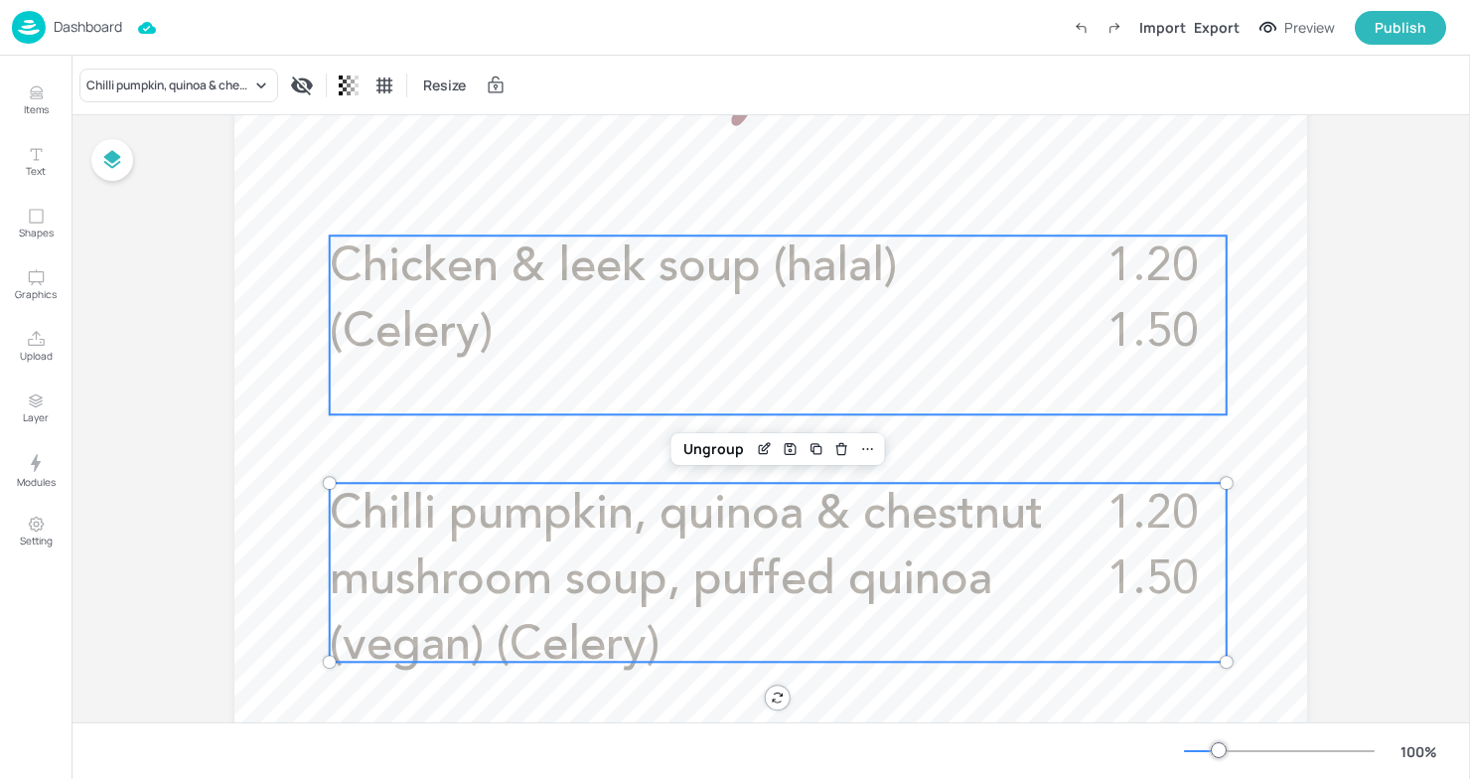
click at [1073, 392] on div "1.20 1.50 Chicken & leek soup (halal) (Celery)" at bounding box center [778, 324] width 897 height 179
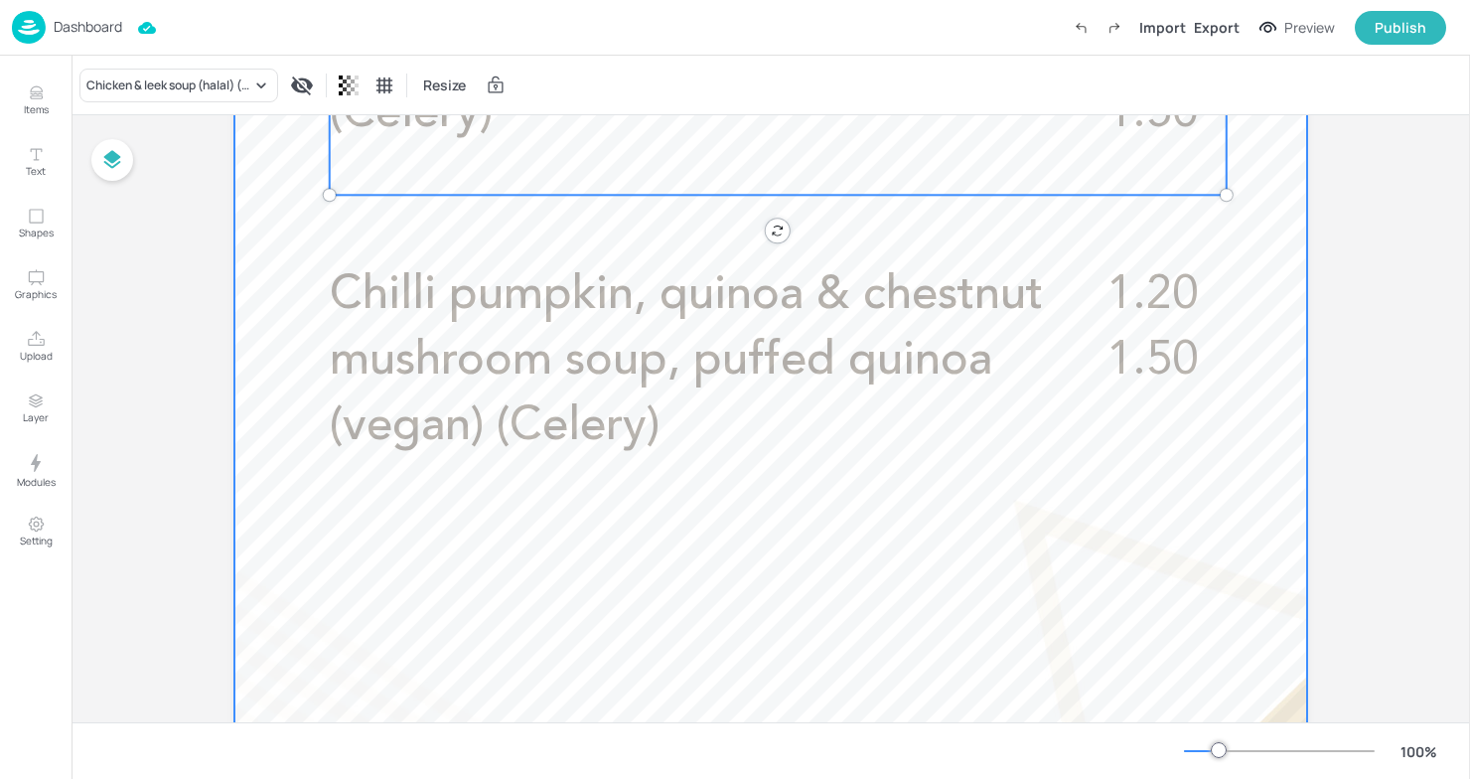
scroll to position [890, 0]
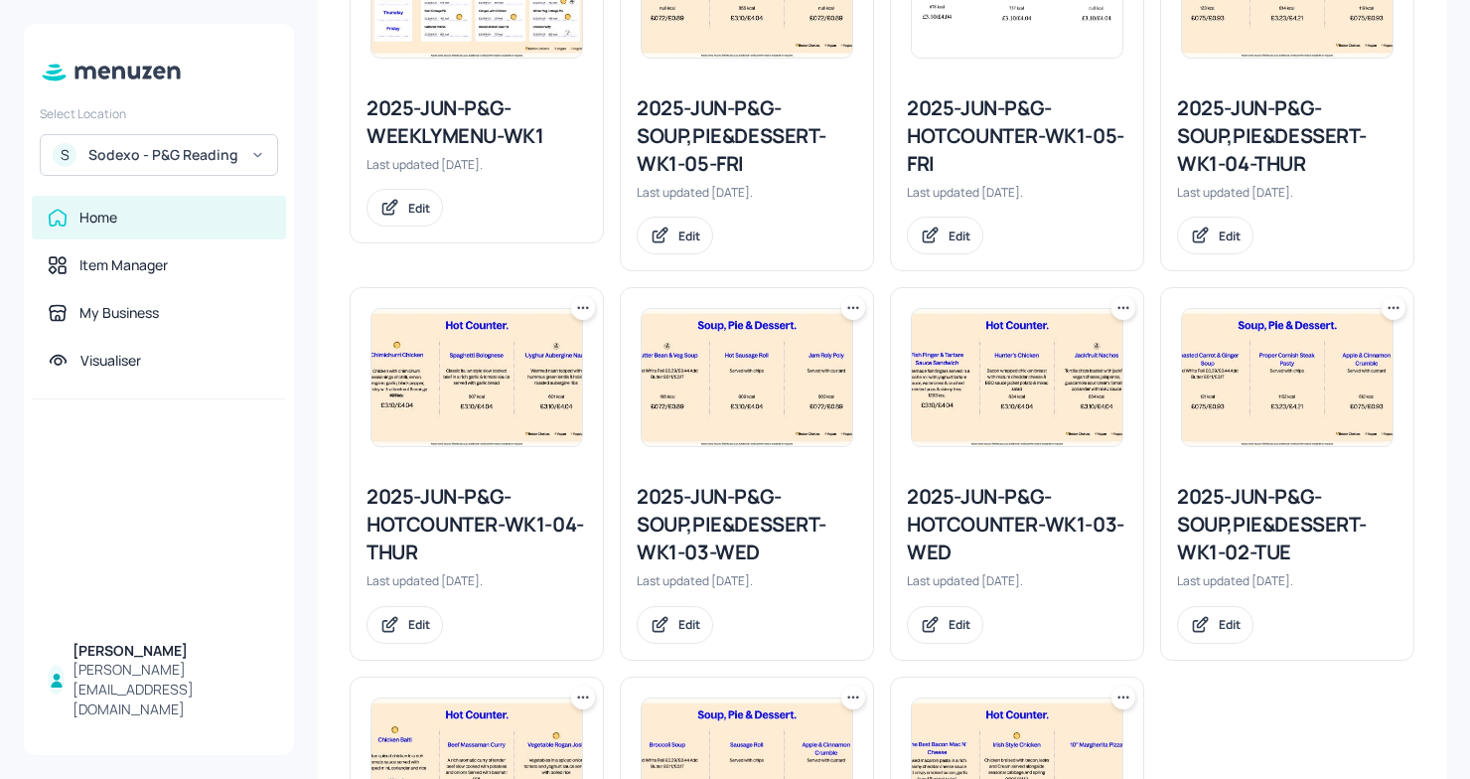
scroll to position [649, 0]
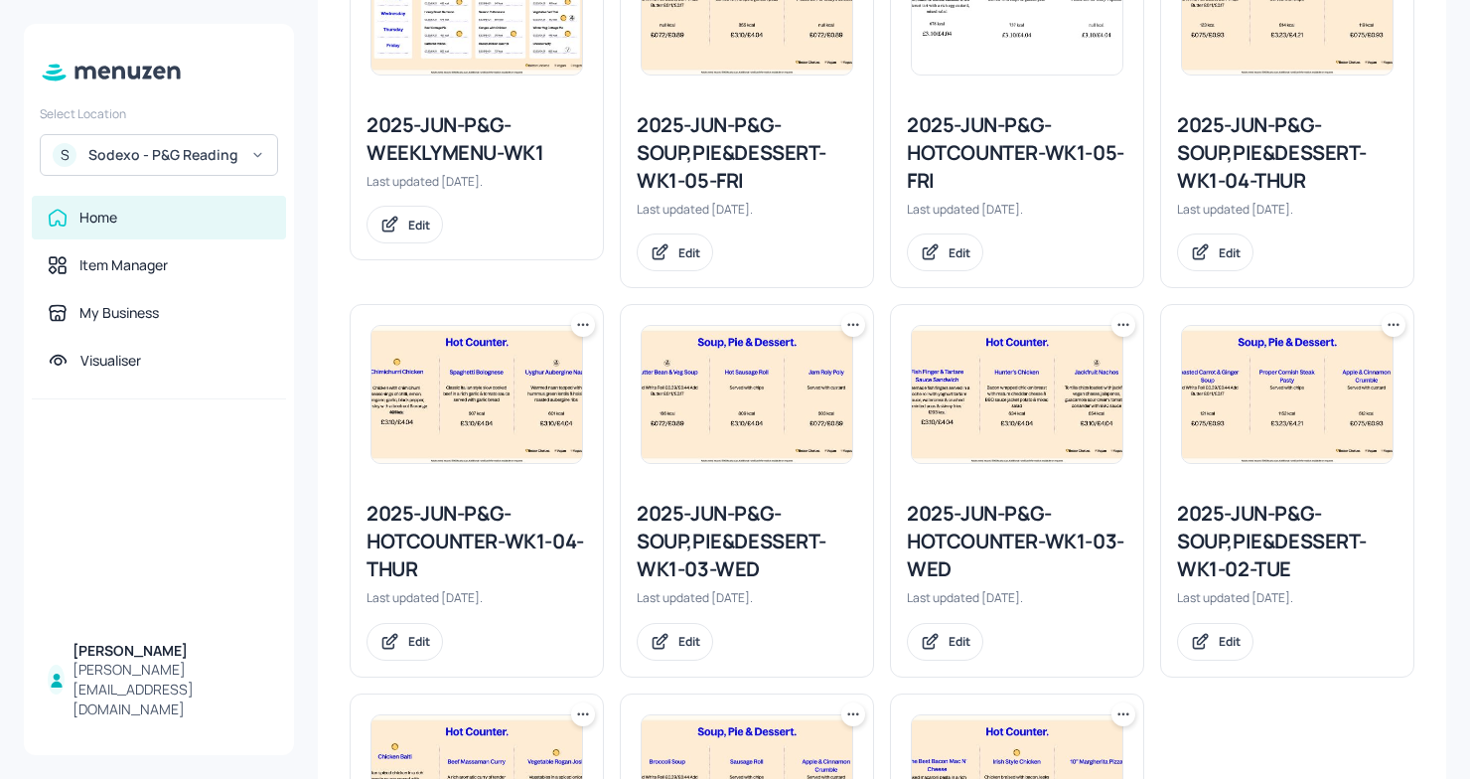
click at [986, 533] on div "2025-JUN-P&G-HOTCOUNTER-WK1-03-WED" at bounding box center [1017, 541] width 221 height 83
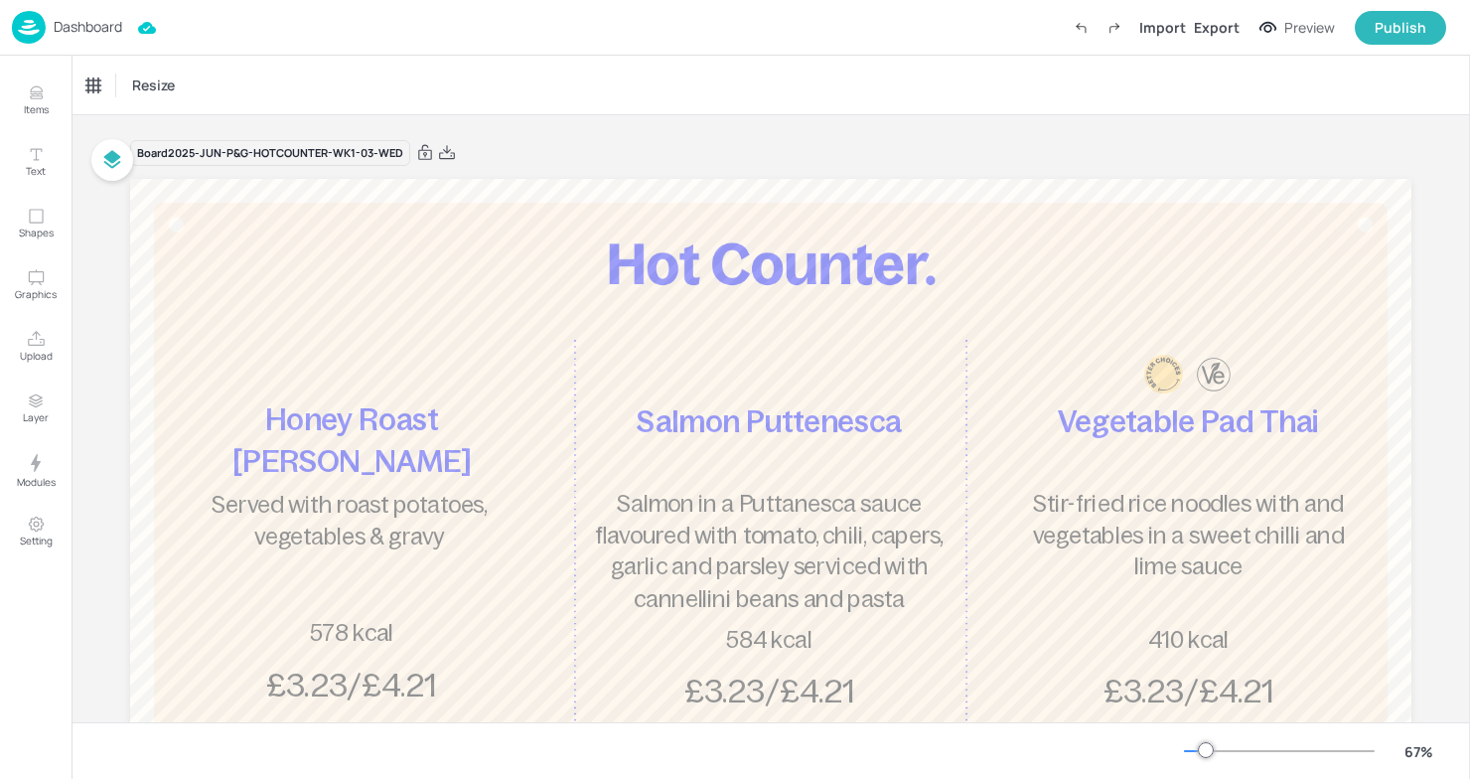
click at [76, 27] on p "Dashboard" at bounding box center [88, 27] width 69 height 14
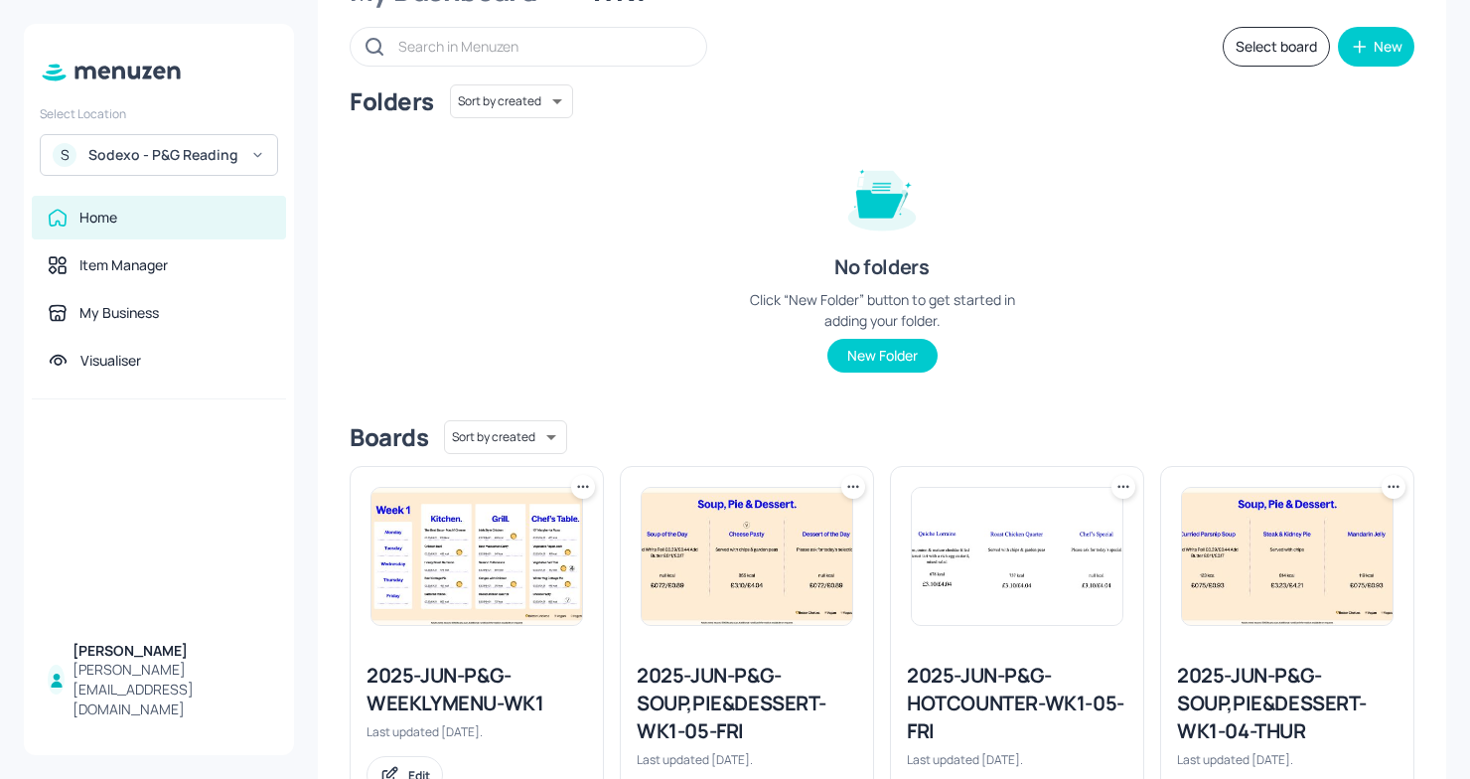
scroll to position [99, 0]
click at [235, 152] on div "Sodexo - P&G Reading" at bounding box center [163, 155] width 150 height 20
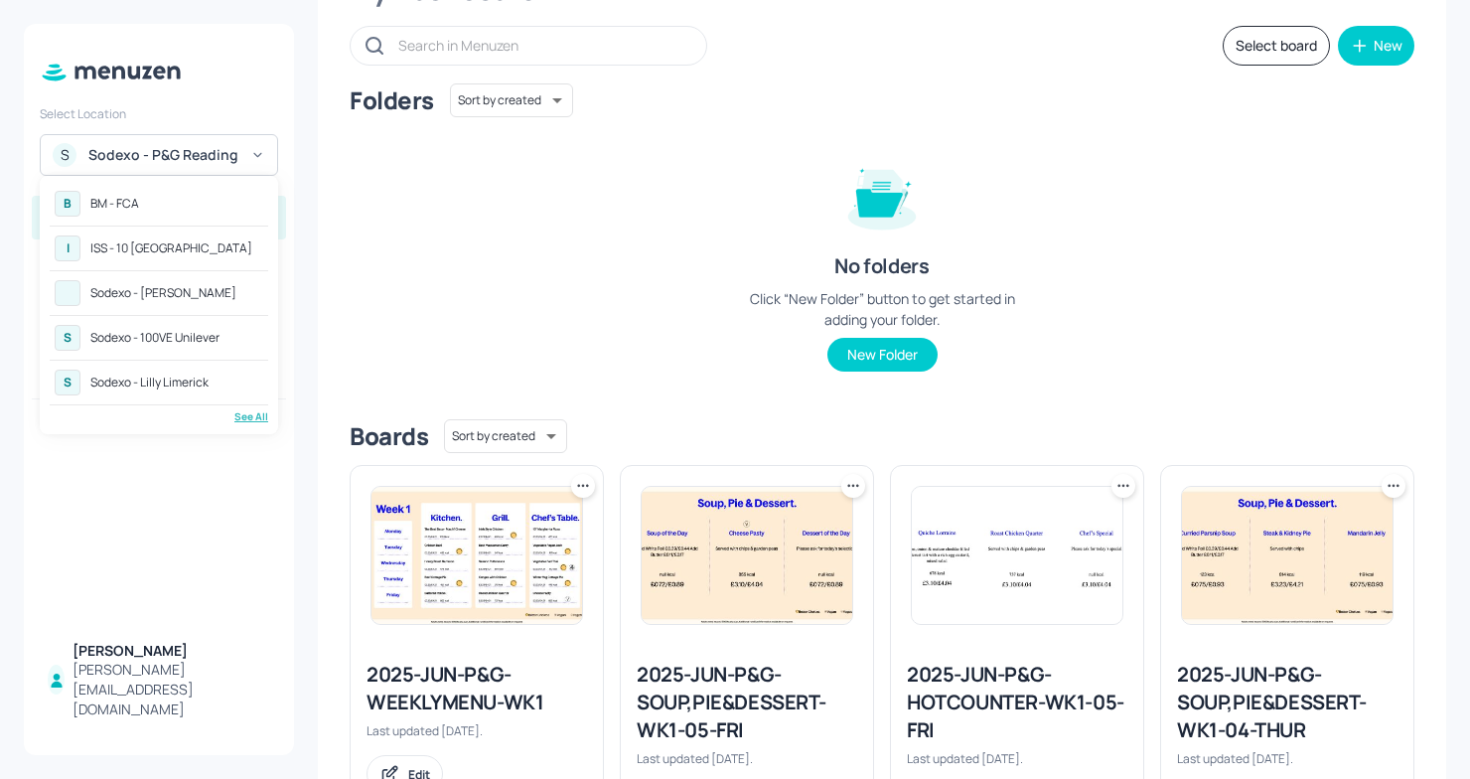
click at [150, 212] on div "B BM - FCA" at bounding box center [159, 204] width 219 height 36
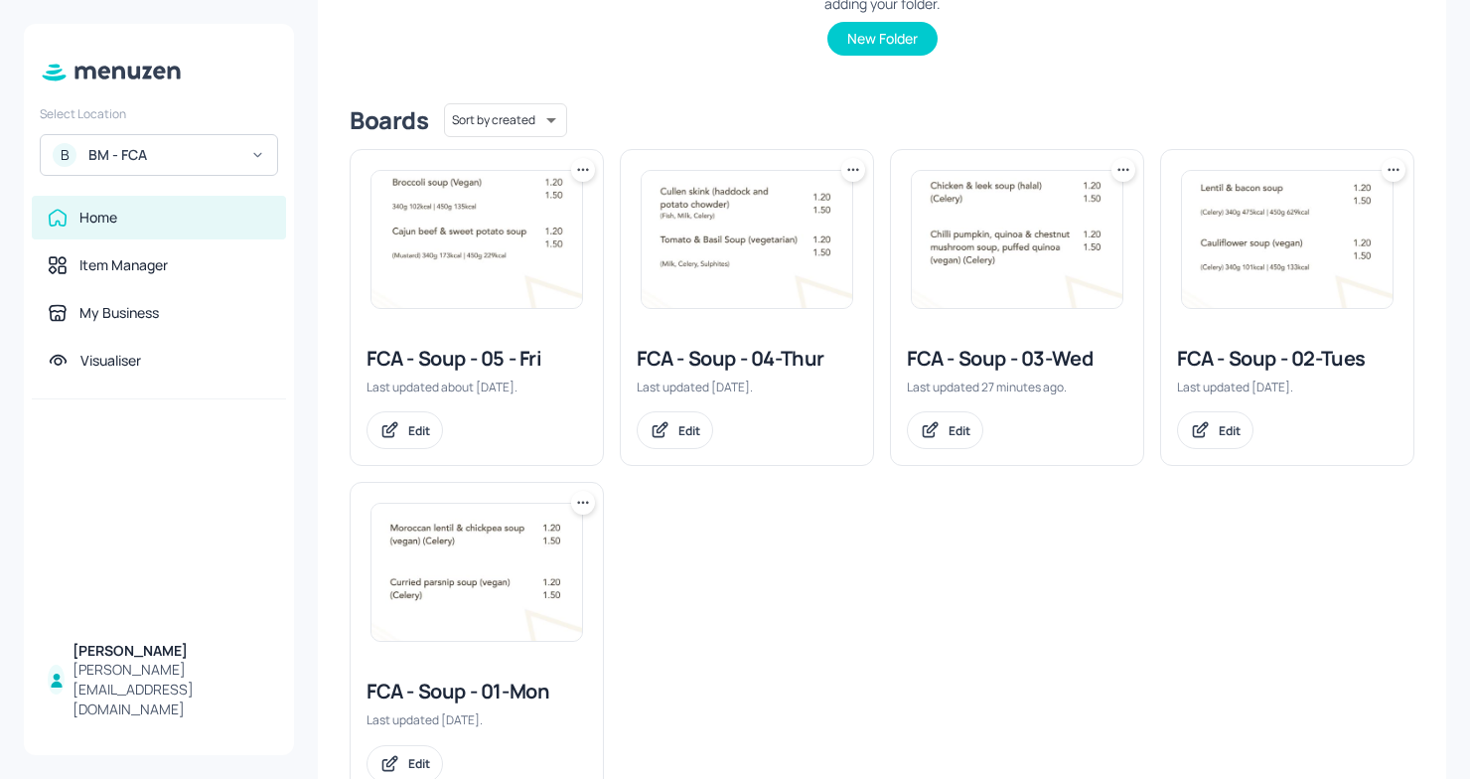
scroll to position [443, 0]
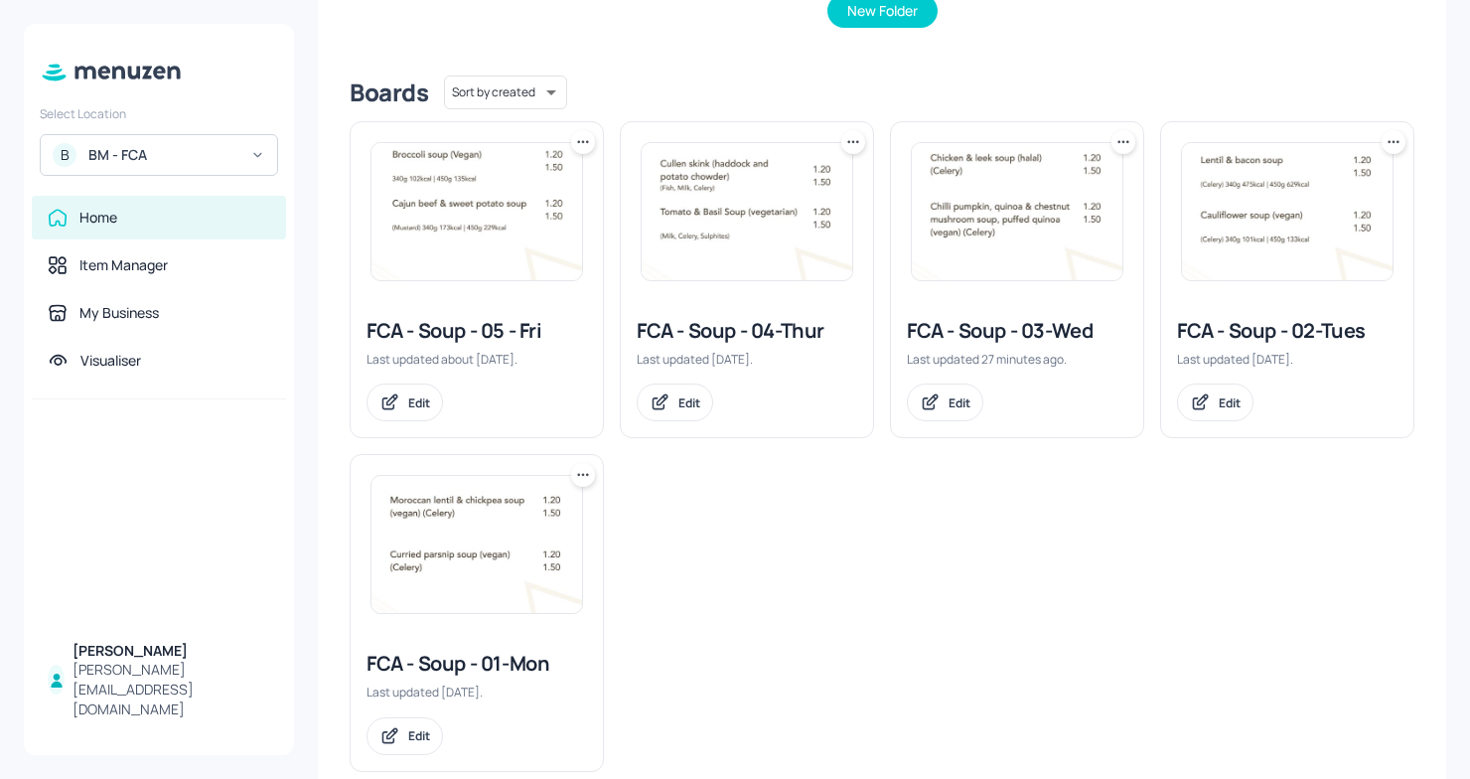
click at [977, 320] on div "FCA - Soup - 03-Wed" at bounding box center [1017, 331] width 221 height 28
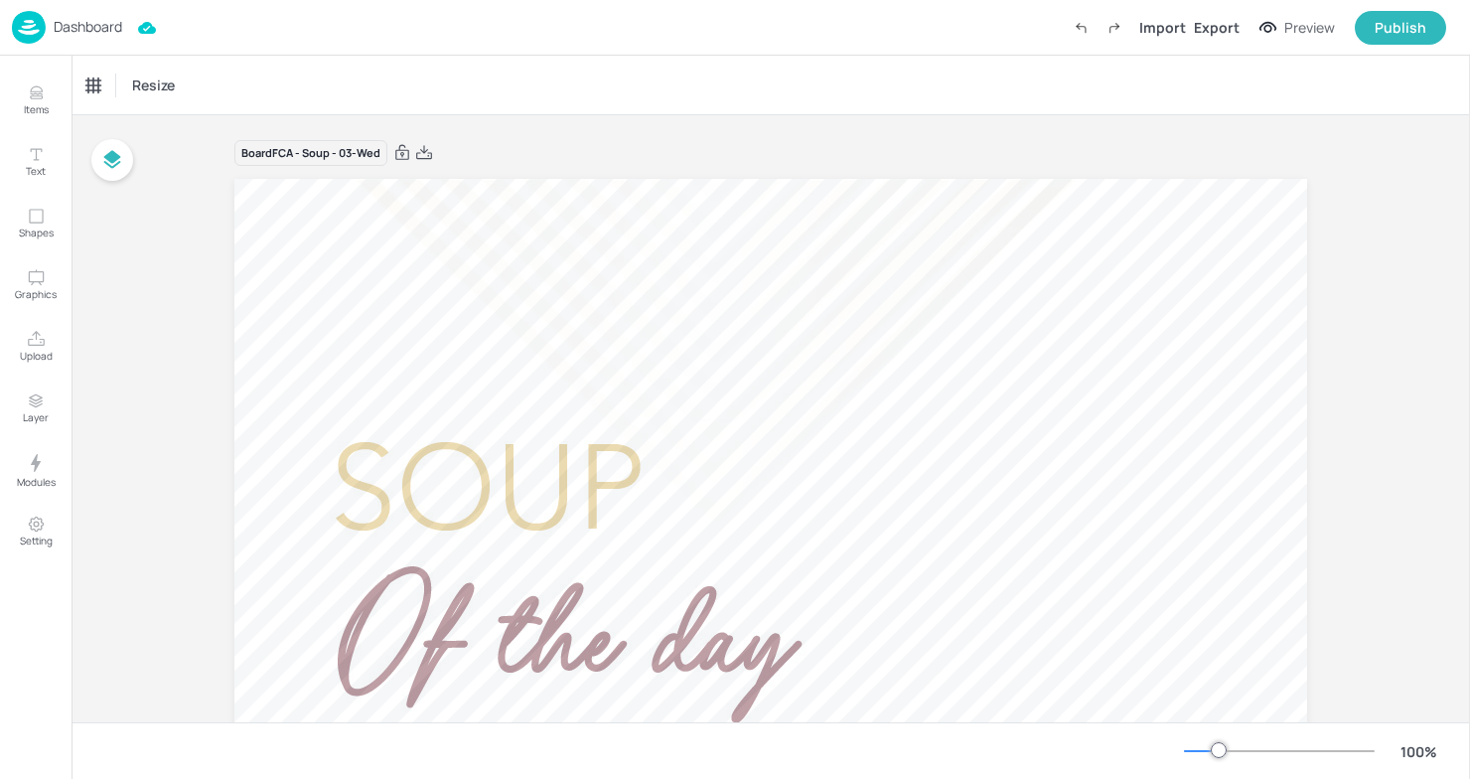
click at [59, 28] on p "Dashboard" at bounding box center [88, 27] width 69 height 14
click at [76, 28] on p "Dashboard" at bounding box center [88, 27] width 69 height 14
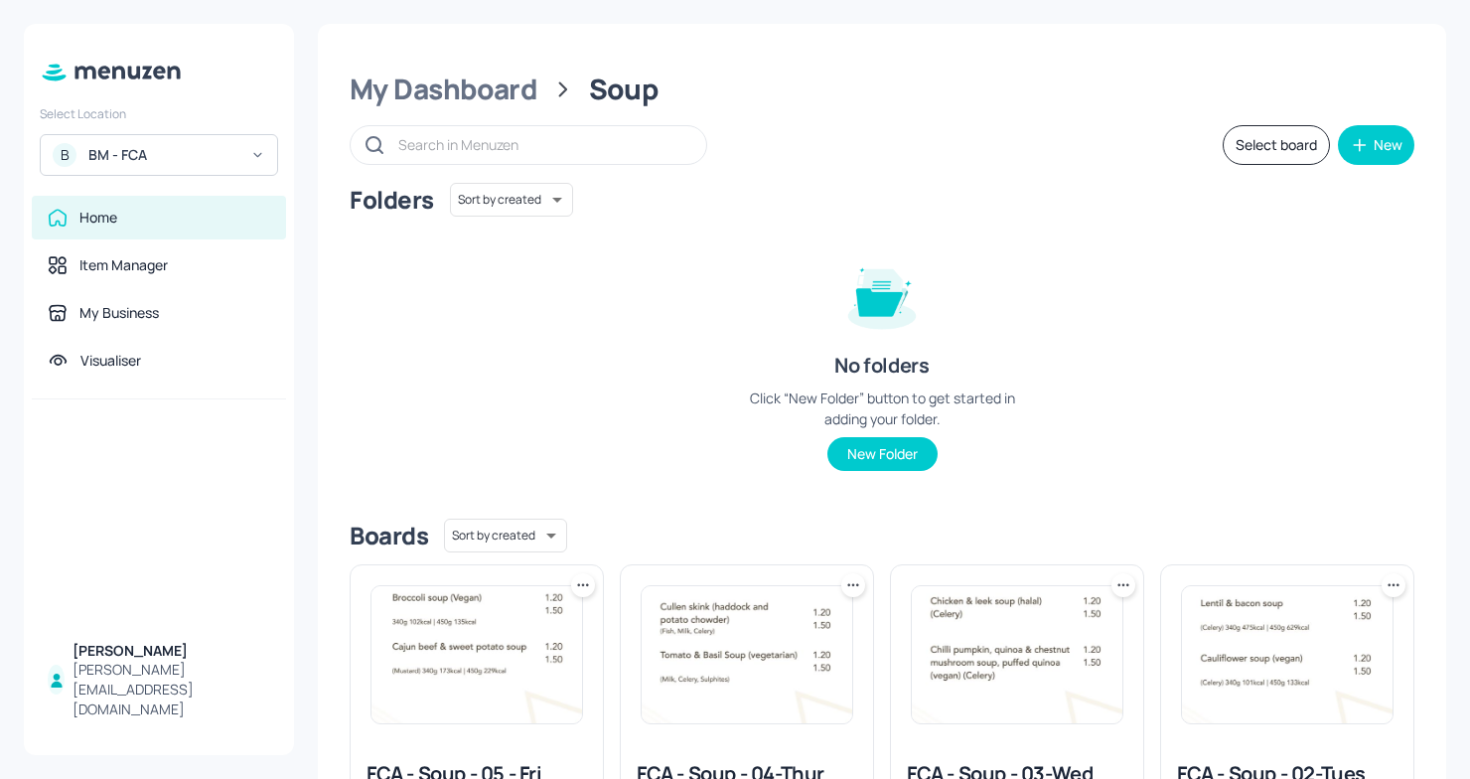
click at [205, 165] on div "B BM - FCA" at bounding box center [159, 155] width 238 height 42
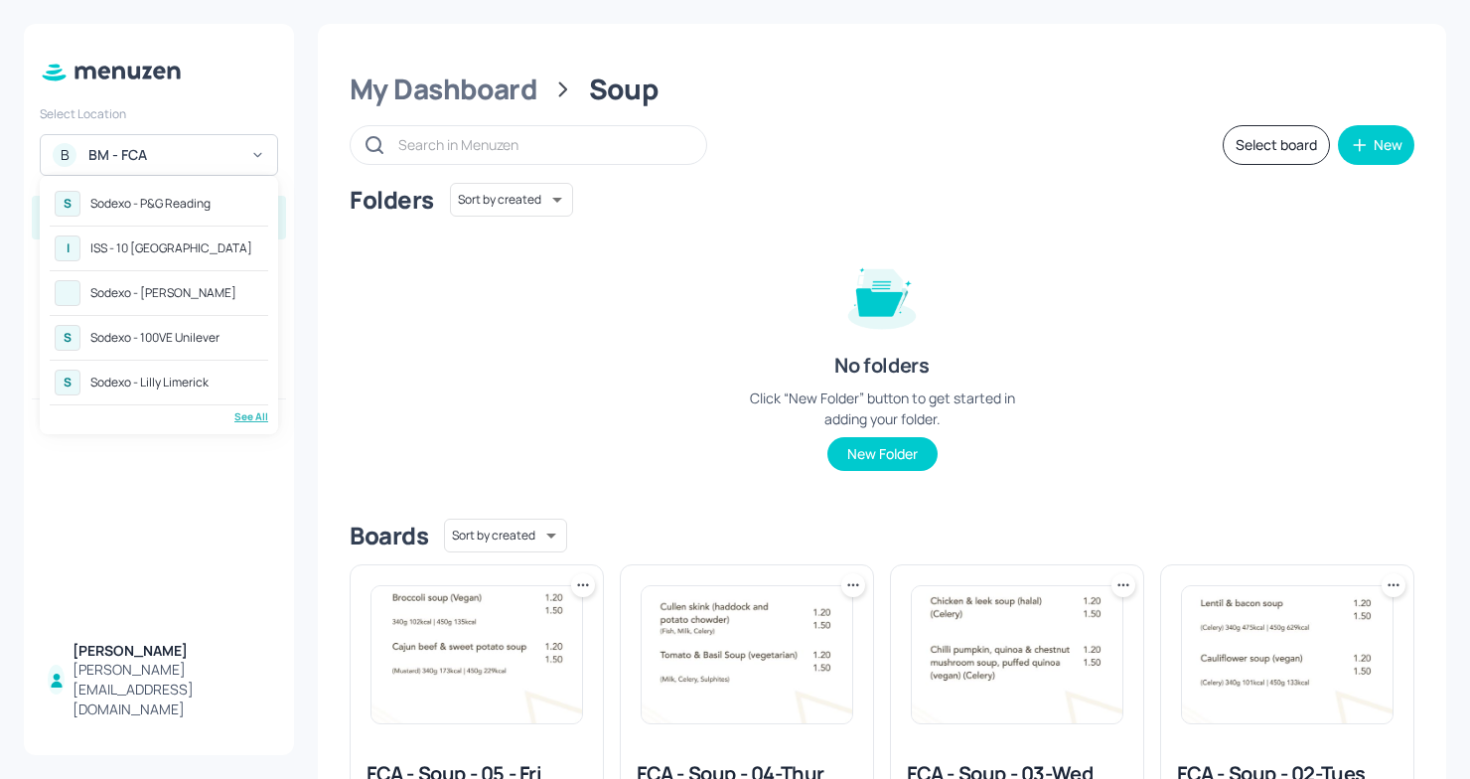
click at [211, 206] on div "Sodexo - P&G Reading" at bounding box center [150, 204] width 120 height 12
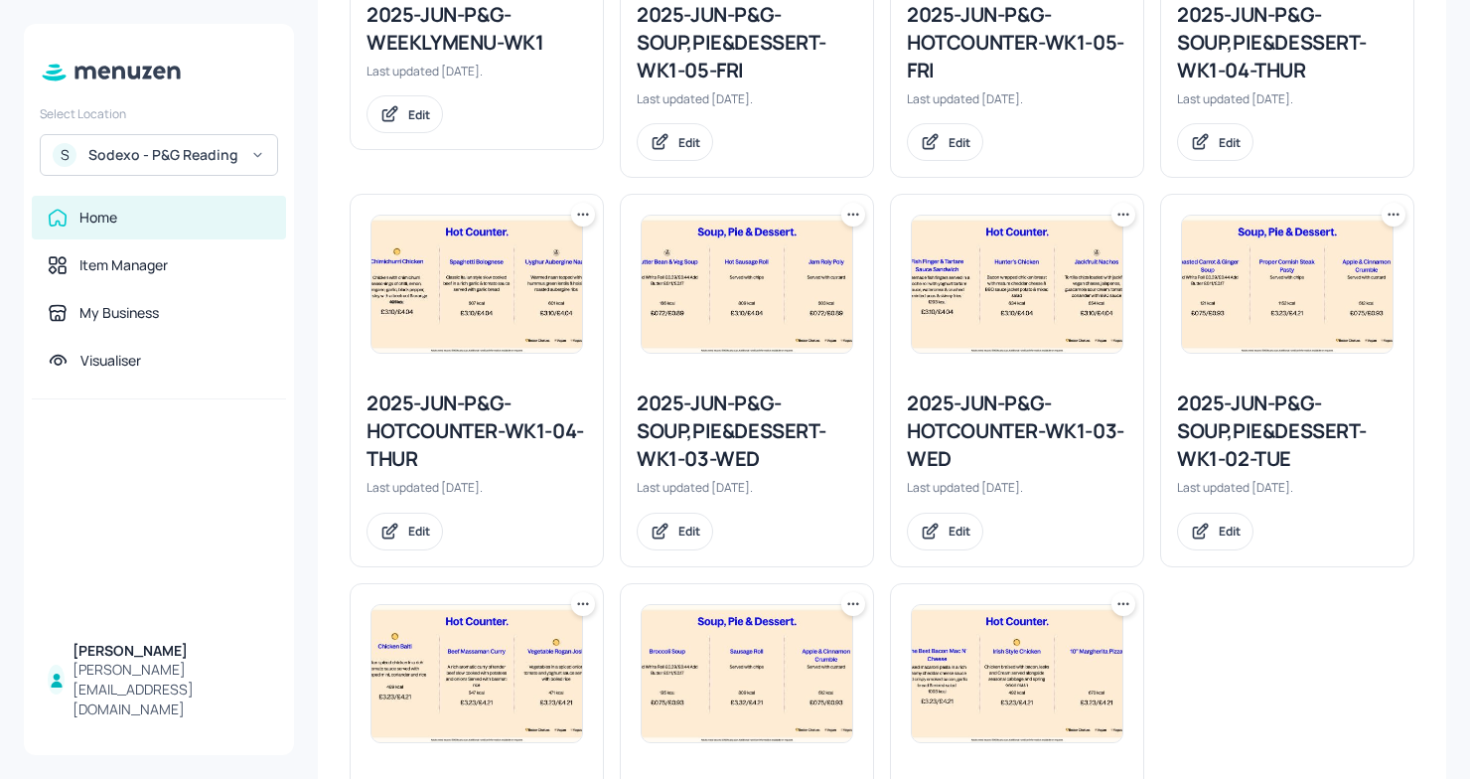
scroll to position [743, 0]
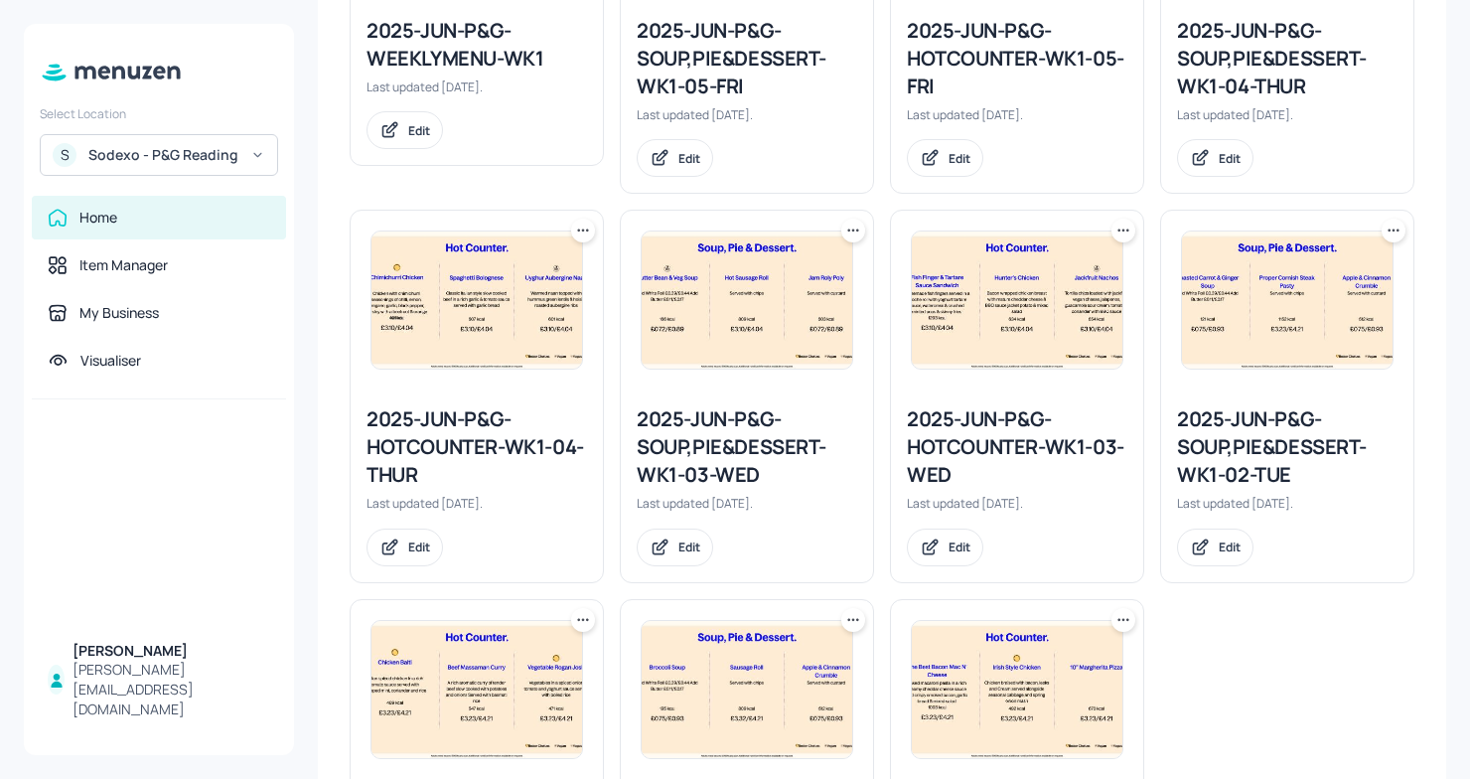
click at [1028, 445] on div "2025-JUN-P&G-HOTCOUNTER-WK1-03-WED" at bounding box center [1017, 446] width 221 height 83
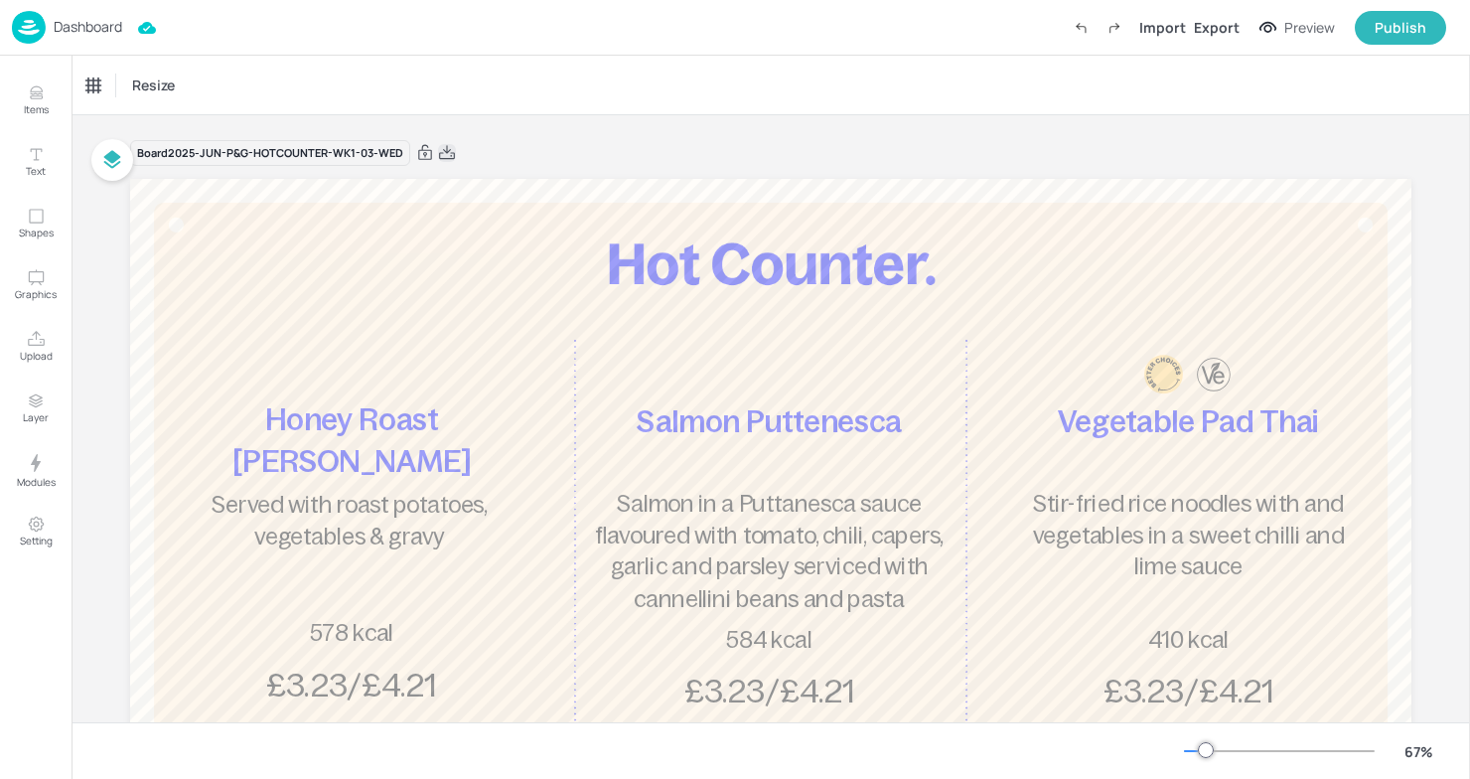
click at [443, 152] on icon at bounding box center [447, 152] width 16 height 14
click at [59, 30] on p "Dashboard" at bounding box center [88, 27] width 69 height 14
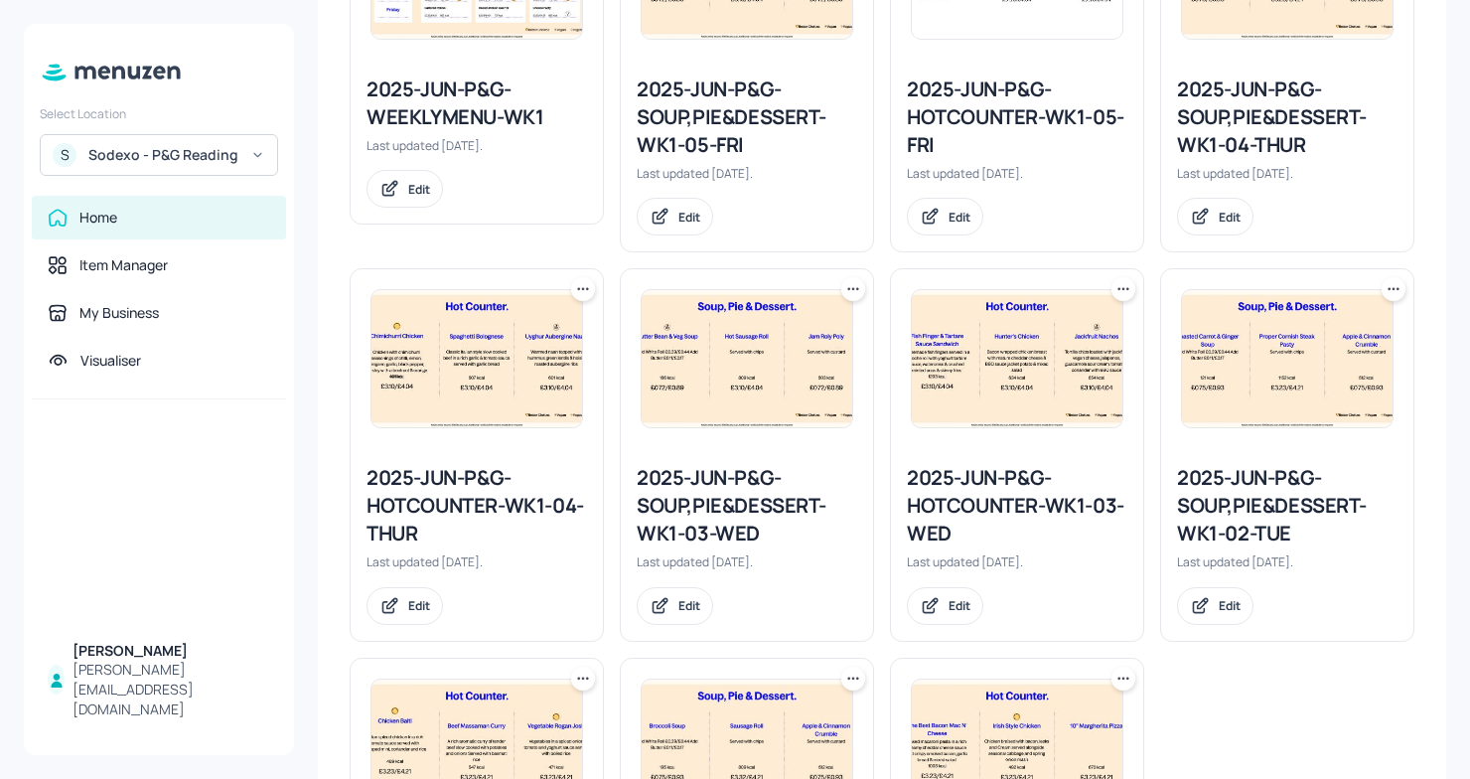
scroll to position [687, 0]
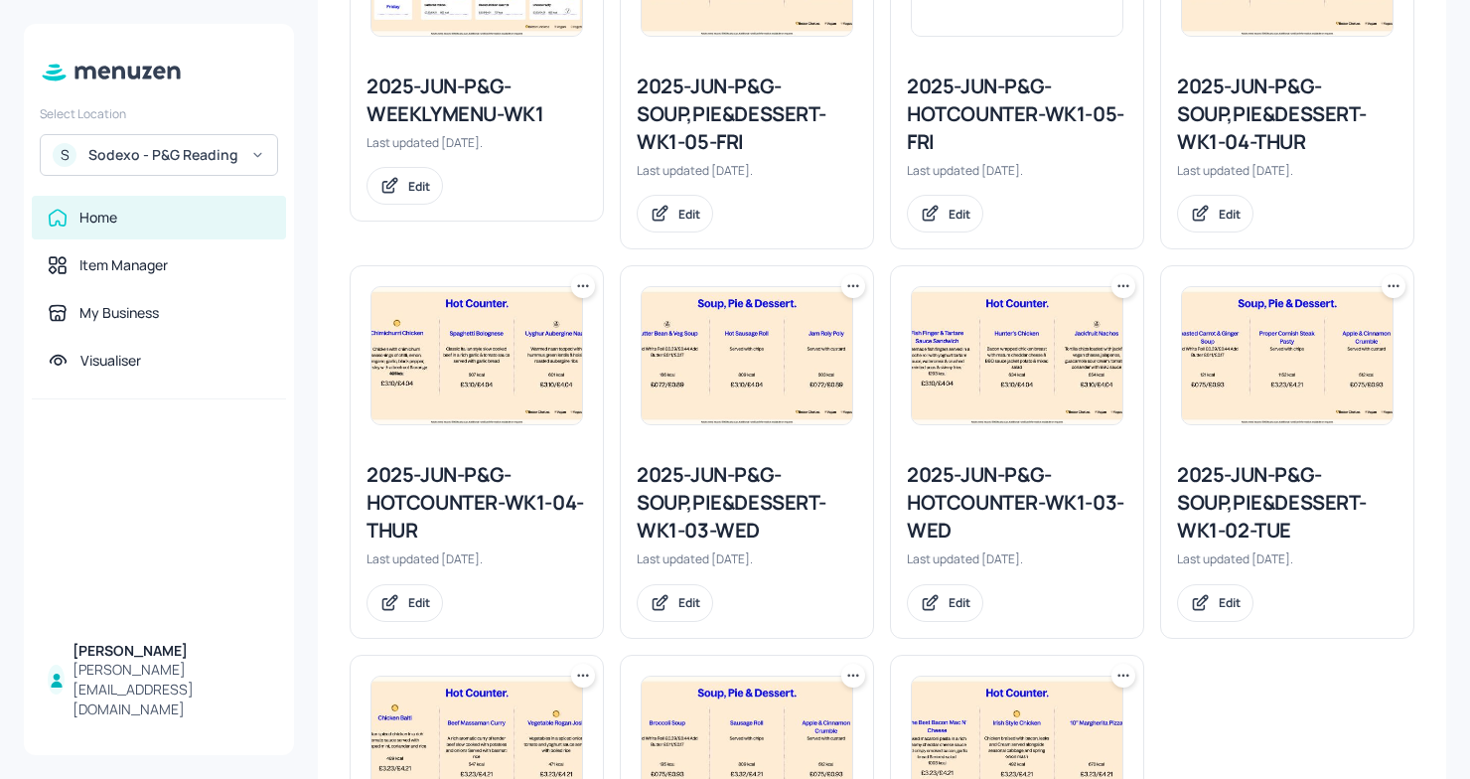
click at [707, 513] on div "2025-JUN-P&G-SOUP,PIE&DESSERT-WK1-03-WED" at bounding box center [747, 502] width 221 height 83
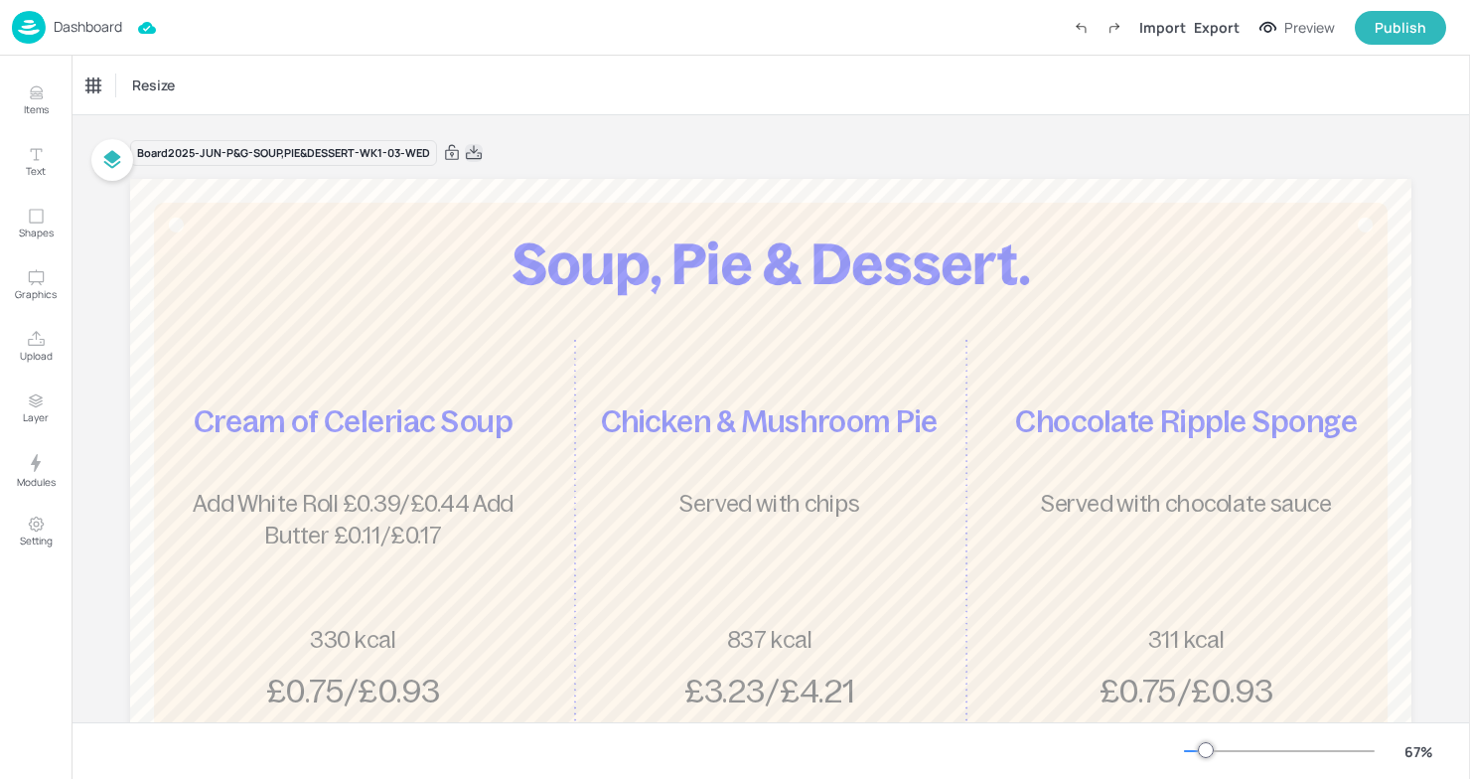
click at [469, 151] on icon at bounding box center [474, 153] width 18 height 20
click at [791, 156] on div "Board 2025-JUN-P&G-SOUP,PIE&DESSERT-WK1-03-WED" at bounding box center [771, 153] width 1282 height 28
click at [78, 16] on div "Dashboard" at bounding box center [67, 27] width 110 height 33
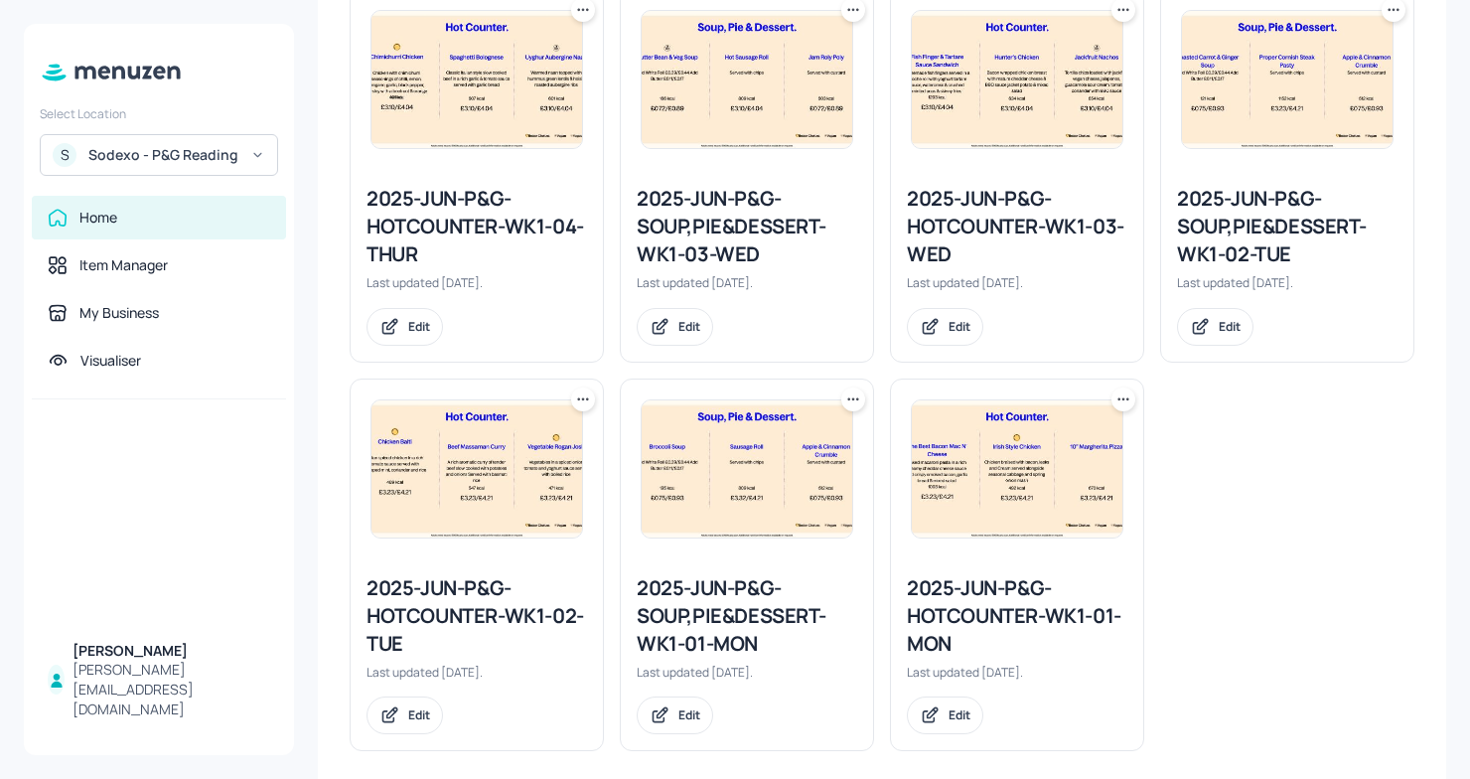
scroll to position [969, 0]
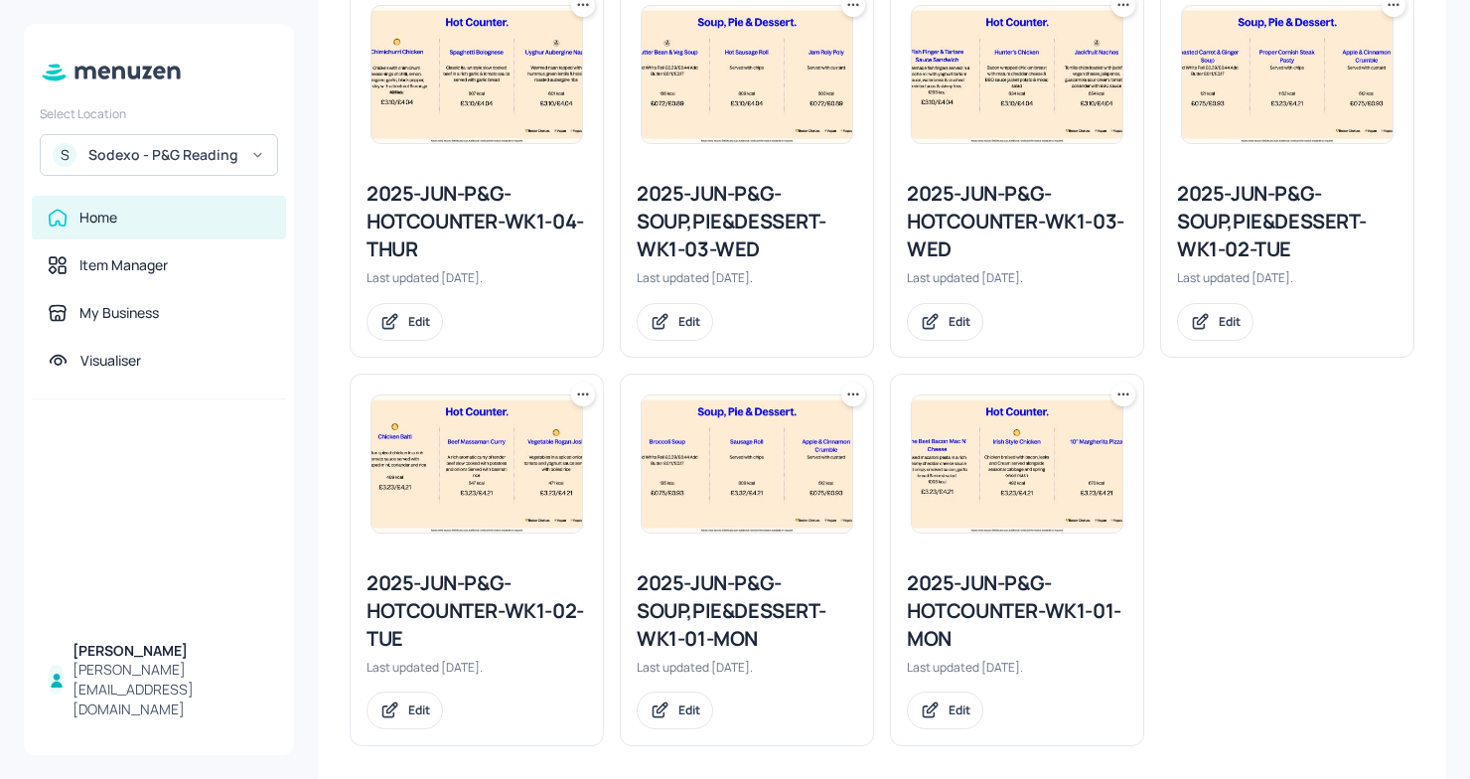
click at [515, 610] on div "2025-JUN-P&G-HOTCOUNTER-WK1-02-TUE" at bounding box center [477, 610] width 221 height 83
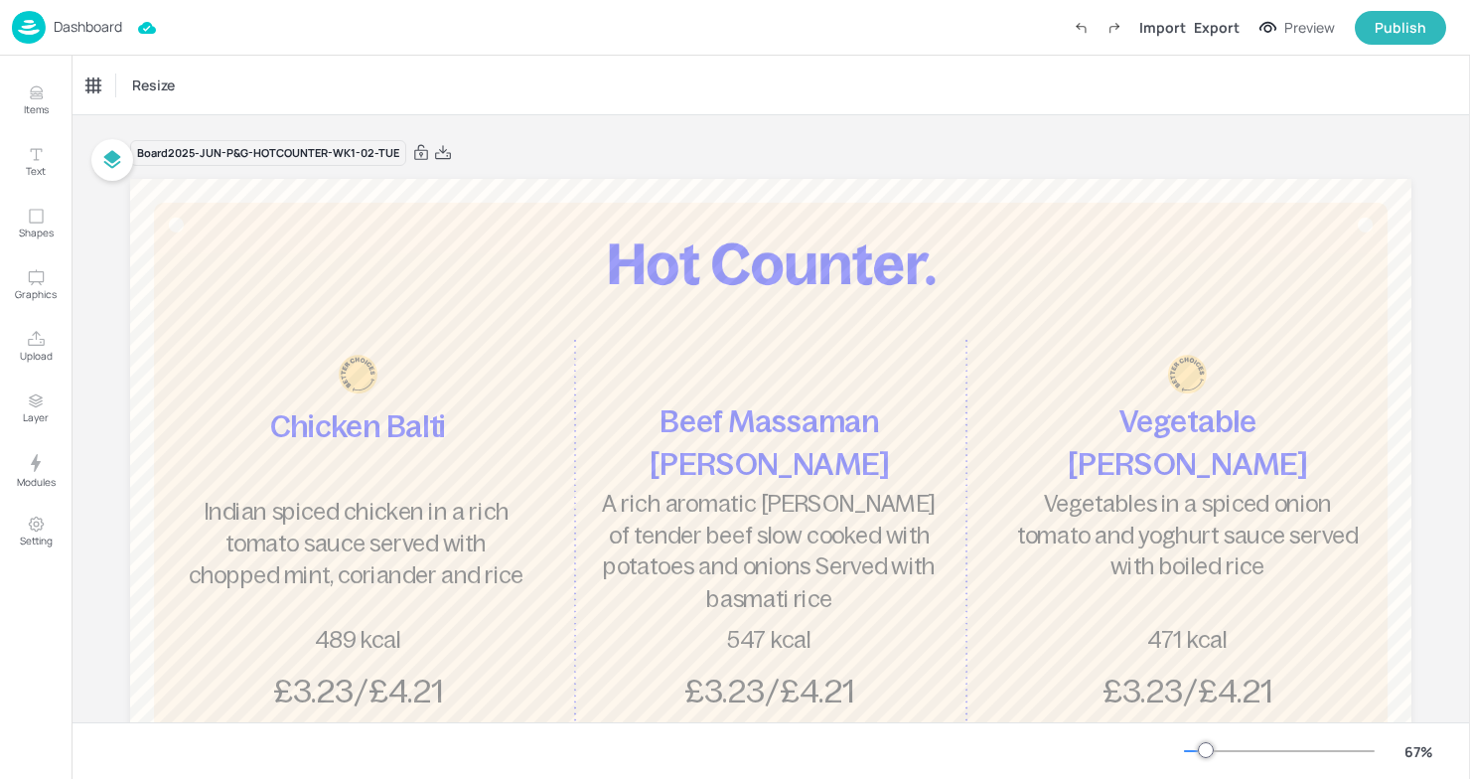
click at [543, 141] on div "Board 2025-JUN-P&G-HOTCOUNTER-WK1-02-TUE" at bounding box center [771, 153] width 1282 height 28
click at [444, 149] on icon at bounding box center [443, 153] width 18 height 20
click at [83, 25] on p "Dashboard" at bounding box center [88, 27] width 69 height 14
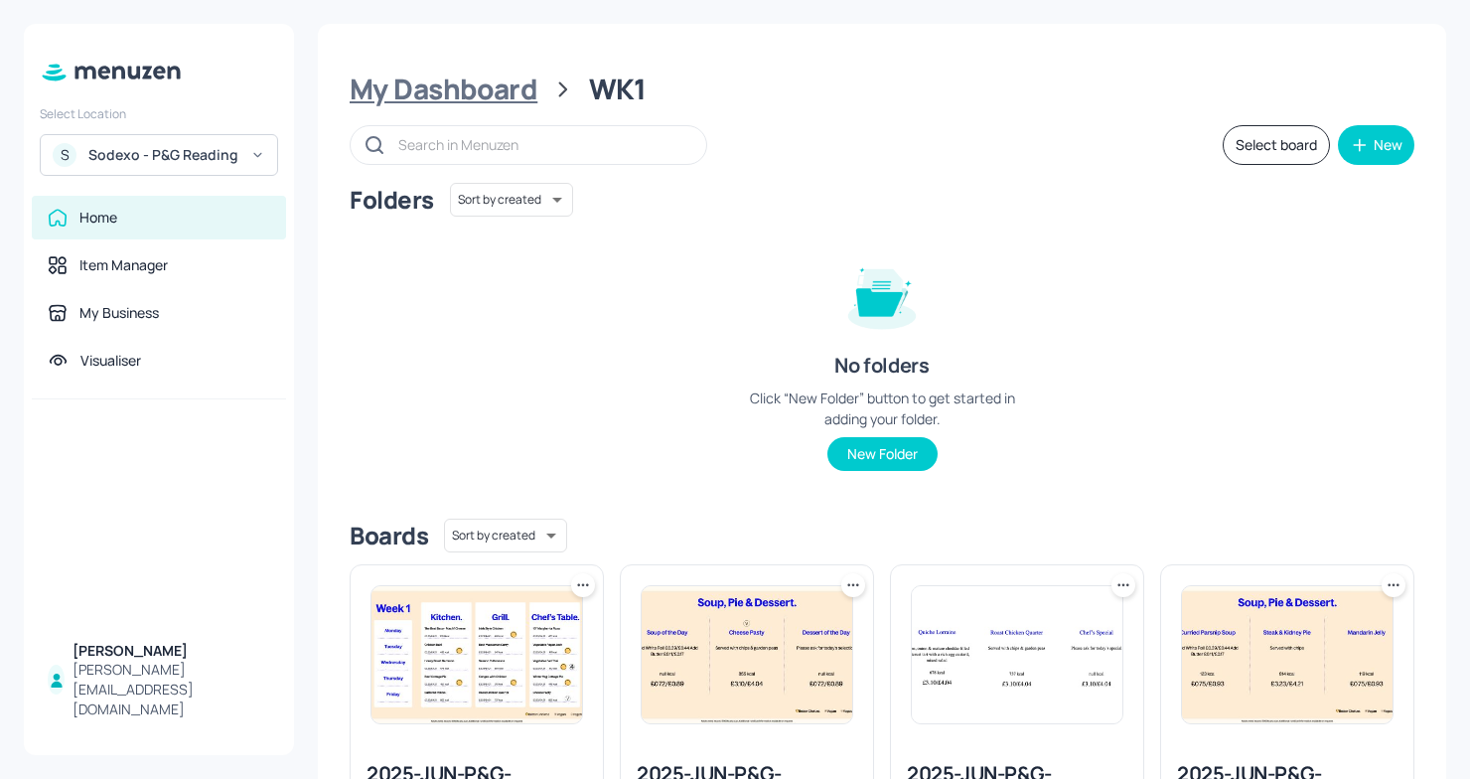
click at [469, 98] on div "My Dashboard" at bounding box center [444, 90] width 188 height 36
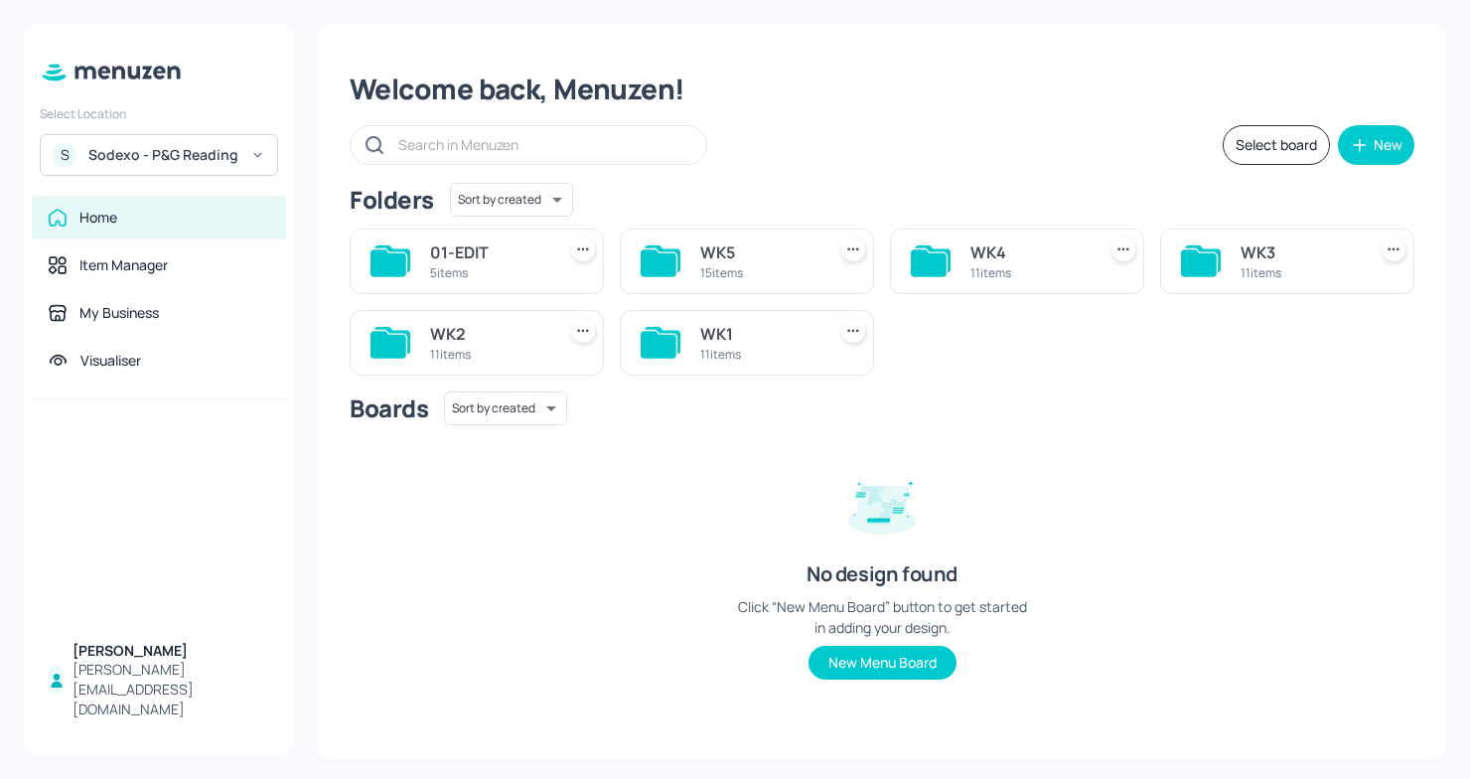
click at [762, 346] on div "11 items" at bounding box center [758, 354] width 117 height 17
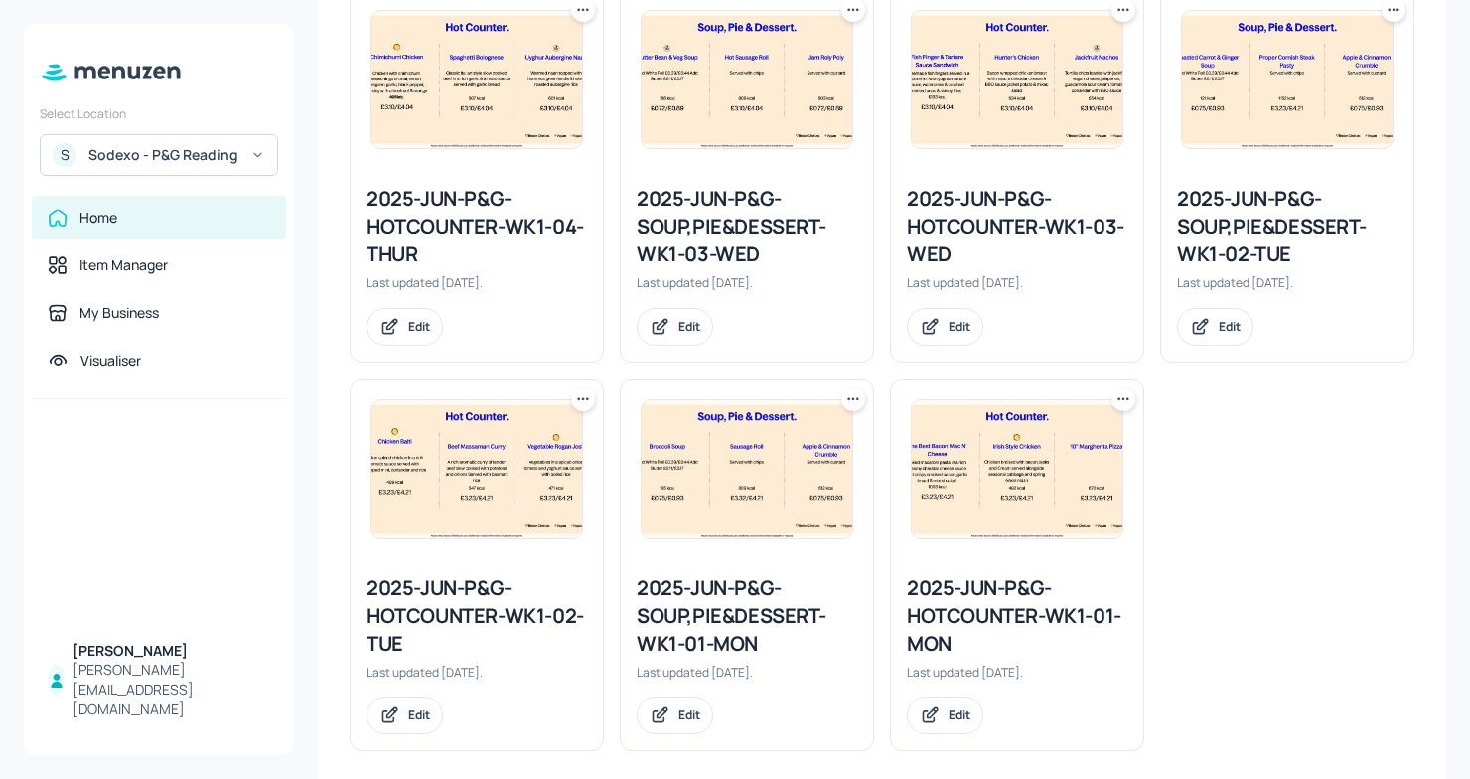
scroll to position [984, 0]
